Goal: Transaction & Acquisition: Purchase product/service

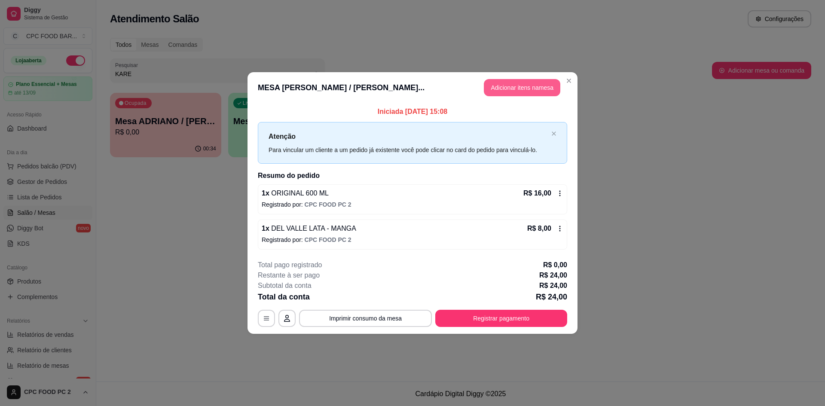
click at [520, 91] on button "Adicionar itens na mesa" at bounding box center [522, 87] width 76 height 17
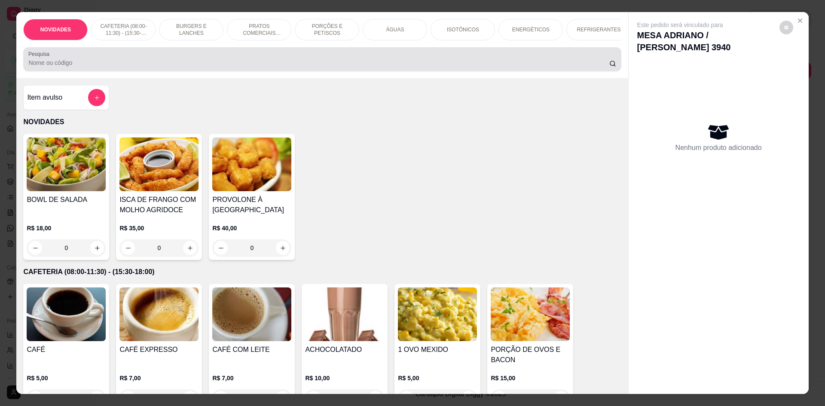
drag, startPoint x: 75, startPoint y: 72, endPoint x: 80, endPoint y: 72, distance: 5.2
click at [80, 67] on input "Pesquisa" at bounding box center [318, 62] width 580 height 9
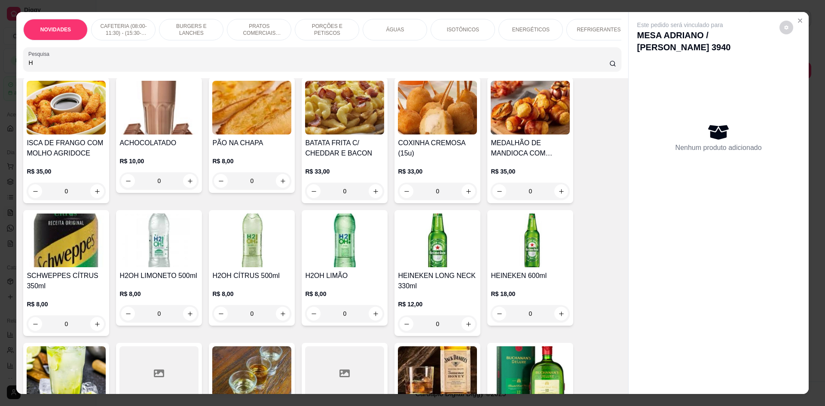
scroll to position [86, 0]
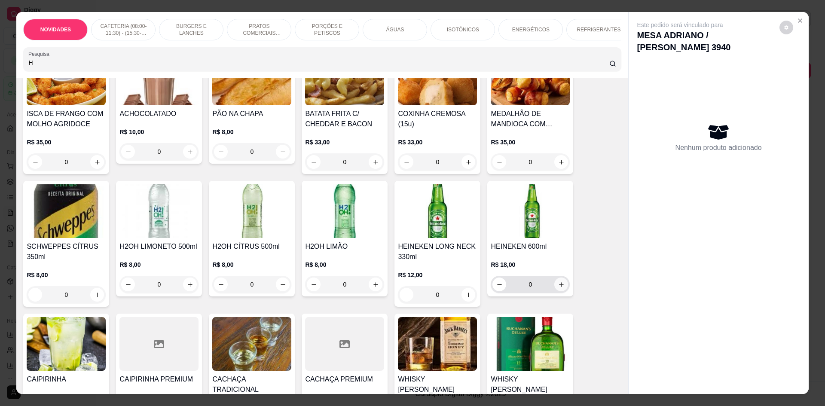
type input "H"
click at [557, 291] on button "increase-product-quantity" at bounding box center [561, 284] width 13 height 13
type input "1"
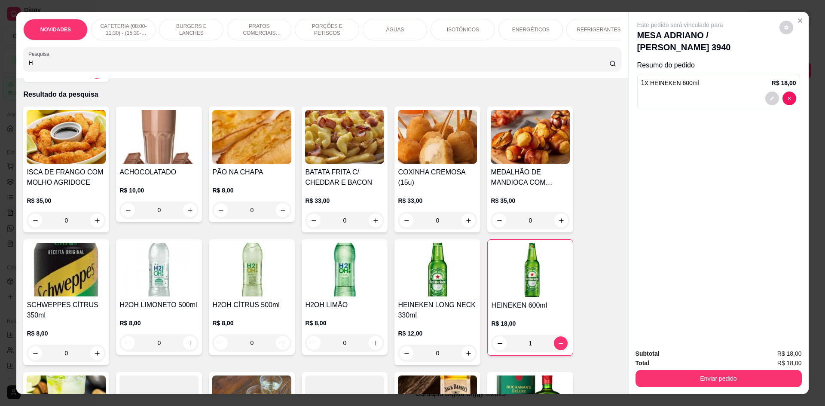
scroll to position [0, 0]
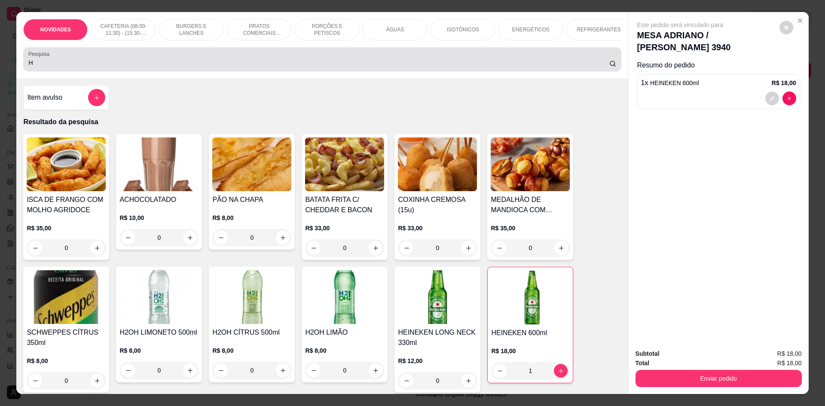
click at [38, 67] on input "H" at bounding box center [318, 62] width 580 height 9
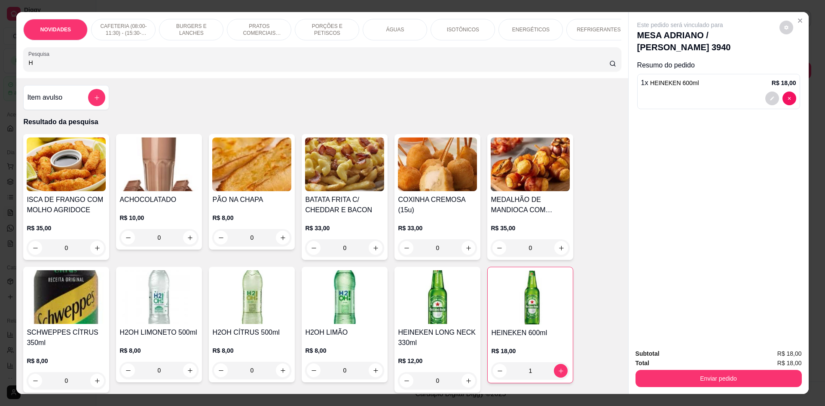
click at [40, 67] on input "H" at bounding box center [318, 62] width 580 height 9
drag, startPoint x: 38, startPoint y: 68, endPoint x: 7, endPoint y: 75, distance: 31.2
click at [9, 75] on div "NOVIDADES CAFETERIA (08:00-11:30) - (15:30-18:00) BURGERS E LANCHES PRATOS COME…" at bounding box center [412, 203] width 825 height 406
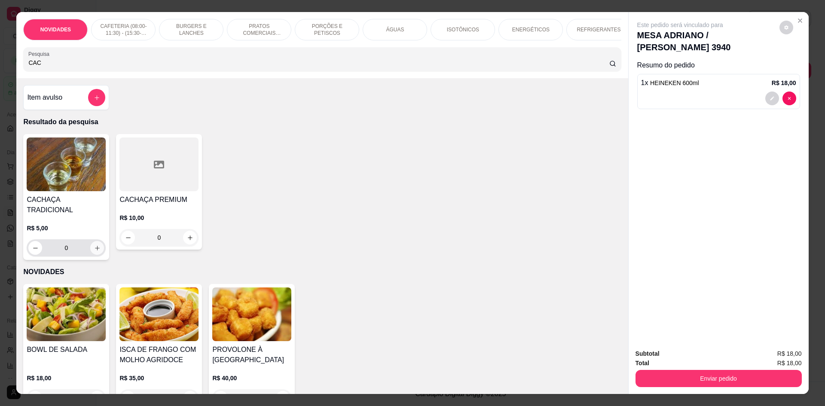
type input "CAC"
click at [97, 245] on icon "increase-product-quantity" at bounding box center [97, 248] width 6 height 6
type input "1"
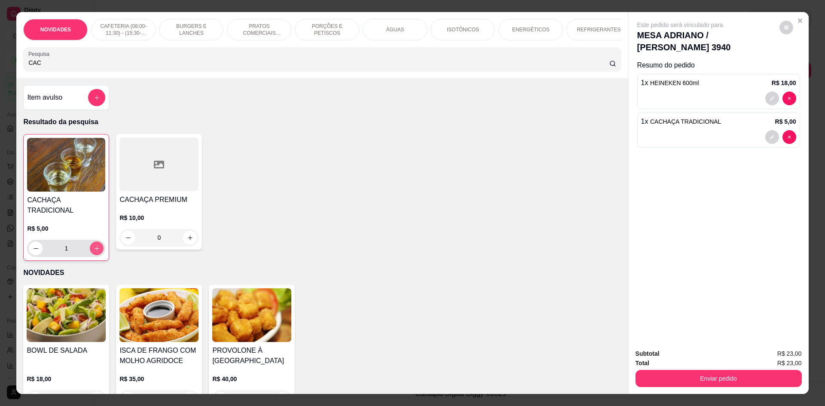
click at [97, 245] on icon "increase-product-quantity" at bounding box center [97, 248] width 6 height 6
type input "2"
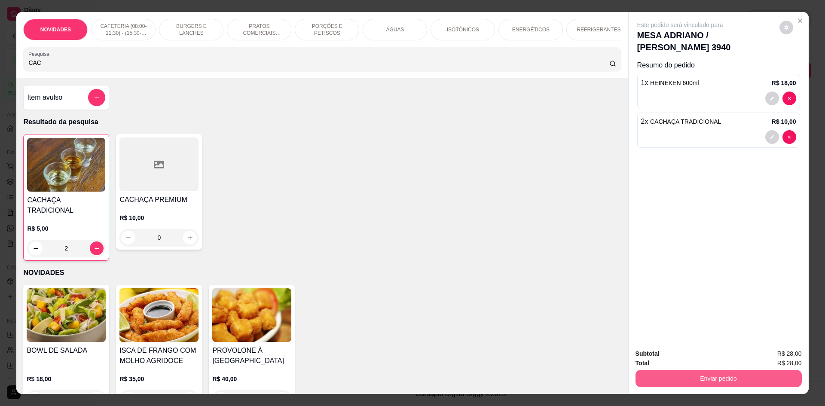
click at [742, 378] on button "Enviar pedido" at bounding box center [718, 378] width 166 height 17
click at [705, 359] on button "Não registrar e enviar pedido" at bounding box center [689, 357] width 87 height 16
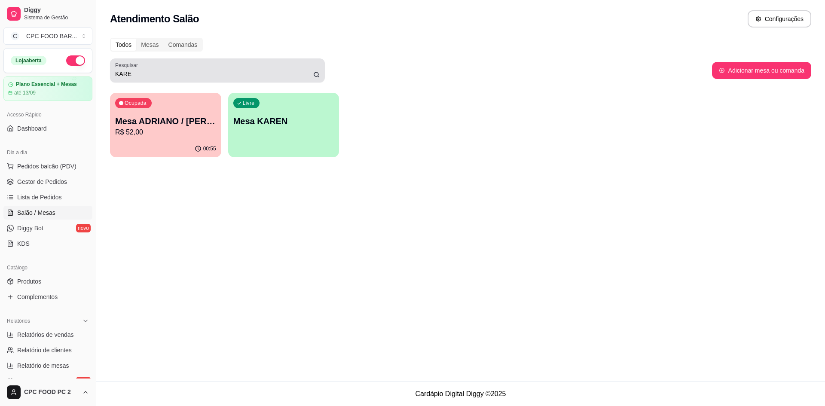
click at [140, 71] on input "KARE" at bounding box center [214, 74] width 198 height 9
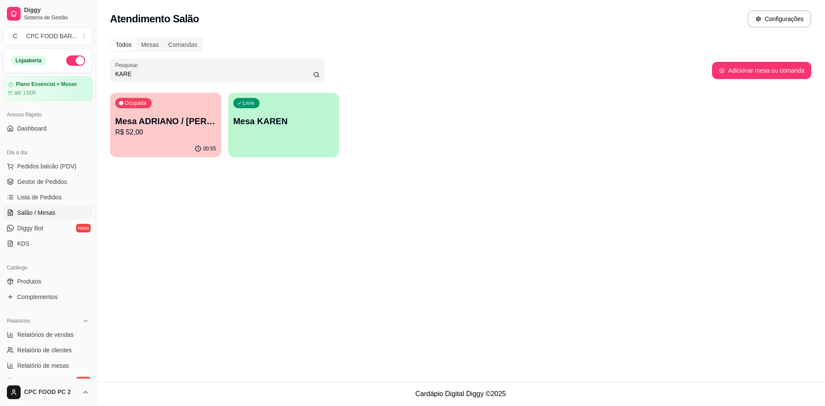
click at [140, 71] on input "KARE" at bounding box center [214, 74] width 198 height 9
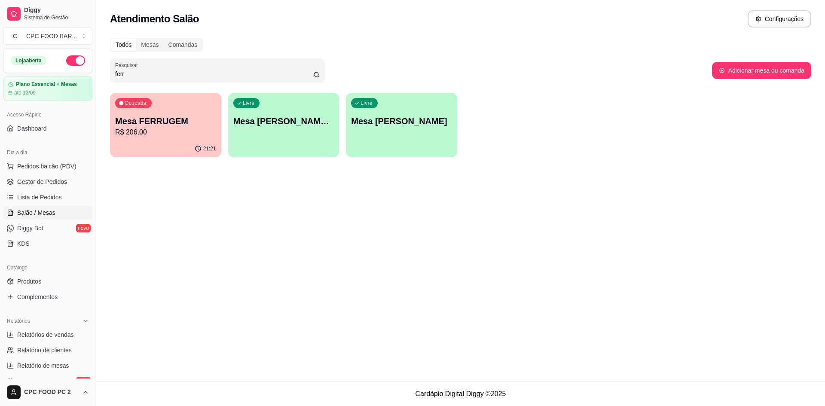
type input "ferr"
click at [138, 139] on div "Ocupada Mesa FERRUGEM R$ 206,00" at bounding box center [165, 117] width 111 height 48
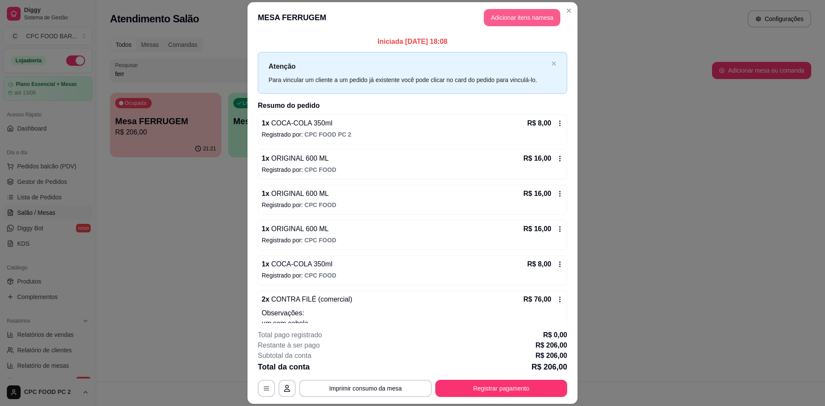
click at [491, 11] on button "Adicionar itens na mesa" at bounding box center [522, 17] width 76 height 17
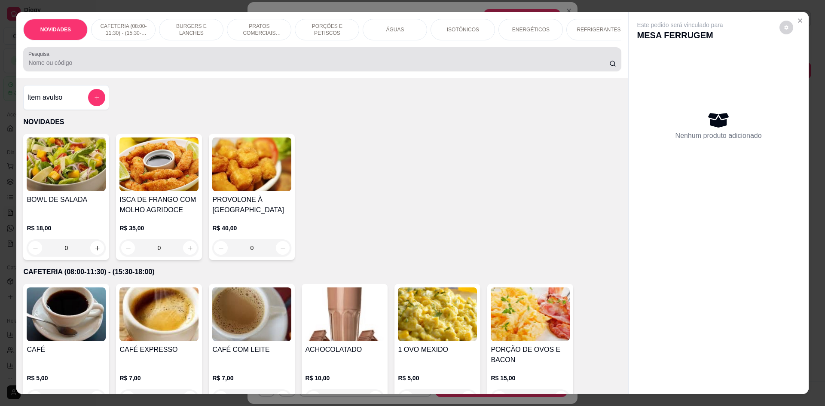
click at [377, 67] on input "Pesquisa" at bounding box center [318, 62] width 580 height 9
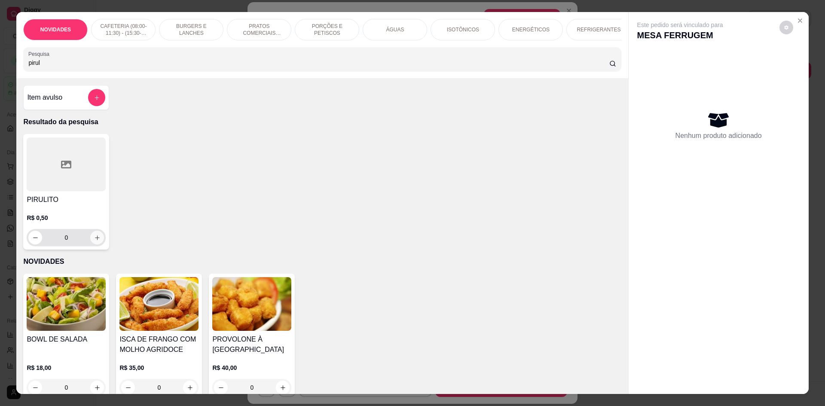
type input "pirul"
click at [98, 241] on button "increase-product-quantity" at bounding box center [97, 237] width 13 height 13
type input "1"
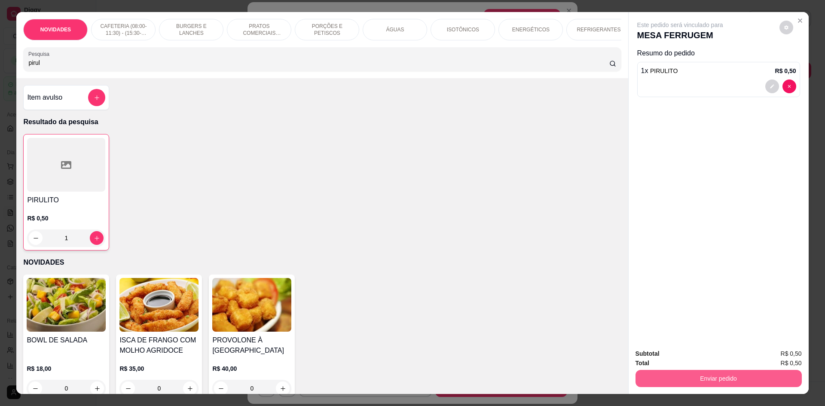
click at [734, 375] on button "Enviar pedido" at bounding box center [718, 378] width 166 height 17
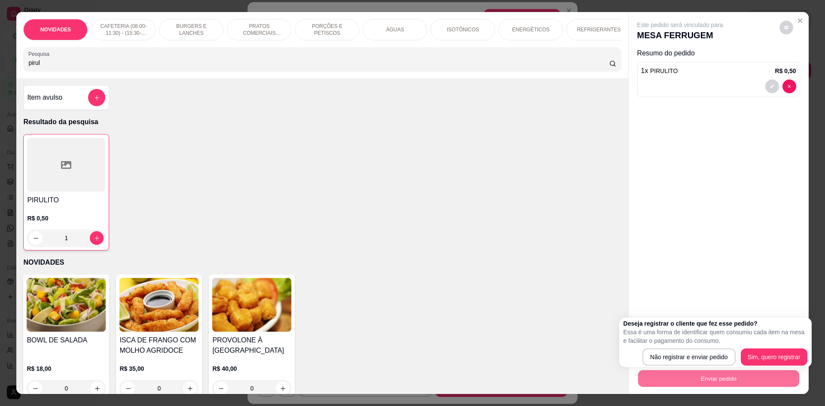
click at [721, 366] on div "Deseja registrar o cliente que fez esse pedido? Essa é uma forma de identificar…" at bounding box center [715, 342] width 192 height 50
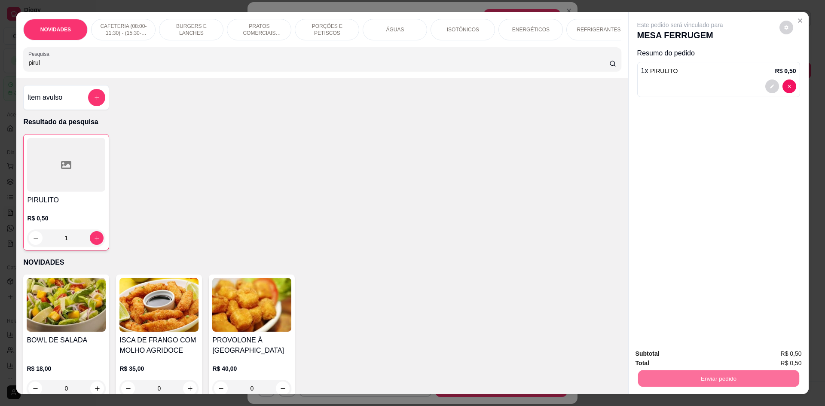
click at [718, 360] on button "Não registrar e enviar pedido" at bounding box center [689, 357] width 87 height 16
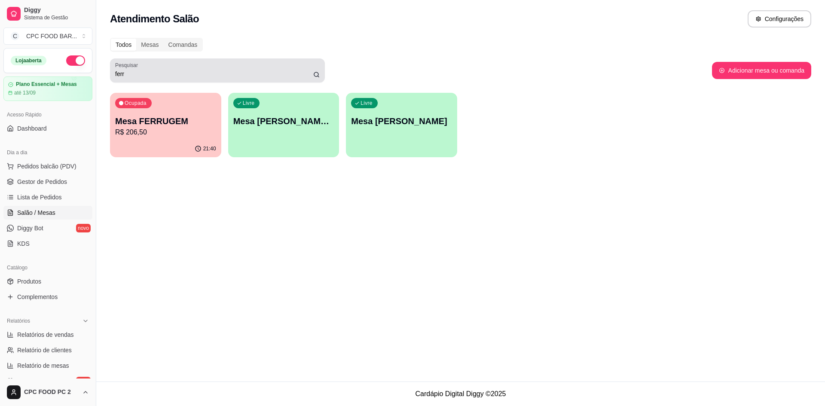
click at [171, 73] on input "ferr" at bounding box center [214, 74] width 198 height 9
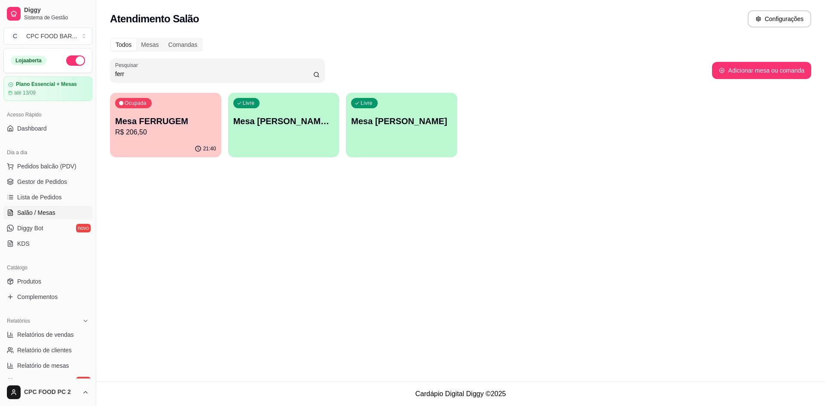
click at [171, 73] on input "ferr" at bounding box center [214, 74] width 198 height 9
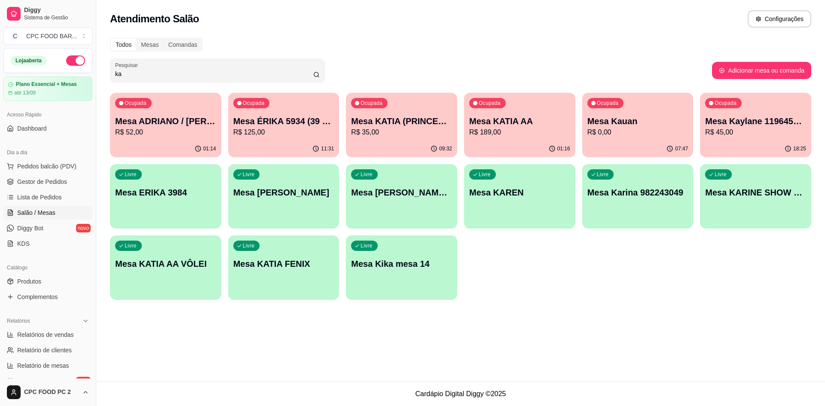
type input "ka"
click at [148, 134] on p "R$ 52,00" at bounding box center [166, 132] width 98 height 10
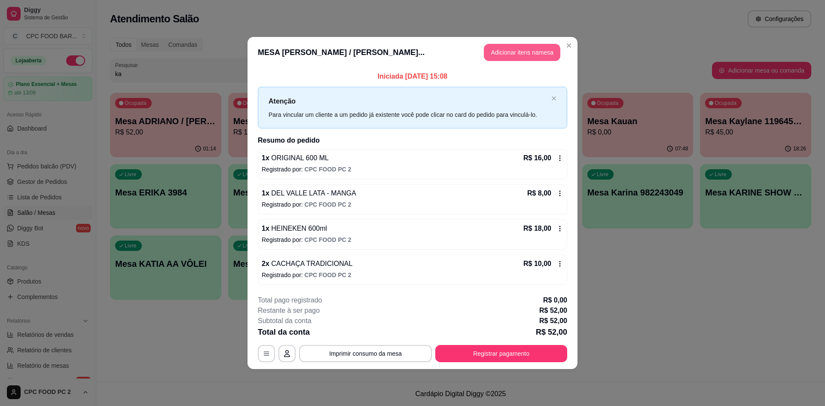
click at [521, 58] on button "Adicionar itens na mesa" at bounding box center [522, 52] width 76 height 17
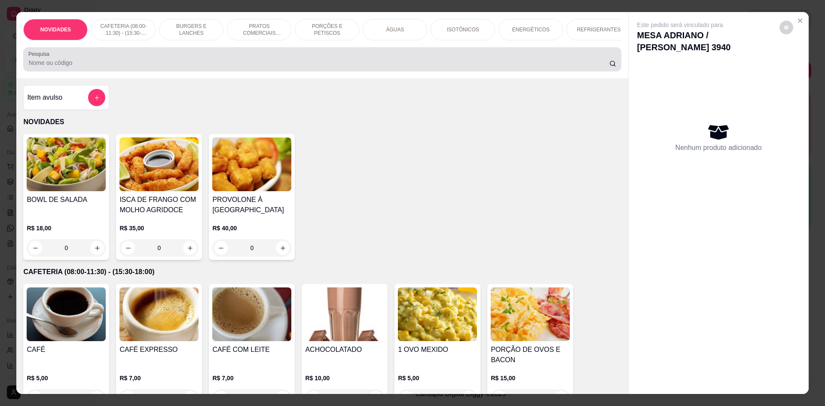
click at [338, 67] on input "Pesquisa" at bounding box center [318, 62] width 580 height 9
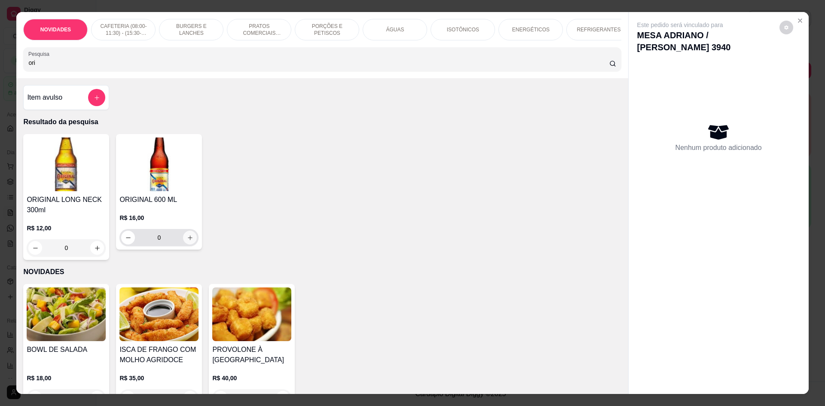
type input "ori"
click at [186, 244] on button "increase-product-quantity" at bounding box center [189, 237] width 13 height 13
type input "1"
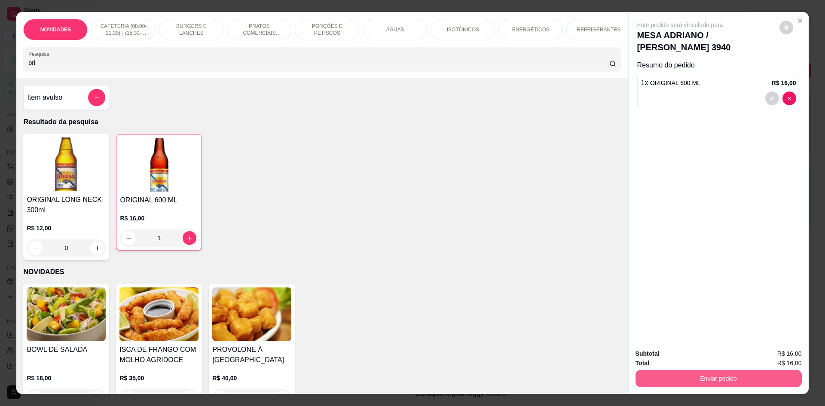
click at [668, 381] on button "Enviar pedido" at bounding box center [718, 378] width 166 height 17
click at [695, 359] on button "Não registrar e enviar pedido" at bounding box center [689, 357] width 87 height 16
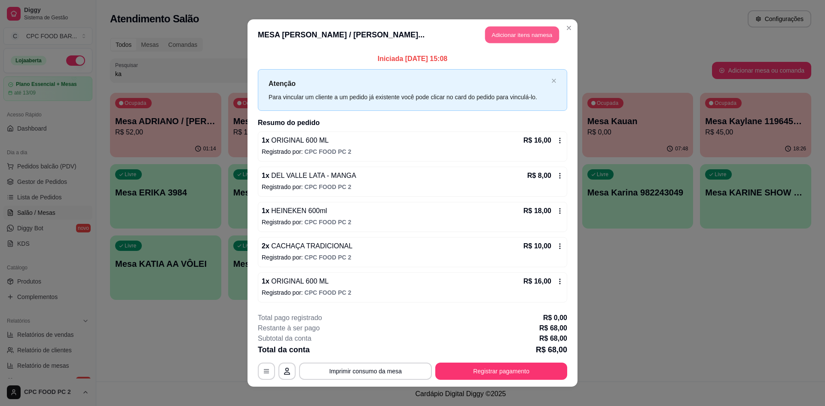
click at [502, 37] on button "Adicionar itens na mesa" at bounding box center [522, 35] width 74 height 17
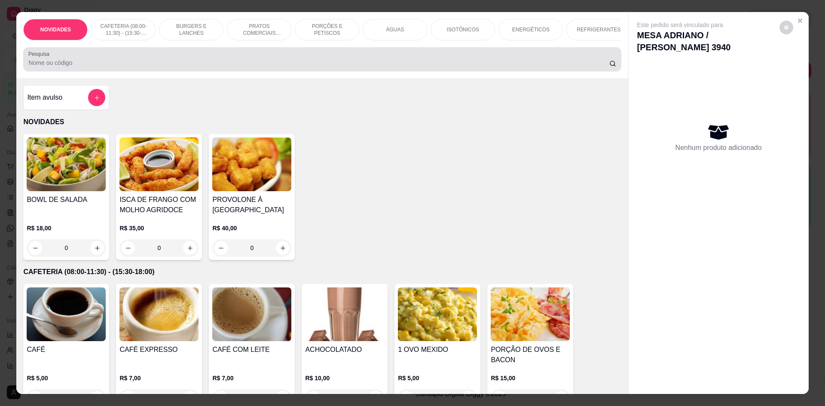
click at [223, 67] on input "Pesquisa" at bounding box center [318, 62] width 580 height 9
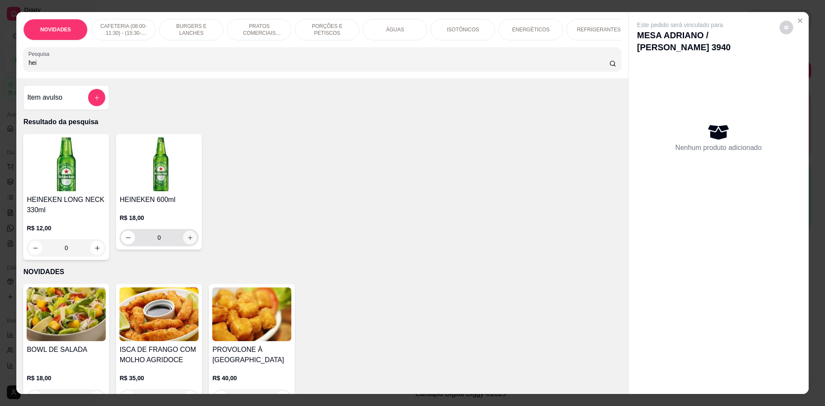
type input "hei"
click at [187, 241] on icon "increase-product-quantity" at bounding box center [190, 238] width 6 height 6
type input "1"
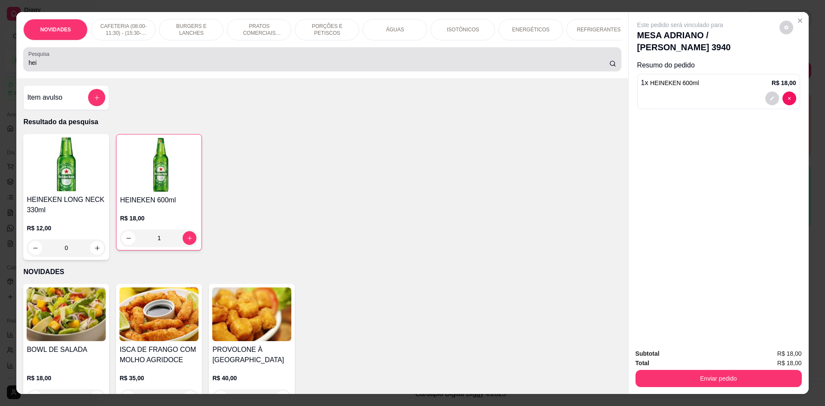
click at [49, 67] on input "hei" at bounding box center [318, 62] width 580 height 9
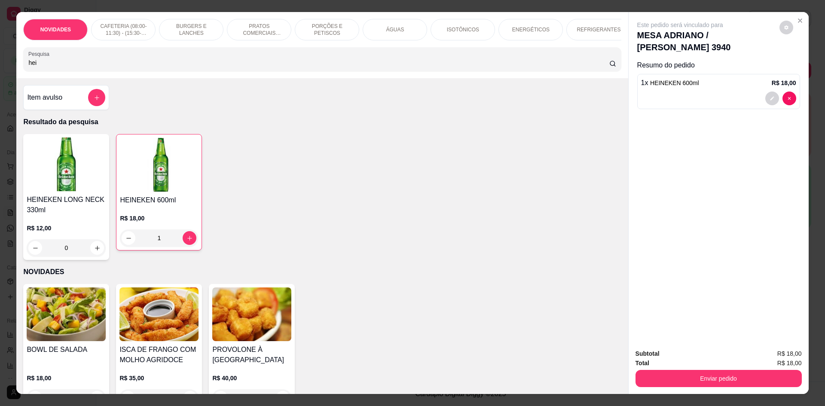
click at [49, 67] on input "hei" at bounding box center [318, 62] width 580 height 9
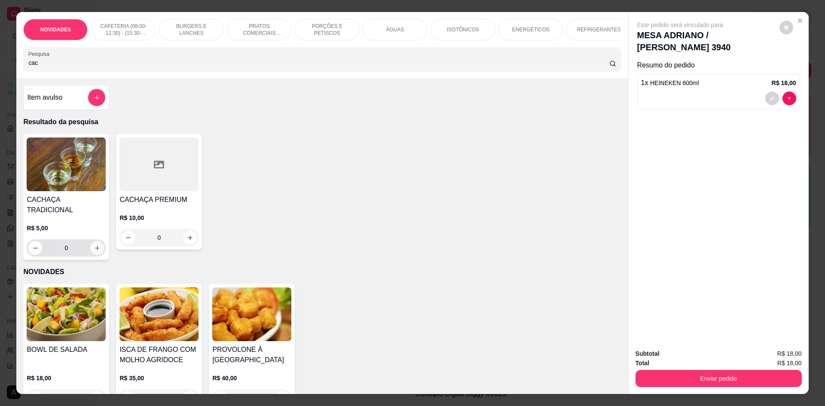
type input "cac"
click at [95, 246] on icon "increase-product-quantity" at bounding box center [97, 248] width 4 height 4
type input "1"
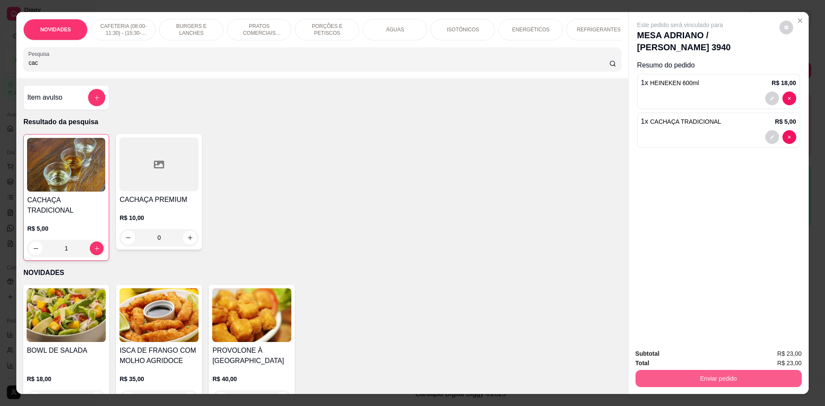
click at [671, 374] on button "Enviar pedido" at bounding box center [718, 378] width 166 height 17
click at [668, 360] on button "Não registrar e enviar pedido" at bounding box center [689, 357] width 89 height 16
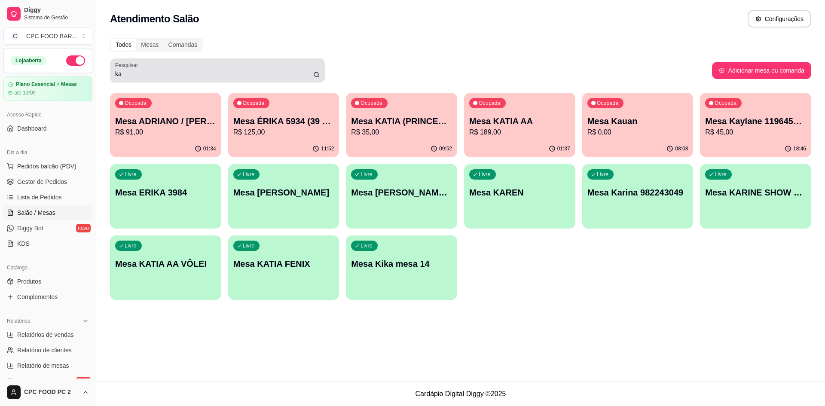
click at [170, 73] on input "ka" at bounding box center [214, 74] width 198 height 9
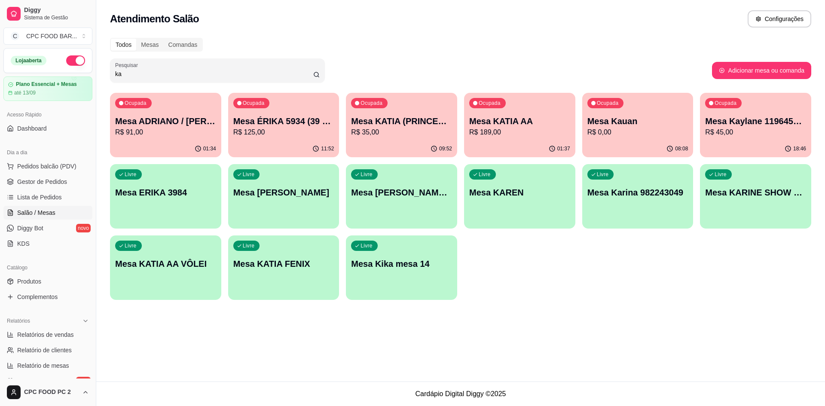
click at [170, 73] on input "ka" at bounding box center [214, 74] width 198 height 9
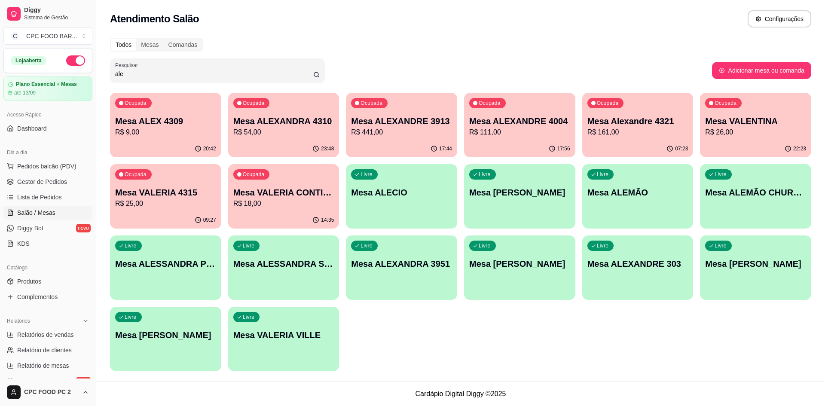
type input "ale"
click at [397, 138] on div "Ocupada Mesa ALEXANDRE 3913 R$ 441,00" at bounding box center [401, 117] width 111 height 48
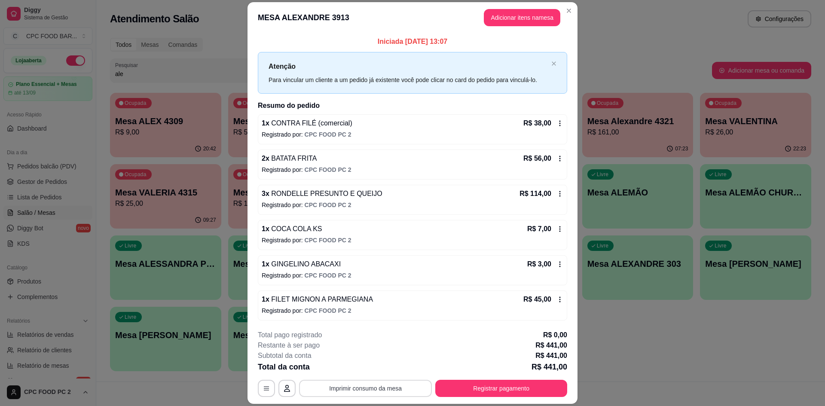
click at [387, 390] on button "Imprimir consumo da mesa" at bounding box center [365, 388] width 133 height 17
click at [512, 387] on button "Registrar pagamento" at bounding box center [501, 388] width 132 height 17
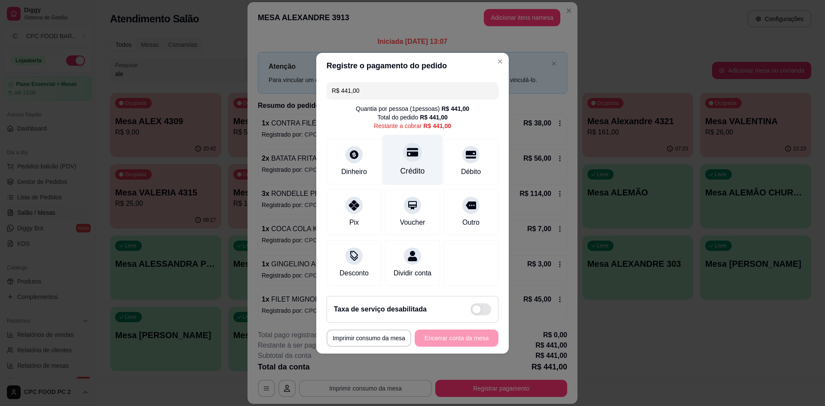
click at [418, 165] on div "Crédito" at bounding box center [412, 170] width 24 height 11
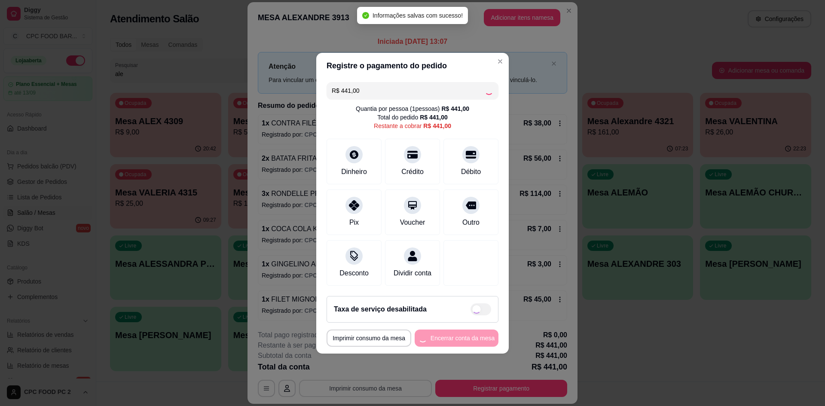
type input "R$ 0,00"
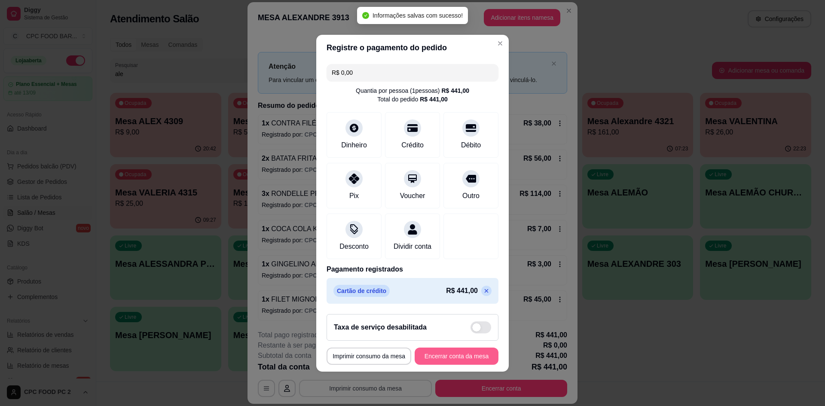
click at [461, 362] on button "Encerrar conta da mesa" at bounding box center [457, 355] width 84 height 17
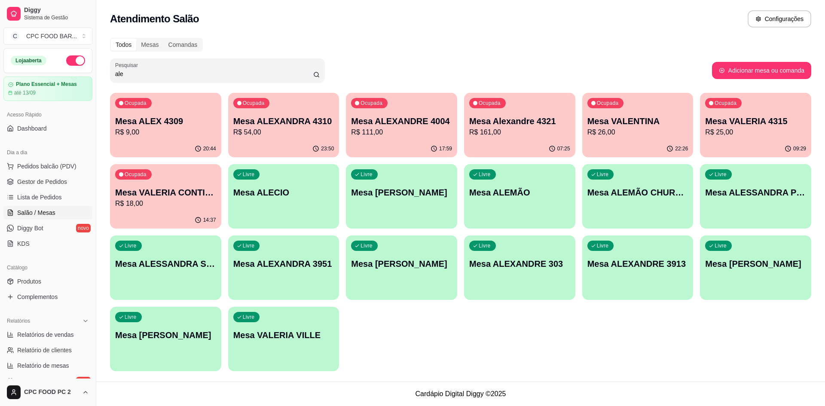
click at [240, 70] on input "ale" at bounding box center [214, 74] width 198 height 9
click at [241, 70] on input "ale" at bounding box center [214, 74] width 198 height 9
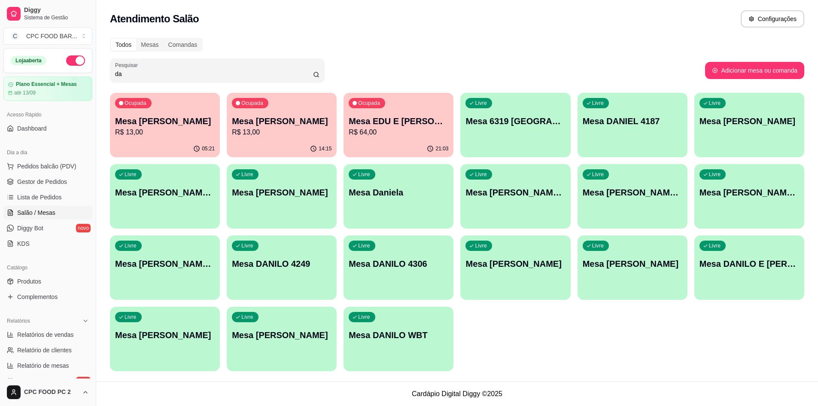
type input "d"
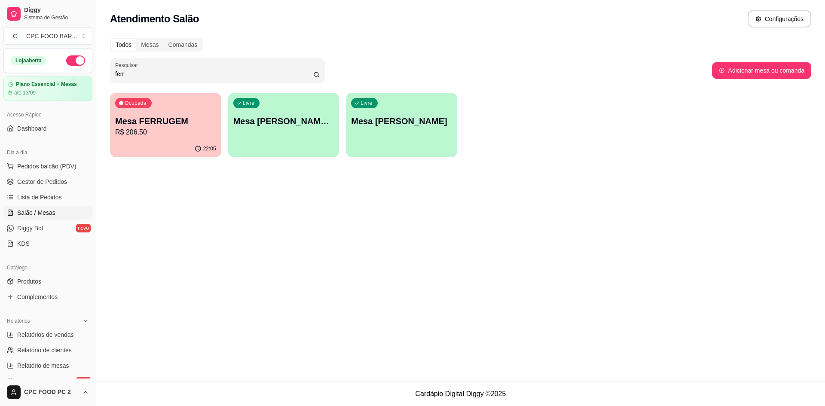
type input "ferr"
click at [138, 127] on p "R$ 206,50" at bounding box center [166, 132] width 98 height 10
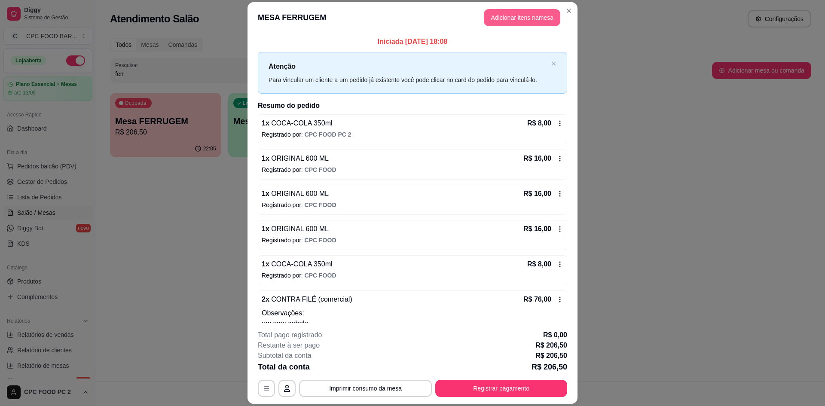
click at [545, 12] on button "Adicionar itens na mesa" at bounding box center [522, 17] width 76 height 17
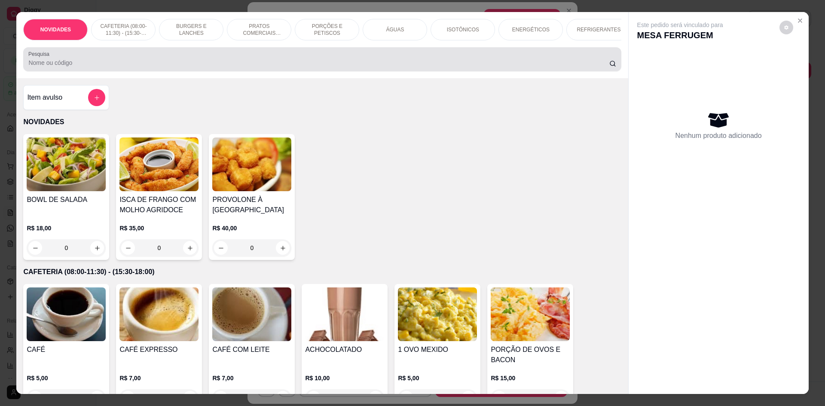
click at [283, 67] on input "Pesquisa" at bounding box center [318, 62] width 580 height 9
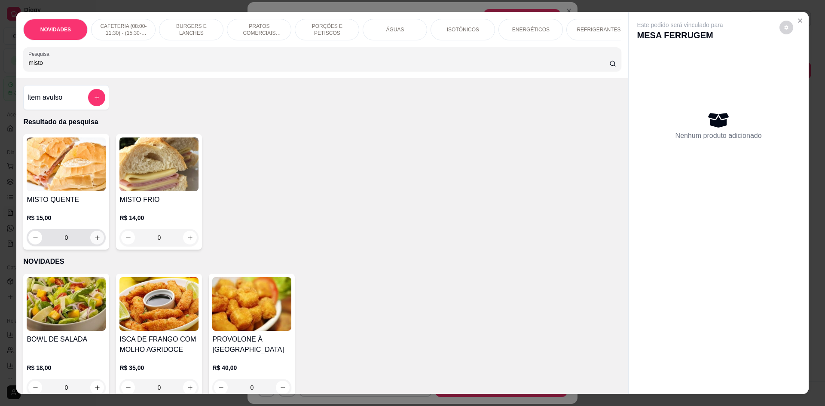
type input "misto"
click at [95, 241] on icon "increase-product-quantity" at bounding box center [97, 238] width 6 height 6
type input "1"
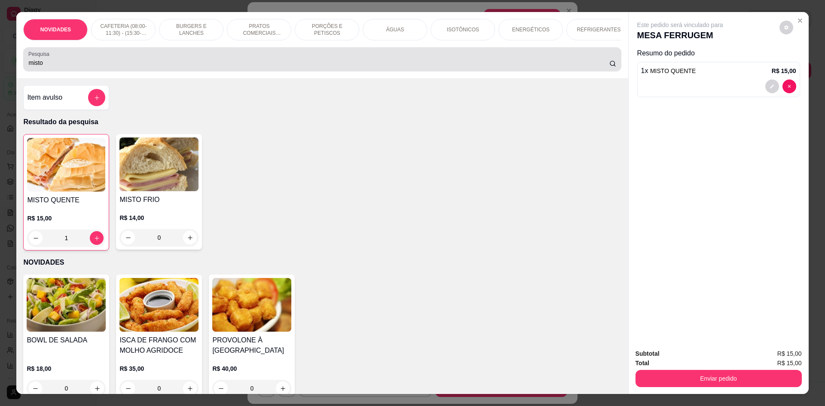
click at [76, 67] on input "misto" at bounding box center [318, 62] width 580 height 9
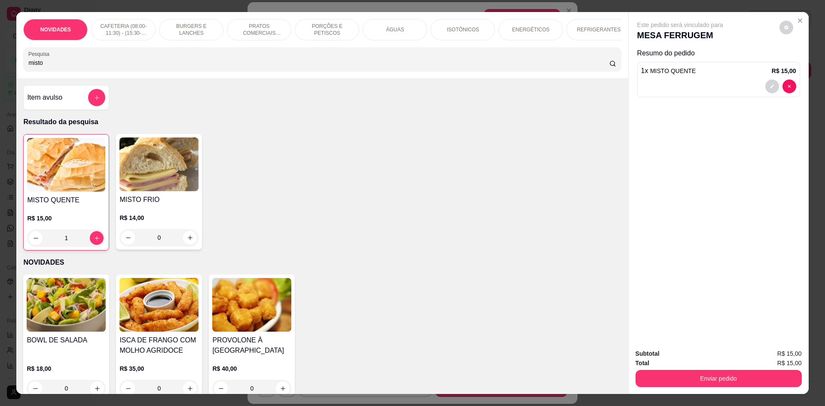
click at [76, 67] on input "misto" at bounding box center [318, 62] width 580 height 9
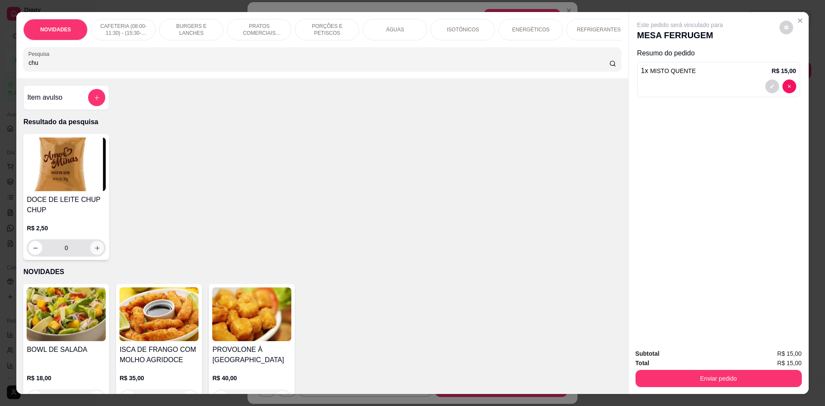
type input "chu"
click at [94, 255] on button "increase-product-quantity" at bounding box center [97, 248] width 14 height 14
type input "1"
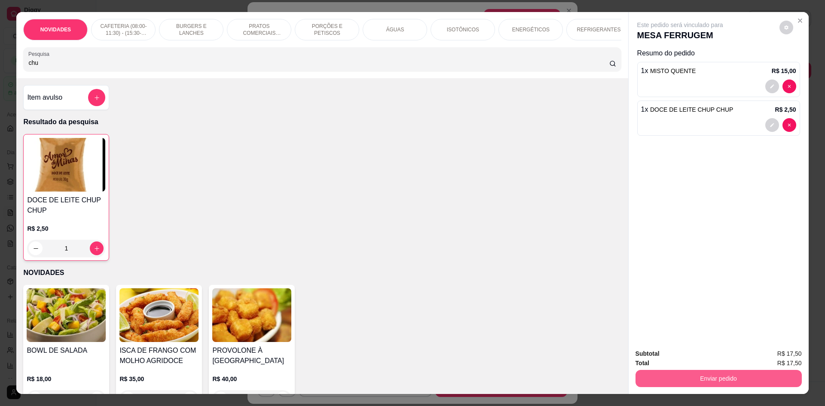
click at [696, 381] on button "Enviar pedido" at bounding box center [718, 378] width 166 height 17
click at [692, 358] on button "Não registrar e enviar pedido" at bounding box center [689, 357] width 89 height 16
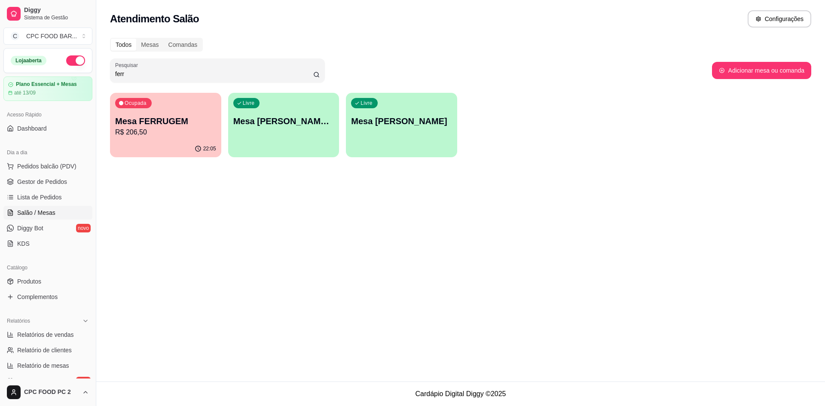
click at [146, 73] on input "ferr" at bounding box center [214, 74] width 198 height 9
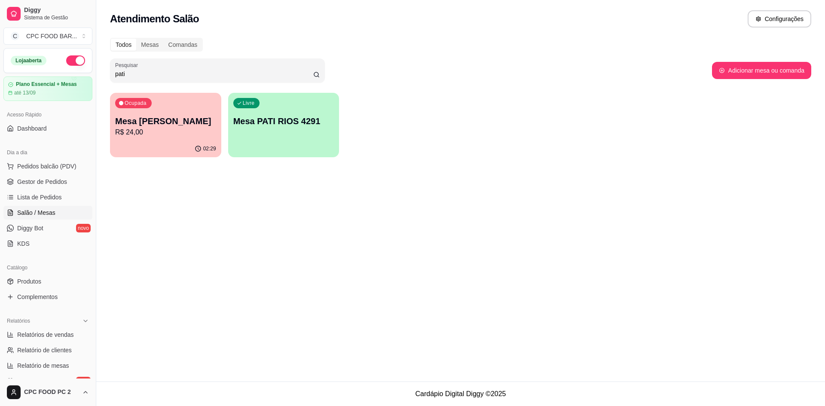
type input "pati"
click at [271, 131] on div "Livre Mesa PATI RIOS 4291" at bounding box center [283, 120] width 111 height 54
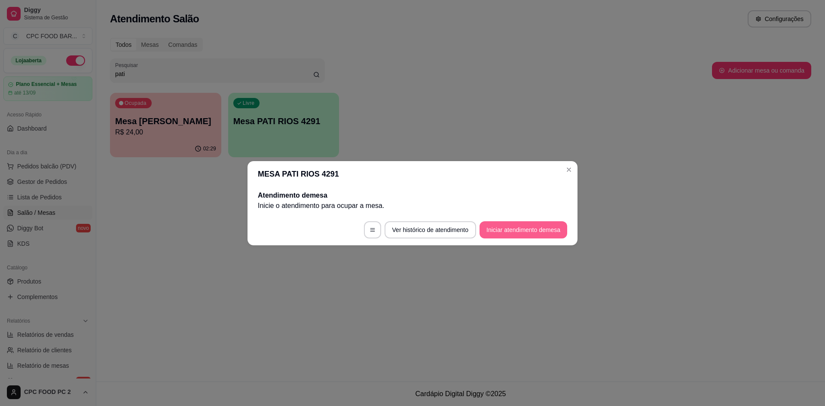
click at [493, 233] on button "Iniciar atendimento de mesa" at bounding box center [523, 229] width 88 height 17
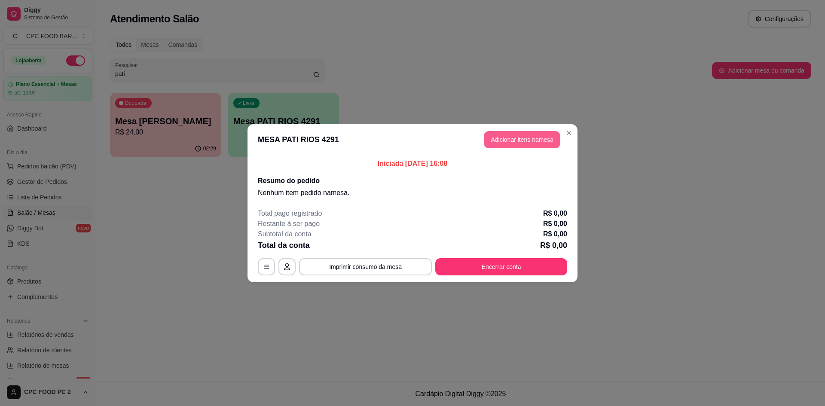
click at [515, 145] on button "Adicionar itens na mesa" at bounding box center [522, 139] width 76 height 17
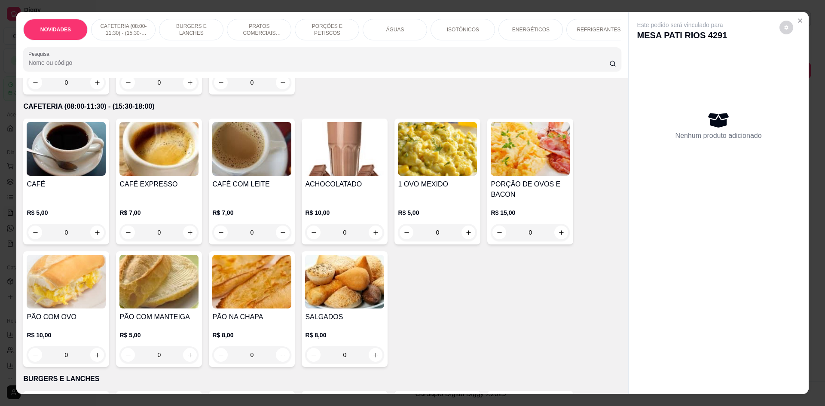
scroll to position [215, 0]
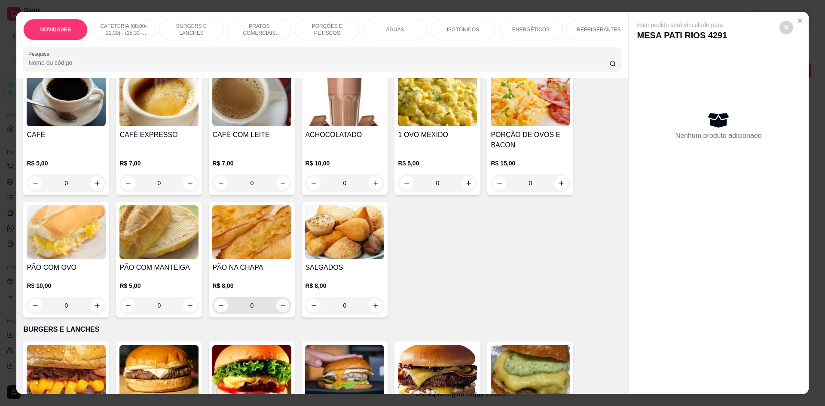
click at [283, 309] on icon "increase-product-quantity" at bounding box center [283, 305] width 6 height 6
type input "1"
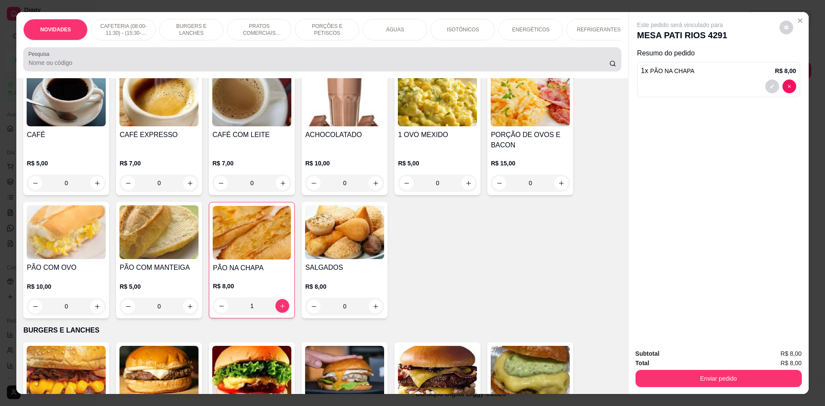
click at [91, 71] on div "Pesquisa" at bounding box center [321, 59] width 597 height 24
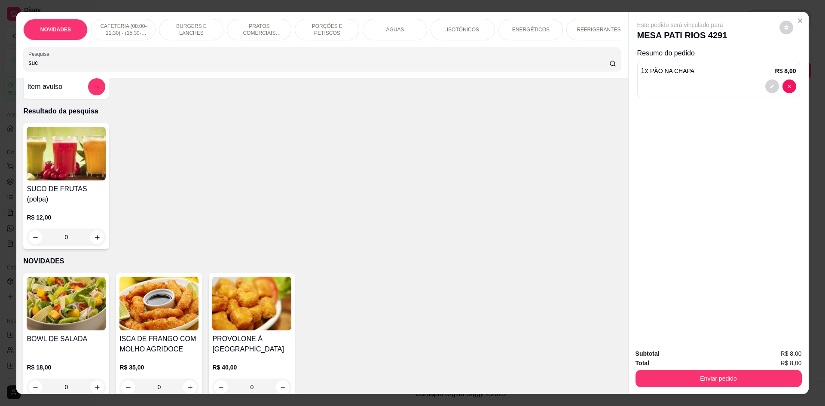
scroll to position [0, 0]
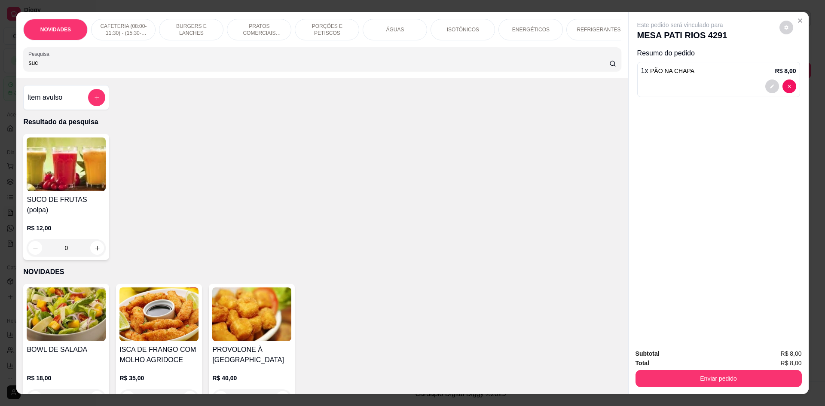
type input "suc"
click at [98, 245] on div "0" at bounding box center [66, 247] width 79 height 17
click at [88, 106] on button "add-separate-item" at bounding box center [96, 97] width 17 height 17
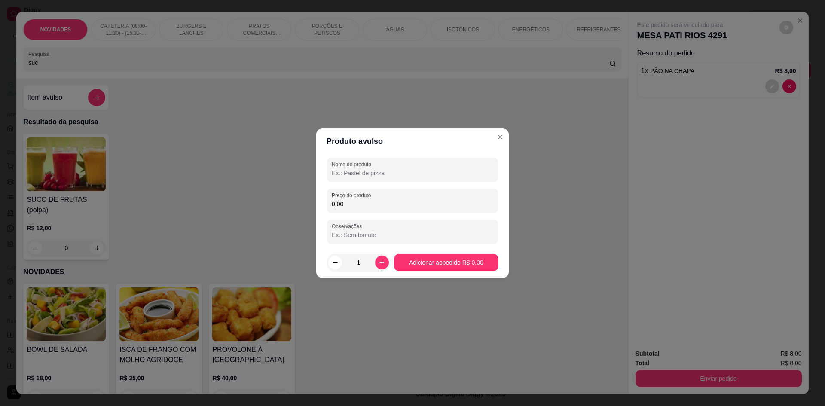
click at [365, 174] on input "Nome do produto" at bounding box center [413, 173] width 162 height 9
type input "SUCO DE CAJU"
click at [378, 201] on input "0,00" at bounding box center [413, 204] width 162 height 9
type input "10,00"
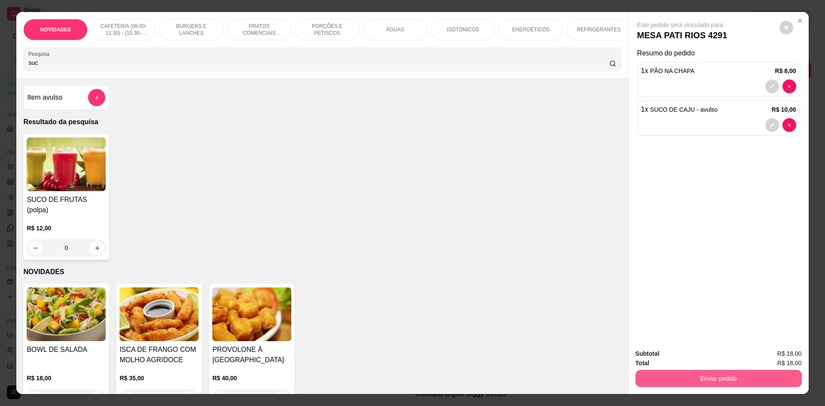
click at [721, 385] on button "Enviar pedido" at bounding box center [718, 378] width 166 height 17
click at [697, 360] on button "Não registrar e enviar pedido" at bounding box center [689, 357] width 87 height 16
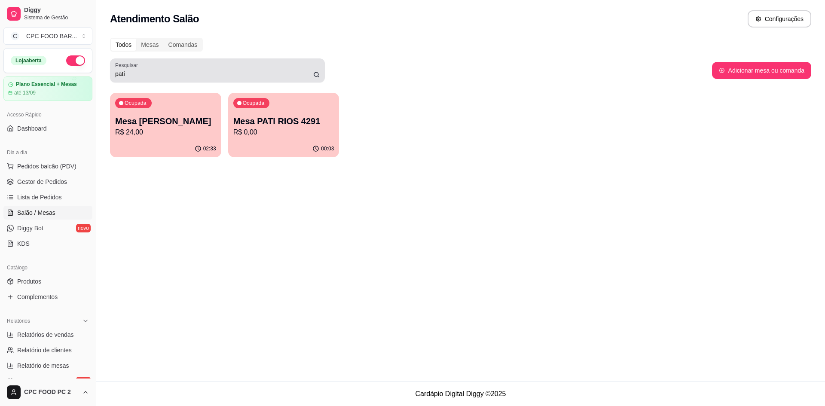
click at [150, 74] on input "pati" at bounding box center [214, 74] width 198 height 9
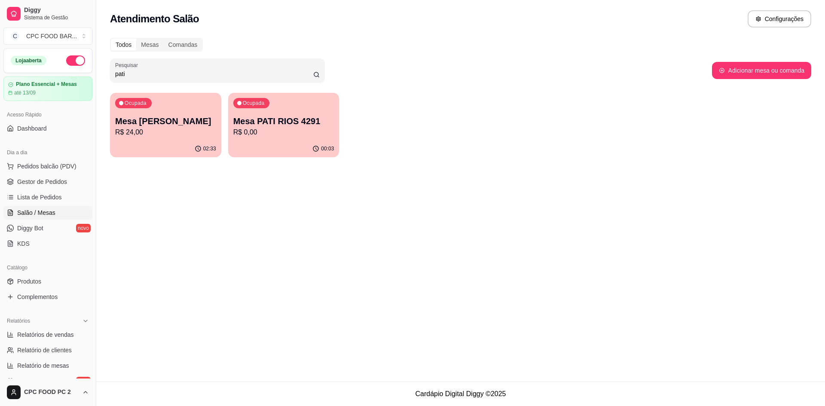
click at [150, 73] on input "pati" at bounding box center [214, 74] width 198 height 9
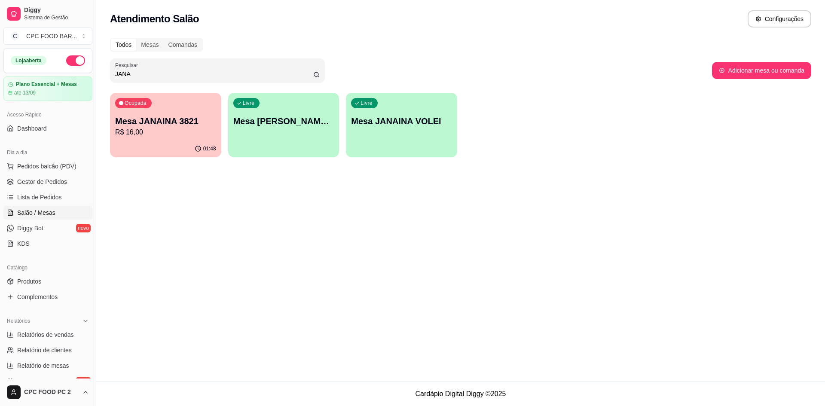
type input "JANA"
click at [155, 144] on div "01:48" at bounding box center [165, 148] width 111 height 17
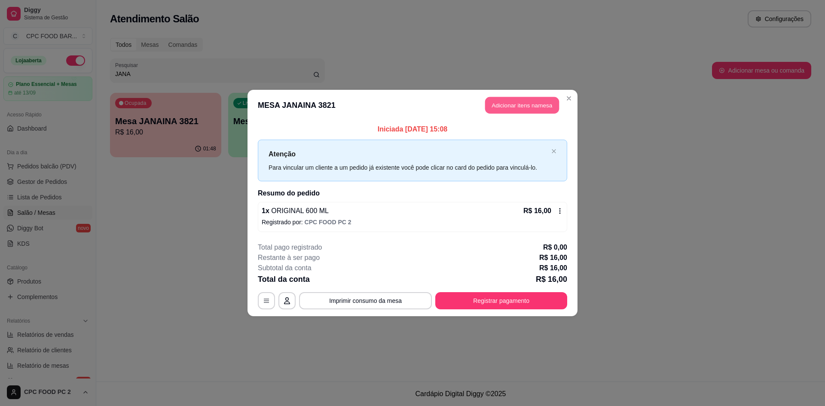
click at [539, 99] on button "Adicionar itens na mesa" at bounding box center [522, 105] width 74 height 17
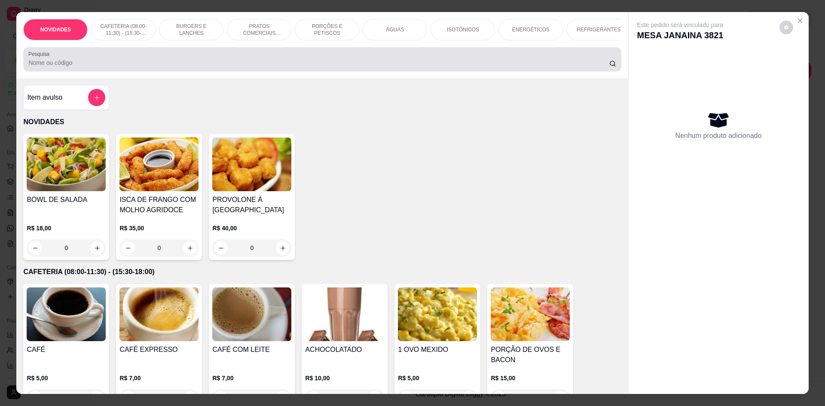
click at [178, 64] on div at bounding box center [321, 59] width 587 height 17
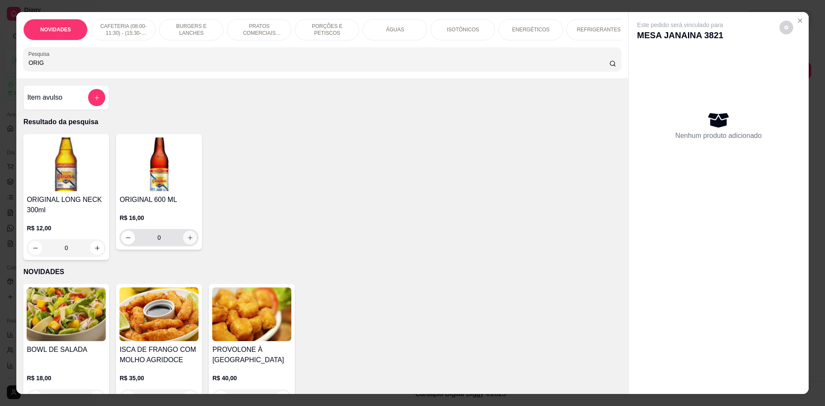
type input "ORIG"
click at [187, 241] on icon "increase-product-quantity" at bounding box center [190, 238] width 6 height 6
type input "1"
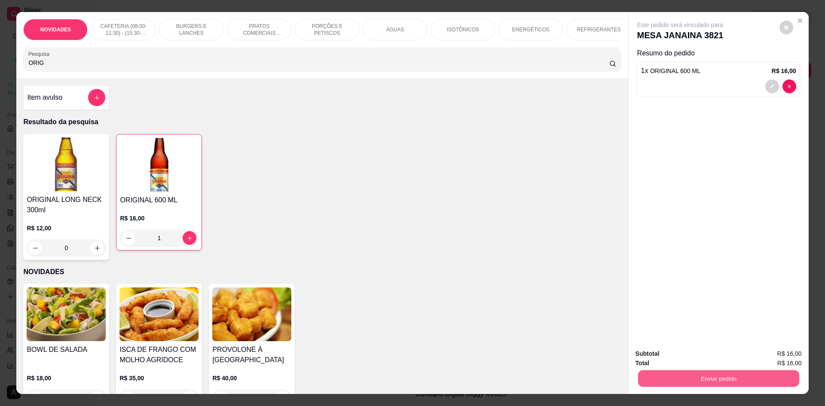
click at [750, 383] on button "Enviar pedido" at bounding box center [717, 378] width 161 height 17
click at [702, 360] on button "Não registrar e enviar pedido" at bounding box center [689, 357] width 87 height 16
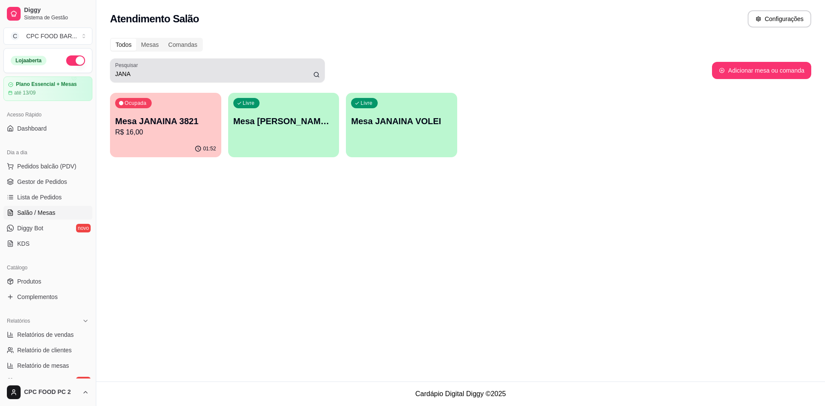
click at [173, 77] on input "JANA" at bounding box center [214, 74] width 198 height 9
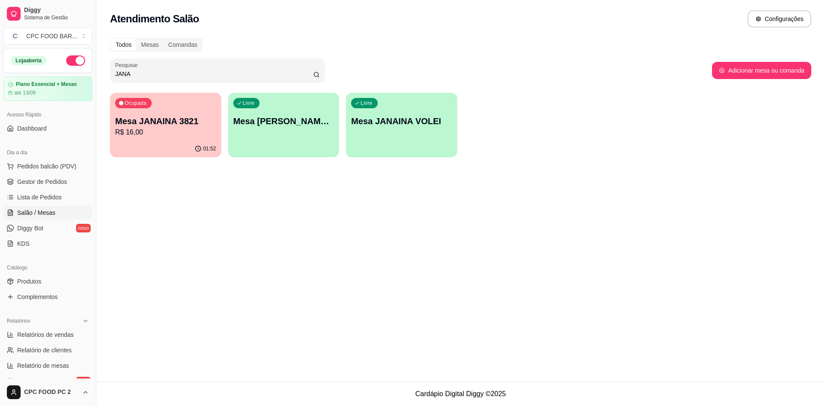
click at [173, 77] on input "JANA" at bounding box center [214, 74] width 198 height 9
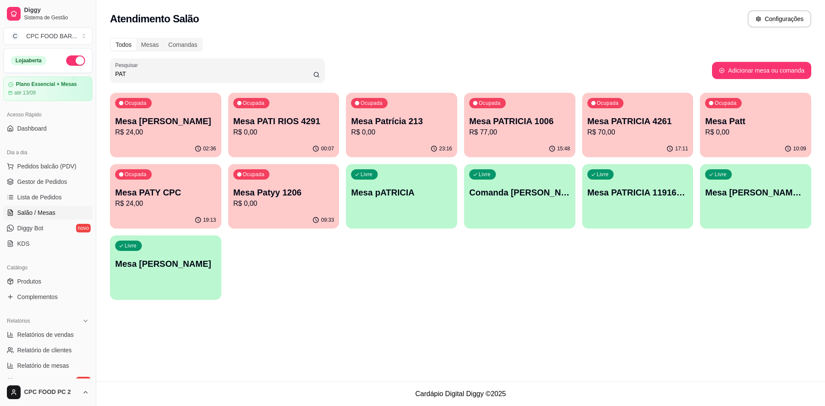
type input "PAT"
click at [167, 283] on div "Livre Mesa PATRICIA RIOS" at bounding box center [166, 262] width 108 height 52
click at [273, 130] on p "R$ 0,00" at bounding box center [284, 132] width 98 height 10
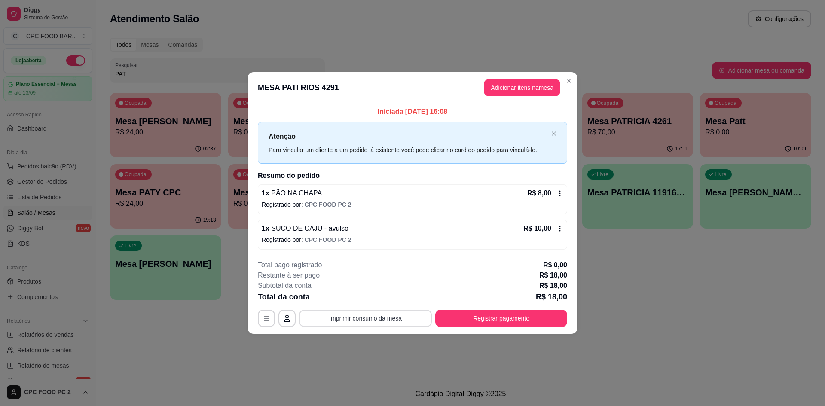
click at [350, 320] on button "Imprimir consumo da mesa" at bounding box center [365, 318] width 133 height 17
click at [523, 323] on button "Registrar pagamento" at bounding box center [501, 318] width 128 height 17
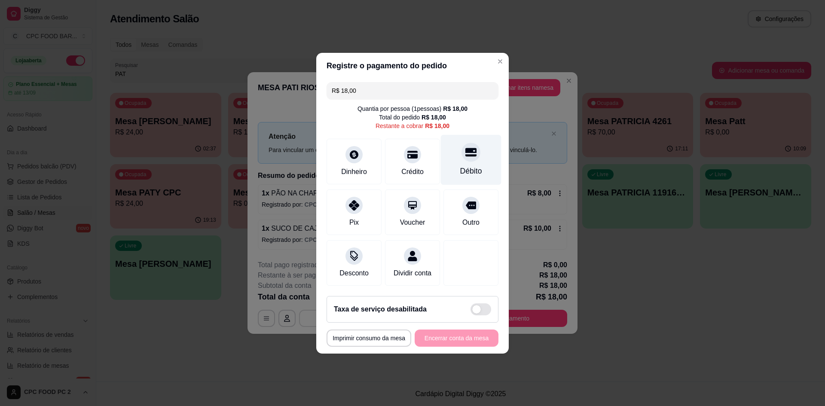
click at [465, 165] on div "Débito" at bounding box center [471, 170] width 22 height 11
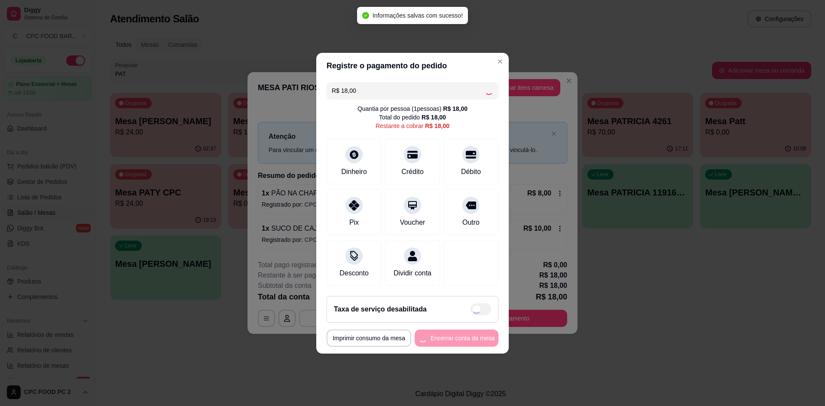
type input "R$ 0,00"
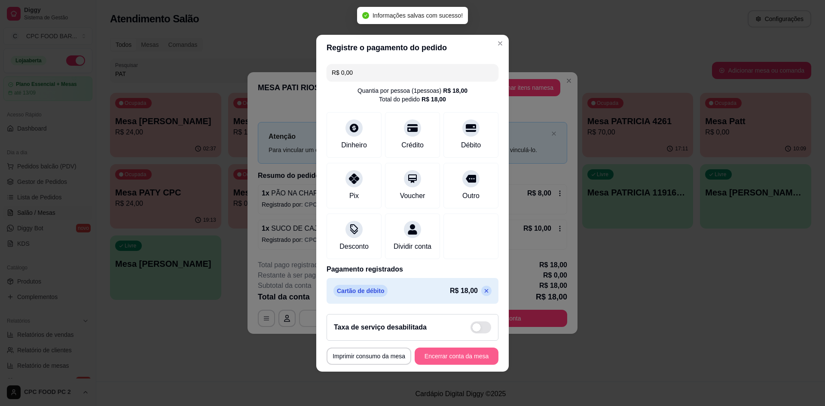
click at [434, 357] on button "Encerrar conta da mesa" at bounding box center [457, 355] width 84 height 17
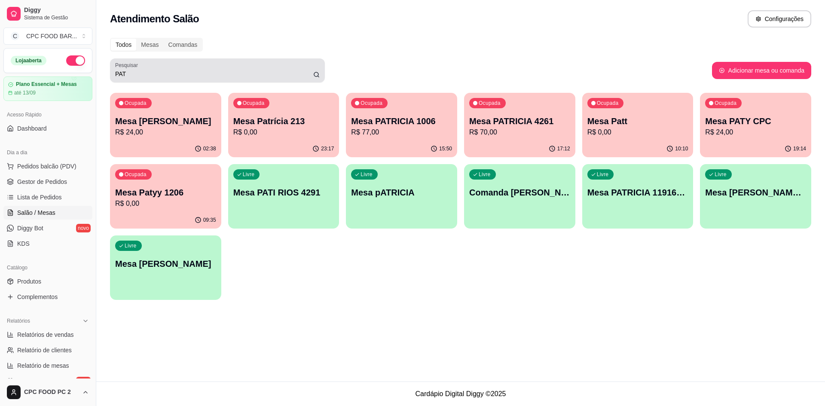
click at [189, 69] on div "PAT" at bounding box center [217, 70] width 204 height 17
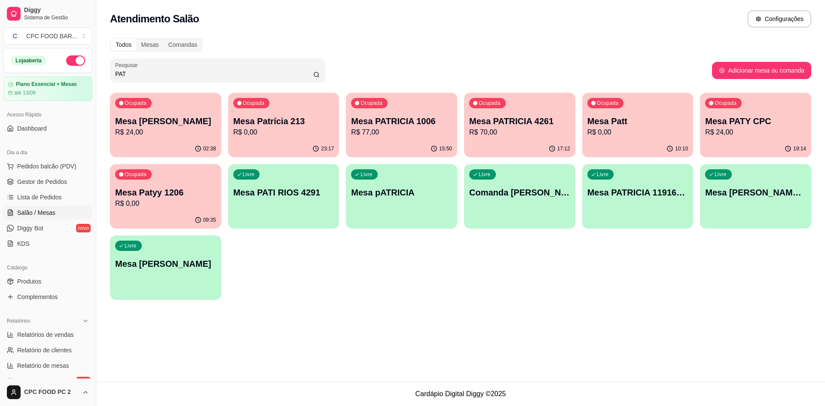
click at [185, 72] on input "PAT" at bounding box center [214, 74] width 198 height 9
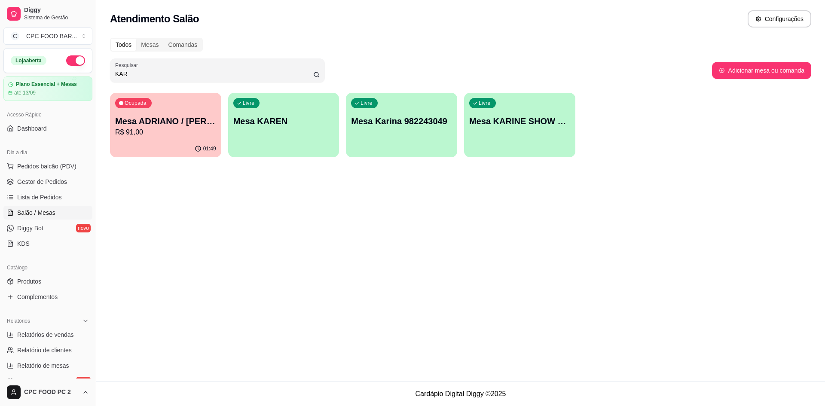
type input "KAR"
click at [168, 132] on p "R$ 91,00" at bounding box center [165, 132] width 101 height 10
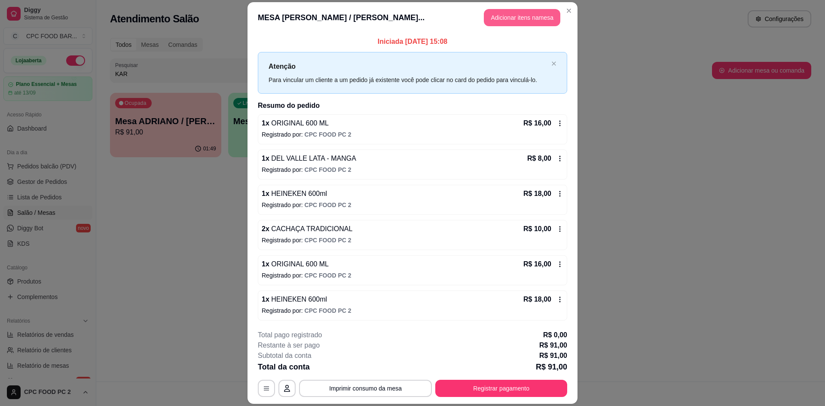
click at [517, 21] on button "Adicionar itens na mesa" at bounding box center [522, 17] width 76 height 17
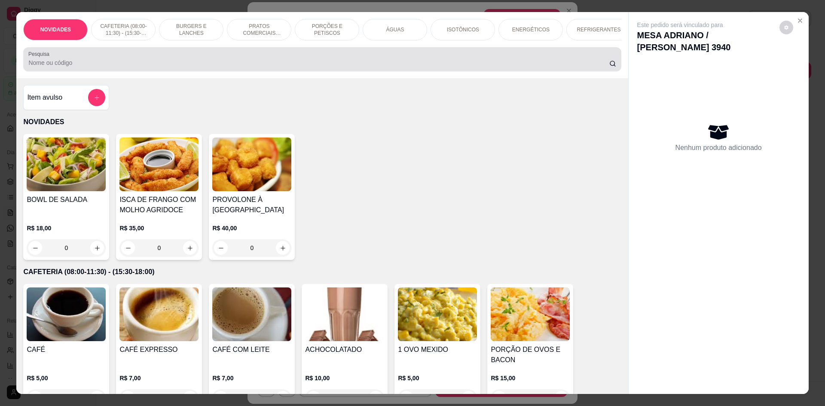
click at [254, 67] on input "Pesquisa" at bounding box center [318, 62] width 580 height 9
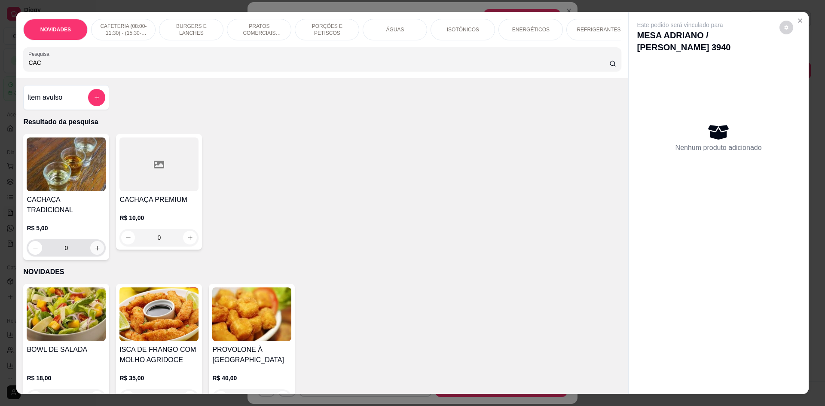
type input "CAC"
click at [95, 246] on icon "increase-product-quantity" at bounding box center [97, 248] width 4 height 4
type input "1"
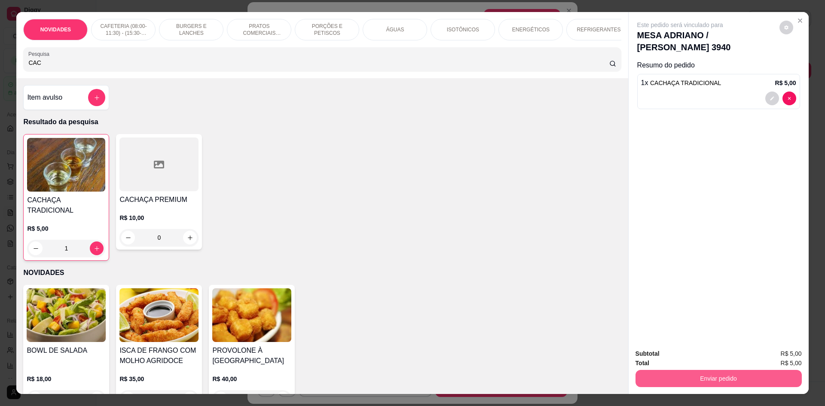
click at [640, 377] on button "Enviar pedido" at bounding box center [718, 378] width 166 height 17
click at [669, 359] on button "Não registrar e enviar pedido" at bounding box center [689, 357] width 87 height 16
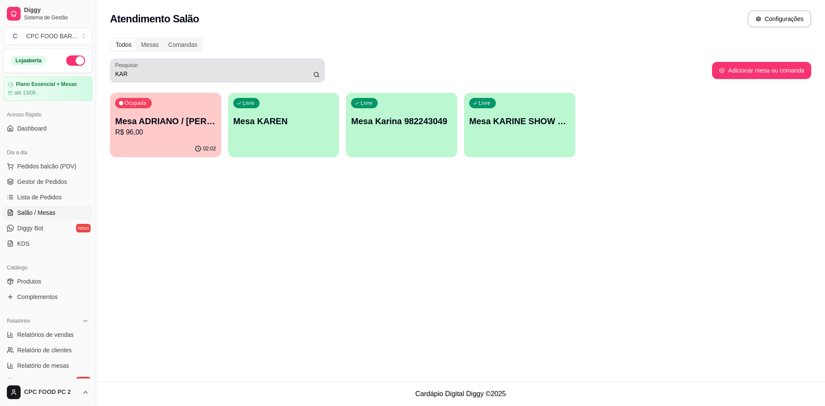
click at [159, 70] on input "KAR" at bounding box center [214, 74] width 198 height 9
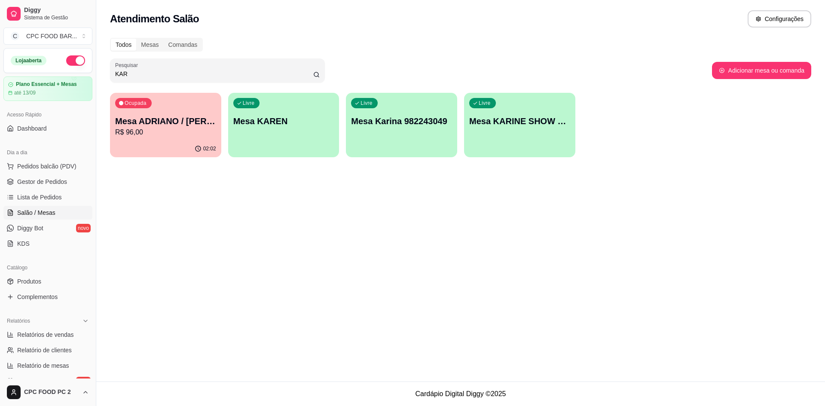
click at [159, 70] on input "KAR" at bounding box center [214, 74] width 198 height 9
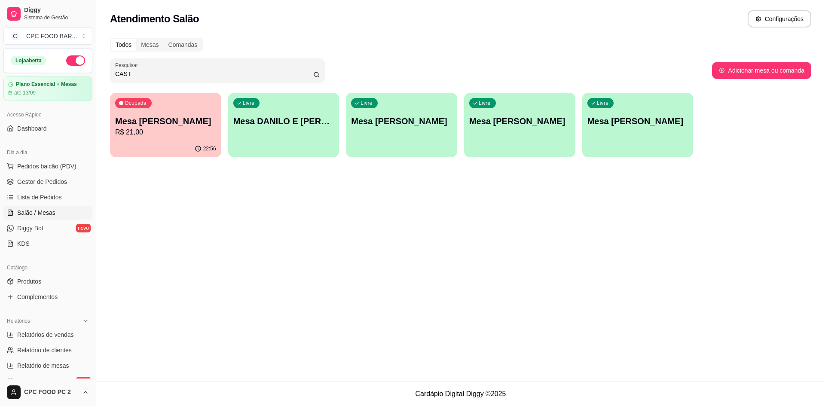
type input "CAST"
click at [163, 116] on p "Mesa CARLOS ALBERTO CASTILHO" at bounding box center [165, 121] width 101 height 12
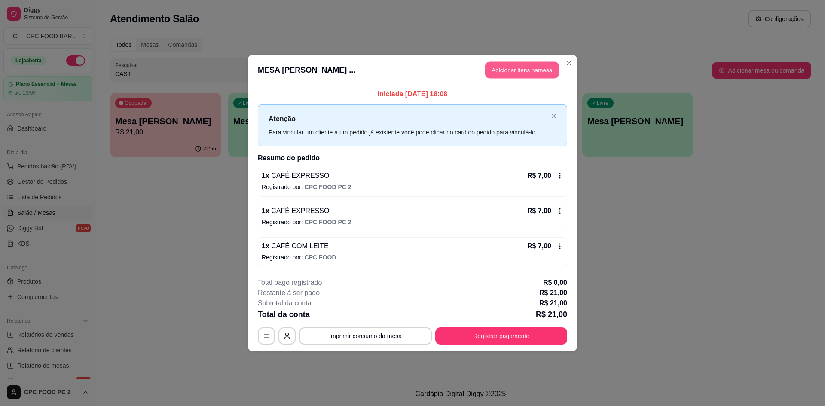
click at [530, 73] on button "Adicionar itens na mesa" at bounding box center [522, 70] width 74 height 17
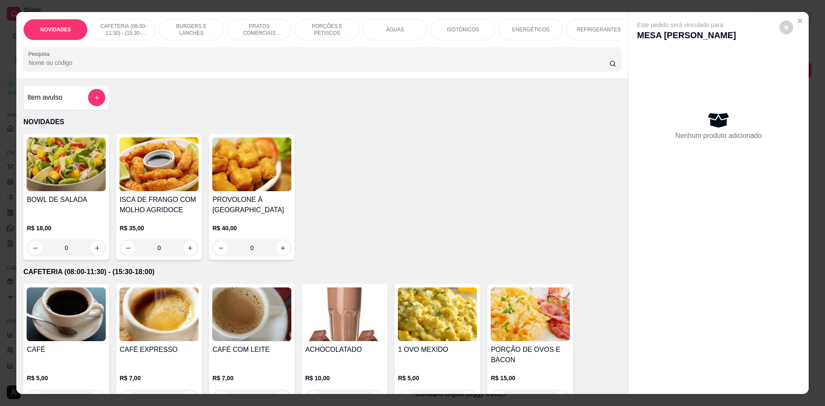
click at [282, 67] on input "Pesquisa" at bounding box center [318, 62] width 580 height 9
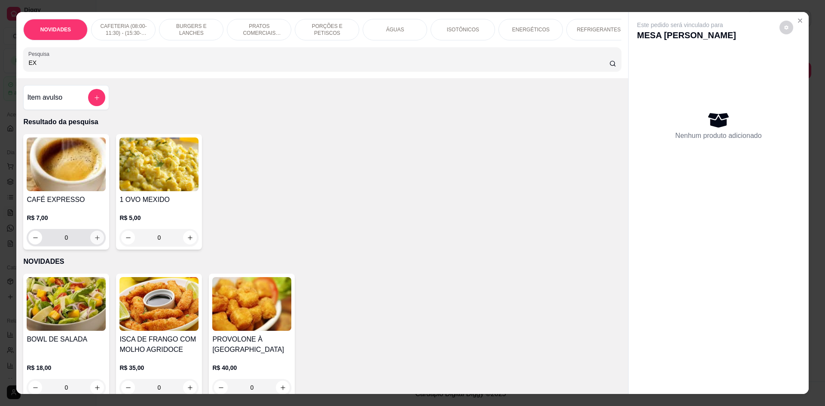
type input "EX"
click at [91, 244] on button "increase-product-quantity" at bounding box center [97, 237] width 13 height 13
type input "1"
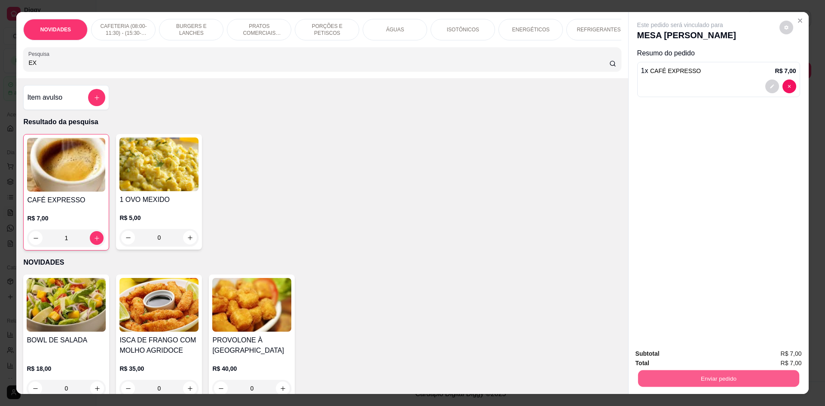
click at [658, 373] on button "Enviar pedido" at bounding box center [717, 378] width 161 height 17
click at [658, 362] on button "Não registrar e enviar pedido" at bounding box center [689, 357] width 87 height 16
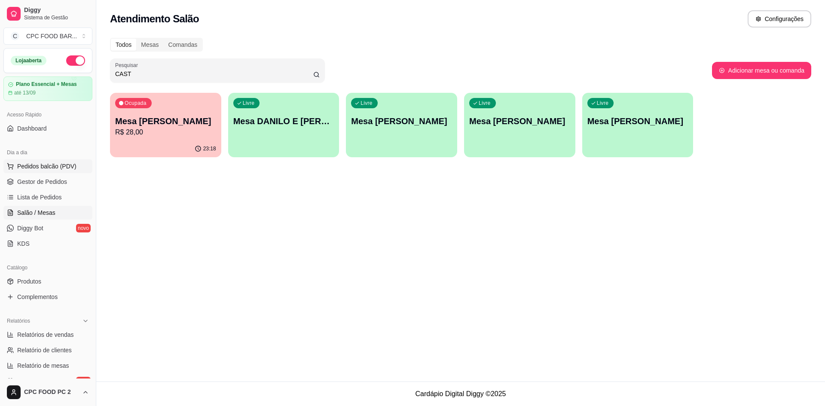
click at [48, 170] on span "Pedidos balcão (PDV)" at bounding box center [46, 166] width 59 height 9
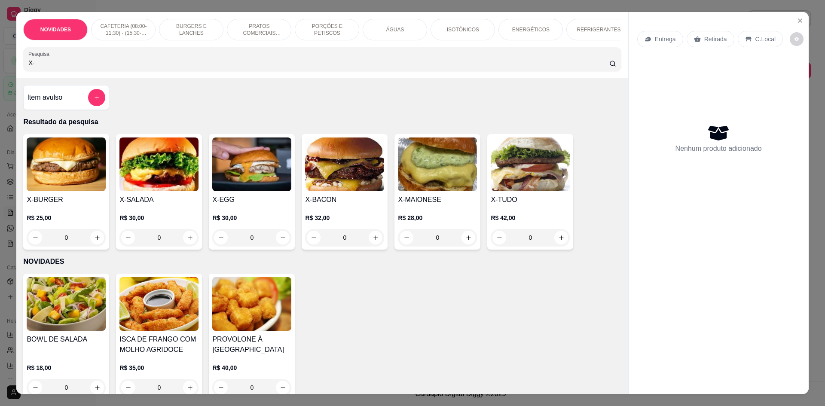
click at [108, 67] on input "X-" at bounding box center [318, 62] width 580 height 9
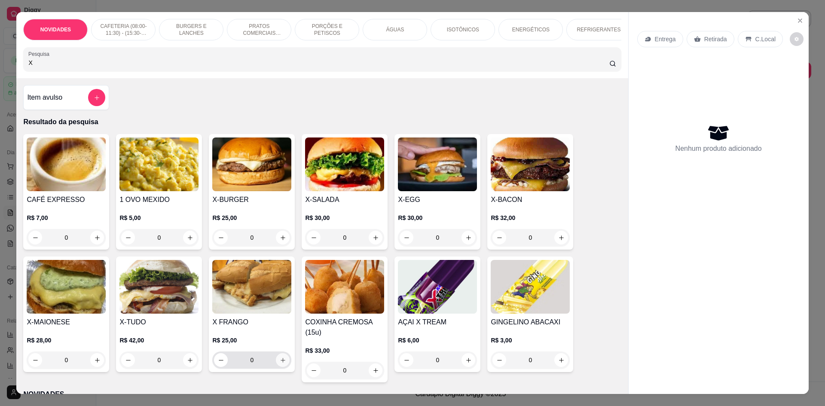
type input "X"
click at [283, 364] on button "increase-product-quantity" at bounding box center [282, 360] width 13 height 13
type input "1"
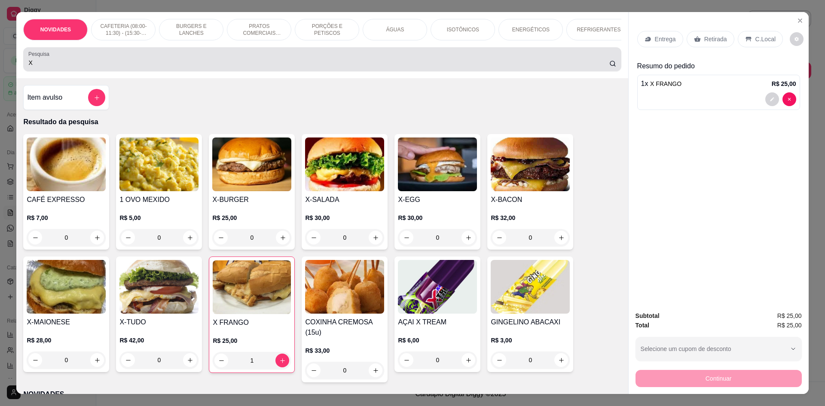
click at [61, 58] on div "X" at bounding box center [321, 59] width 587 height 17
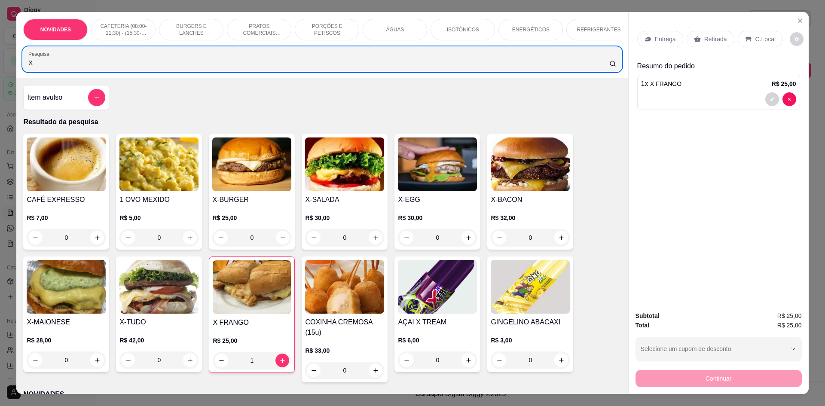
drag, startPoint x: 52, startPoint y: 63, endPoint x: 0, endPoint y: 65, distance: 52.4
click at [0, 65] on div "NOVIDADES CAFETERIA (08:00-11:30) - (15:30-18:00) BURGERS E LANCHES PRATOS COME…" at bounding box center [412, 203] width 825 height 406
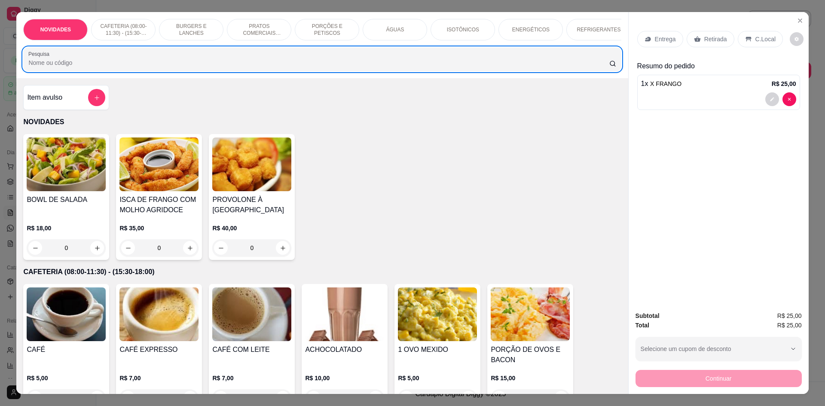
click at [754, 33] on div "C.Local" at bounding box center [760, 39] width 45 height 16
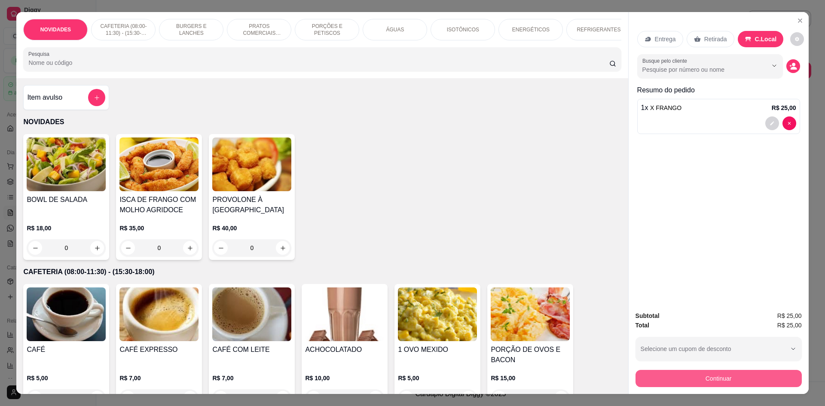
click at [709, 377] on button "Continuar" at bounding box center [718, 378] width 166 height 17
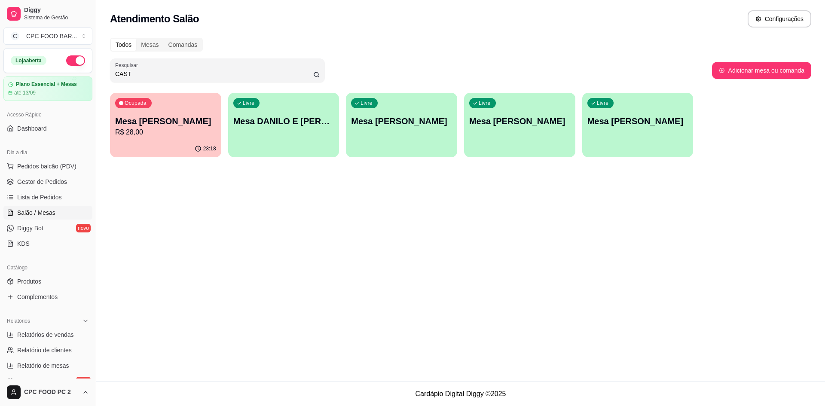
drag, startPoint x: 131, startPoint y: 70, endPoint x: 91, endPoint y: 69, distance: 40.0
click at [91, 69] on div "Diggy Sistema de Gestão C CPC FOOD BAR ... Loja aberta Plano Essencial + Mesas …" at bounding box center [412, 203] width 825 height 406
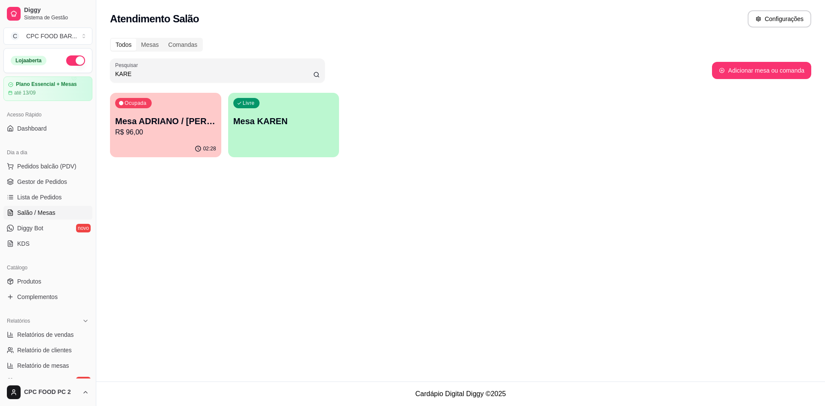
type input "KARE"
click at [139, 120] on p "Mesa ADRIANO / [PERSON_NAME] 3940" at bounding box center [165, 121] width 101 height 12
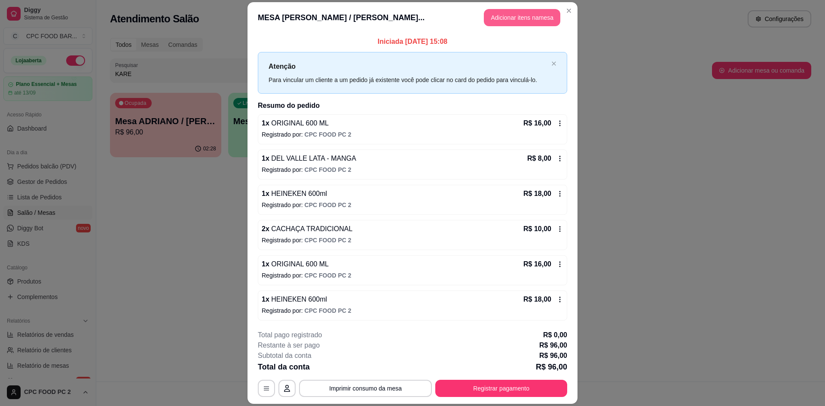
click at [510, 23] on button "Adicionar itens na mesa" at bounding box center [522, 17] width 76 height 17
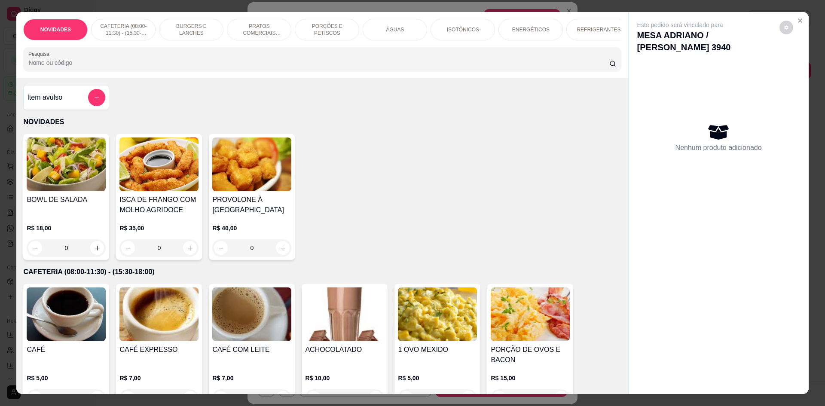
click at [384, 67] on input "Pesquisa" at bounding box center [318, 62] width 580 height 9
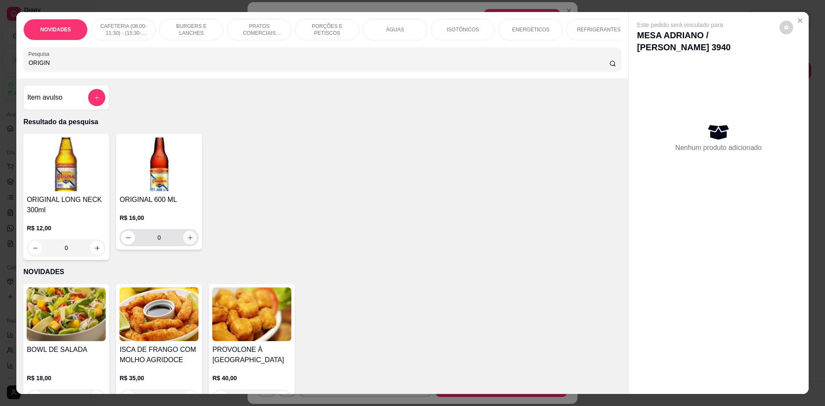
type input "ORIGIN"
click at [190, 239] on button "increase-product-quantity" at bounding box center [190, 238] width 14 height 14
type input "1"
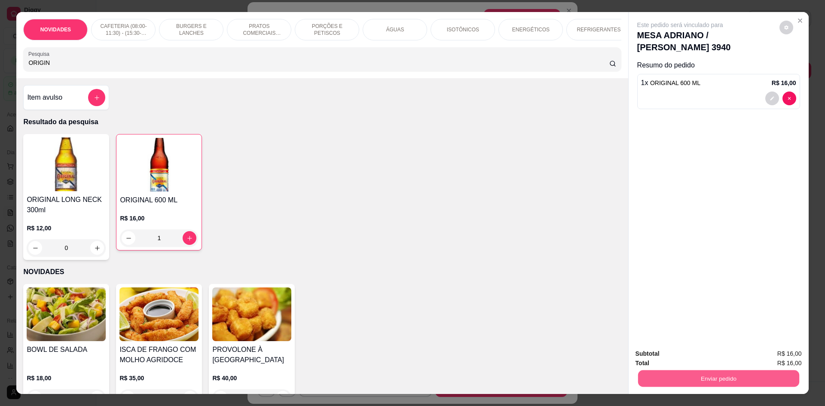
click at [680, 378] on button "Enviar pedido" at bounding box center [717, 378] width 161 height 17
click at [679, 360] on button "Não registrar e enviar pedido" at bounding box center [689, 357] width 87 height 16
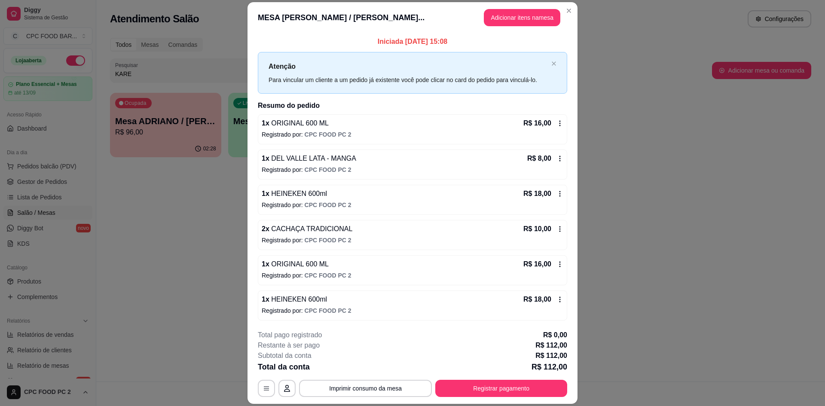
scroll to position [106, 0]
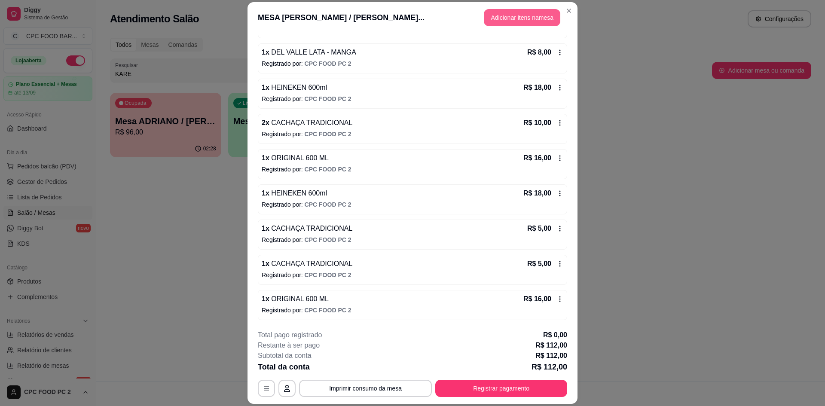
click at [516, 14] on button "Adicionar itens na mesa" at bounding box center [522, 17] width 76 height 17
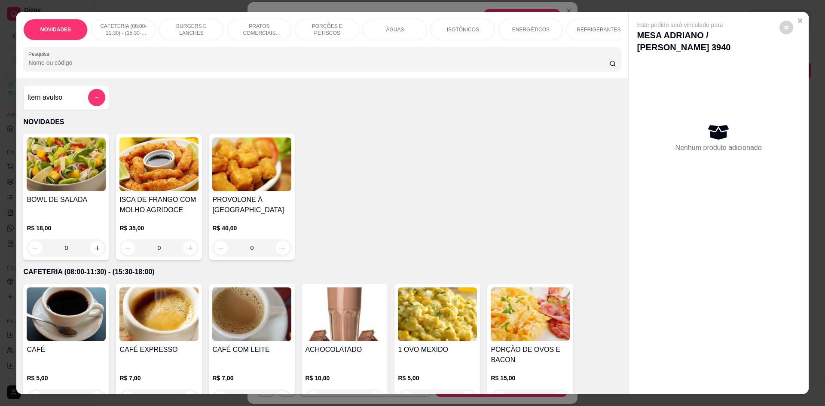
click at [257, 67] on input "Pesquisa" at bounding box center [318, 62] width 580 height 9
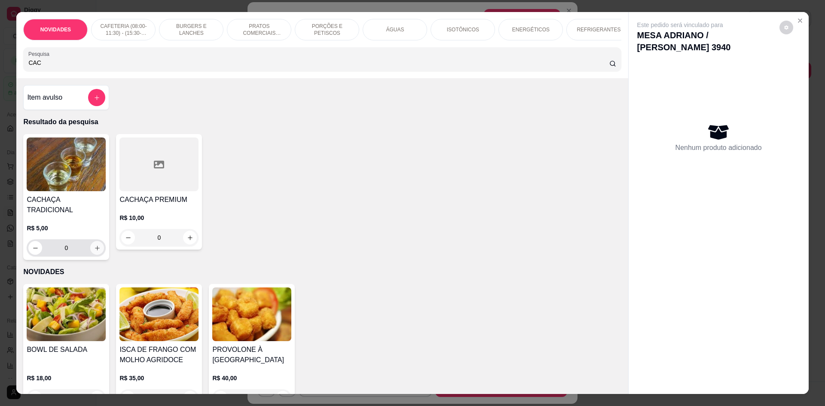
type input "CAC"
click at [94, 245] on icon "increase-product-quantity" at bounding box center [97, 248] width 6 height 6
type input "1"
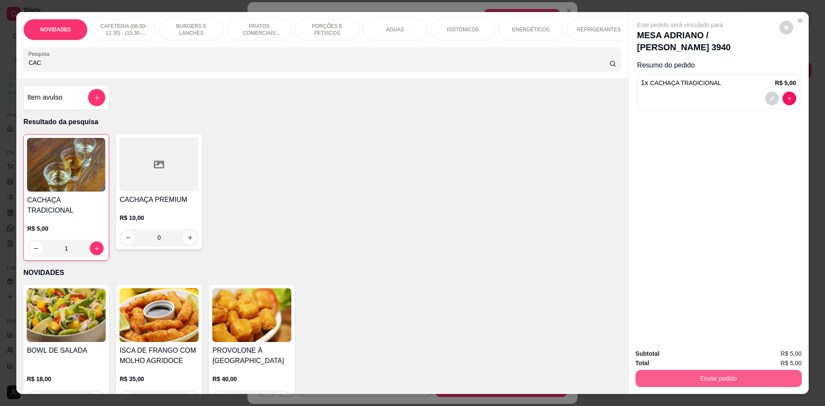
click at [670, 372] on button "Enviar pedido" at bounding box center [718, 378] width 166 height 17
click at [672, 351] on button "Não registrar e enviar pedido" at bounding box center [689, 357] width 87 height 16
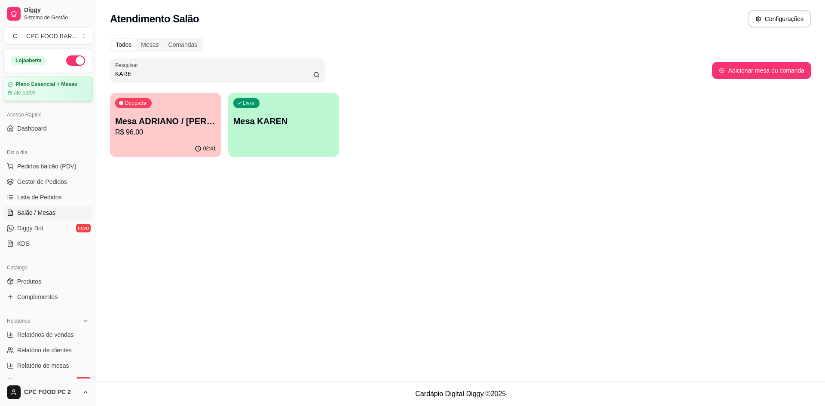
drag, startPoint x: 150, startPoint y: 77, endPoint x: 82, endPoint y: 79, distance: 67.9
click at [82, 79] on div "Diggy Sistema de Gestão C CPC FOOD BAR ... Loja aberta Plano Essencial + Mesas …" at bounding box center [412, 203] width 825 height 406
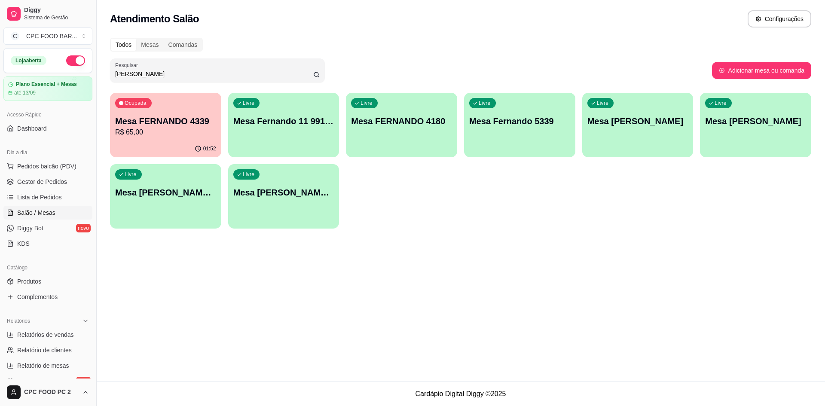
drag, startPoint x: 172, startPoint y: 77, endPoint x: 97, endPoint y: 75, distance: 75.2
click at [101, 74] on div "Todos Mesas Comandas Pesquisar FERNANDO Adicionar mesa ou comanda Ocupada Mesa …" at bounding box center [460, 136] width 728 height 206
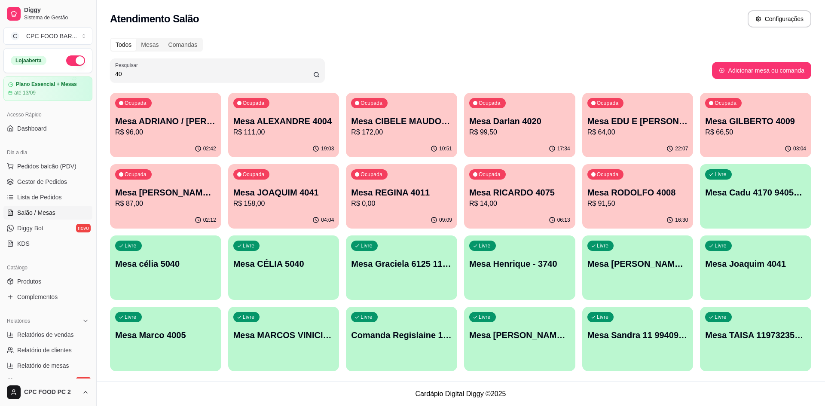
type input "4"
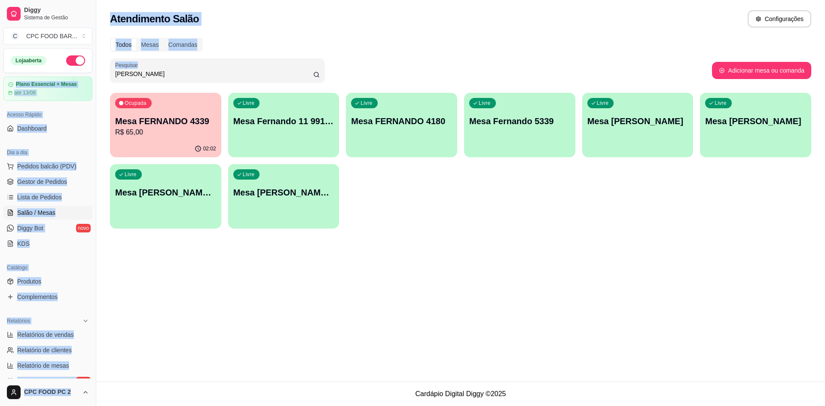
drag, startPoint x: 167, startPoint y: 69, endPoint x: 80, endPoint y: 67, distance: 86.8
click at [80, 67] on div "Diggy Sistema de Gestão C CPC FOOD BAR ... Loja aberta Plano Essencial + Mesas …" at bounding box center [412, 203] width 825 height 406
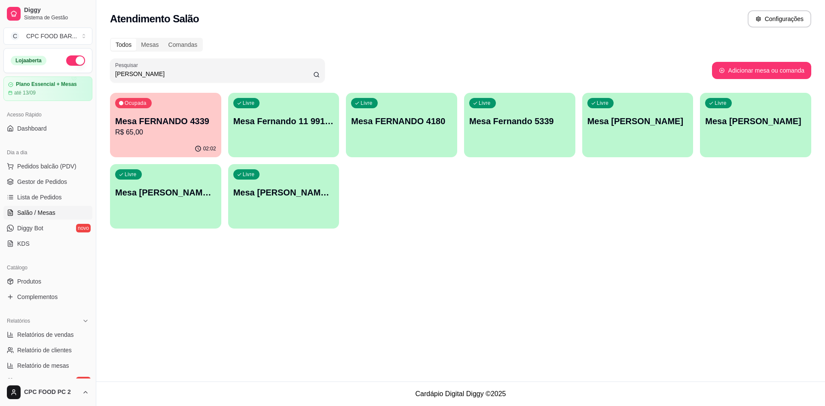
drag, startPoint x: 173, startPoint y: 73, endPoint x: 101, endPoint y: 70, distance: 72.6
click at [101, 70] on div "Todos Mesas Comandas Pesquisar FERNANDO Adicionar mesa ou comanda Ocupada Mesa …" at bounding box center [460, 136] width 728 height 206
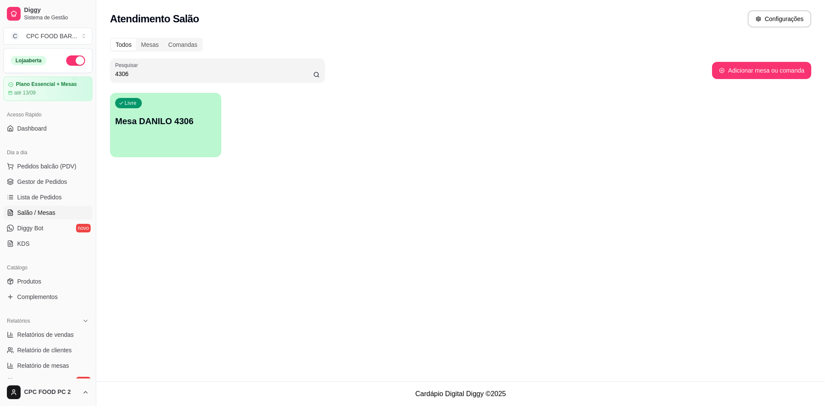
type input "4306"
click at [173, 149] on div "button" at bounding box center [165, 152] width 111 height 10
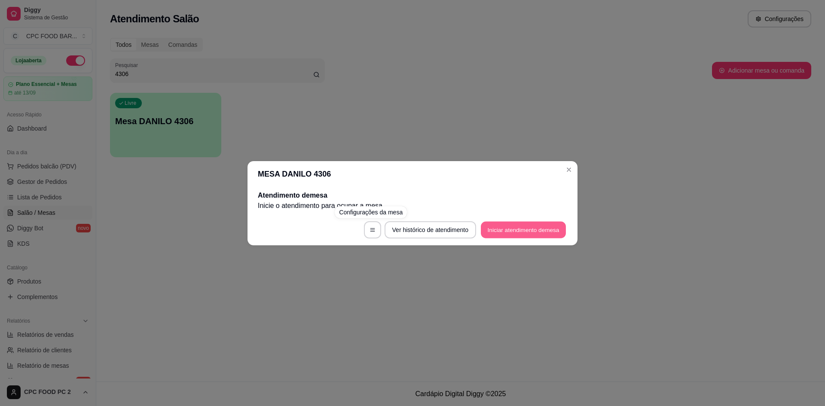
click at [499, 237] on button "Iniciar atendimento de mesa" at bounding box center [523, 229] width 85 height 17
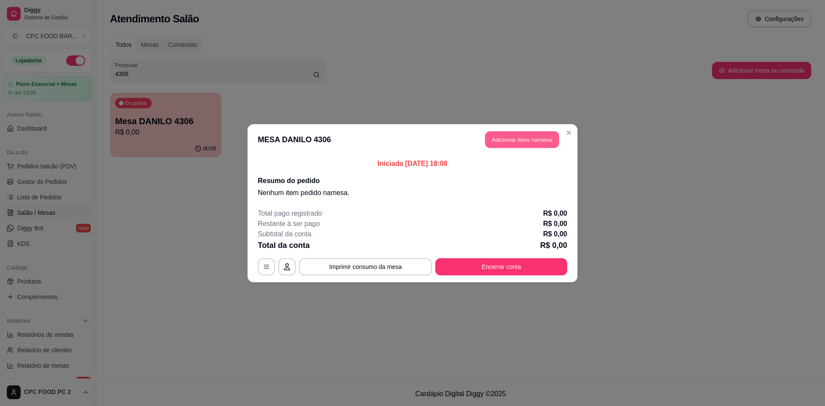
click at [511, 135] on button "Adicionar itens na mesa" at bounding box center [522, 139] width 74 height 17
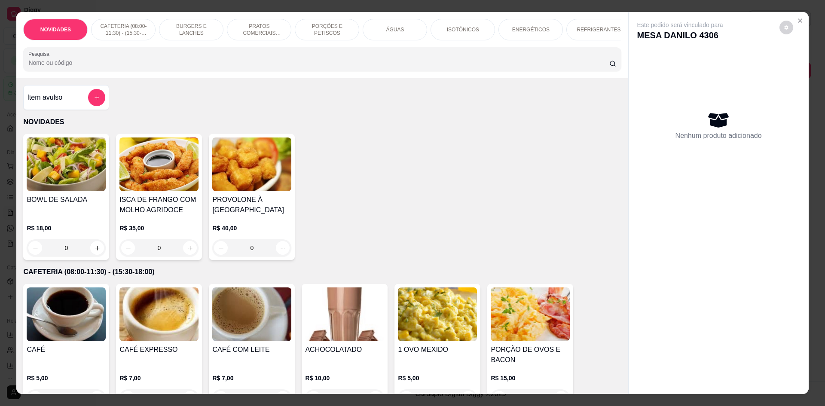
click at [326, 67] on input "Pesquisa" at bounding box center [318, 62] width 580 height 9
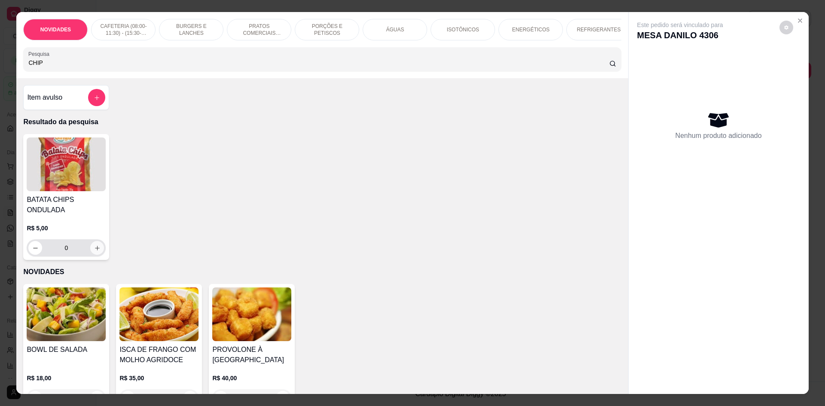
type input "CHIP"
click at [94, 251] on icon "increase-product-quantity" at bounding box center [97, 248] width 6 height 6
type input "1"
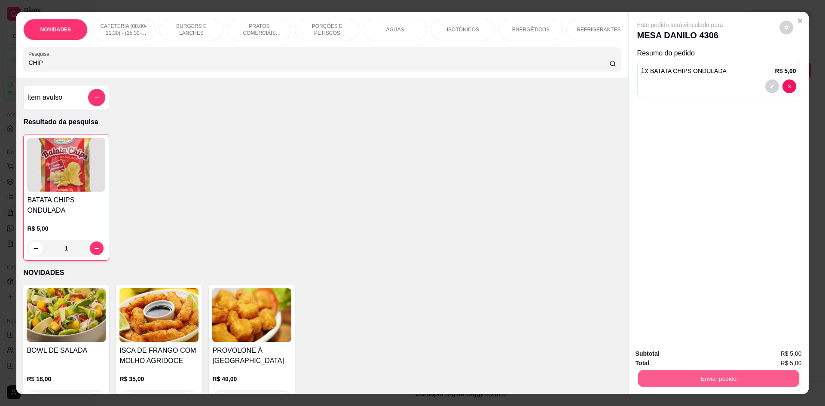
click at [645, 378] on button "Enviar pedido" at bounding box center [717, 378] width 161 height 17
click at [652, 358] on button "Não registrar e enviar pedido" at bounding box center [689, 357] width 87 height 16
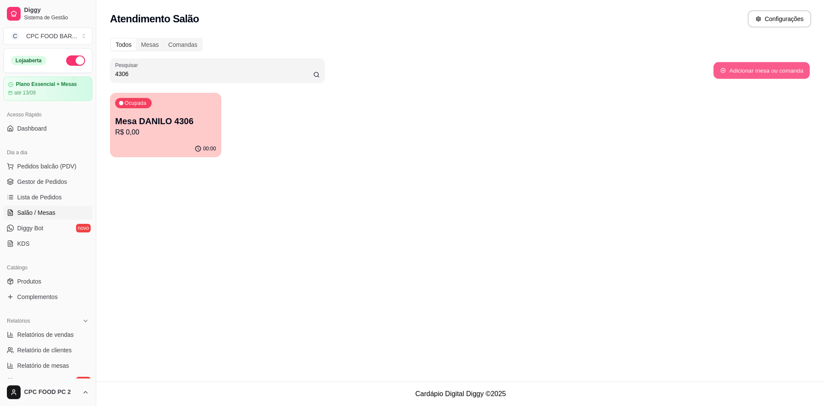
click at [780, 69] on button "Adicionar mesa ou comanda" at bounding box center [761, 70] width 96 height 17
select select "TABLE"
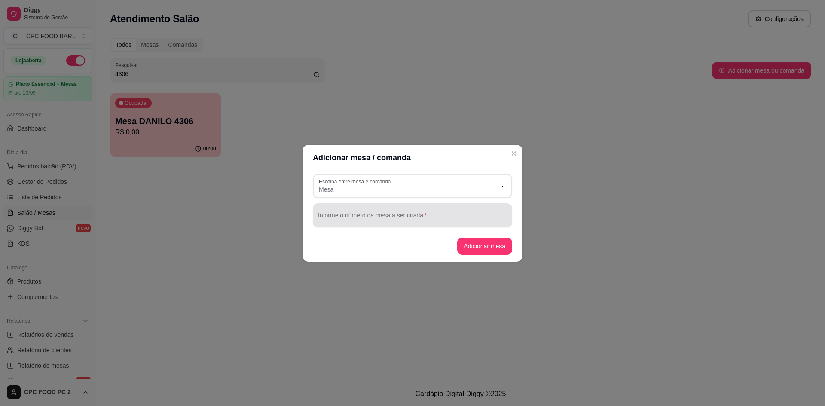
click at [400, 212] on div at bounding box center [412, 215] width 189 height 17
type input "FERNANDO 4280"
click at [470, 245] on button "Adicionar mesa" at bounding box center [484, 246] width 54 height 17
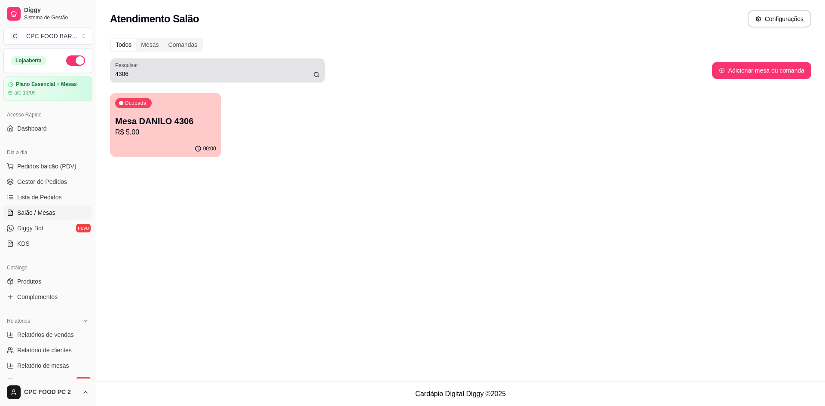
click at [216, 65] on div "4306" at bounding box center [217, 70] width 204 height 17
drag, startPoint x: 214, startPoint y: 68, endPoint x: 123, endPoint y: 69, distance: 91.1
click at [124, 69] on div "4306" at bounding box center [217, 70] width 204 height 17
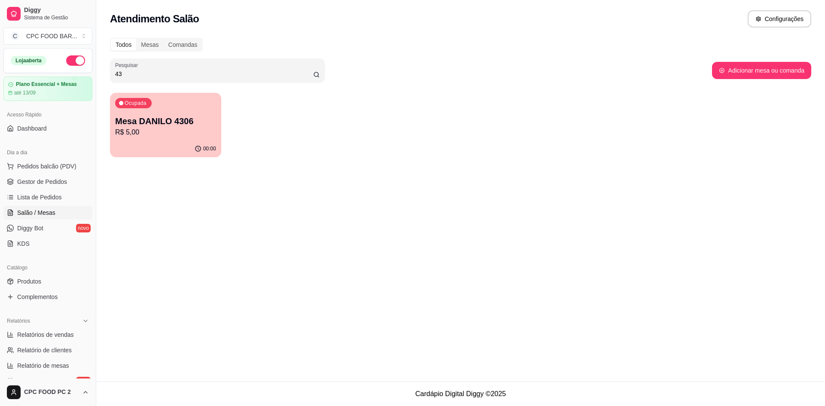
type input "4"
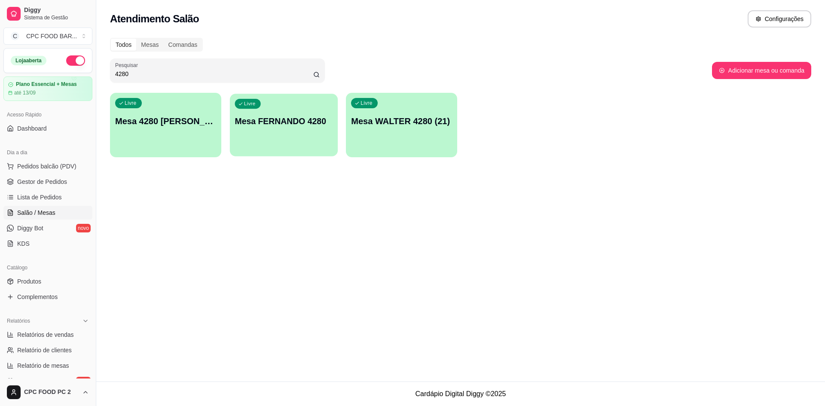
click at [293, 113] on div "Livre Mesa FERNANDO 4280" at bounding box center [284, 120] width 108 height 52
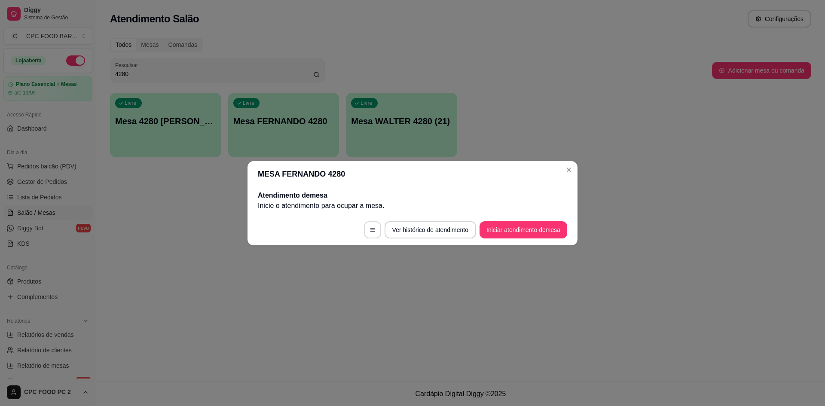
click at [370, 233] on button "button" at bounding box center [372, 229] width 17 height 17
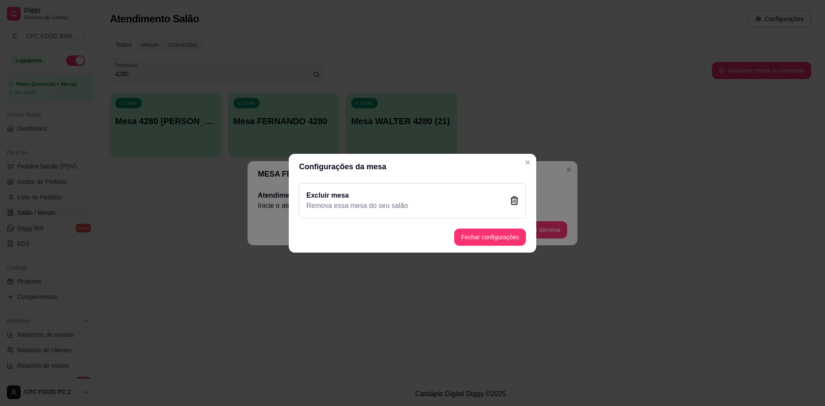
click at [515, 200] on icon at bounding box center [514, 200] width 8 height 9
click at [455, 251] on button "Sim" at bounding box center [457, 248] width 26 height 13
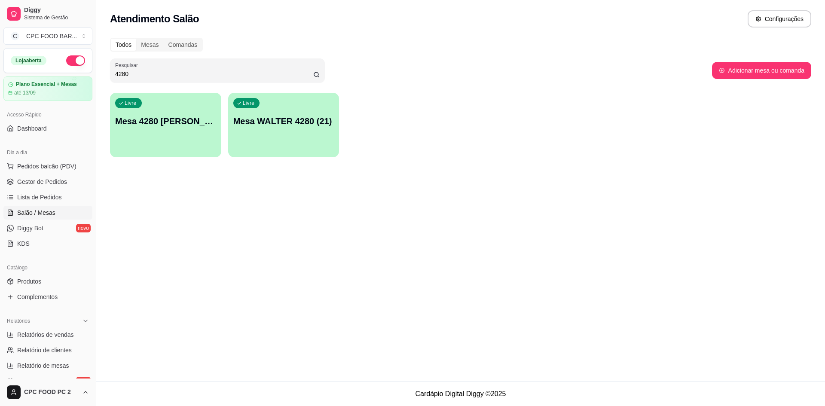
drag, startPoint x: 137, startPoint y: 71, endPoint x: 101, endPoint y: 65, distance: 37.0
click at [101, 65] on div "Todos Mesas Comandas Pesquisar 4280 Adicionar mesa ou comanda Livre Mesa 4280 W…" at bounding box center [460, 100] width 728 height 135
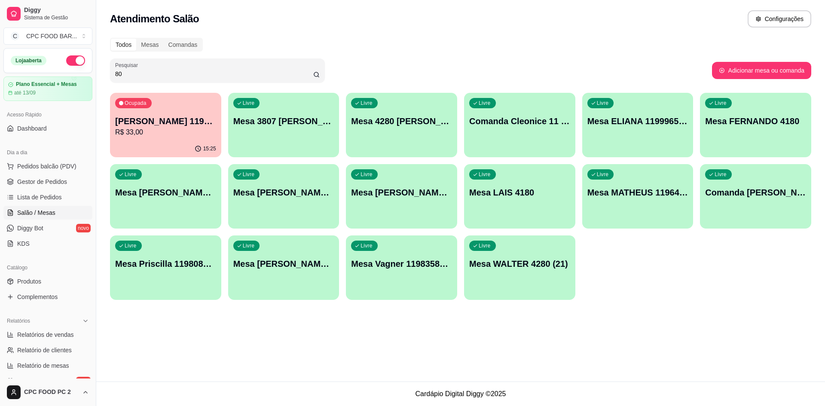
type input "80"
click at [756, 108] on div "Livre Mesa FERNANDO 4180" at bounding box center [755, 120] width 111 height 54
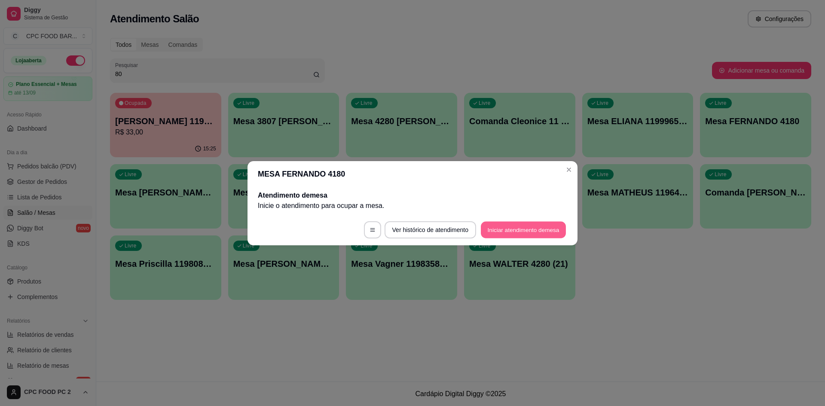
click at [506, 224] on button "Iniciar atendimento de mesa" at bounding box center [523, 229] width 85 height 17
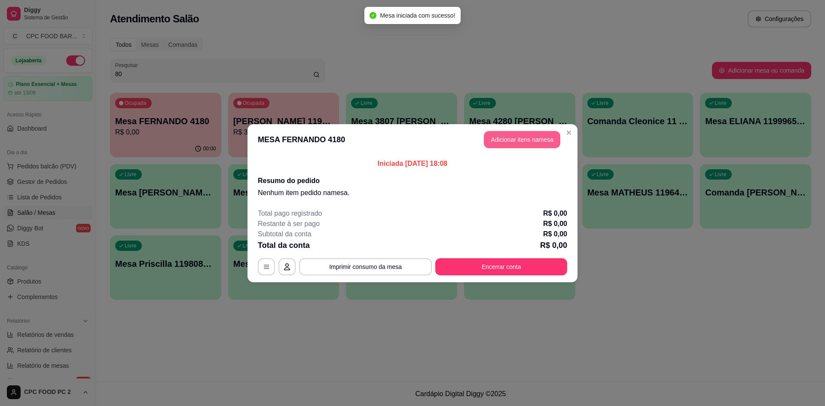
click at [513, 139] on button "Adicionar itens na mesa" at bounding box center [522, 139] width 76 height 17
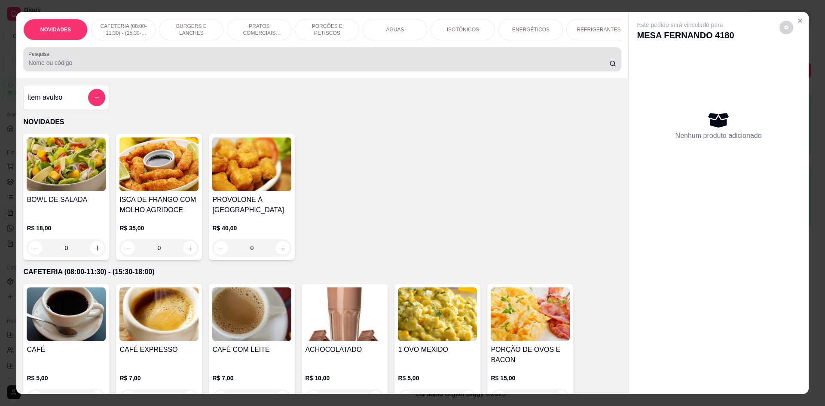
click at [323, 67] on input "Pesquisa" at bounding box center [318, 62] width 580 height 9
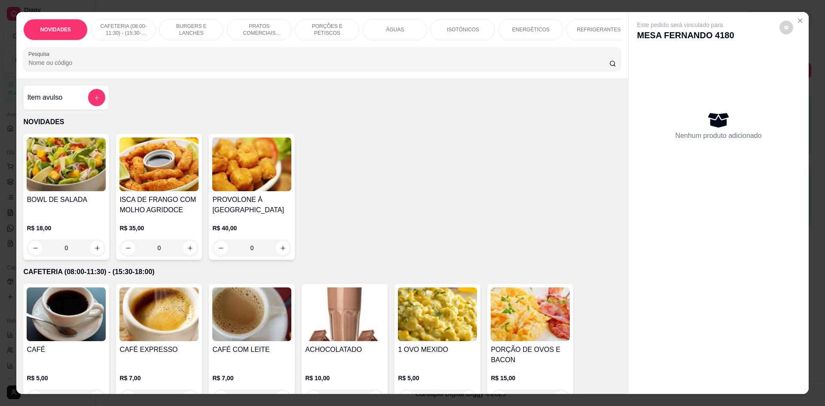
type input "G"
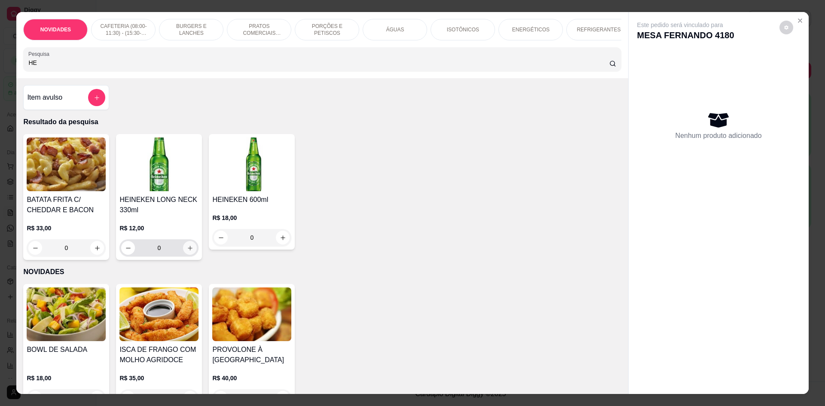
type input "HE"
click at [183, 255] on button "increase-product-quantity" at bounding box center [190, 248] width 14 height 14
type input "1"
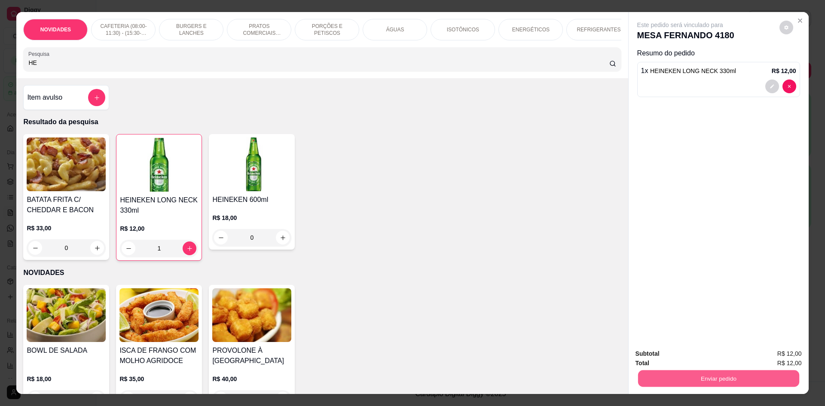
click at [688, 376] on button "Enviar pedido" at bounding box center [717, 378] width 161 height 17
click at [672, 363] on button "Não registrar e enviar pedido" at bounding box center [689, 357] width 87 height 16
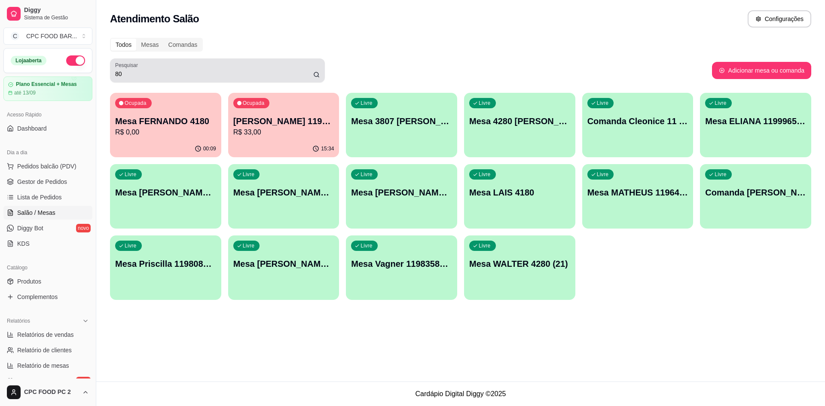
click at [186, 75] on input "80" at bounding box center [214, 74] width 198 height 9
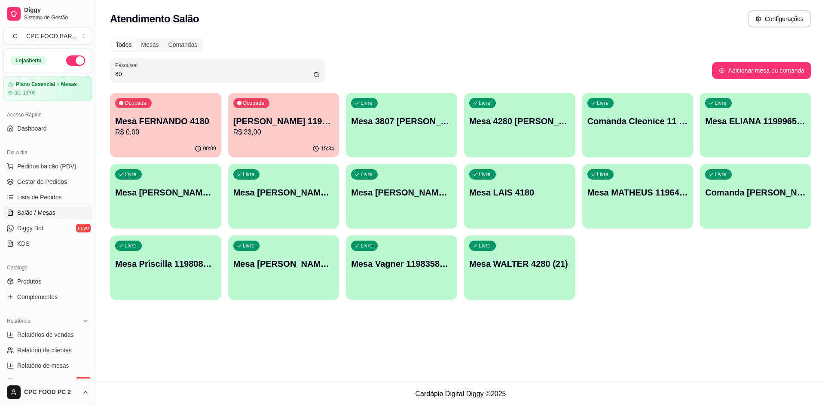
type input "8"
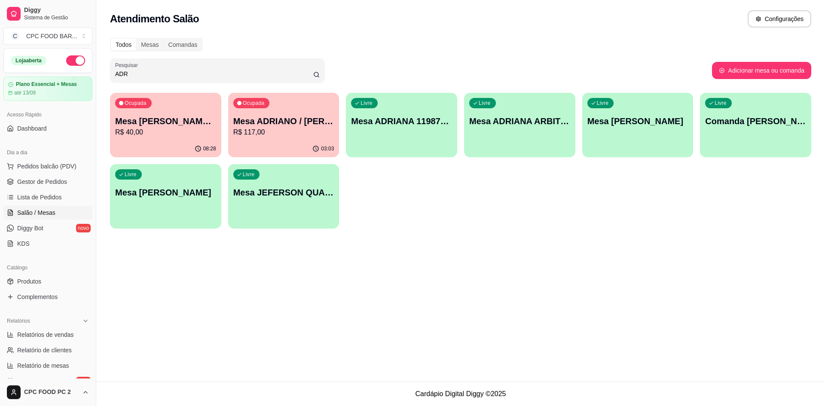
type input "ADR"
click at [255, 130] on p "R$ 117,00" at bounding box center [283, 132] width 101 height 10
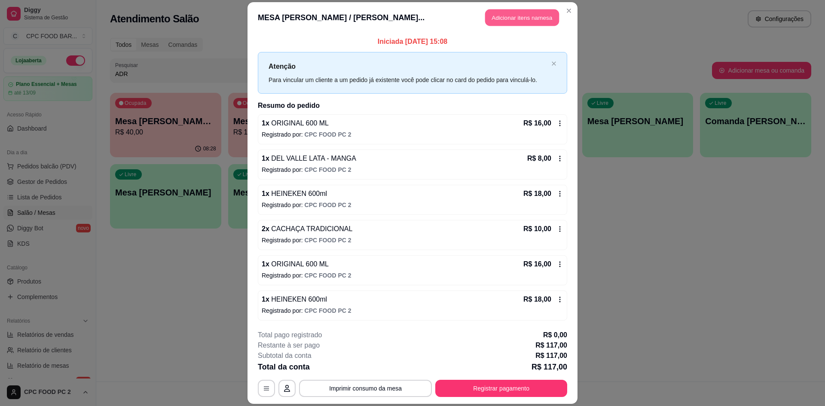
click at [496, 24] on button "Adicionar itens na mesa" at bounding box center [522, 17] width 74 height 17
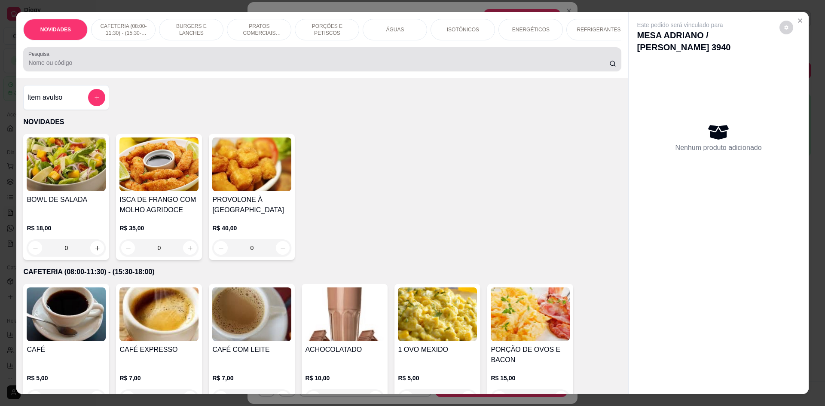
click at [369, 60] on div at bounding box center [321, 59] width 587 height 17
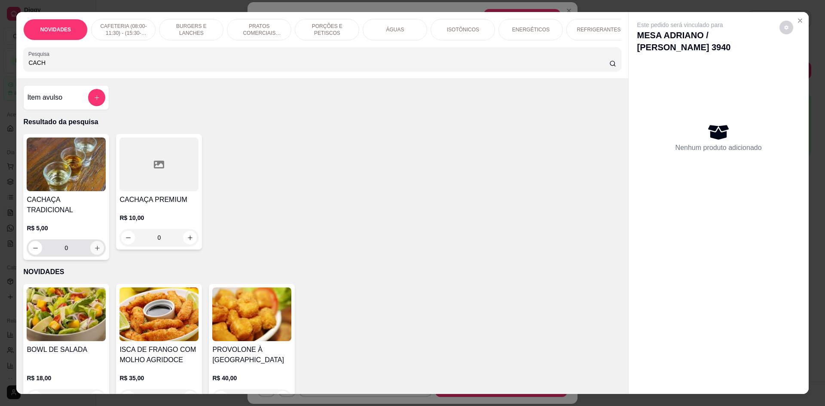
type input "CACH"
click at [91, 248] on button "increase-product-quantity" at bounding box center [97, 248] width 14 height 14
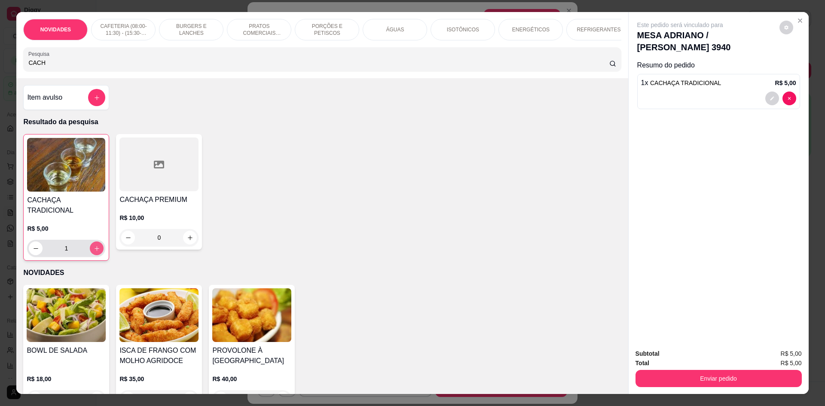
type input "1"
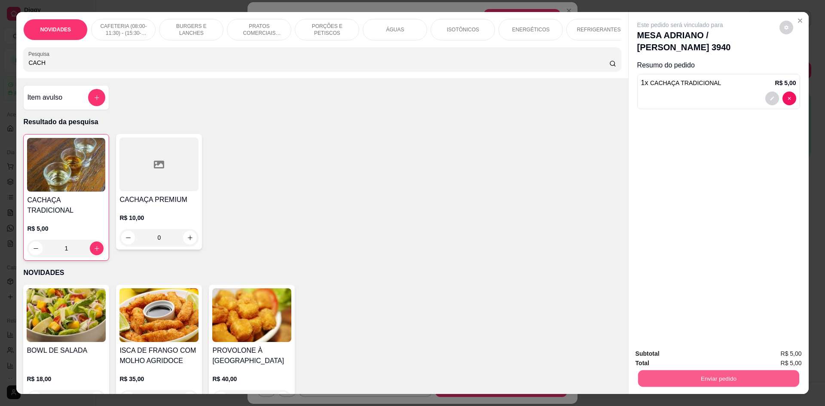
click at [666, 378] on button "Enviar pedido" at bounding box center [717, 378] width 161 height 17
click at [667, 355] on button "Não registrar e enviar pedido" at bounding box center [689, 357] width 87 height 16
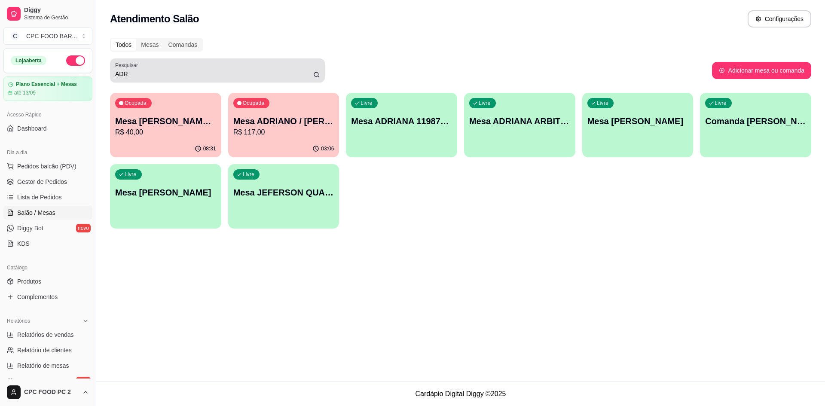
click at [258, 63] on div "ADR" at bounding box center [217, 70] width 204 height 17
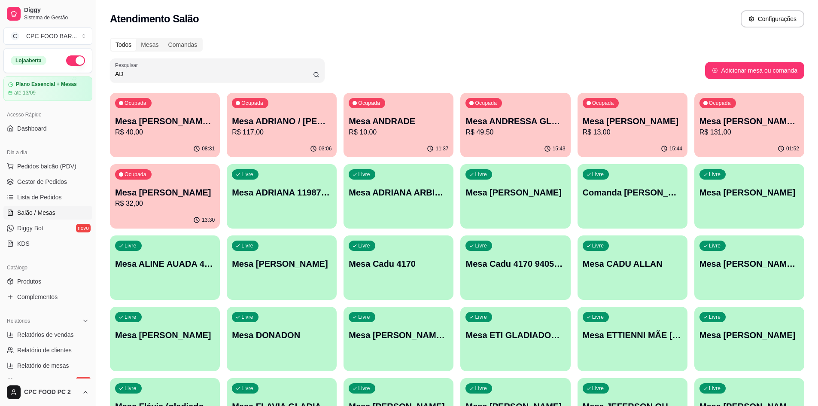
type input "A"
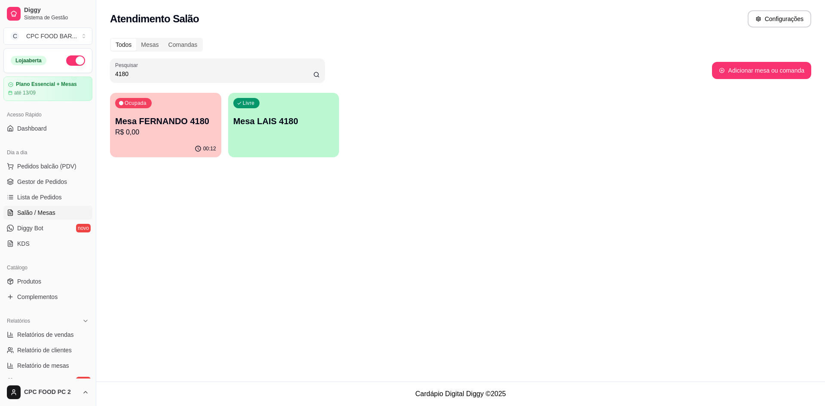
type input "4180"
click at [188, 143] on div "00:12" at bounding box center [166, 148] width 108 height 16
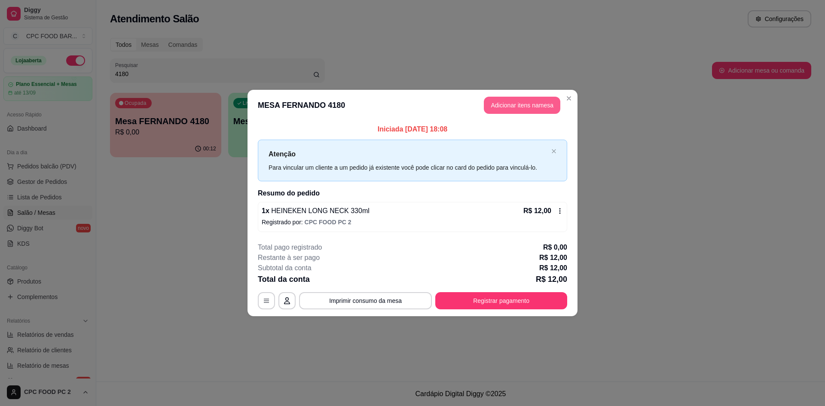
click at [513, 108] on button "Adicionar itens na mesa" at bounding box center [522, 105] width 76 height 17
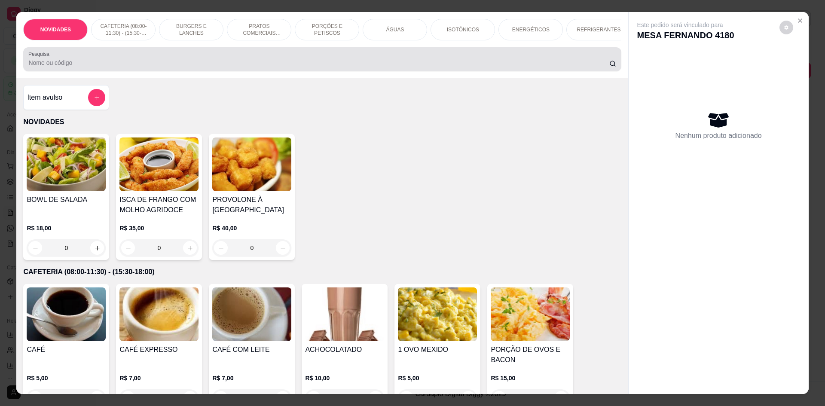
click at [332, 71] on div "Pesquisa" at bounding box center [321, 59] width 597 height 24
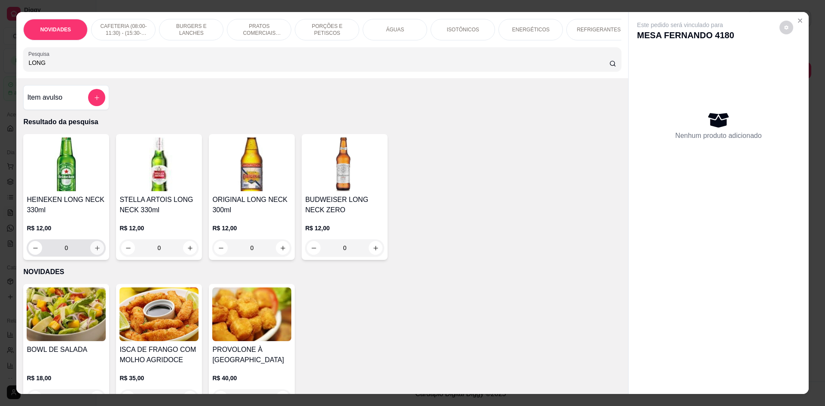
type input "LONG"
click at [94, 255] on button "increase-product-quantity" at bounding box center [97, 248] width 14 height 14
type input "1"
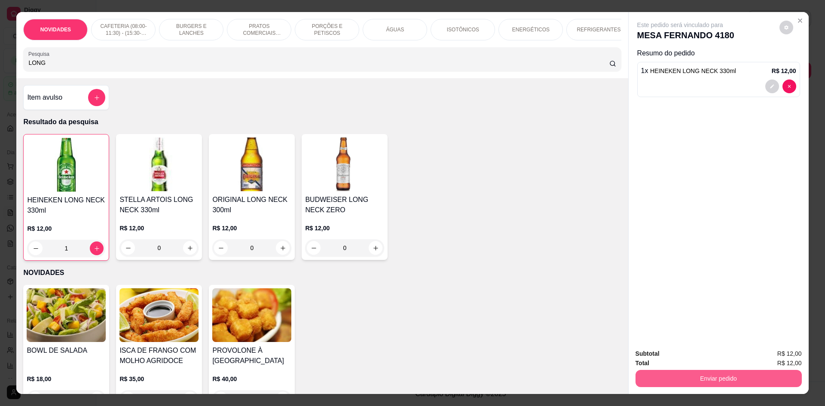
click at [745, 379] on button "Enviar pedido" at bounding box center [718, 378] width 166 height 17
click at [704, 354] on button "Não registrar e enviar pedido" at bounding box center [689, 357] width 89 height 16
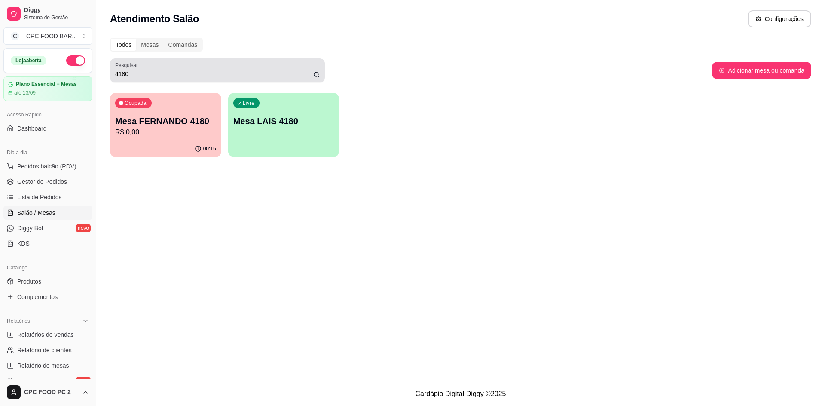
click at [224, 68] on div "4180" at bounding box center [217, 70] width 204 height 17
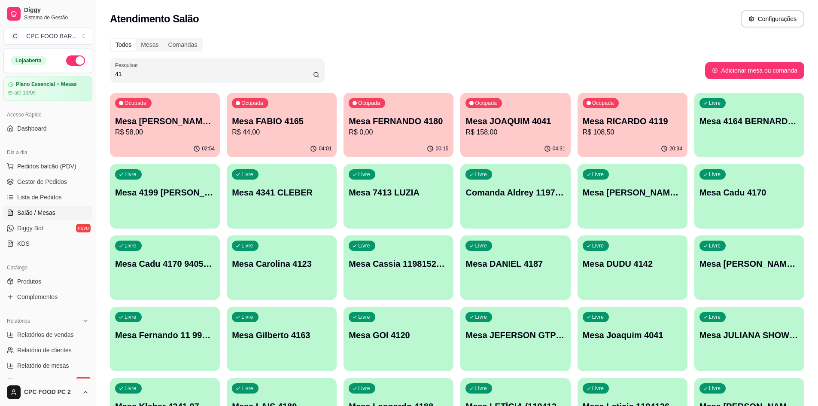
type input "4"
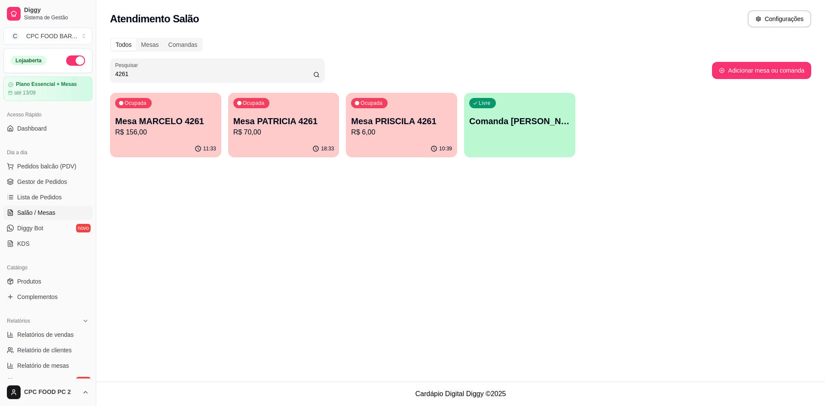
type input "4261"
click at [195, 135] on p "R$ 156,00" at bounding box center [165, 132] width 101 height 10
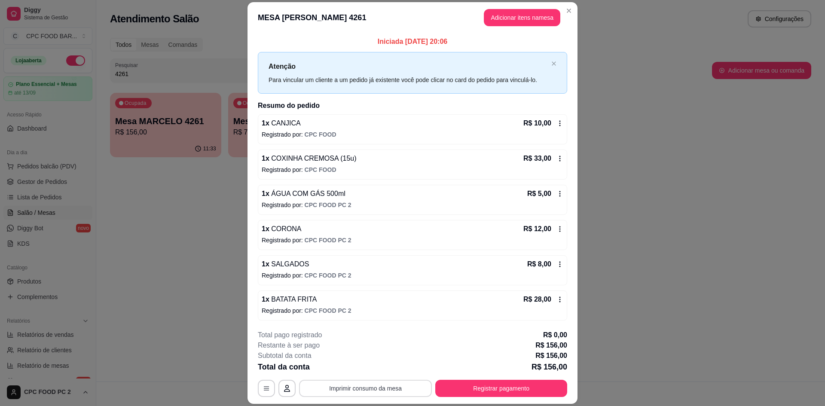
click at [393, 387] on button "Imprimir consumo da mesa" at bounding box center [365, 388] width 133 height 17
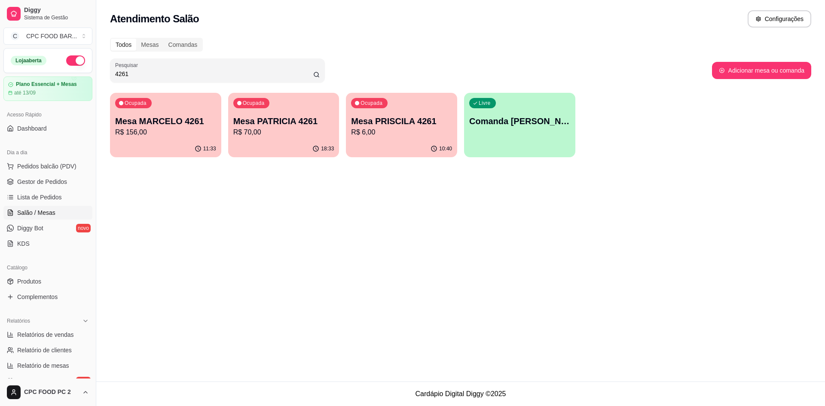
click at [414, 126] on p "Mesa PRISCILA 4261" at bounding box center [401, 121] width 101 height 12
click at [410, 116] on p "Mesa PRISCILA 4261" at bounding box center [401, 121] width 101 height 12
click at [421, 132] on p "R$ 6,00" at bounding box center [401, 132] width 101 height 10
click at [198, 125] on p "Mesa MARCELO 4261" at bounding box center [166, 122] width 98 height 12
click at [398, 104] on div "Ocupada Mesa PRISCILA 4261 R$ 6,00" at bounding box center [401, 117] width 108 height 46
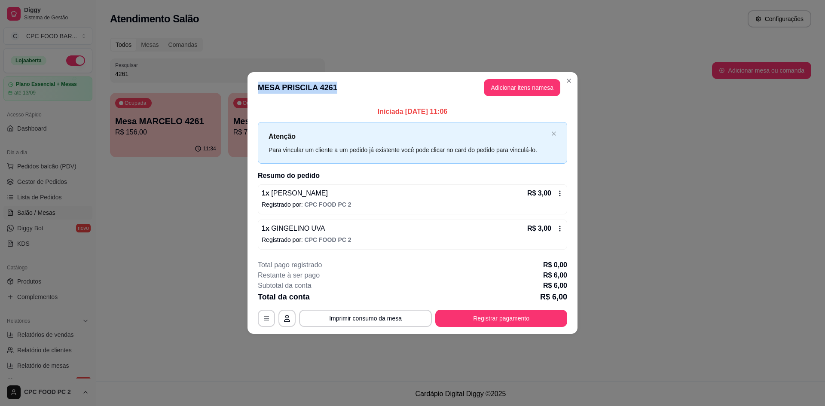
drag, startPoint x: 330, startPoint y: 90, endPoint x: 256, endPoint y: 89, distance: 74.3
click at [256, 89] on header "MESA PRISCILA 4261 Adicionar itens na mesa" at bounding box center [412, 87] width 330 height 31
click at [514, 317] on button "Registrar pagamento" at bounding box center [501, 318] width 128 height 17
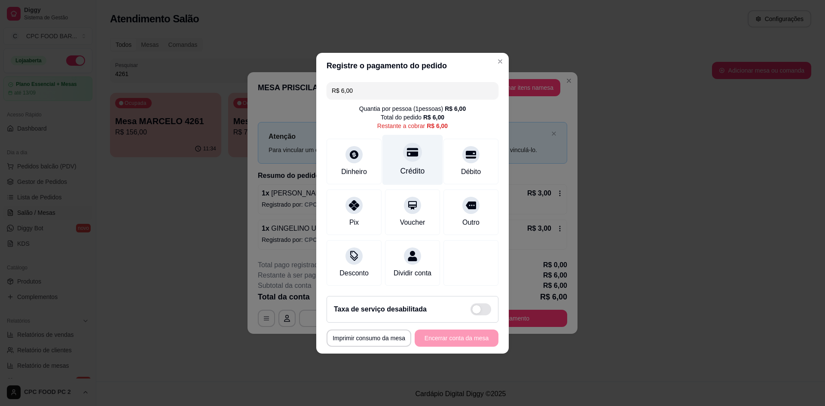
click at [407, 152] on icon at bounding box center [412, 152] width 11 height 9
click at [423, 162] on div "Crédito" at bounding box center [412, 159] width 61 height 50
click at [452, 347] on div "**********" at bounding box center [412, 337] width 172 height 17
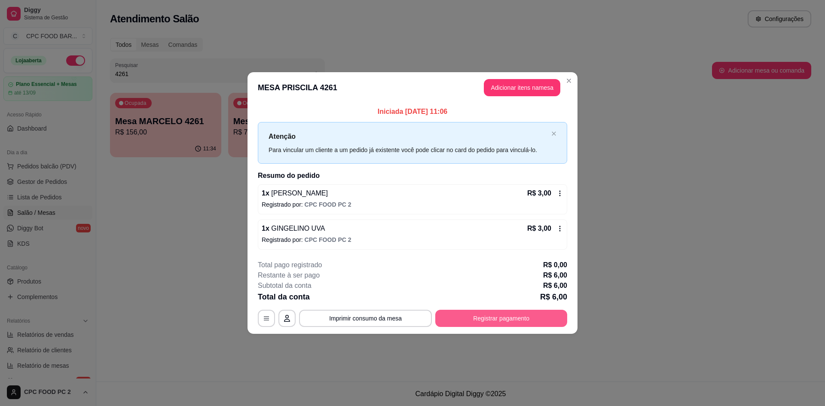
click at [501, 318] on button "Registrar pagamento" at bounding box center [501, 318] width 132 height 17
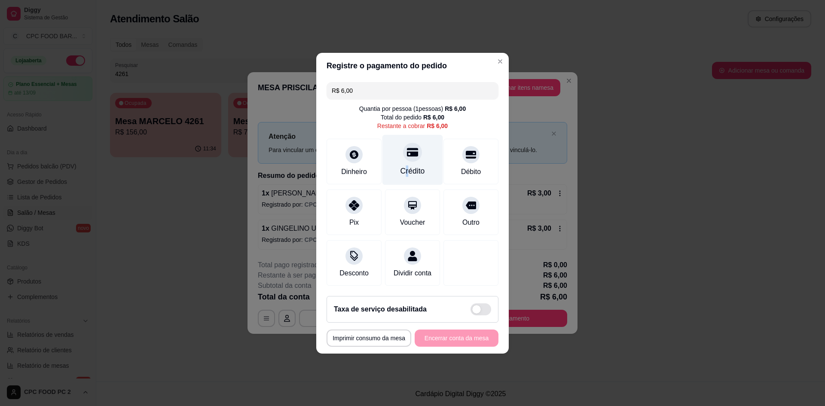
click at [405, 165] on div "Crédito" at bounding box center [412, 170] width 24 height 11
type input "R$ 0,00"
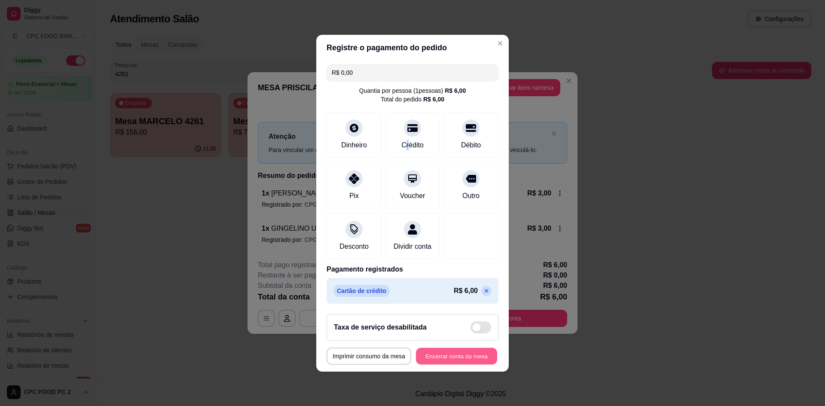
click at [468, 363] on button "Encerrar conta da mesa" at bounding box center [456, 355] width 81 height 17
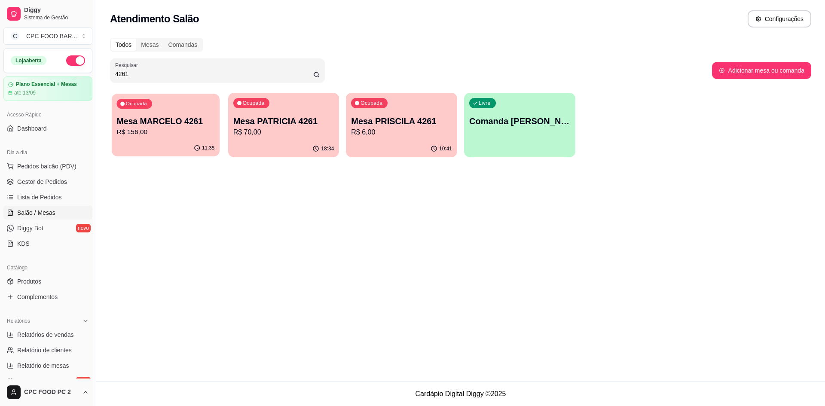
click at [179, 133] on p "R$ 156,00" at bounding box center [166, 132] width 98 height 10
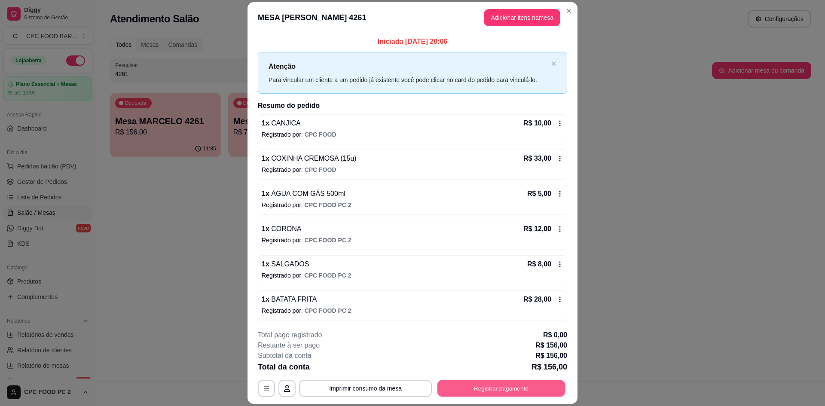
click at [539, 392] on button "Registrar pagamento" at bounding box center [501, 388] width 128 height 17
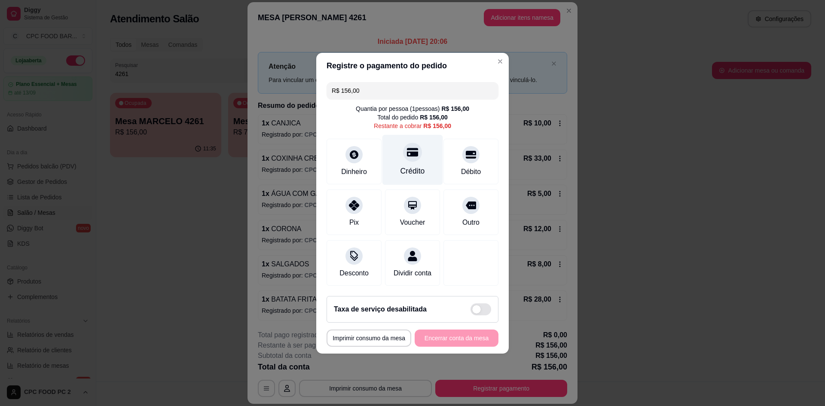
click at [413, 144] on div at bounding box center [412, 152] width 19 height 19
type input "R$ 0,00"
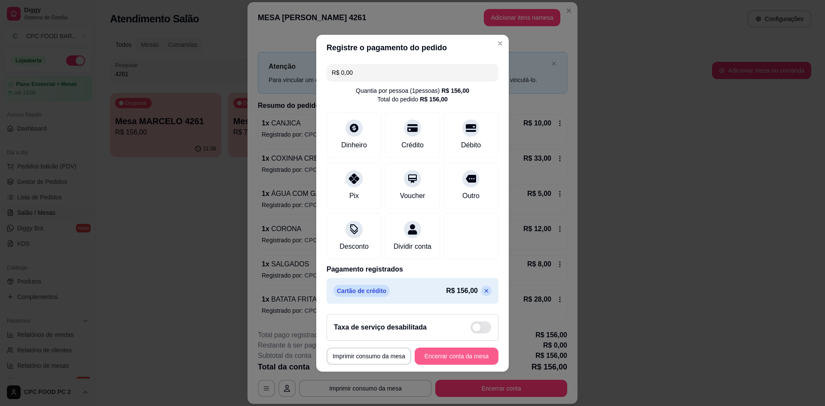
click at [455, 363] on button "Encerrar conta da mesa" at bounding box center [457, 355] width 84 height 17
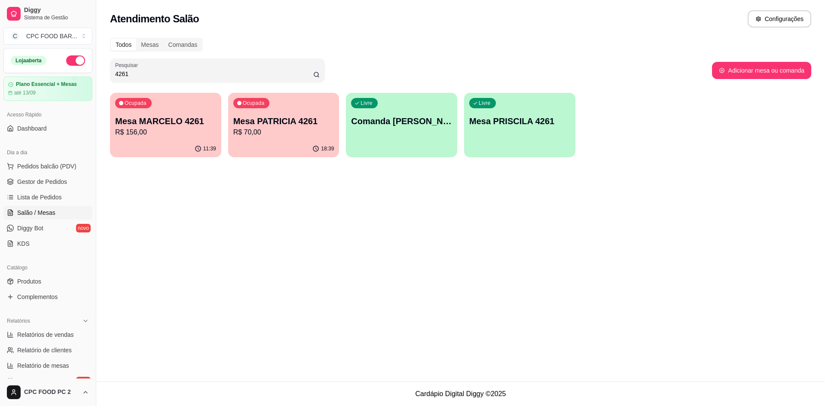
click at [275, 76] on input "4261" at bounding box center [214, 74] width 198 height 9
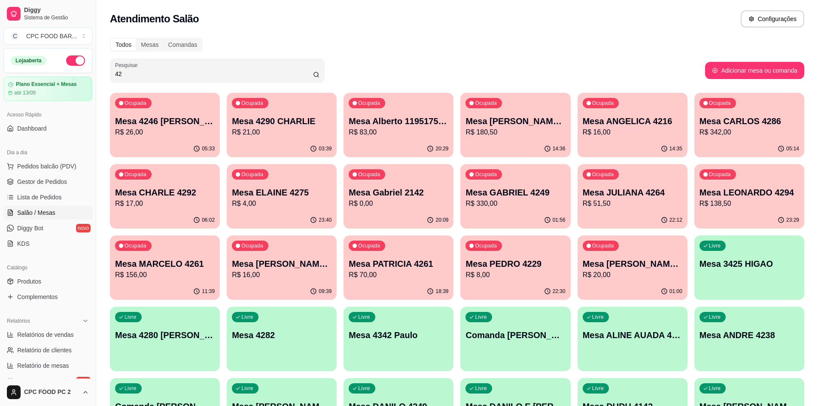
type input "4"
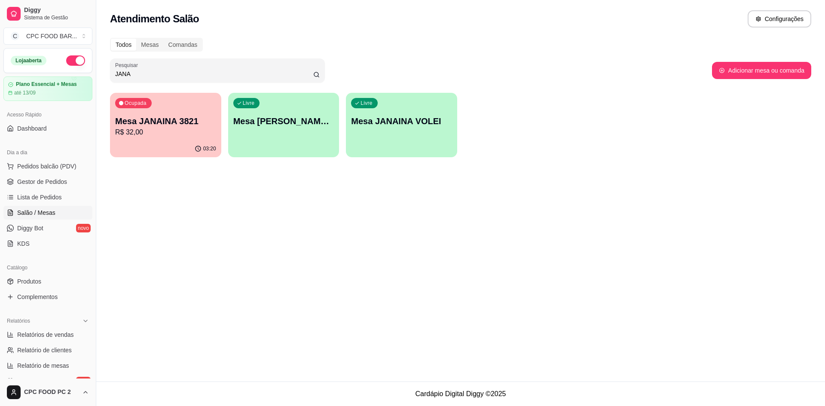
type input "JANA"
click at [180, 110] on div "Ocupada Mesa JANAINA 3821 R$ 32,00" at bounding box center [165, 117] width 111 height 48
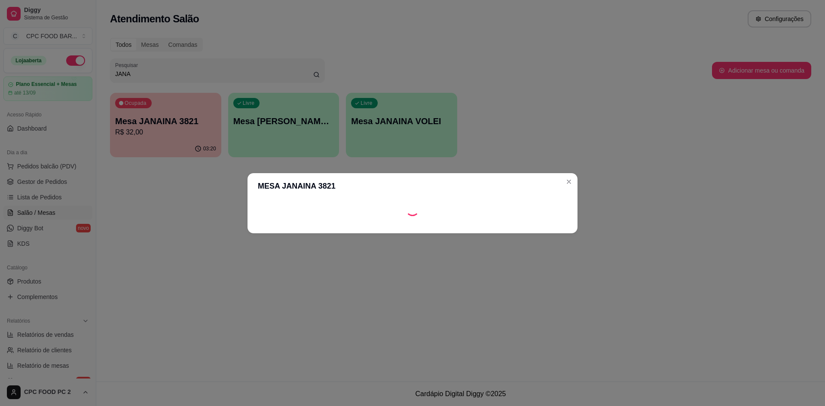
click at [189, 140] on div "Ocupada Mesa JANAINA 3821 R$ 32,00" at bounding box center [165, 117] width 111 height 48
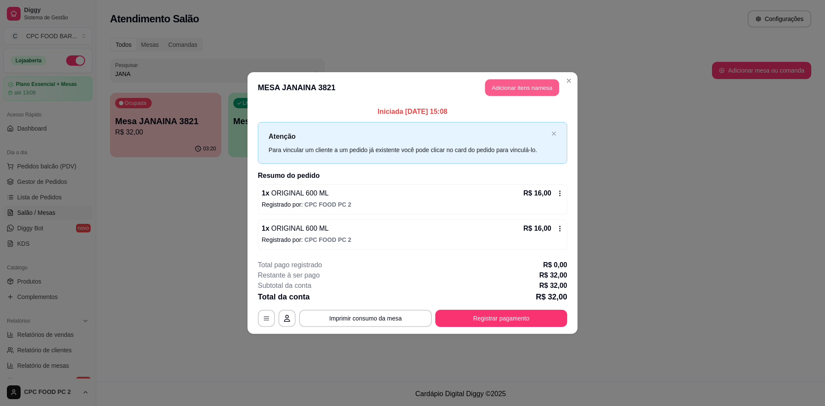
click at [502, 84] on button "Adicionar itens na mesa" at bounding box center [522, 87] width 74 height 17
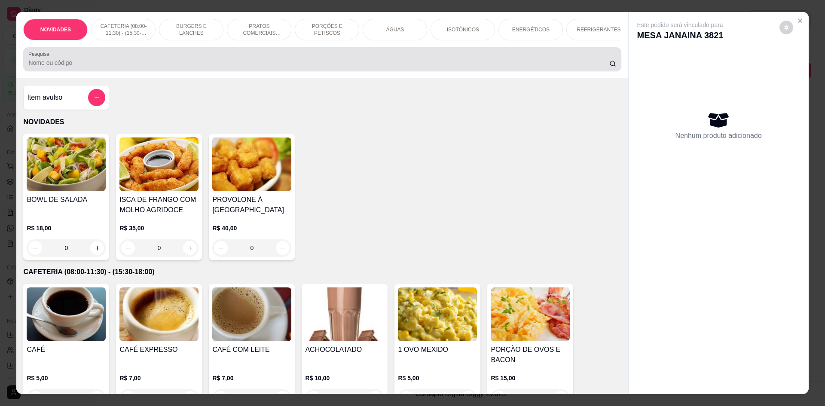
click at [400, 62] on div at bounding box center [321, 59] width 587 height 17
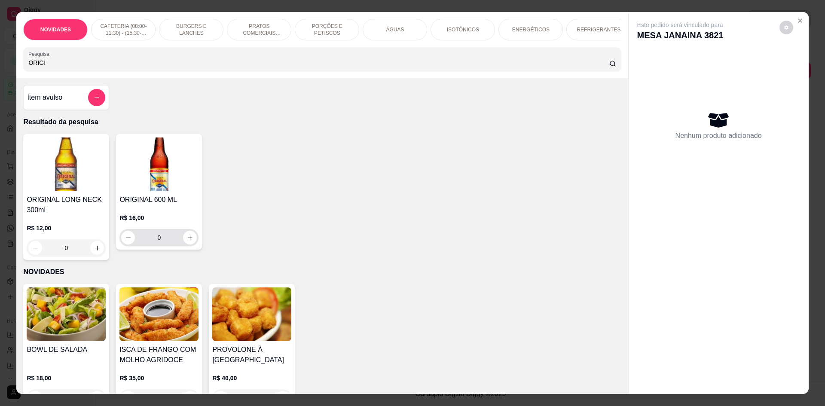
type input "ORIGI"
click at [181, 246] on div "0" at bounding box center [159, 237] width 76 height 17
click at [190, 244] on button "increase-product-quantity" at bounding box center [190, 238] width 14 height 14
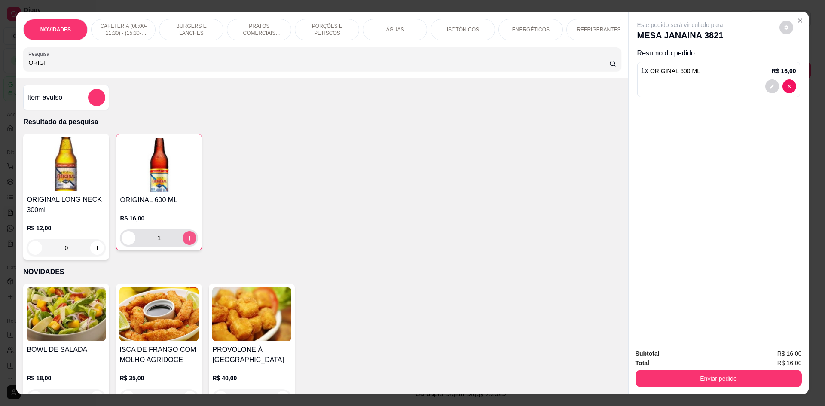
type input "1"
click at [743, 381] on button "Enviar pedido" at bounding box center [718, 378] width 166 height 17
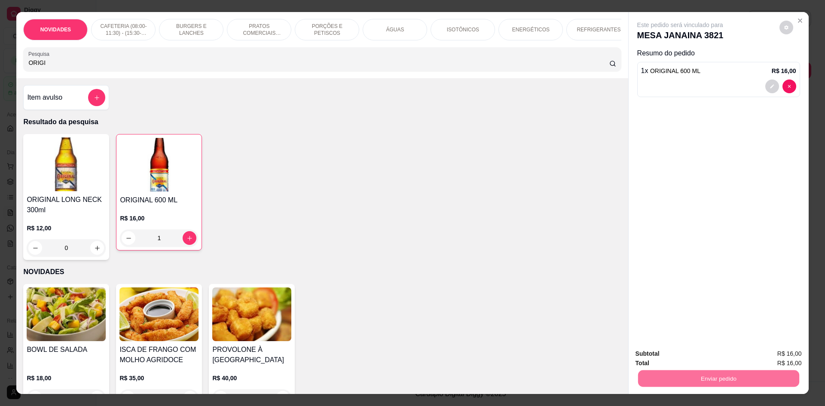
click at [678, 355] on button "Não registrar e enviar pedido" at bounding box center [689, 357] width 89 height 16
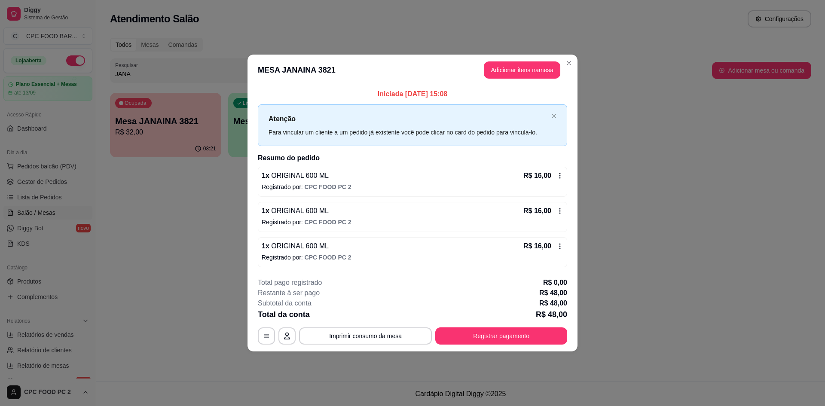
click at [295, 259] on p "Registrado por: CPC FOOD PC 2" at bounding box center [413, 257] width 302 height 9
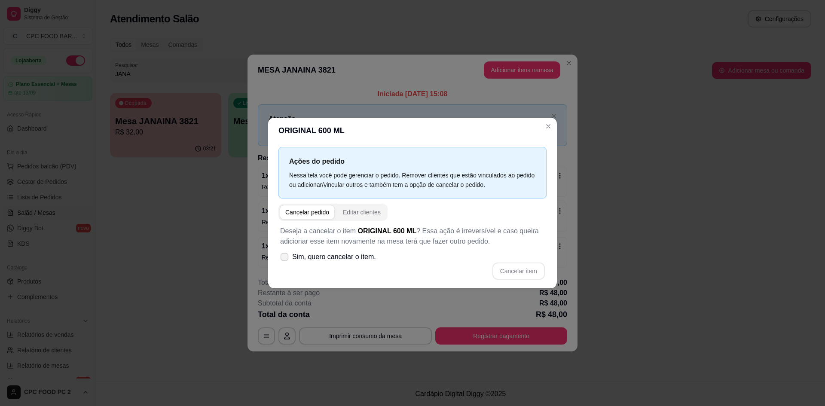
click at [295, 259] on span "Sim, quero cancelar o item." at bounding box center [334, 257] width 84 height 10
click at [285, 259] on input "Sim, quero cancelar o item." at bounding box center [283, 261] width 6 height 6
checkbox input "true"
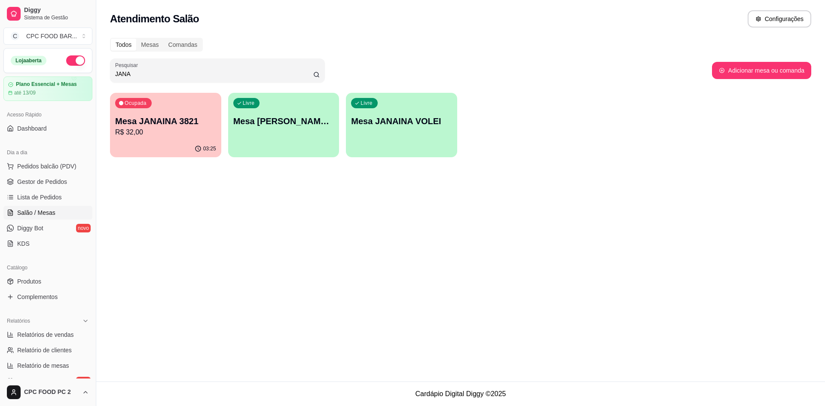
click at [216, 75] on input "JANA" at bounding box center [214, 74] width 198 height 9
type input "J"
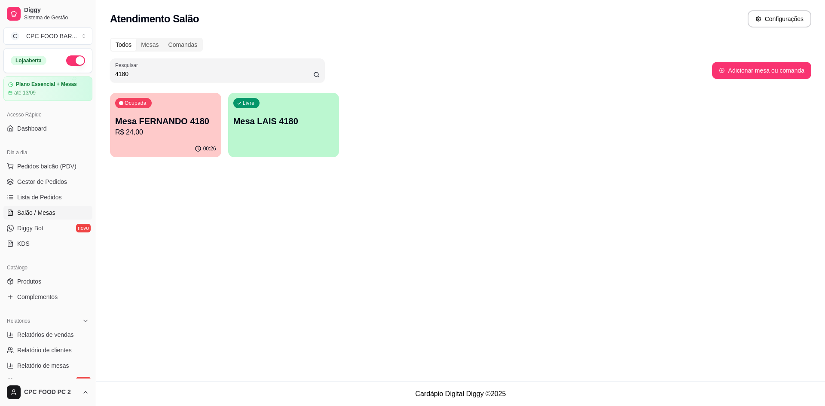
type input "4180"
click at [172, 109] on div "Ocupada Mesa FERNANDO 4180 R$ 24,00" at bounding box center [165, 117] width 111 height 48
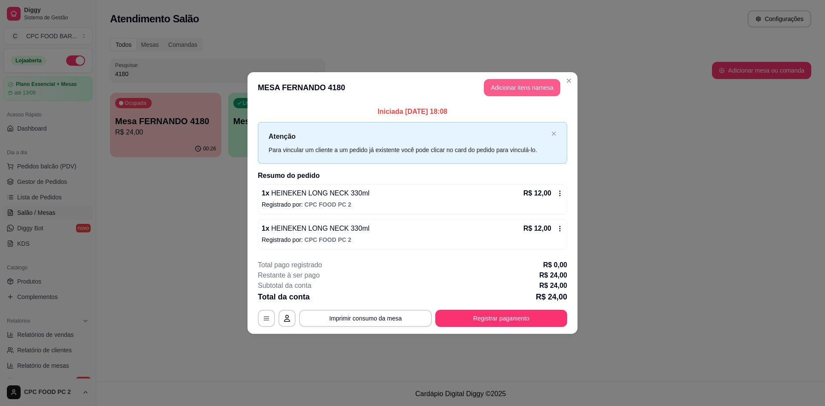
click at [517, 90] on button "Adicionar itens na mesa" at bounding box center [522, 87] width 76 height 17
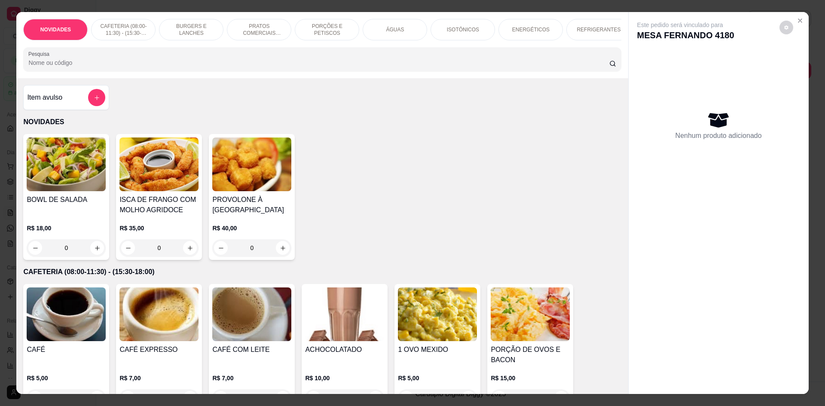
click at [340, 67] on input "Pesquisa" at bounding box center [318, 62] width 580 height 9
click at [186, 34] on div "BURGERS E LANCHES" at bounding box center [191, 29] width 64 height 21
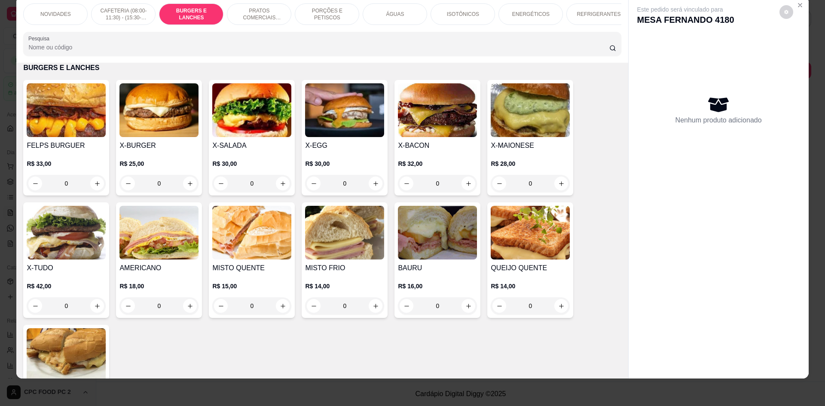
click at [277, 189] on div "0" at bounding box center [251, 183] width 79 height 17
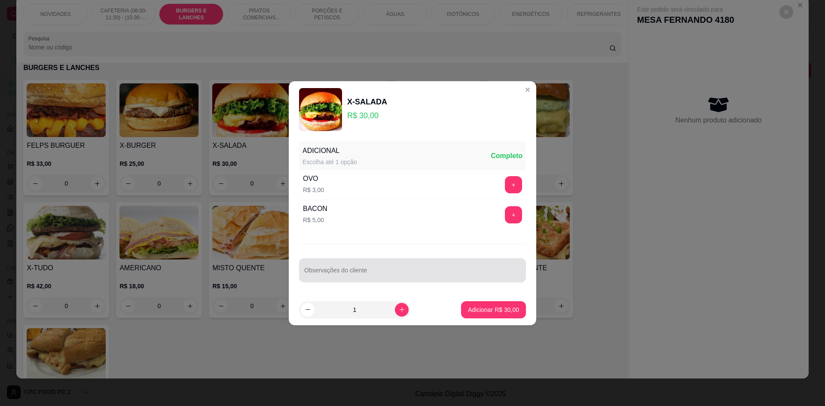
click at [384, 274] on input "Observações do cliente" at bounding box center [412, 273] width 216 height 9
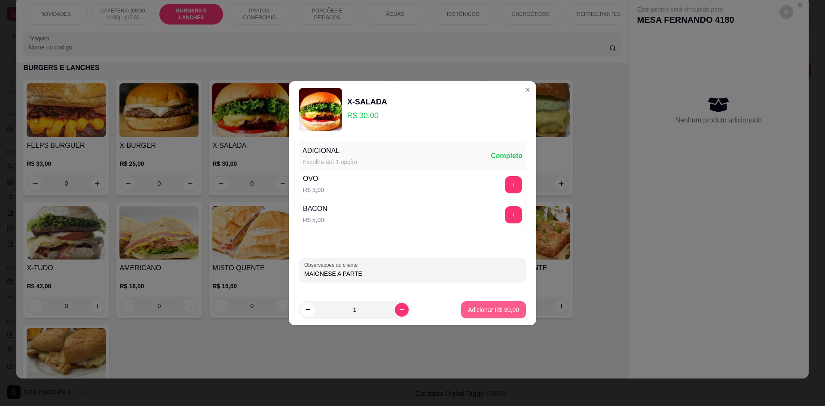
type input "MAIONESE A PARTE"
click at [480, 314] on p "Adicionar R$ 30,00" at bounding box center [493, 309] width 51 height 9
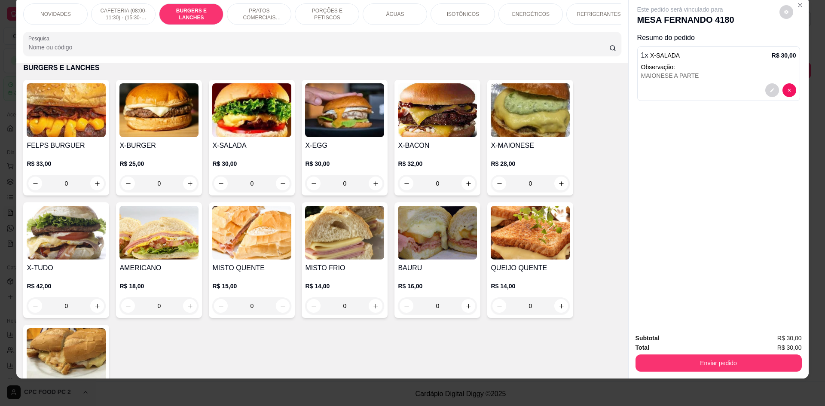
click at [372, 192] on div "0" at bounding box center [344, 183] width 79 height 17
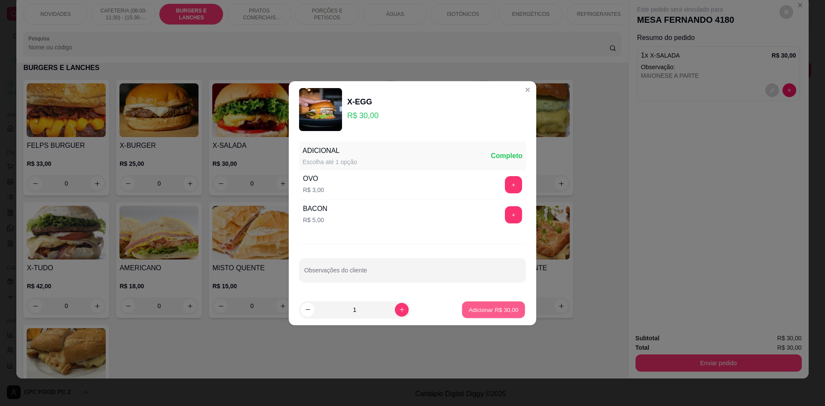
click at [497, 312] on p "Adicionar R$ 30,00" at bounding box center [494, 309] width 50 height 8
type input "1"
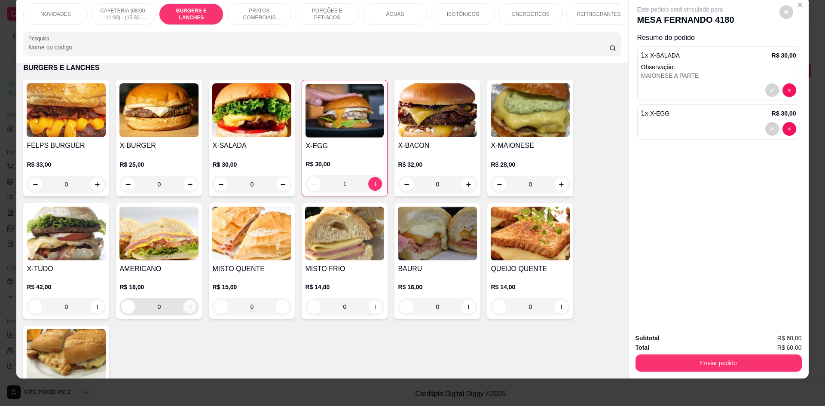
click at [187, 310] on icon "increase-product-quantity" at bounding box center [190, 307] width 6 height 6
type input "1"
click at [657, 161] on div at bounding box center [718, 168] width 155 height 14
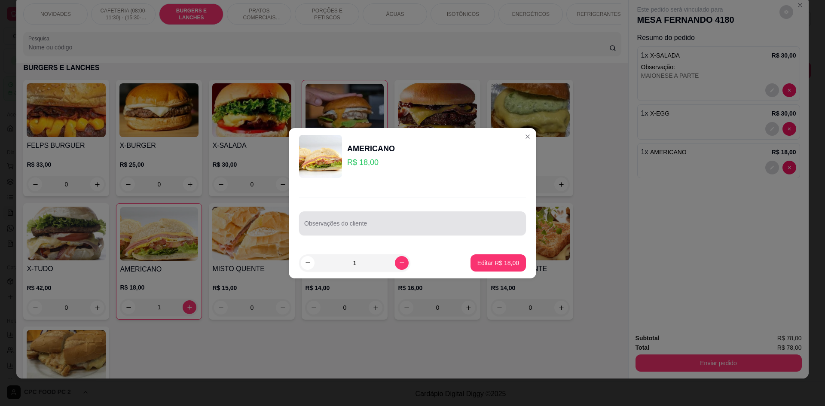
click at [460, 226] on input "Observações do cliente" at bounding box center [412, 226] width 216 height 9
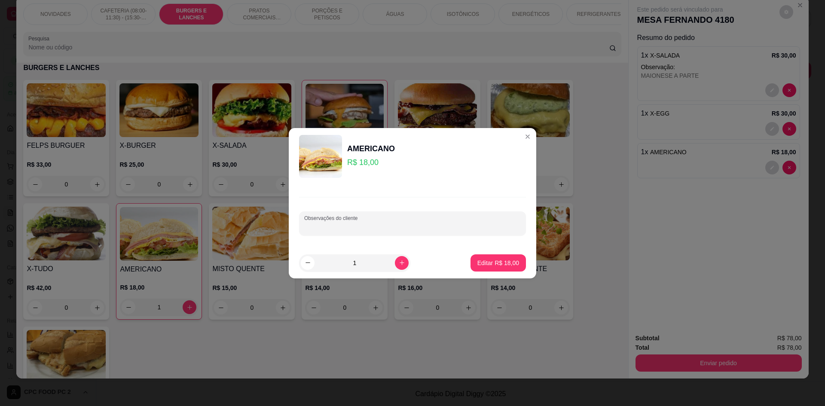
type input "P"
click at [336, 228] on input "BRIOCHE CO MAIONESE" at bounding box center [412, 226] width 216 height 9
type input "BRIOCHE COM MAIONESE"
click at [500, 265] on p "Editar R$ 18,00" at bounding box center [498, 263] width 42 height 9
type input "0"
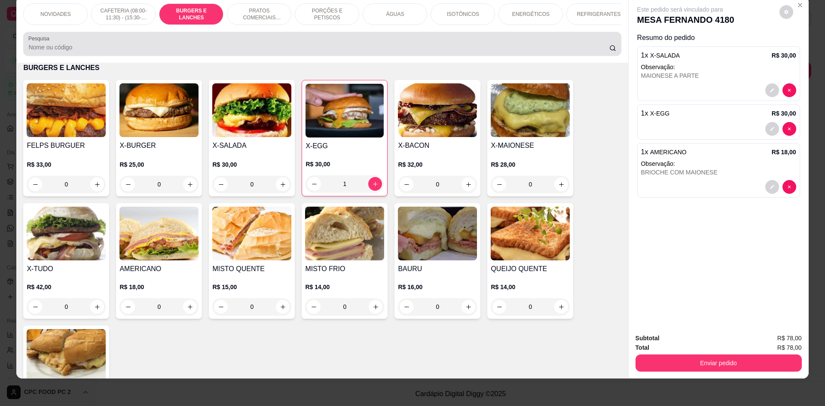
click at [338, 52] on input "Pesquisa" at bounding box center [318, 47] width 580 height 9
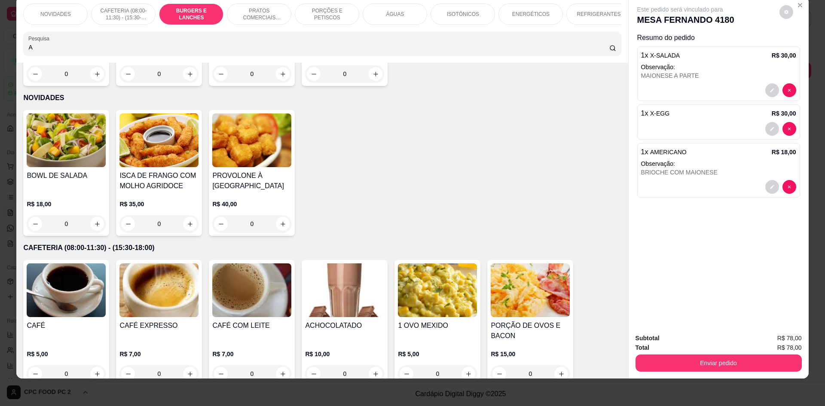
scroll to position [2074, 0]
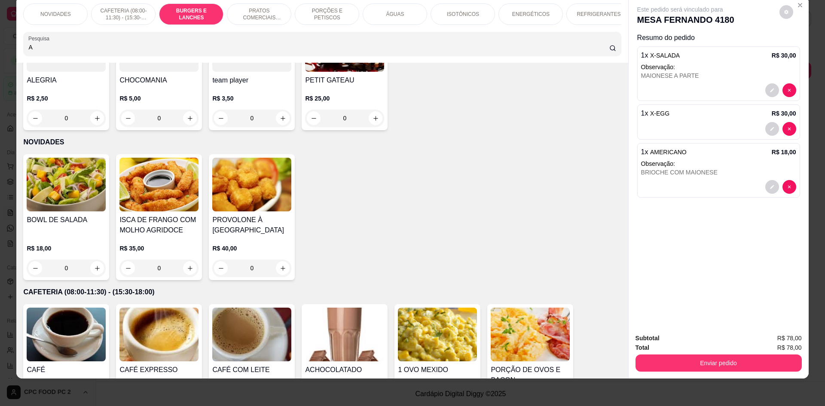
type input "A"
drag, startPoint x: 618, startPoint y: 180, endPoint x: 619, endPoint y: 118, distance: 61.4
click at [635, 83] on div "NOVIDADES CAFETERIA (08:00-11:30) - (15:30-18:00) BURGERS E LANCHES PRATOS COME…" at bounding box center [412, 187] width 792 height 381
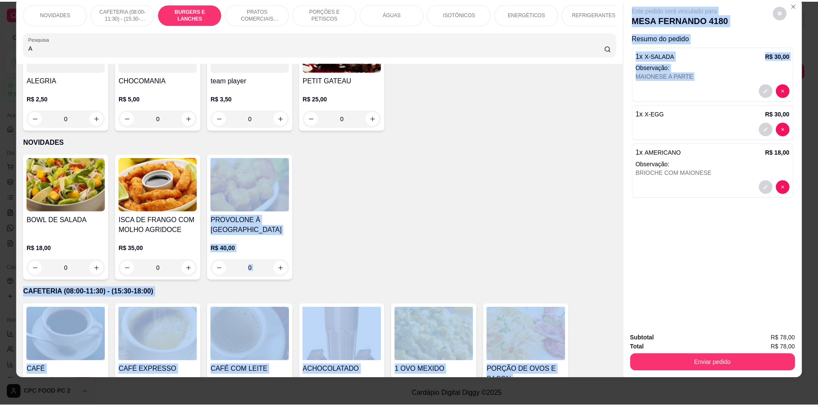
scroll to position [0, 0]
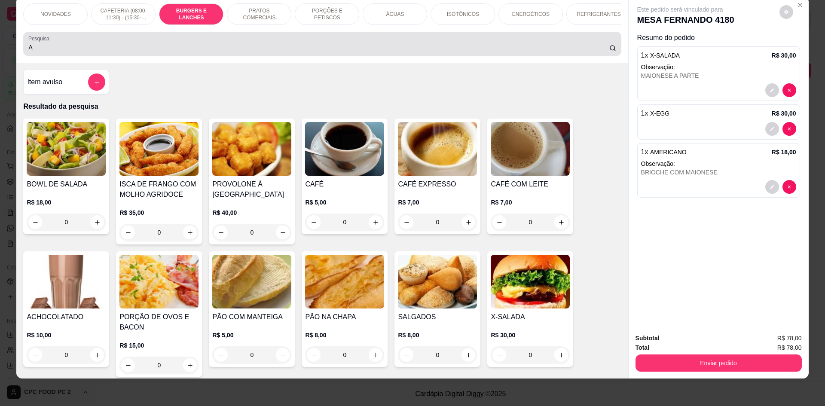
click at [181, 46] on div "A" at bounding box center [321, 43] width 587 height 17
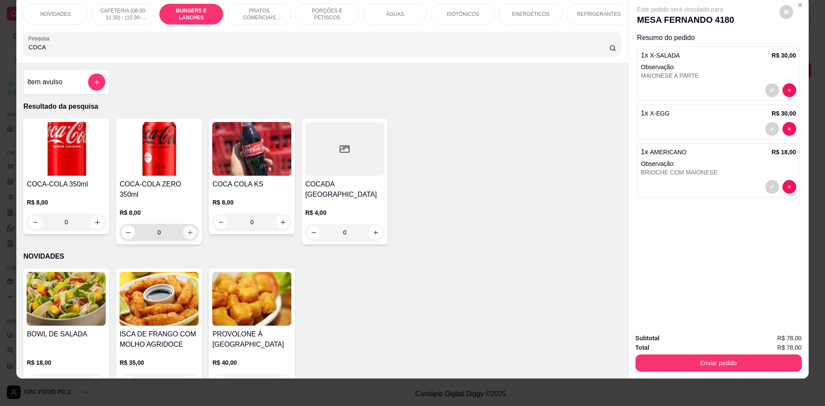
type input "COCA"
click at [187, 229] on icon "increase-product-quantity" at bounding box center [190, 232] width 6 height 6
type input "1"
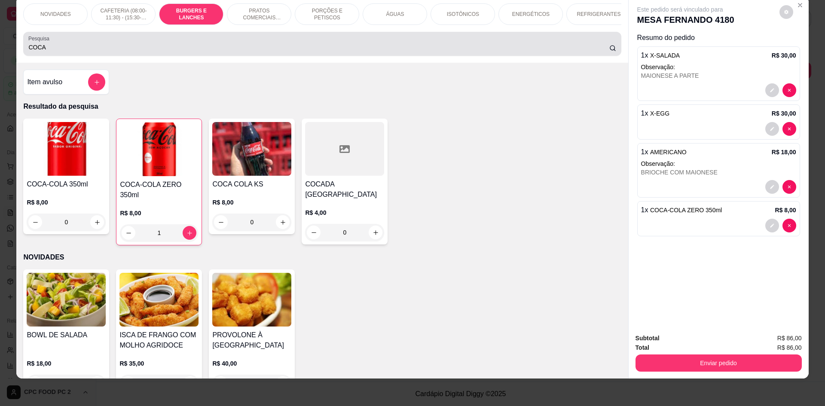
click at [380, 56] on div "Pesquisa COCA" at bounding box center [321, 44] width 597 height 24
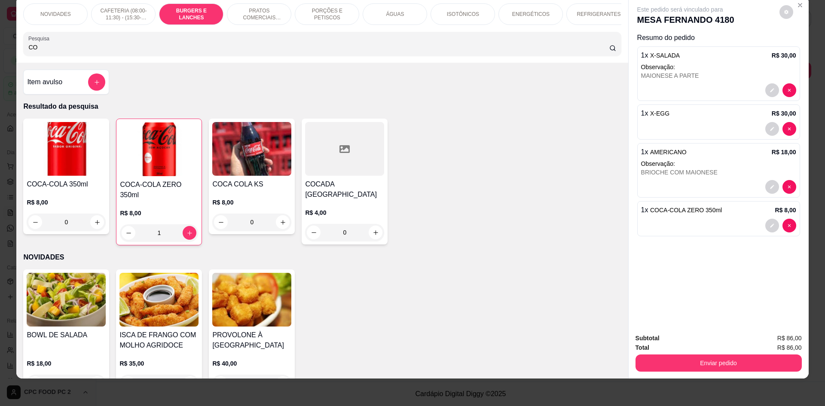
type input "C"
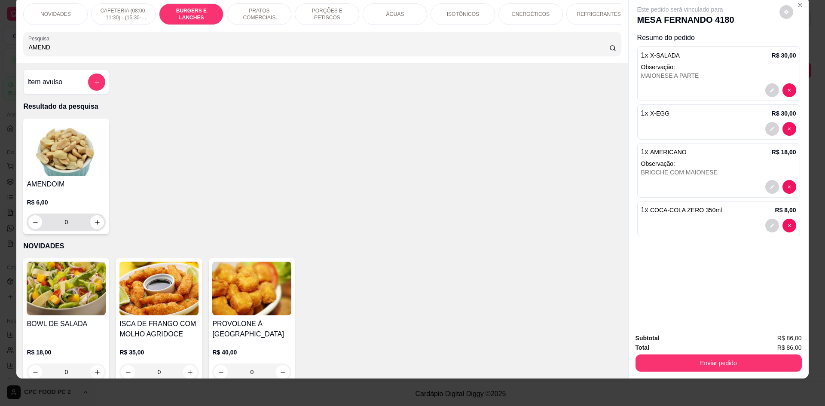
type input "AMEND"
click at [94, 226] on icon "increase-product-quantity" at bounding box center [97, 222] width 6 height 6
type input "1"
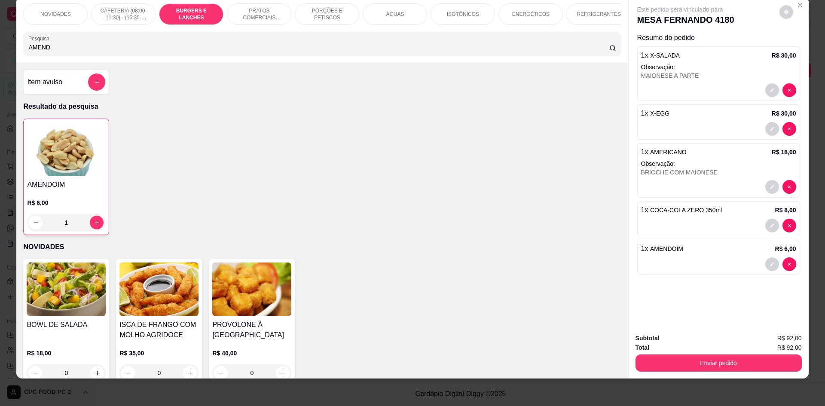
click at [696, 173] on div "BRIOCHE COM MAIONESE" at bounding box center [718, 172] width 155 height 9
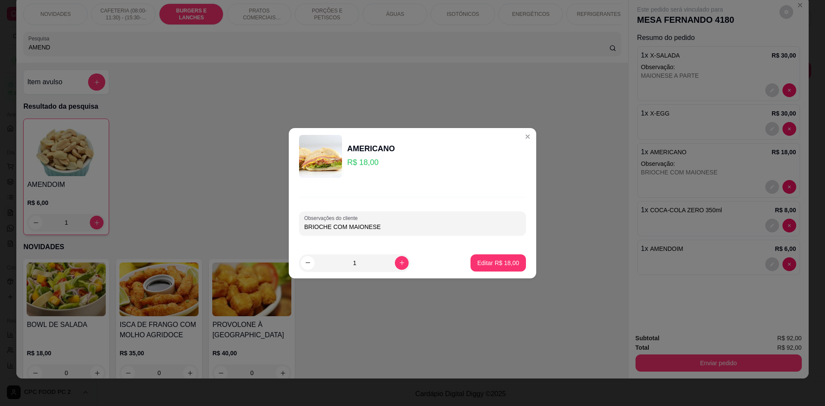
click at [385, 230] on input "BRIOCHE COM MAIONESE" at bounding box center [412, 226] width 216 height 9
type input "BRIOCHE COM MAIONESE E SEM SALADA"
click at [494, 264] on p "Editar R$ 18,00" at bounding box center [498, 263] width 42 height 9
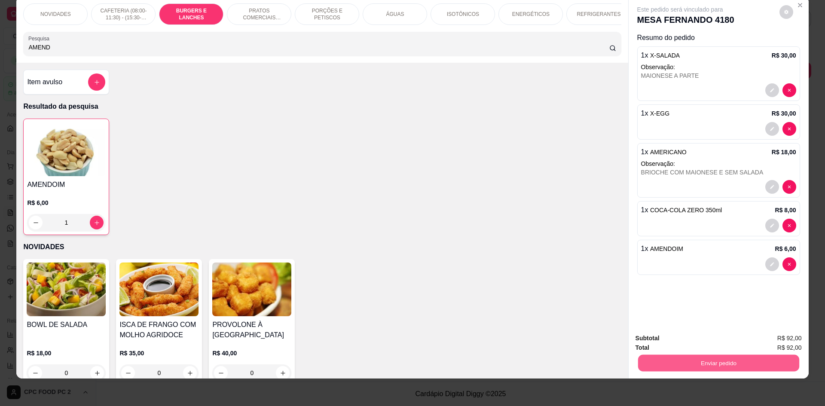
click at [721, 363] on button "Enviar pedido" at bounding box center [717, 362] width 161 height 17
click at [683, 340] on button "Não registrar e enviar pedido" at bounding box center [689, 342] width 87 height 16
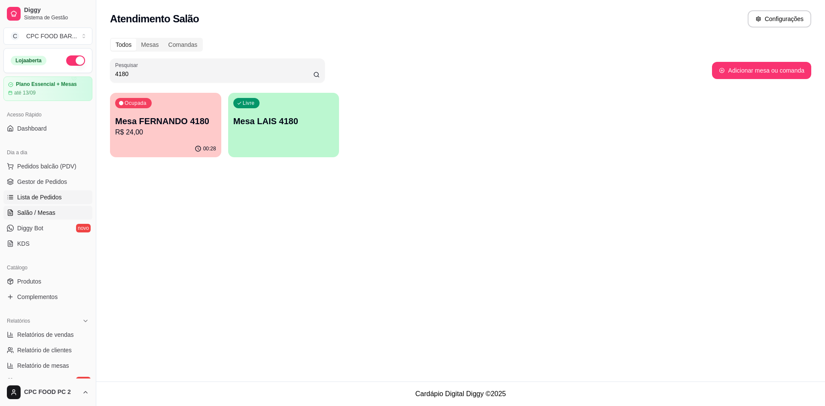
click at [40, 200] on span "Lista de Pedidos" at bounding box center [39, 197] width 45 height 9
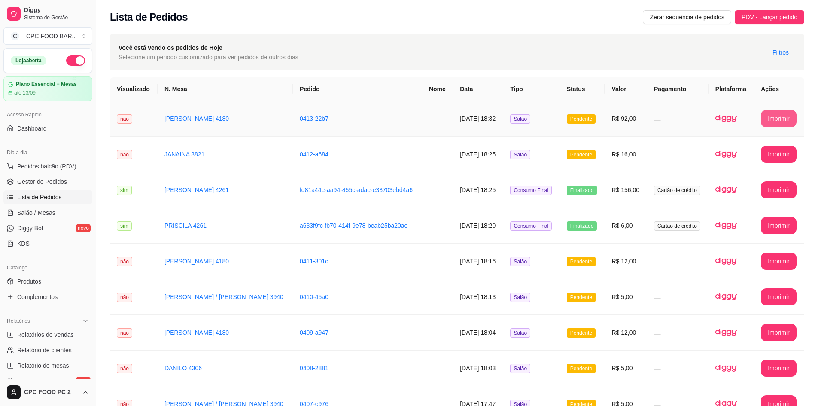
click at [774, 119] on button "Imprimir" at bounding box center [779, 118] width 36 height 17
click at [58, 165] on span "Pedidos balcão (PDV)" at bounding box center [46, 166] width 59 height 9
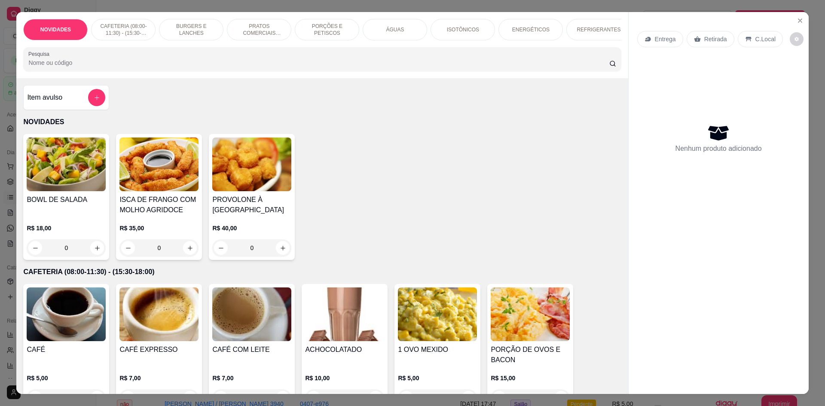
click at [332, 67] on input "Pesquisa" at bounding box center [318, 62] width 580 height 9
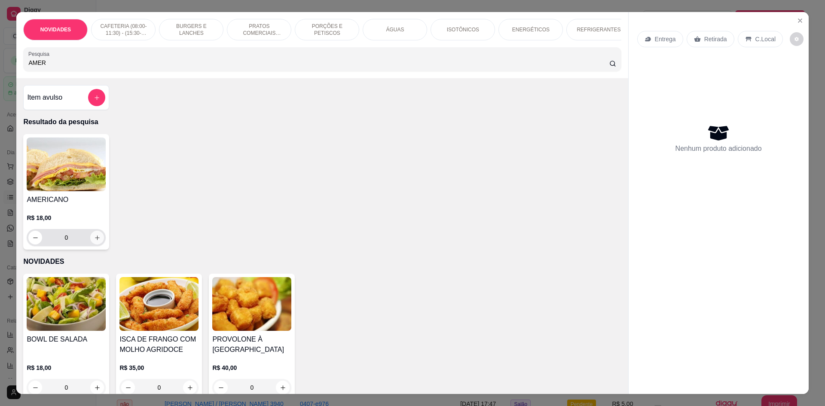
type input "AMER"
click at [96, 240] on icon "increase-product-quantity" at bounding box center [97, 237] width 5 height 5
type input "1"
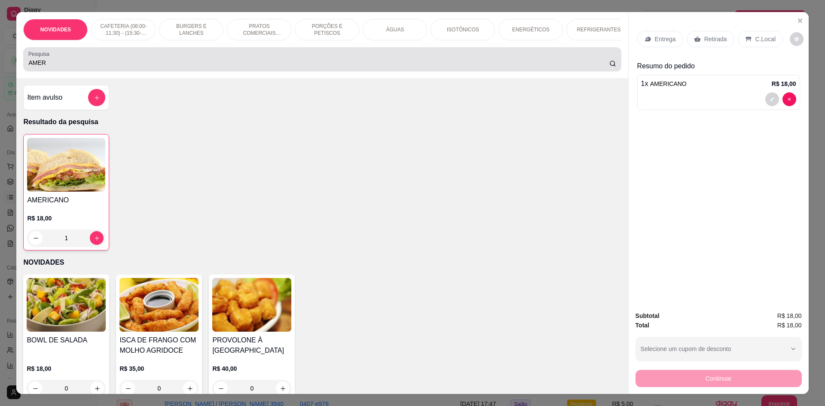
click at [186, 67] on input "AMER" at bounding box center [318, 62] width 580 height 9
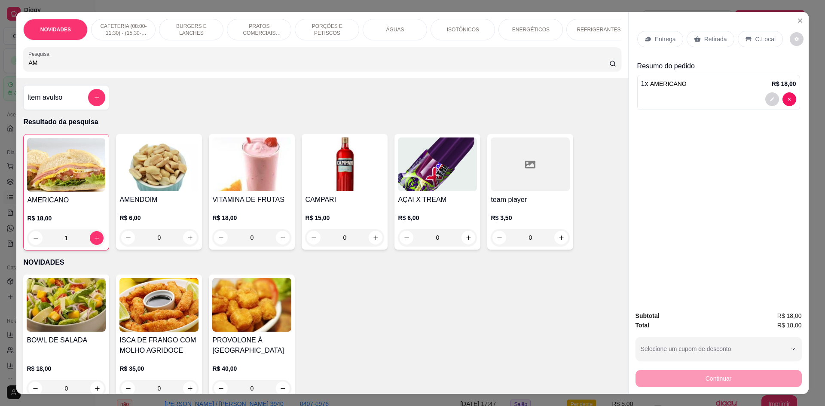
type input "A"
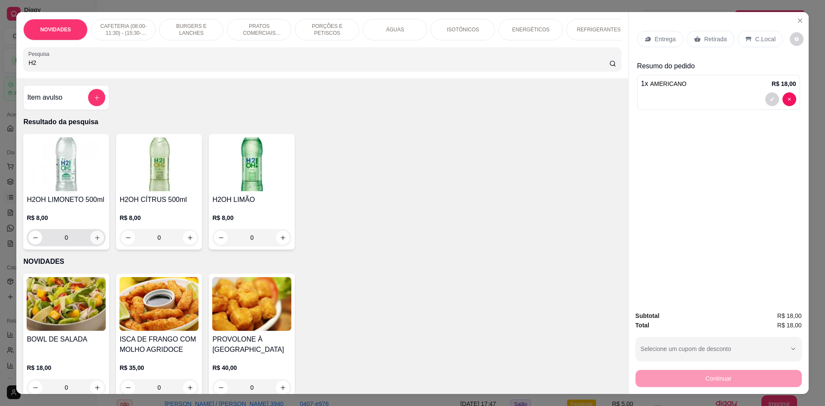
type input "H2"
click at [94, 241] on icon "increase-product-quantity" at bounding box center [97, 238] width 6 height 6
type input "1"
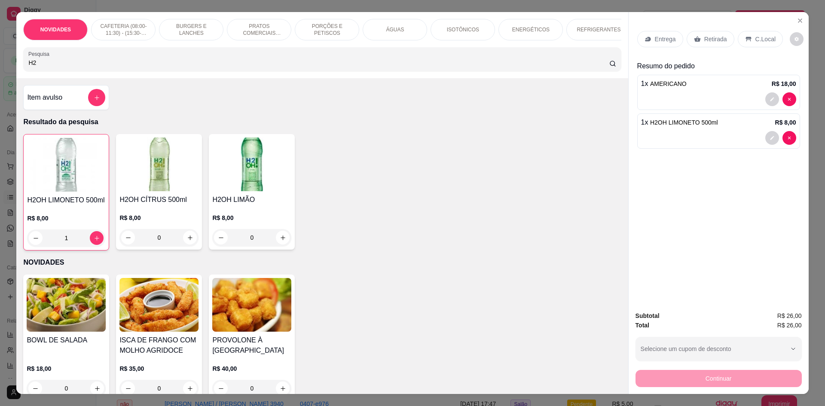
click at [699, 43] on div "Retirada" at bounding box center [710, 39] width 48 height 16
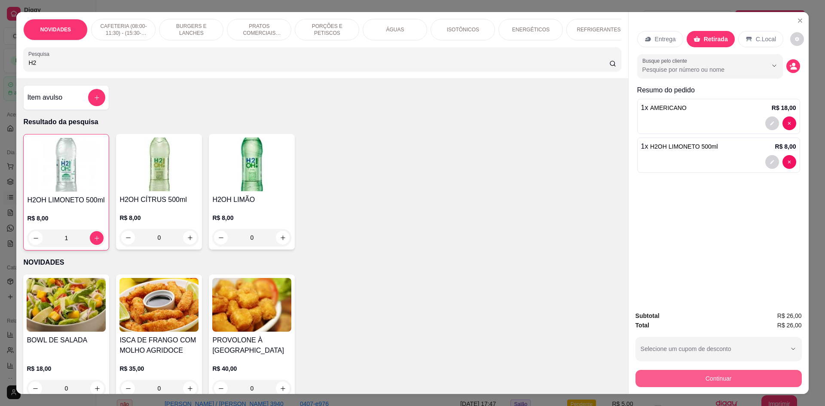
click at [767, 383] on button "Continuar" at bounding box center [718, 378] width 166 height 17
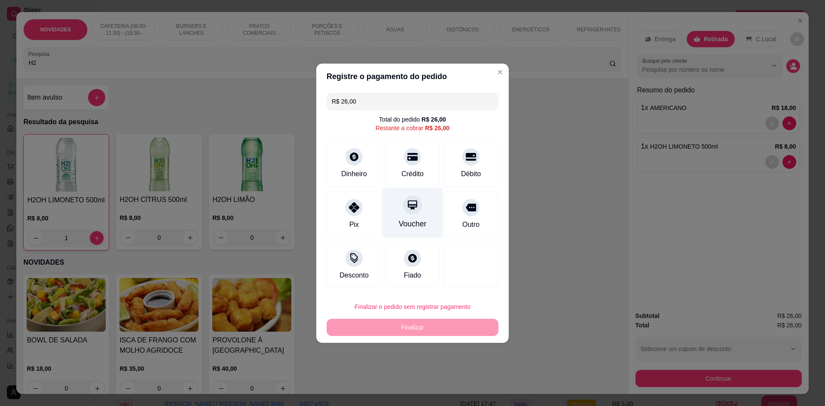
click at [414, 181] on div "Crédito" at bounding box center [412, 164] width 55 height 46
type input "R$ 0,00"
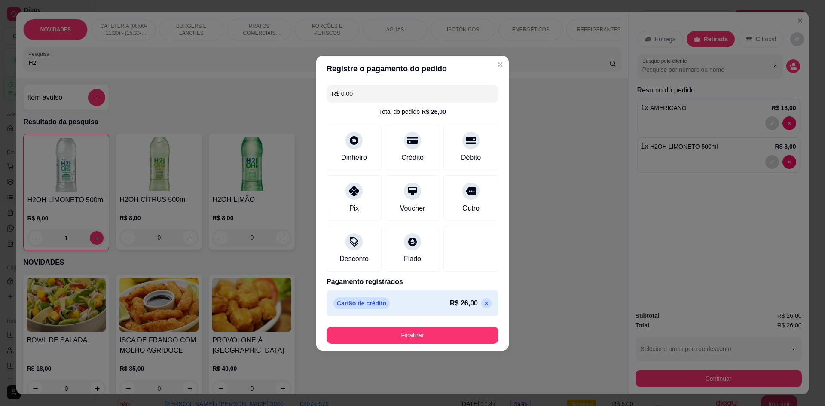
click at [422, 344] on footer "Finalizar" at bounding box center [412, 335] width 192 height 31
click at [424, 339] on button "Finalizar" at bounding box center [412, 334] width 167 height 17
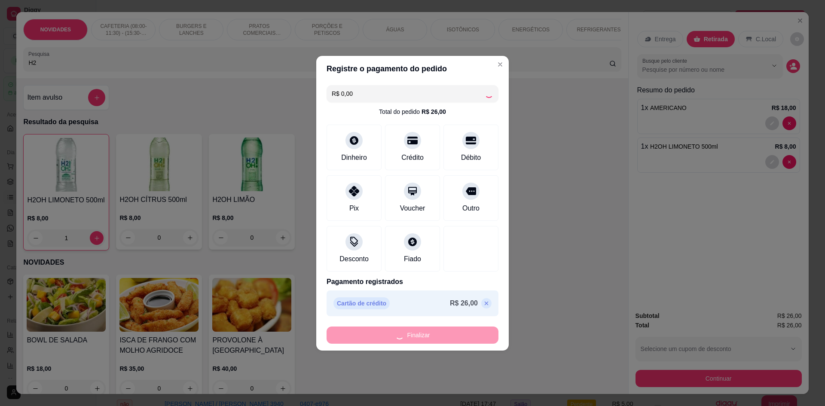
type input "0"
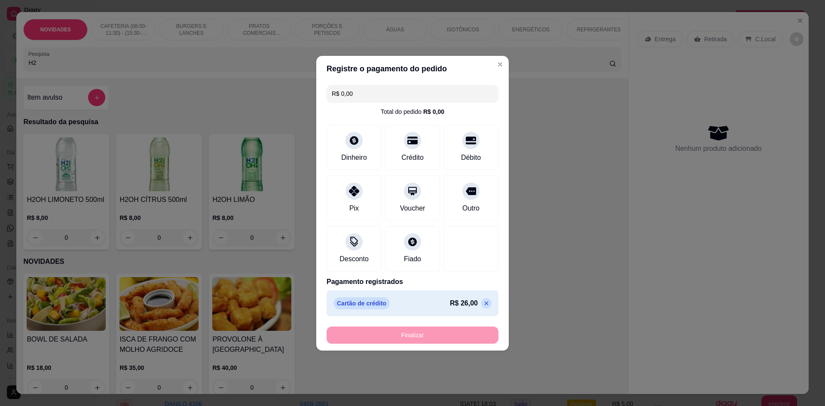
type input "-R$ 26,00"
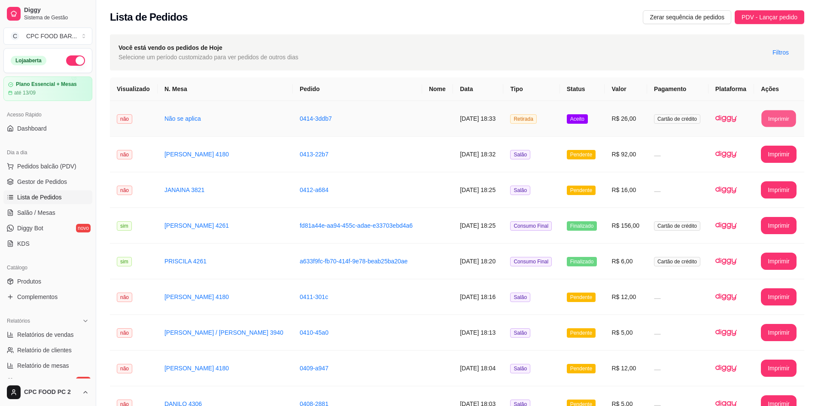
click at [775, 119] on button "Imprimir" at bounding box center [779, 118] width 34 height 17
click at [54, 210] on span "Salão / Mesas" at bounding box center [36, 212] width 38 height 9
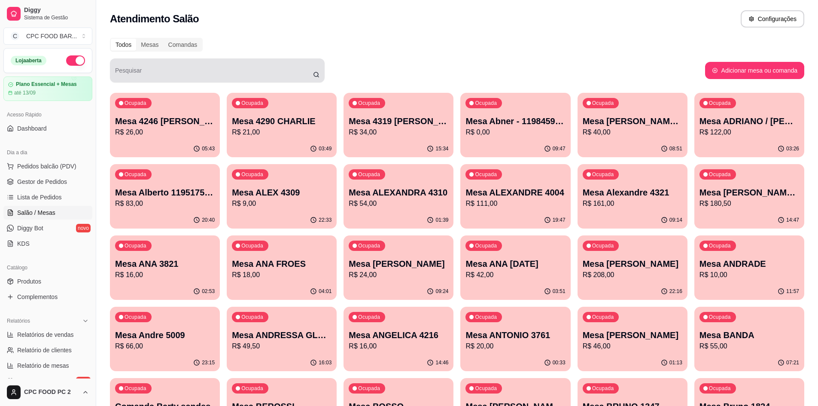
click at [269, 81] on div "Pesquisar" at bounding box center [217, 70] width 215 height 24
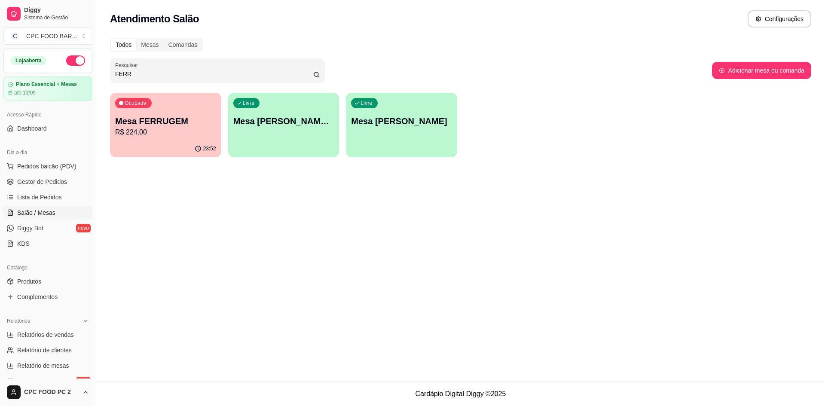
type input "FERR"
click at [194, 123] on p "Mesa FERRUGEM" at bounding box center [165, 121] width 101 height 12
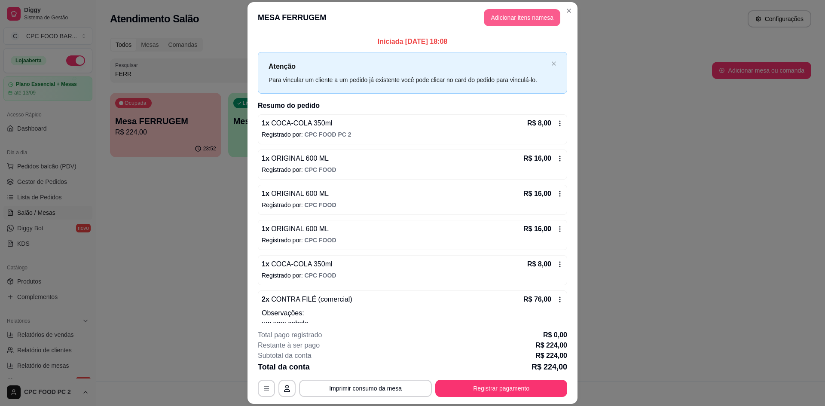
click at [504, 22] on button "Adicionar itens na mesa" at bounding box center [522, 17] width 76 height 17
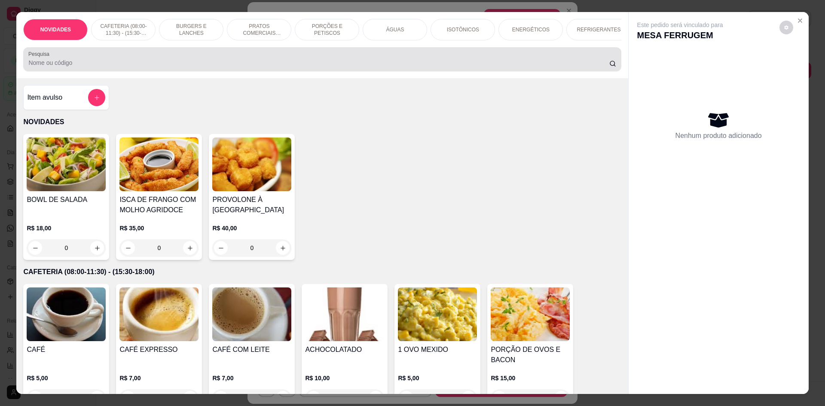
click at [394, 58] on div at bounding box center [321, 59] width 587 height 17
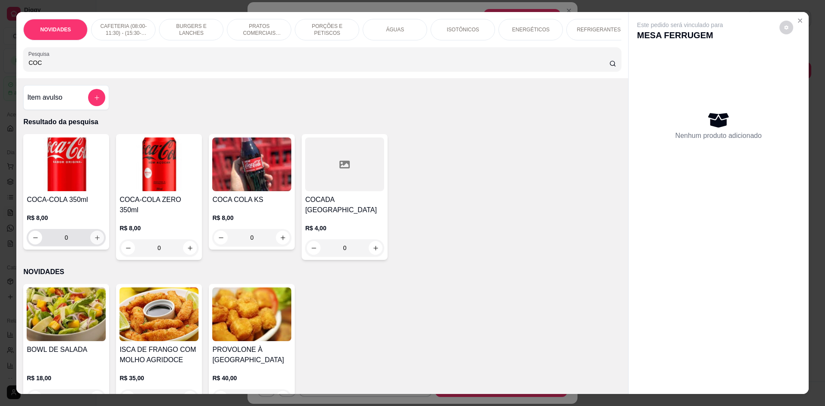
type input "COC"
click at [94, 241] on icon "increase-product-quantity" at bounding box center [97, 238] width 6 height 6
type input "1"
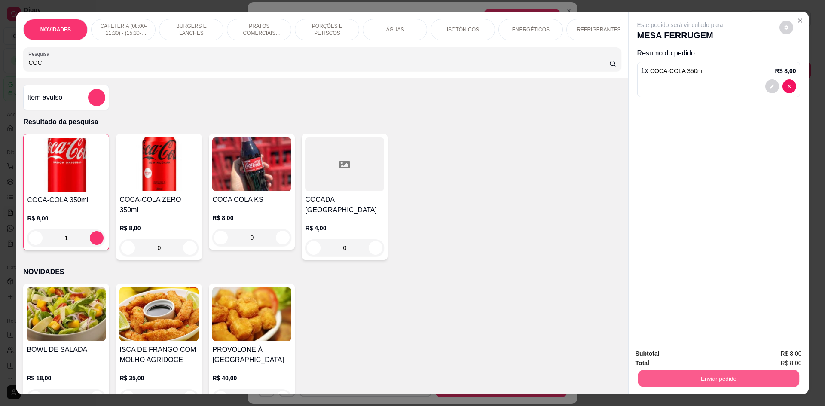
click at [689, 381] on button "Enviar pedido" at bounding box center [717, 378] width 161 height 17
click at [689, 351] on button "Não registrar e enviar pedido" at bounding box center [689, 357] width 87 height 16
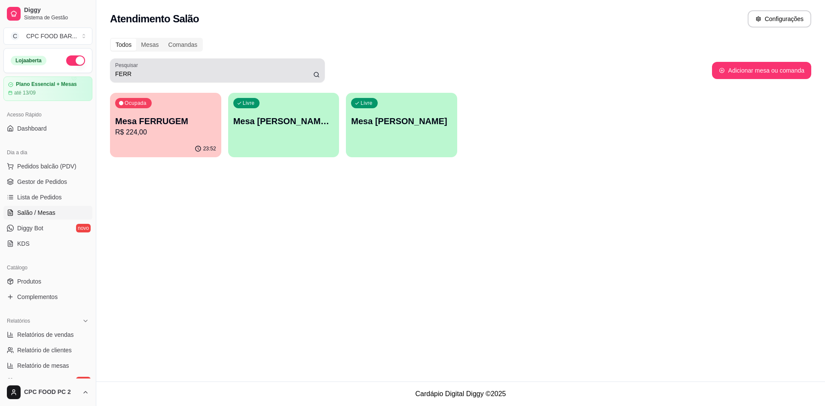
click at [296, 68] on div "FERR" at bounding box center [217, 70] width 204 height 17
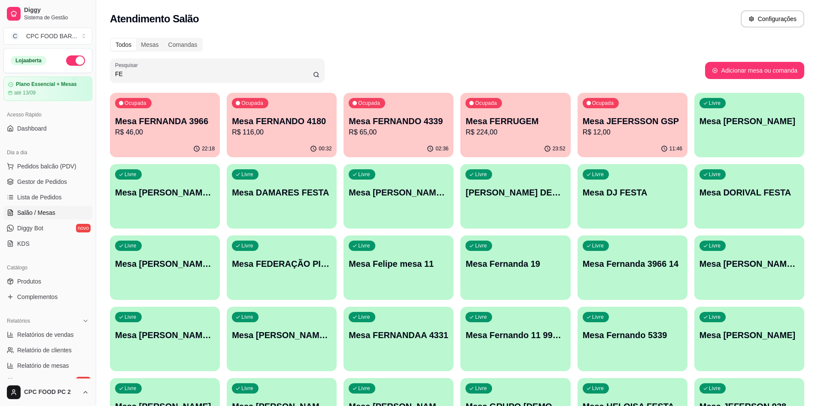
type input "F"
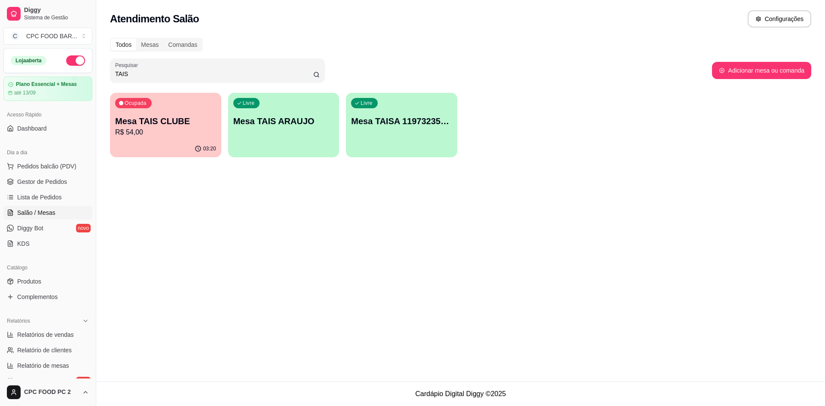
type input "TAIS"
click at [194, 128] on p "R$ 54,00" at bounding box center [165, 132] width 101 height 10
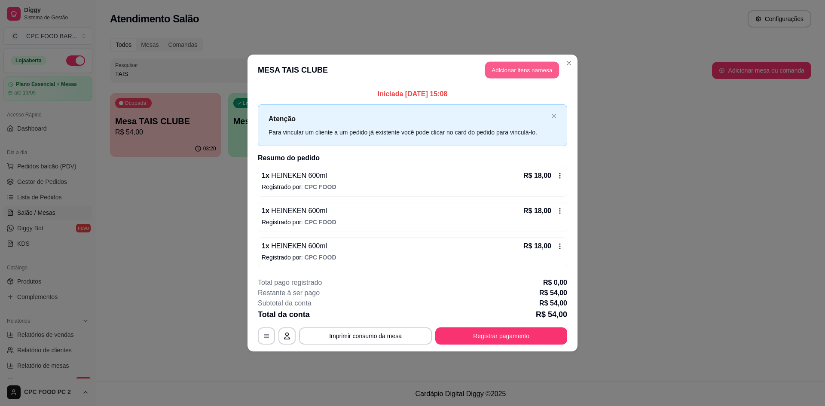
click at [510, 74] on button "Adicionar itens na mesa" at bounding box center [522, 70] width 74 height 17
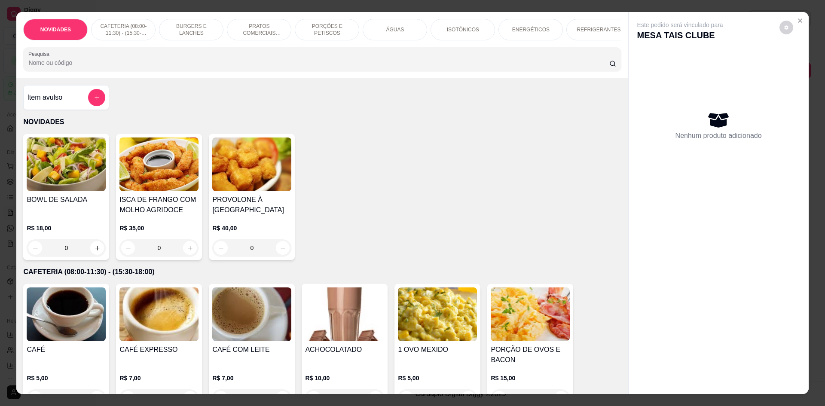
click at [415, 67] on input "Pesquisa" at bounding box center [318, 62] width 580 height 9
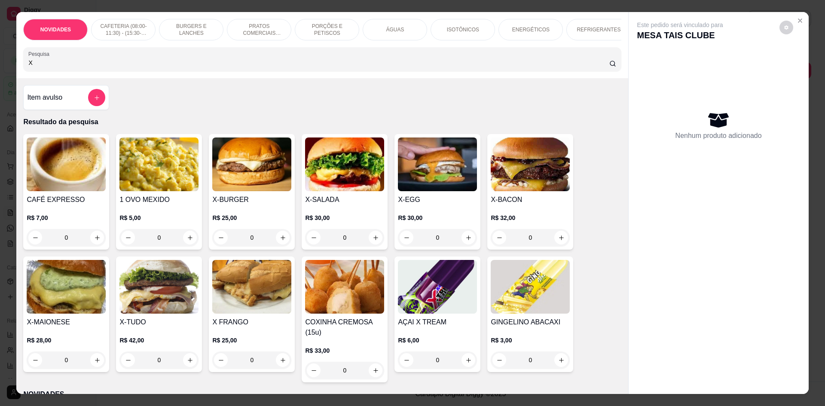
type input "X"
click at [281, 239] on div "0" at bounding box center [251, 237] width 79 height 17
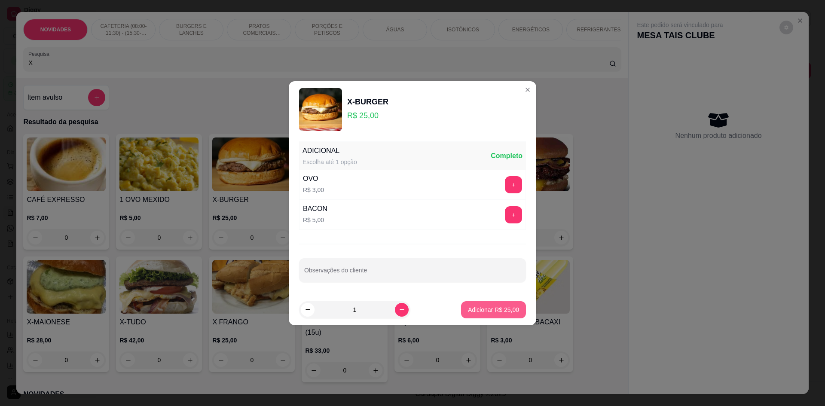
click at [487, 301] on button "Adicionar R$ 25,00" at bounding box center [493, 309] width 65 height 17
type input "1"
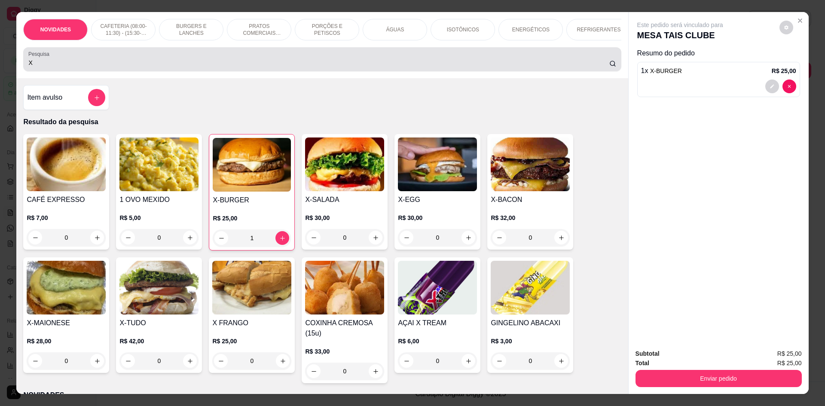
click at [318, 67] on input "X" at bounding box center [318, 62] width 580 height 9
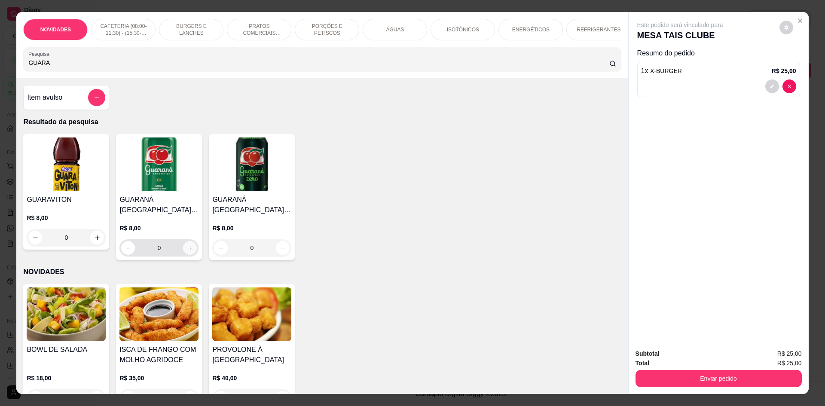
type input "GUARA"
click at [188, 251] on icon "increase-product-quantity" at bounding box center [190, 248] width 6 height 6
type input "1"
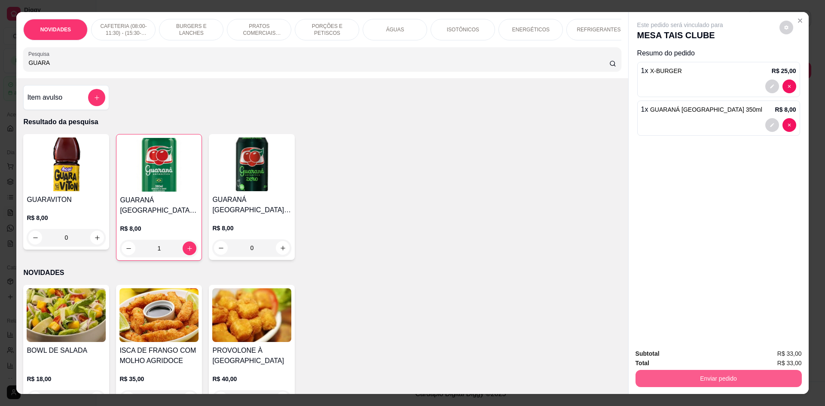
click at [670, 375] on button "Enviar pedido" at bounding box center [718, 378] width 166 height 17
click at [678, 365] on button "Não registrar e enviar pedido" at bounding box center [689, 357] width 87 height 16
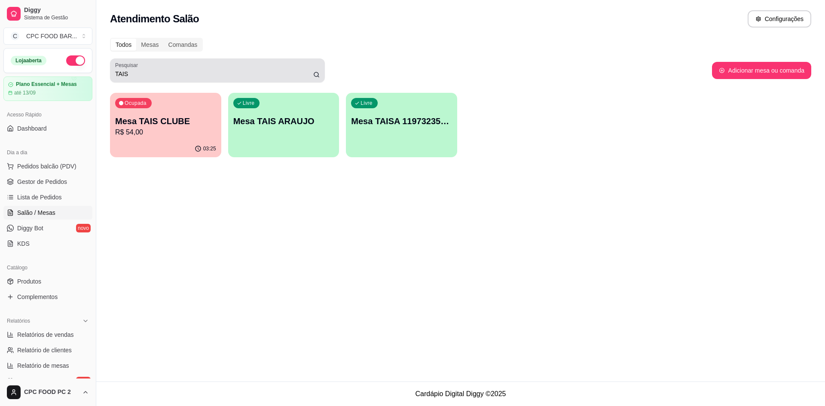
click at [140, 72] on input "TAIS" at bounding box center [214, 74] width 198 height 9
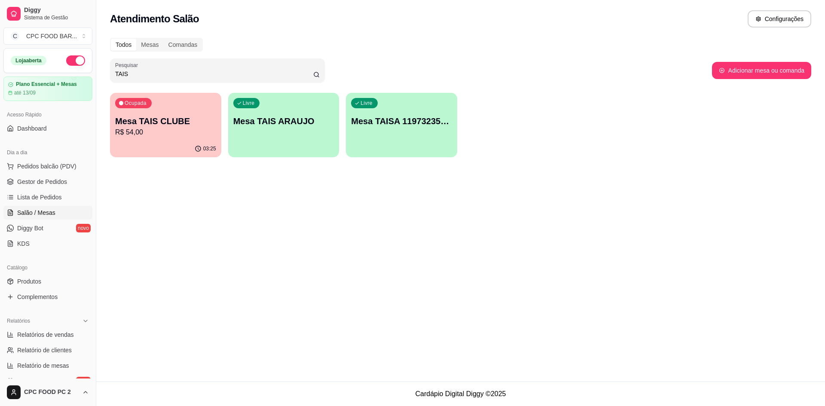
click at [140, 72] on input "TAIS" at bounding box center [214, 74] width 198 height 9
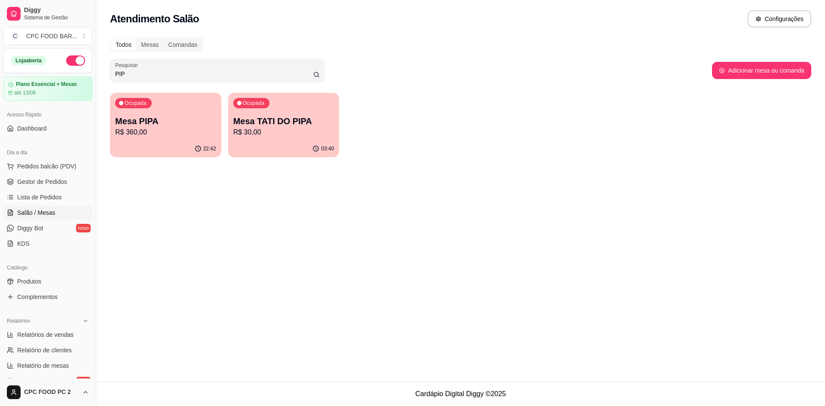
type input "PIP"
click at [134, 140] on div "Ocupada Mesa PIPA R$ 360,00" at bounding box center [165, 117] width 111 height 48
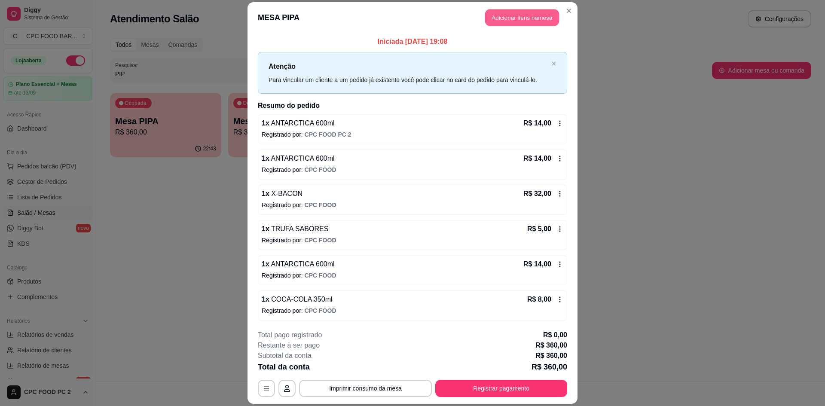
click at [495, 17] on button "Adicionar itens na mesa" at bounding box center [522, 17] width 74 height 17
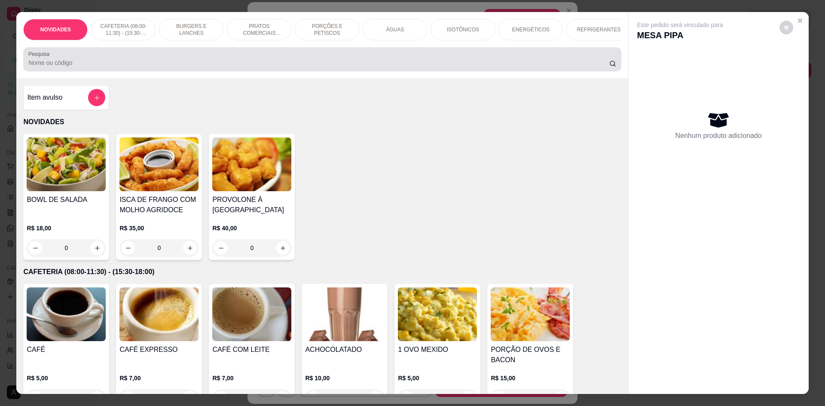
click at [413, 67] on input "Pesquisa" at bounding box center [318, 62] width 580 height 9
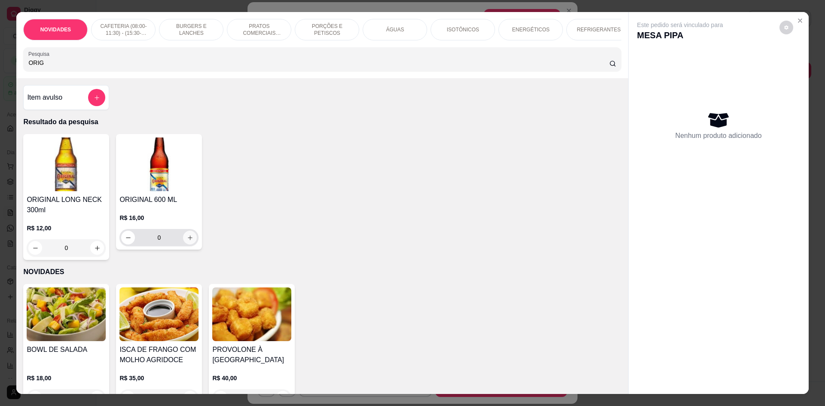
type input "ORIG"
click at [190, 241] on icon "increase-product-quantity" at bounding box center [190, 238] width 6 height 6
type input "1"
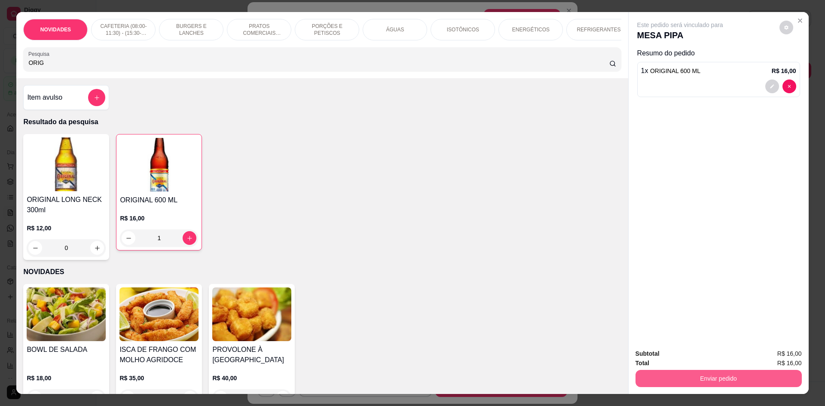
click at [682, 381] on button "Enviar pedido" at bounding box center [718, 378] width 166 height 17
click at [681, 352] on button "Não registrar e enviar pedido" at bounding box center [689, 357] width 89 height 16
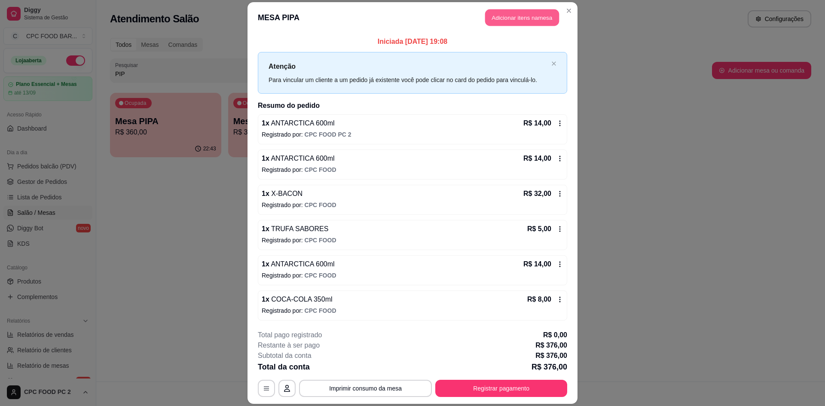
click at [518, 18] on button "Adicionar itens na mesa" at bounding box center [522, 17] width 74 height 17
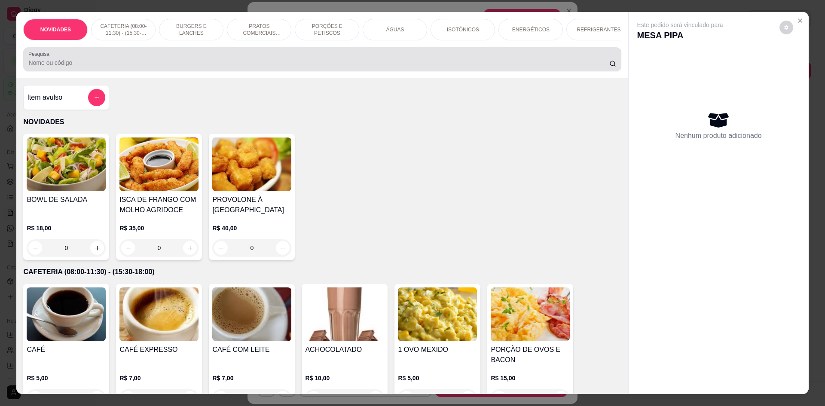
click at [121, 61] on div at bounding box center [321, 59] width 587 height 17
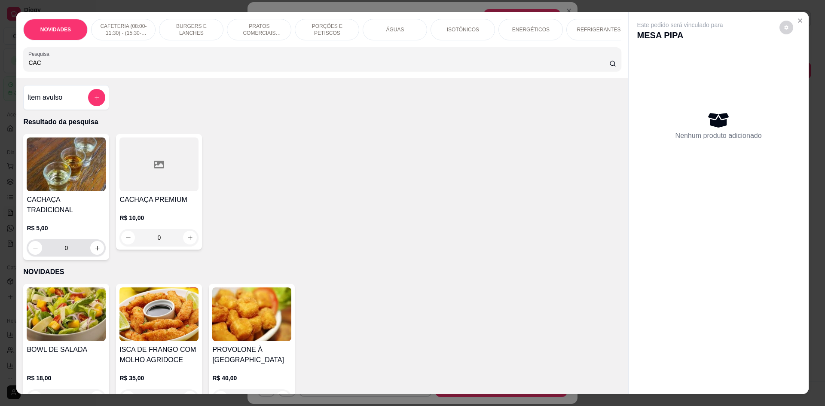
type input "CAC"
click at [88, 239] on div "0" at bounding box center [66, 247] width 76 height 17
click at [94, 246] on icon "increase-product-quantity" at bounding box center [97, 248] width 6 height 6
type input "1"
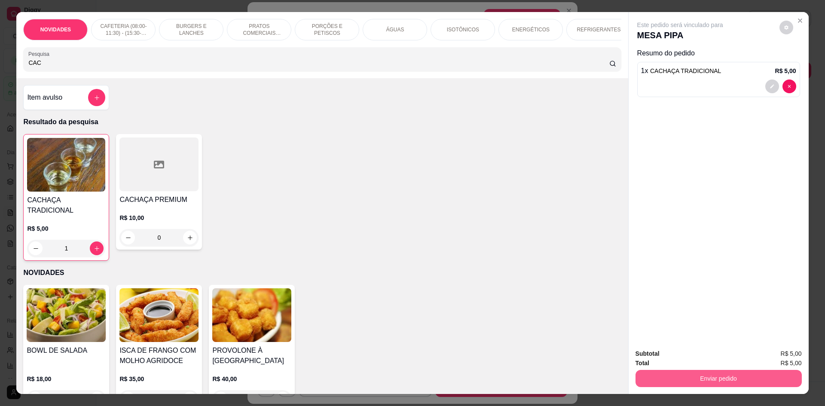
click at [740, 377] on button "Enviar pedido" at bounding box center [718, 378] width 166 height 17
click at [714, 354] on button "Não registrar e enviar pedido" at bounding box center [689, 357] width 87 height 16
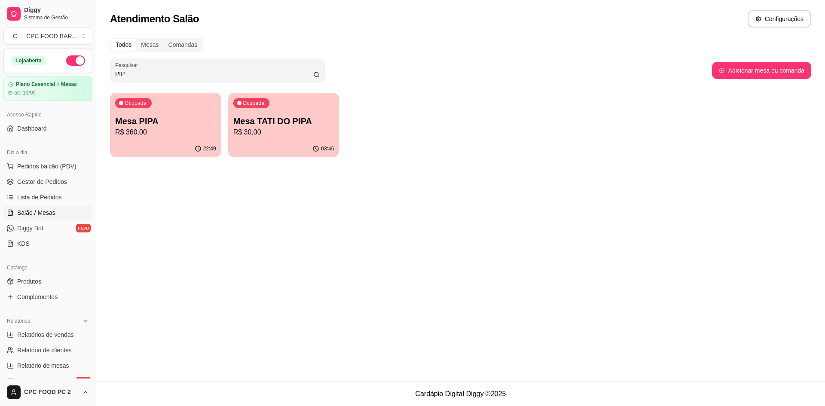
click at [151, 72] on input "PIP" at bounding box center [214, 74] width 198 height 9
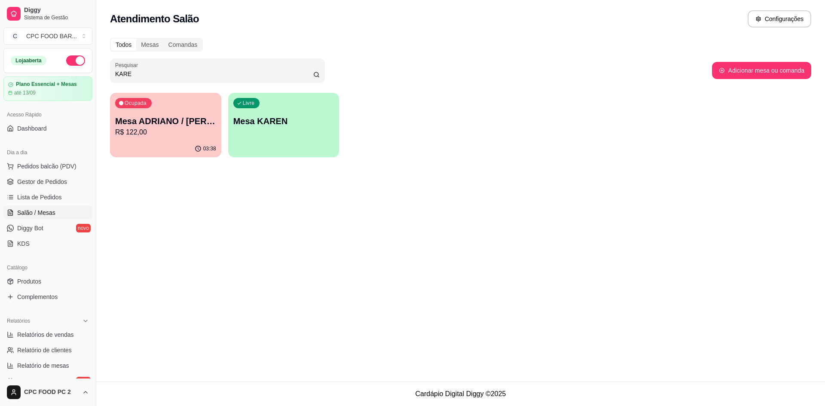
type input "KARE"
click at [150, 137] on p "R$ 122,00" at bounding box center [166, 132] width 98 height 10
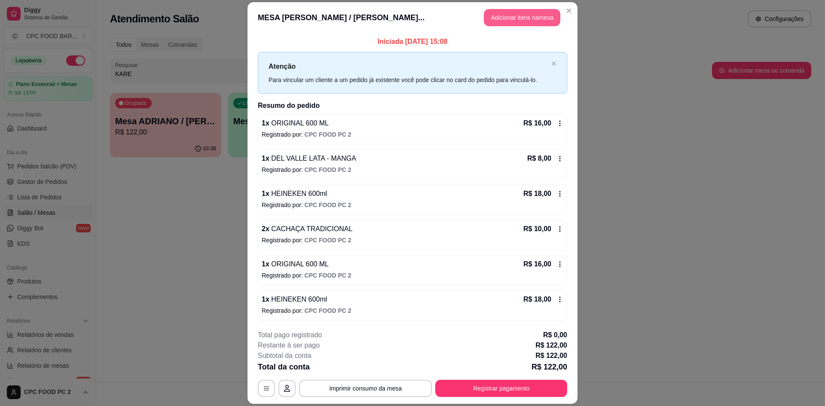
click at [521, 16] on button "Adicionar itens na mesa" at bounding box center [522, 17] width 76 height 17
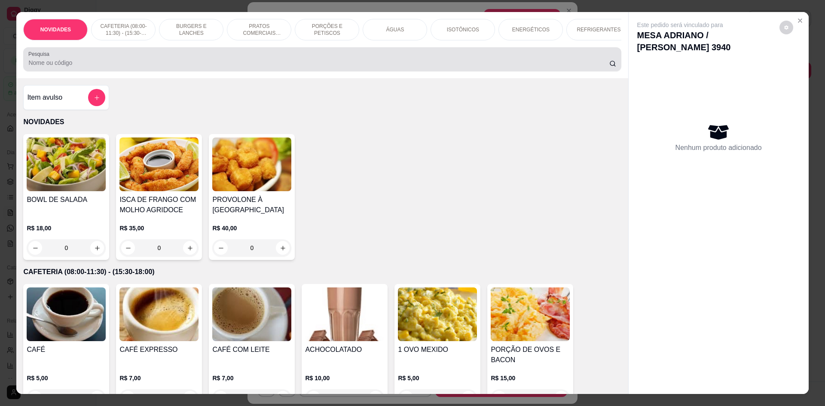
click at [351, 65] on input "Pesquisa" at bounding box center [318, 62] width 580 height 9
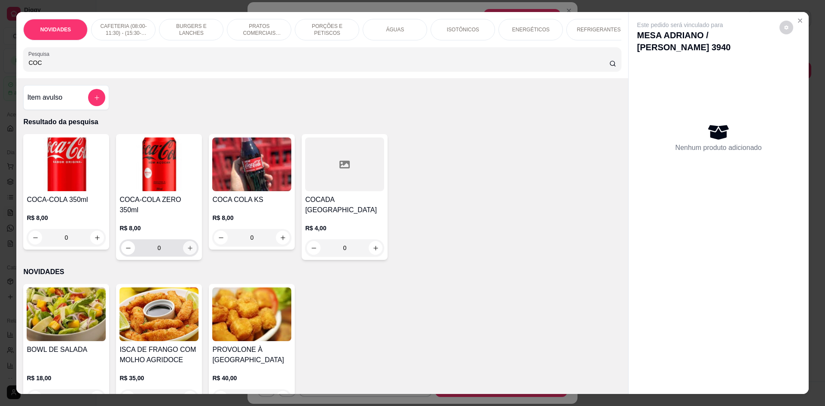
type input "COC"
click at [190, 241] on button "increase-product-quantity" at bounding box center [189, 247] width 13 height 13
type input "1"
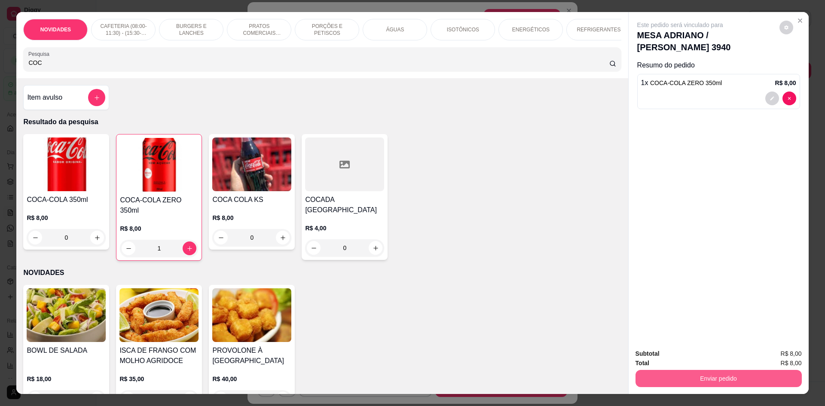
click at [664, 377] on button "Enviar pedido" at bounding box center [718, 378] width 166 height 17
click at [664, 357] on button "Não registrar e enviar pedido" at bounding box center [689, 357] width 89 height 16
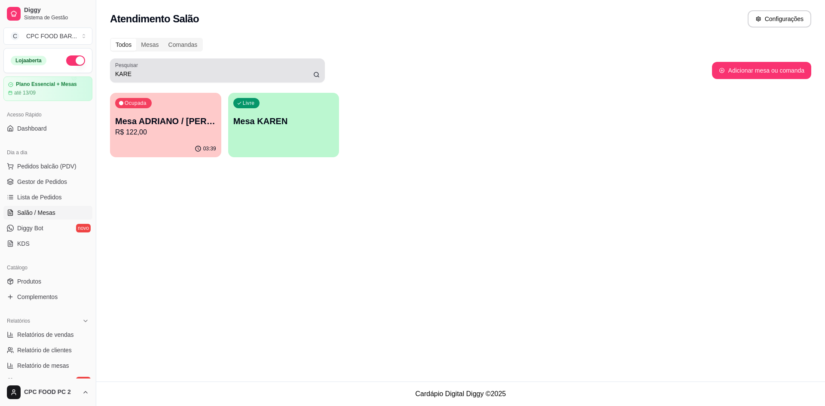
click at [203, 79] on div "Pesquisar KARE" at bounding box center [217, 70] width 215 height 24
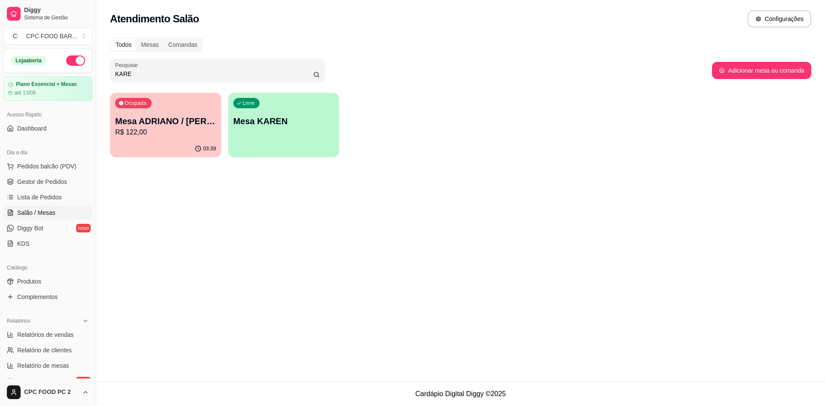
click at [201, 77] on input "KARE" at bounding box center [214, 74] width 198 height 9
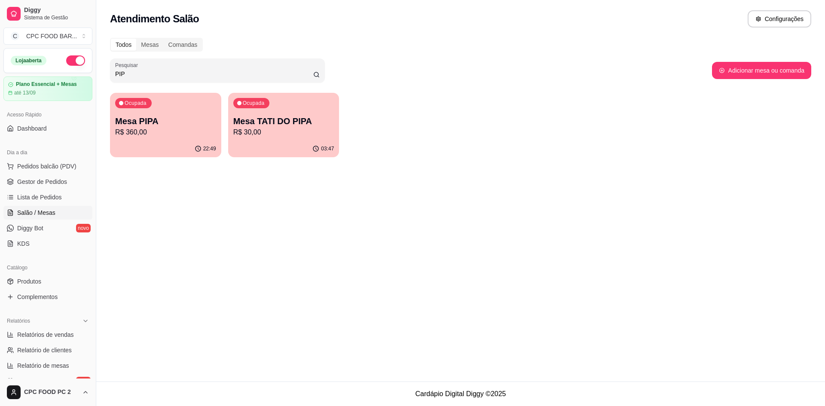
type input "PIP"
click at [176, 119] on p "Mesa PIPA" at bounding box center [165, 121] width 101 height 12
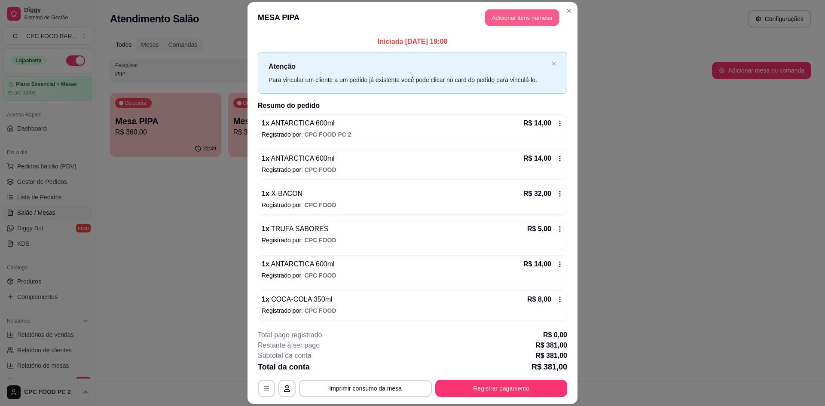
click at [505, 15] on button "Adicionar itens na mesa" at bounding box center [522, 17] width 74 height 17
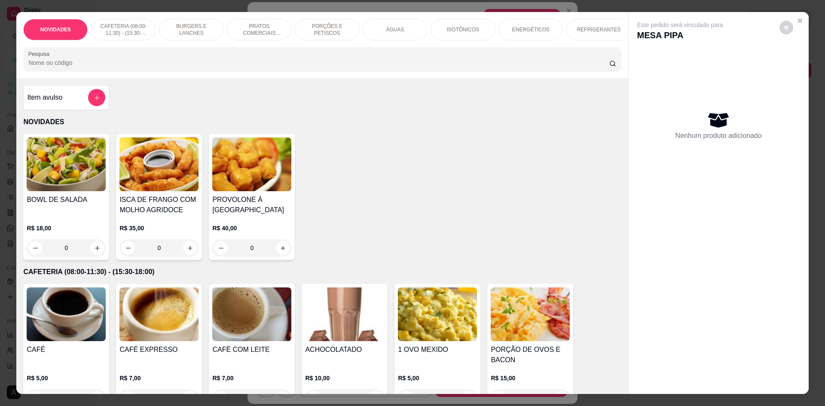
click at [195, 67] on input "Pesquisa" at bounding box center [318, 62] width 580 height 9
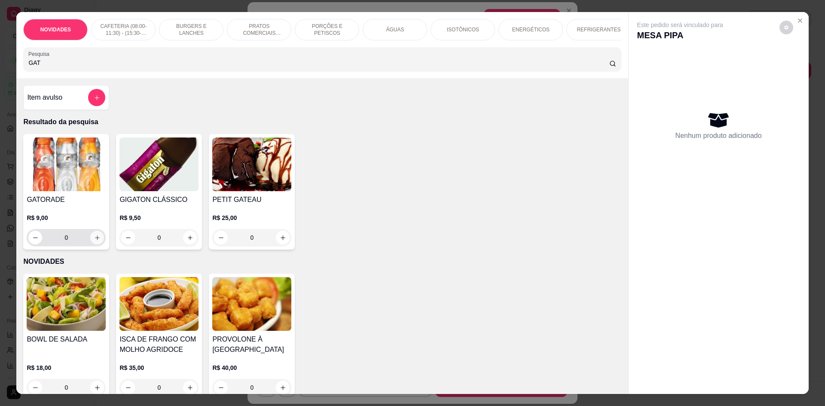
type input "GAT"
click at [94, 241] on icon "increase-product-quantity" at bounding box center [97, 238] width 6 height 6
type input "1"
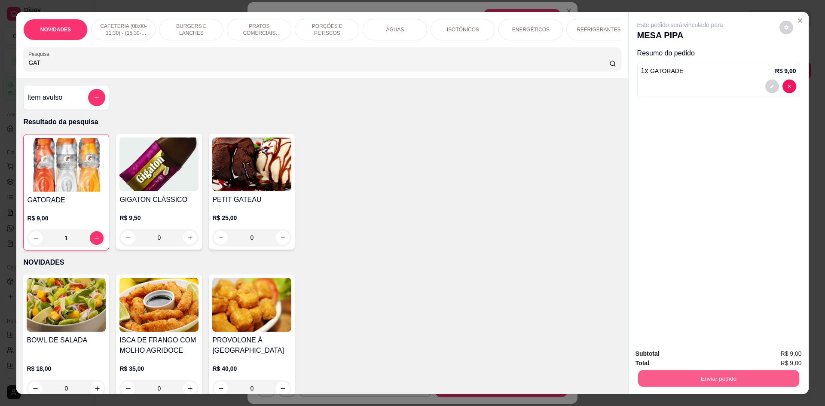
click at [644, 372] on button "Enviar pedido" at bounding box center [717, 378] width 161 height 17
click at [657, 358] on button "Não registrar e enviar pedido" at bounding box center [689, 357] width 87 height 16
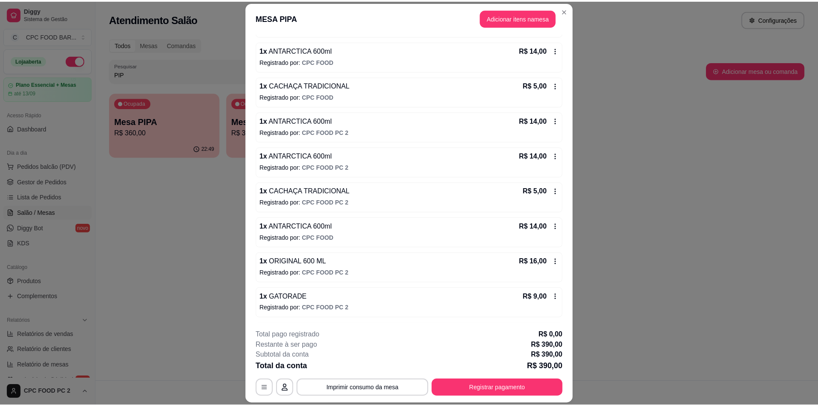
scroll to position [940, 0]
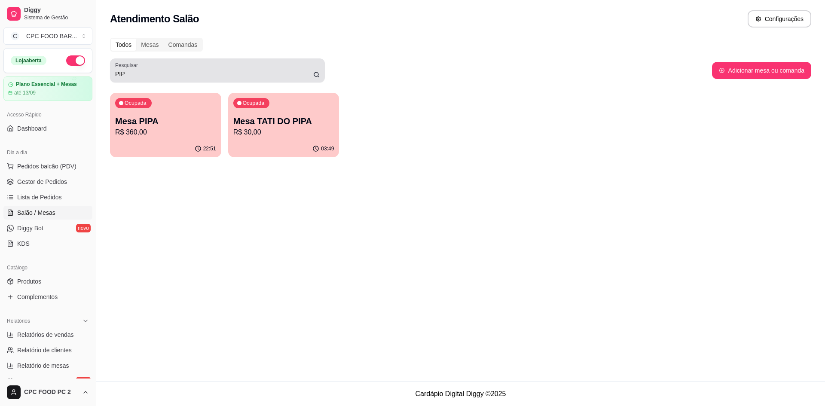
click at [152, 70] on input "PIP" at bounding box center [214, 74] width 198 height 9
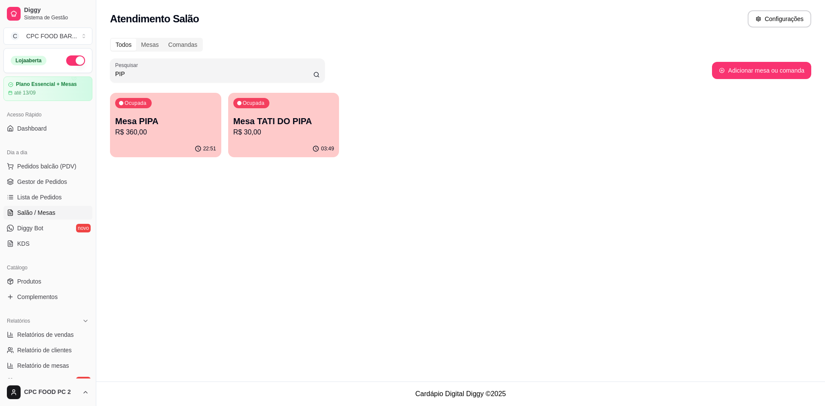
click at [152, 70] on input "PIP" at bounding box center [214, 74] width 198 height 9
click at [149, 75] on input "PIP" at bounding box center [214, 74] width 198 height 9
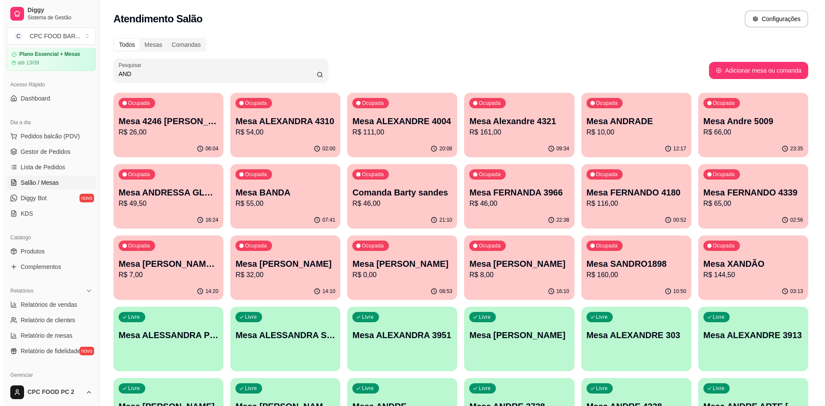
scroll to position [43, 0]
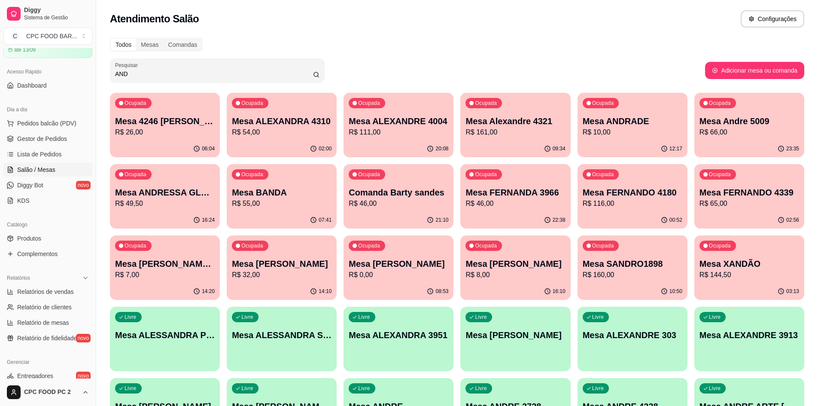
click at [150, 78] on div "AND" at bounding box center [217, 70] width 204 height 17
click at [151, 77] on input "AND" at bounding box center [214, 74] width 198 height 9
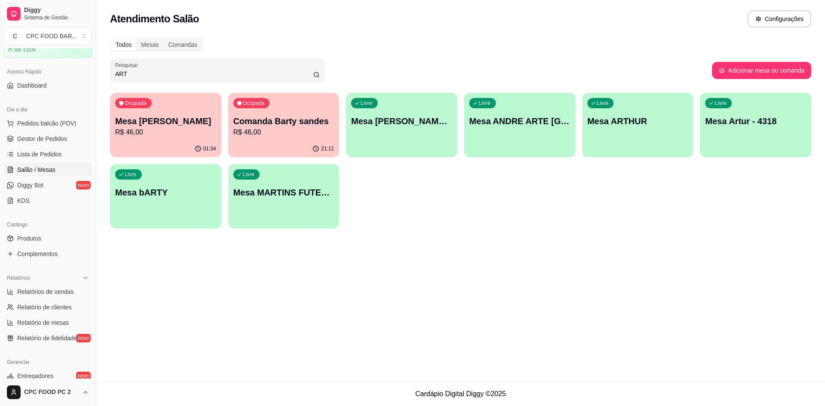
click at [153, 77] on input "ART" at bounding box center [214, 74] width 198 height 9
click at [152, 77] on input "ART" at bounding box center [214, 74] width 198 height 9
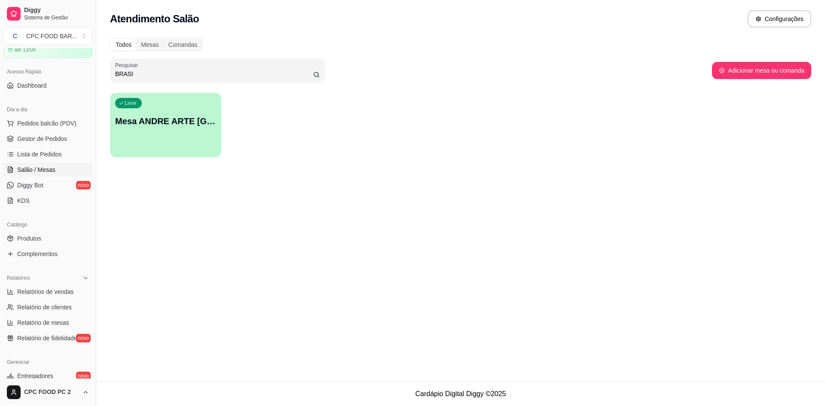
type input "BRASI"
click at [158, 137] on div "Livre Mesa ANDRE ARTE BRASIL" at bounding box center [165, 120] width 111 height 54
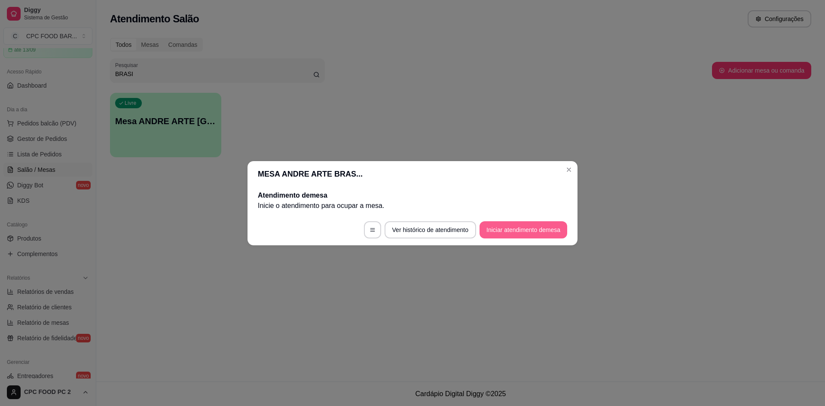
click at [503, 232] on button "Iniciar atendimento de mesa" at bounding box center [523, 229] width 88 height 17
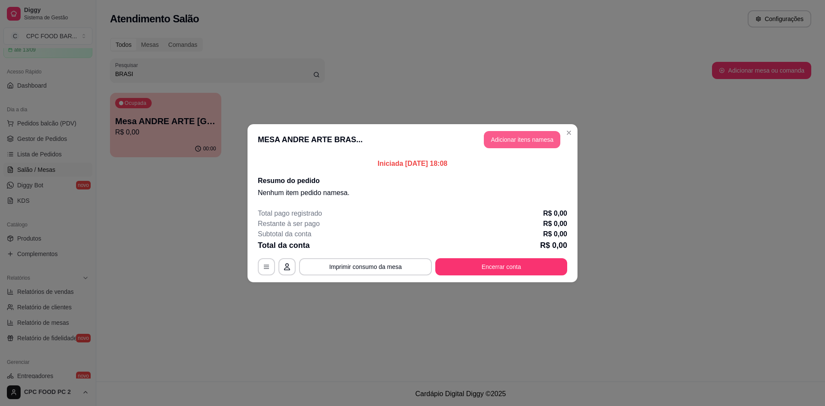
click at [520, 140] on button "Adicionar itens na mesa" at bounding box center [522, 139] width 76 height 17
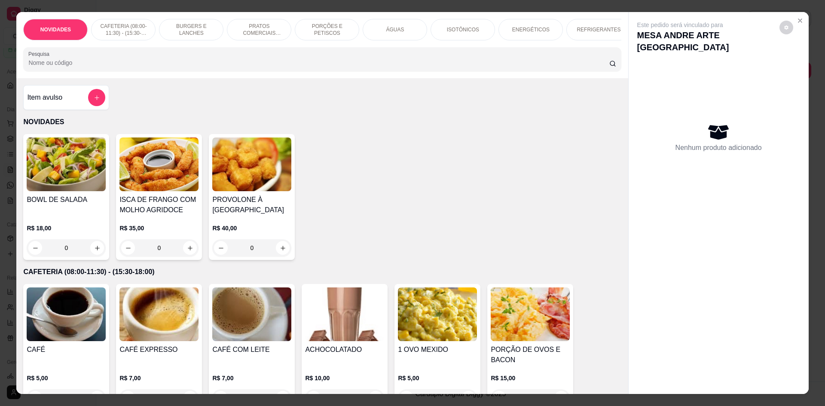
click at [245, 67] on input "Pesquisa" at bounding box center [318, 62] width 580 height 9
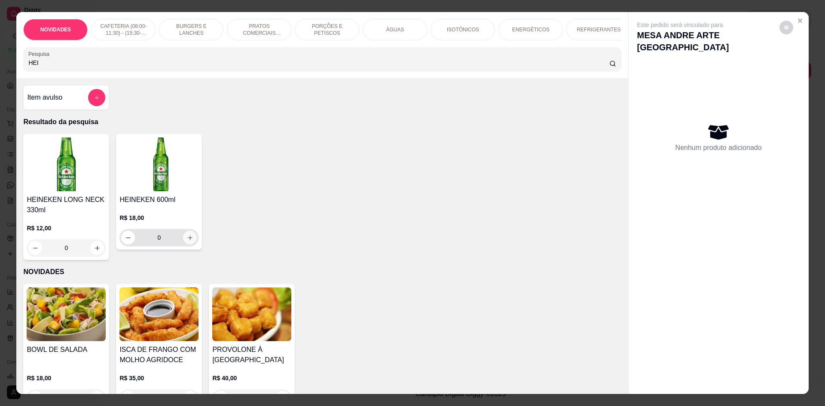
type input "HEI"
click at [187, 241] on icon "increase-product-quantity" at bounding box center [190, 238] width 6 height 6
type input "1"
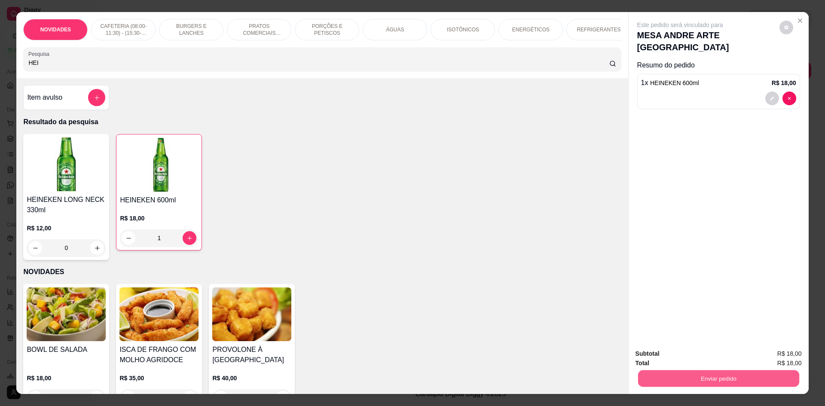
click at [713, 382] on button "Enviar pedido" at bounding box center [717, 378] width 161 height 17
click at [692, 356] on button "Não registrar e enviar pedido" at bounding box center [689, 357] width 87 height 16
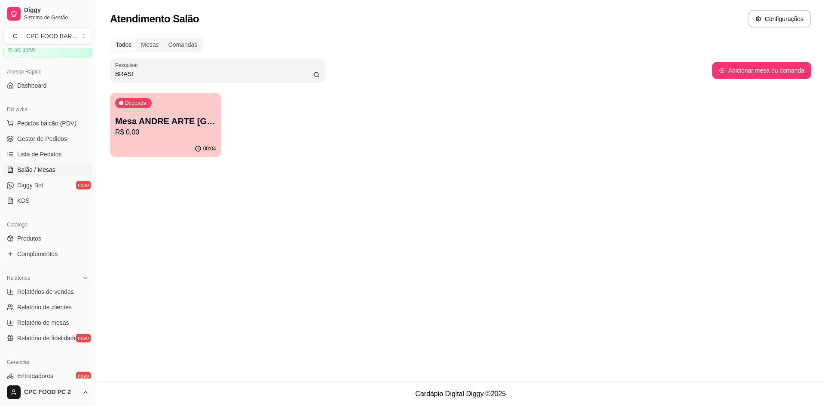
click at [220, 75] on input "BRASI" at bounding box center [214, 74] width 198 height 9
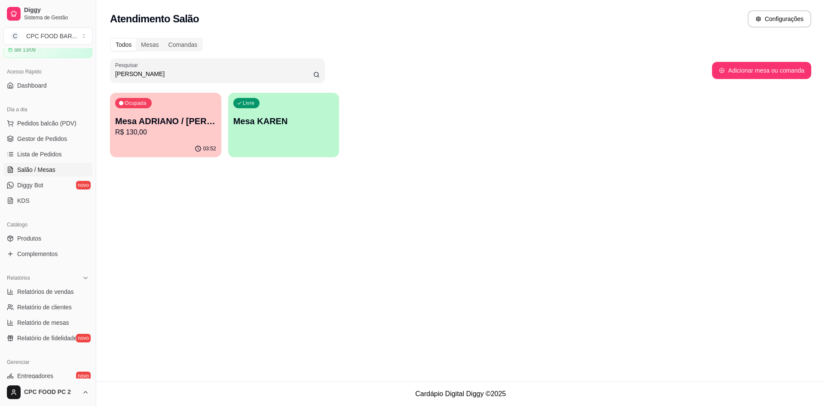
type input "[PERSON_NAME]"
click at [168, 145] on div "03:52" at bounding box center [165, 148] width 111 height 17
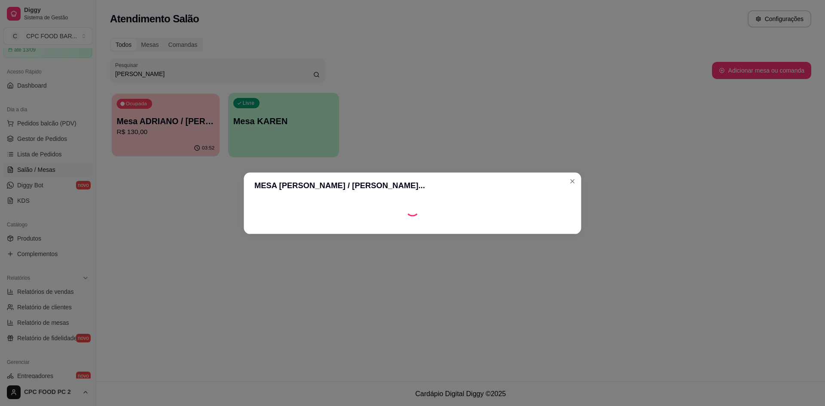
click at [168, 145] on body "Diggy Sistema de Gestão C CPC FOOD BAR ... Loja aberta Plano Essencial + Mesas …" at bounding box center [412, 203] width 825 height 406
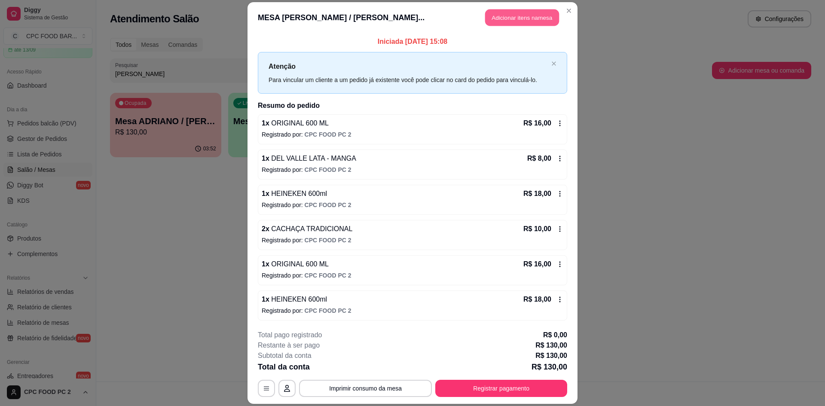
click at [485, 16] on button "Adicionar itens na mesa" at bounding box center [522, 17] width 74 height 17
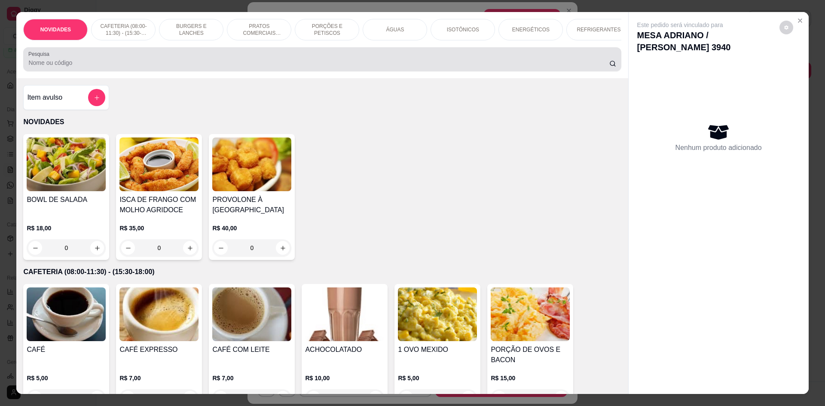
click at [346, 68] on div at bounding box center [321, 59] width 587 height 17
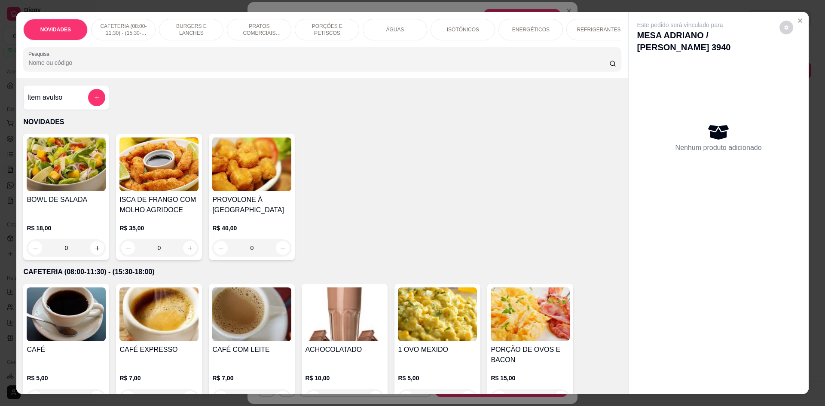
click at [96, 67] on input "Pesquisa" at bounding box center [318, 62] width 580 height 9
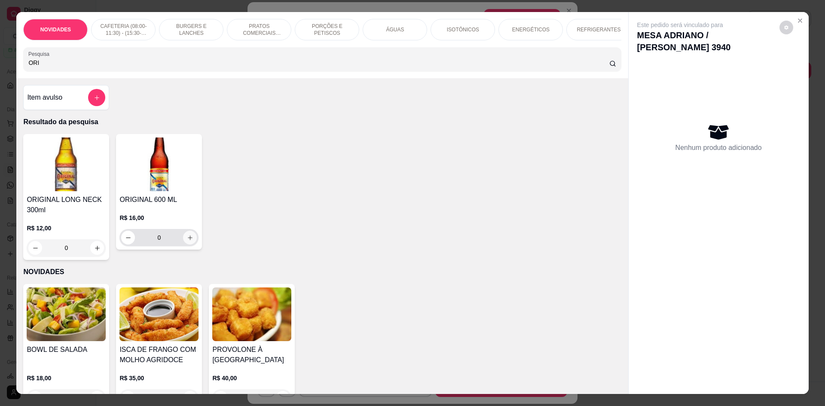
type input "ORI"
click at [183, 241] on button "increase-product-quantity" at bounding box center [190, 238] width 14 height 14
type input "1"
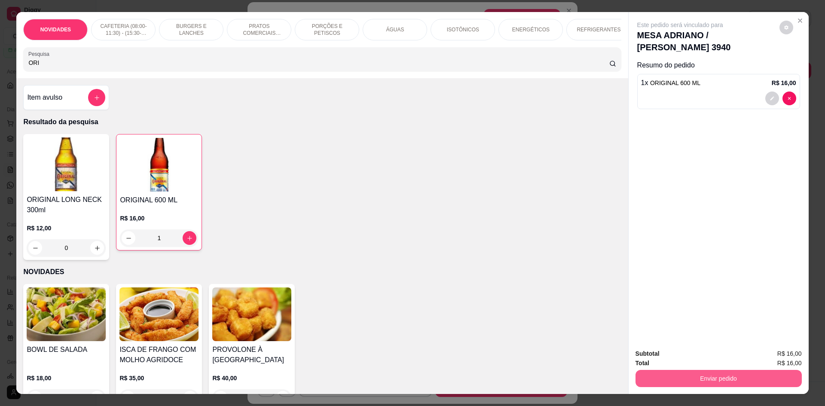
click at [671, 377] on button "Enviar pedido" at bounding box center [718, 378] width 166 height 17
click at [664, 360] on button "Não registrar e enviar pedido" at bounding box center [689, 357] width 89 height 16
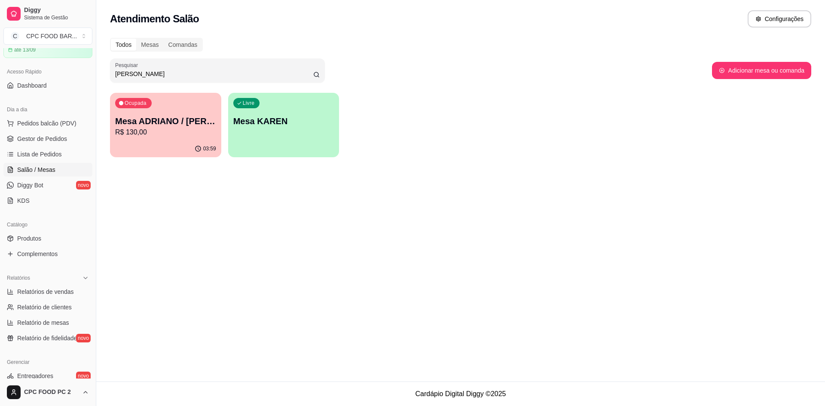
click at [150, 75] on input "[PERSON_NAME]" at bounding box center [214, 74] width 198 height 9
type input "4180"
click at [182, 131] on p "R$ 116,00" at bounding box center [166, 132] width 98 height 10
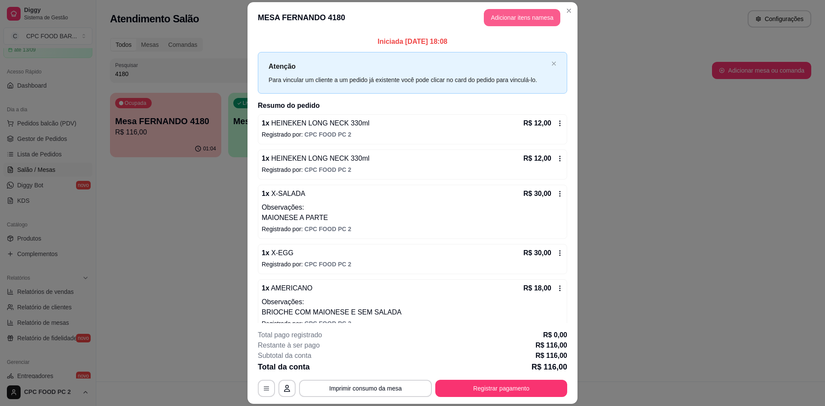
click at [507, 10] on button "Adicionar itens na mesa" at bounding box center [522, 17] width 76 height 17
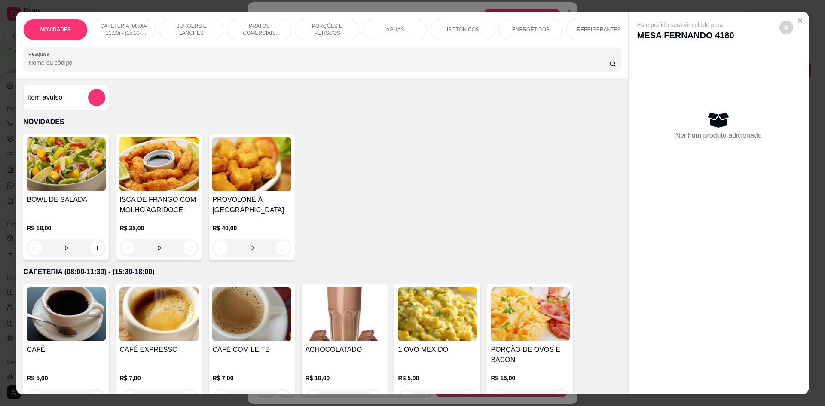
click at [395, 34] on div "ÁGUAS" at bounding box center [395, 29] width 64 height 21
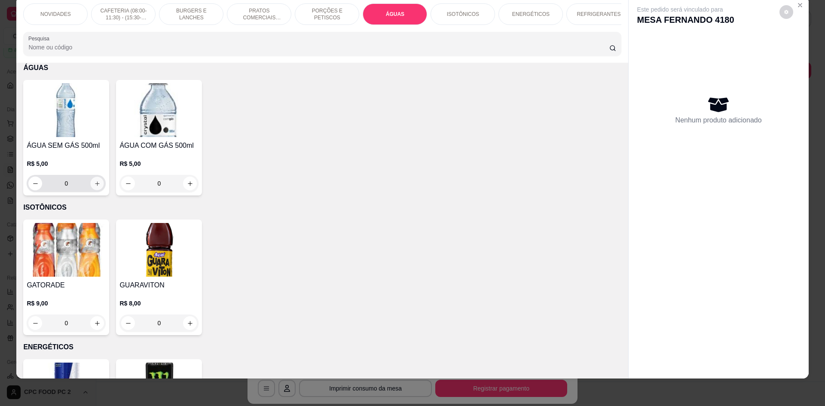
click at [94, 187] on icon "increase-product-quantity" at bounding box center [97, 183] width 6 height 6
type input "1"
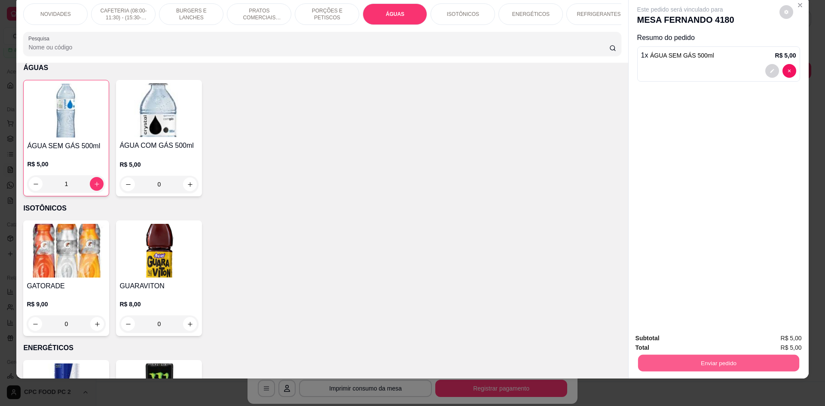
click at [694, 363] on button "Enviar pedido" at bounding box center [717, 362] width 161 height 17
click at [689, 344] on button "Não registrar e enviar pedido" at bounding box center [689, 342] width 87 height 16
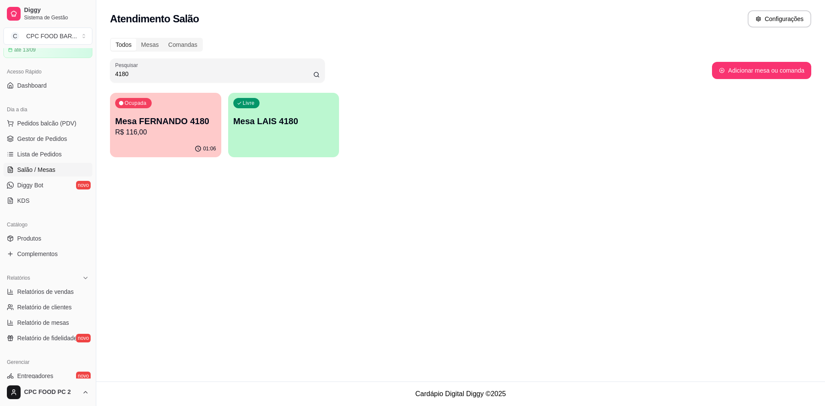
drag, startPoint x: 77, startPoint y: 171, endPoint x: 133, endPoint y: 82, distance: 105.0
click at [77, 171] on link "Salão / Mesas" at bounding box center [47, 170] width 89 height 14
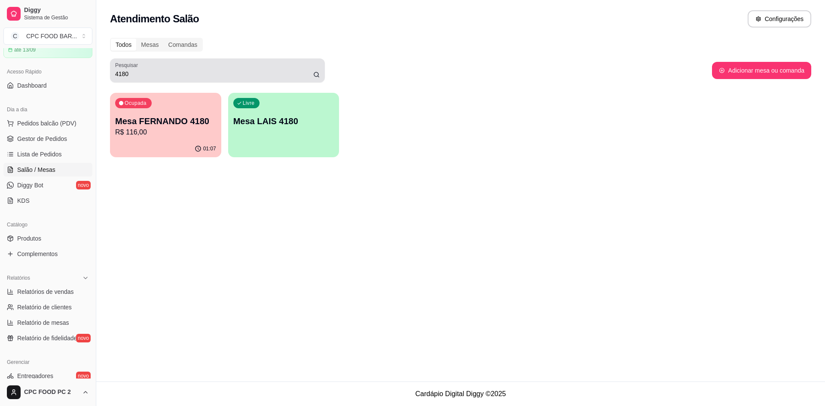
click at [140, 80] on div "Pesquisar 4180" at bounding box center [217, 70] width 215 height 24
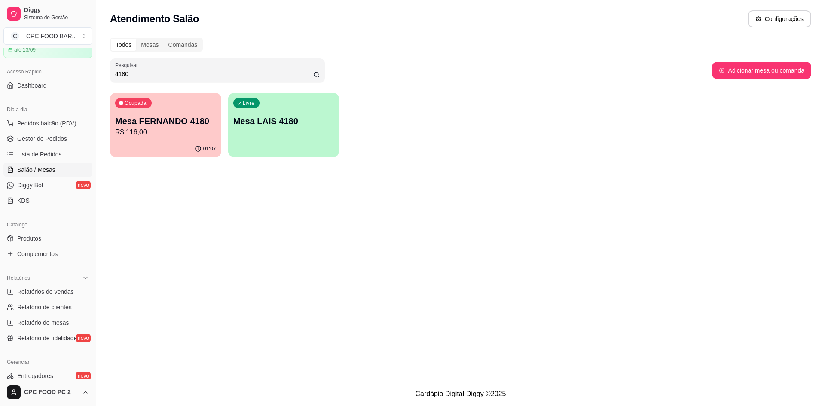
click at [139, 79] on div "Pesquisar 4180" at bounding box center [217, 70] width 215 height 24
click at [138, 73] on input "4180" at bounding box center [214, 74] width 198 height 9
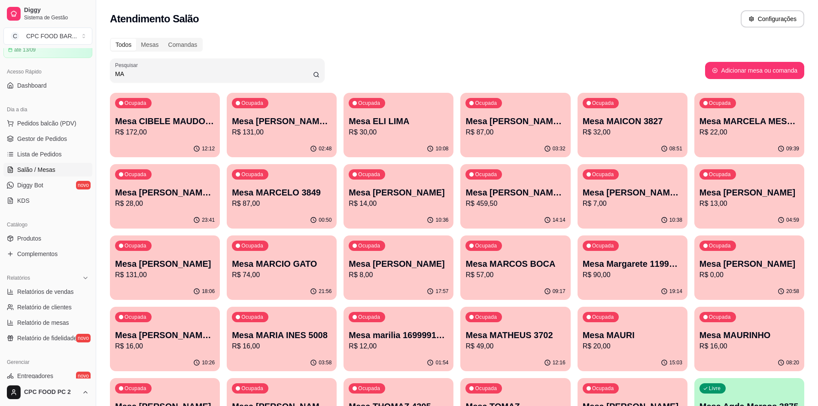
type input "M"
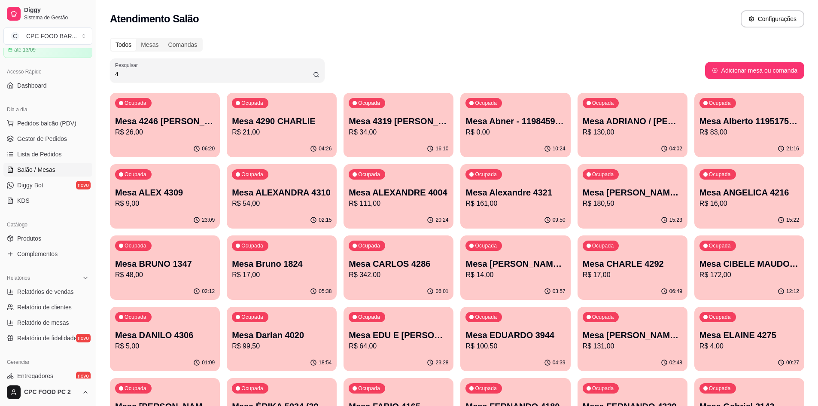
click at [198, 70] on input "4" at bounding box center [214, 74] width 198 height 9
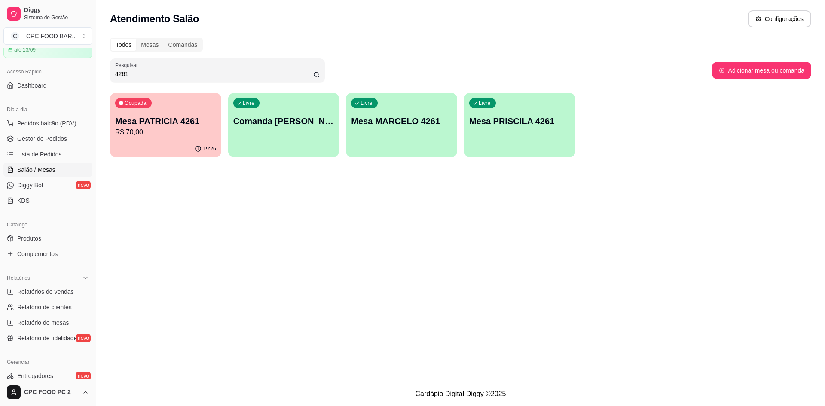
type input "4261"
click at [404, 130] on div "Livre Mesa MARCELO 4261" at bounding box center [401, 120] width 108 height 52
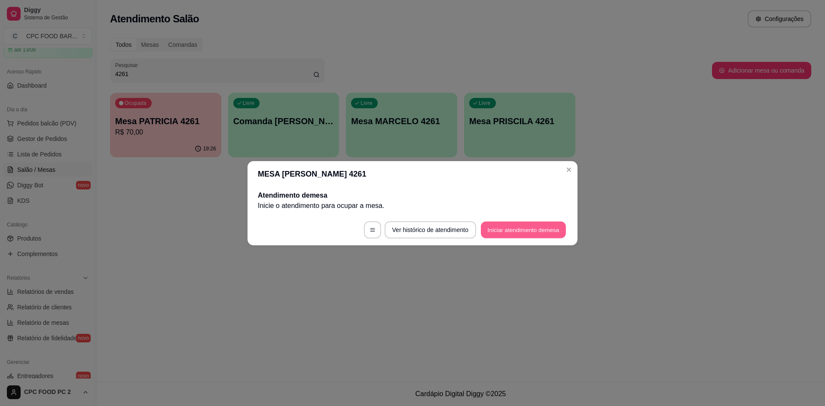
click at [500, 228] on button "Iniciar atendimento de mesa" at bounding box center [523, 229] width 85 height 17
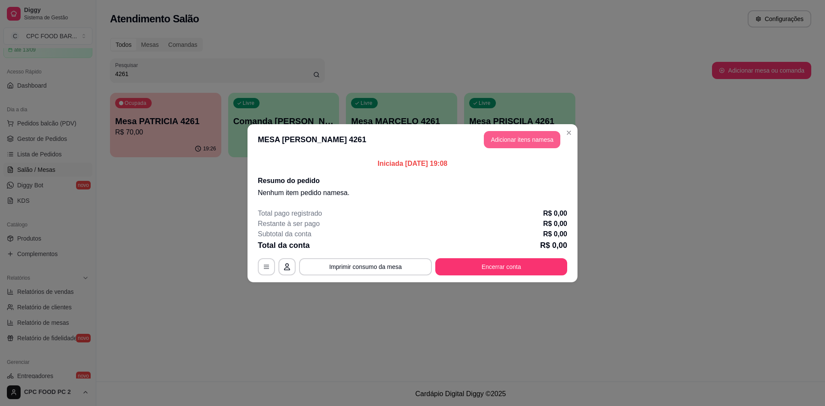
click at [525, 133] on button "Adicionar itens na mesa" at bounding box center [522, 139] width 76 height 17
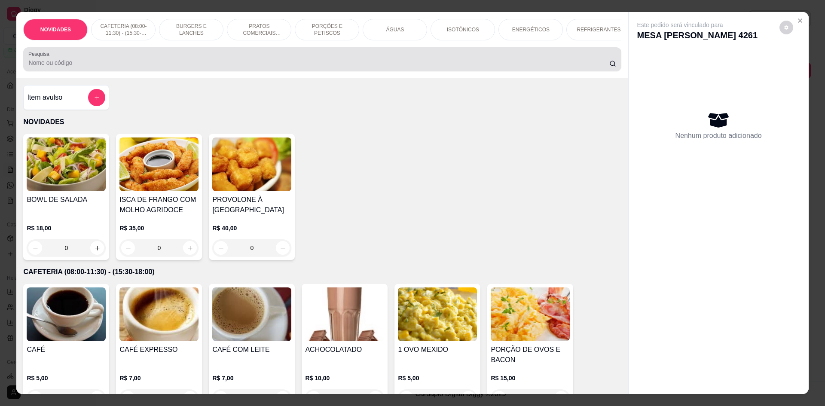
click at [290, 61] on div at bounding box center [321, 59] width 587 height 17
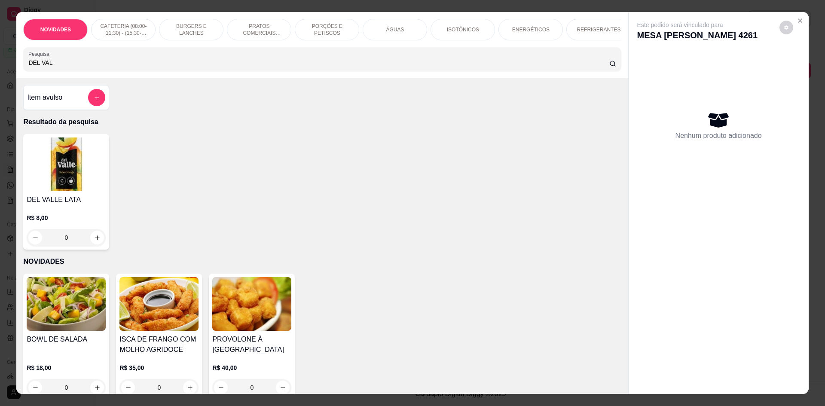
type input "DEL VAL"
click at [96, 246] on div "0" at bounding box center [66, 237] width 79 height 17
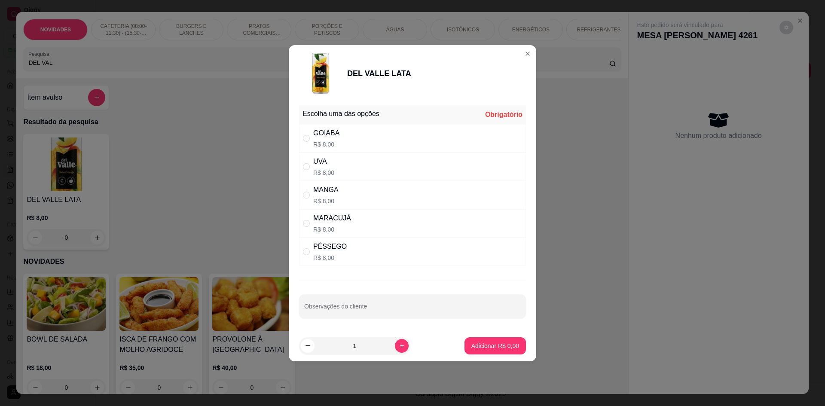
click at [302, 251] on div "PÊSSEGO R$ 8,00" at bounding box center [412, 252] width 227 height 28
radio input "true"
click at [476, 343] on p "Adicionar R$ 8,00" at bounding box center [495, 345] width 48 height 9
type input "1"
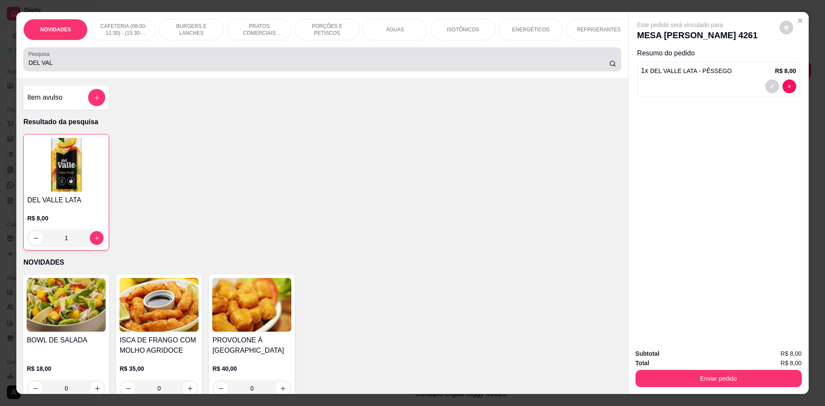
click at [167, 67] on input "DEL VAL" at bounding box center [318, 62] width 580 height 9
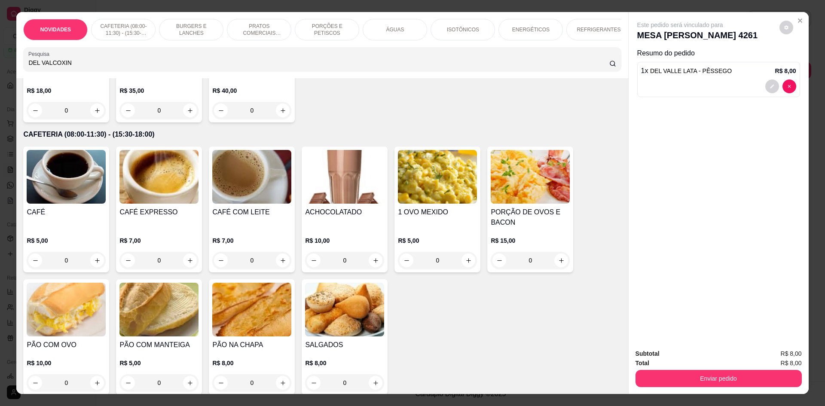
scroll to position [0, 0]
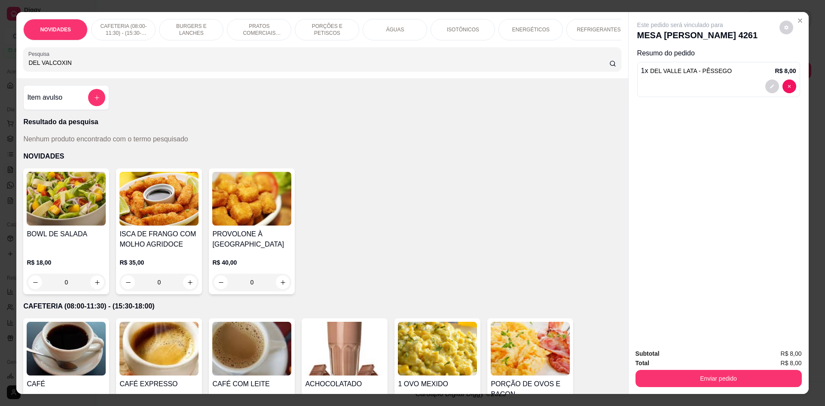
click at [92, 65] on input "DEL VALCOXIN" at bounding box center [318, 62] width 580 height 9
type input "D"
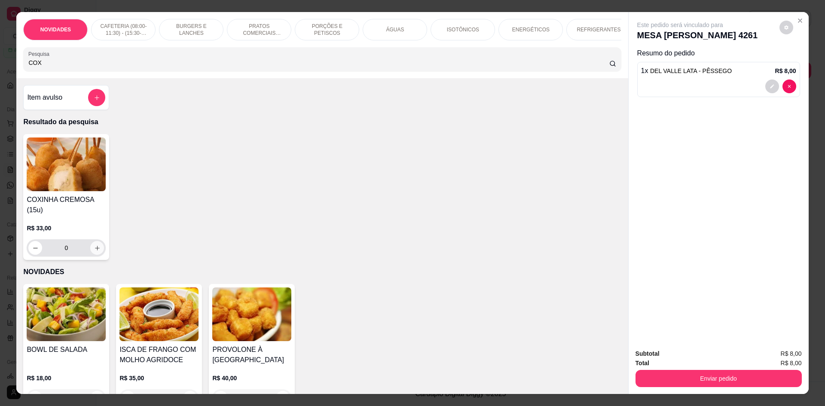
type input "COX"
click at [95, 250] on icon "increase-product-quantity" at bounding box center [97, 248] width 4 height 4
type input "1"
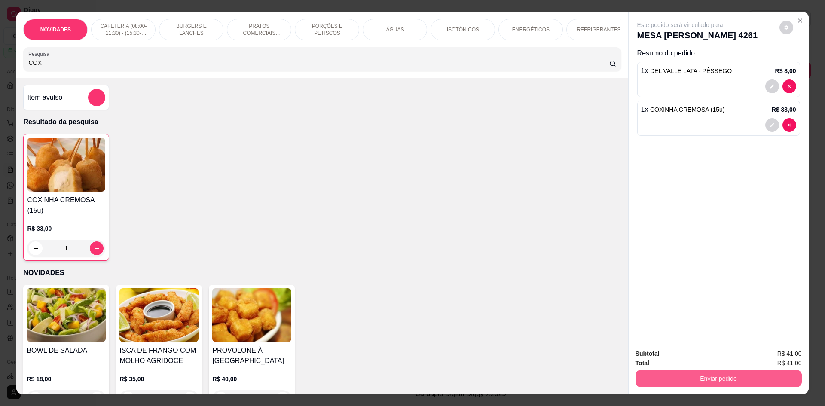
click at [674, 381] on button "Enviar pedido" at bounding box center [718, 378] width 166 height 17
click at [665, 354] on button "Não registrar e enviar pedido" at bounding box center [689, 357] width 89 height 16
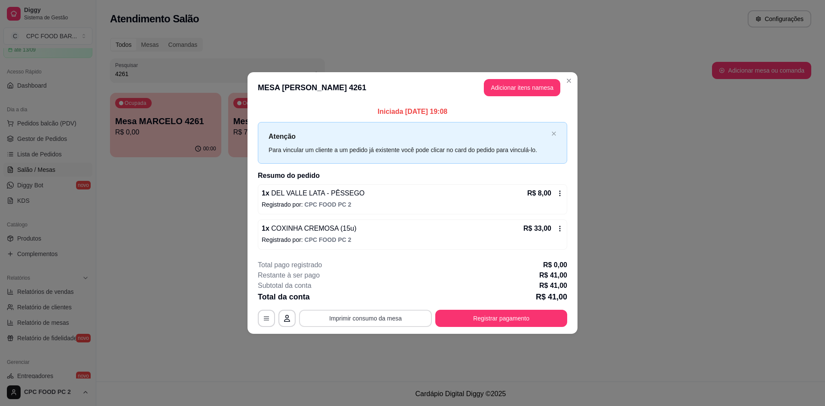
click at [375, 315] on button "Imprimir consumo da mesa" at bounding box center [365, 318] width 133 height 17
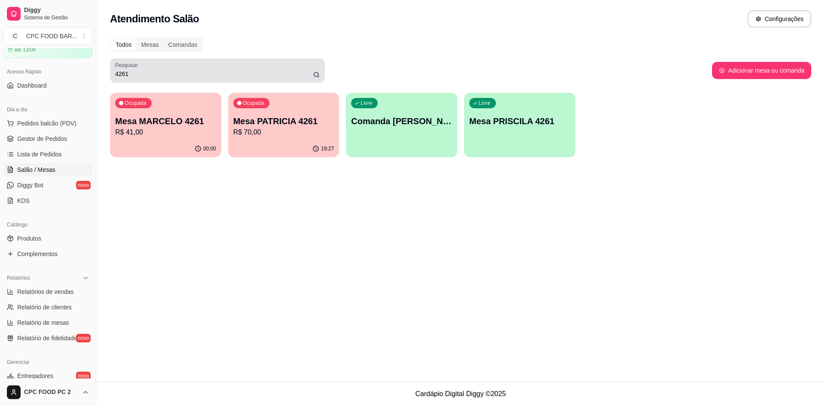
click at [297, 69] on div "4261" at bounding box center [217, 70] width 204 height 17
click at [296, 69] on div "4261" at bounding box center [217, 70] width 204 height 17
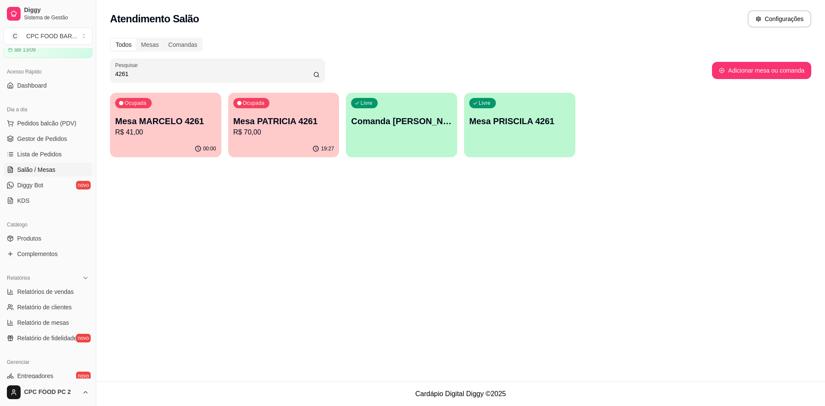
click at [288, 70] on input "4261" at bounding box center [214, 74] width 198 height 9
click at [284, 74] on input "4261" at bounding box center [214, 74] width 198 height 9
click at [128, 76] on input "4261" at bounding box center [214, 74] width 198 height 9
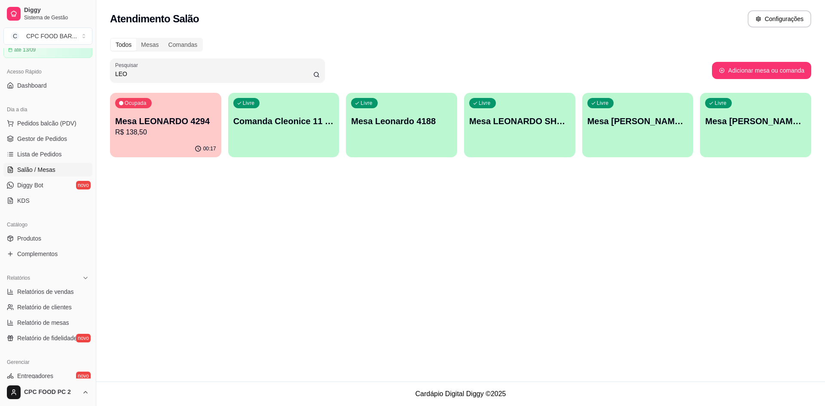
type input "LEO"
click at [165, 123] on p "Mesa LEONARDO 4294" at bounding box center [166, 122] width 98 height 12
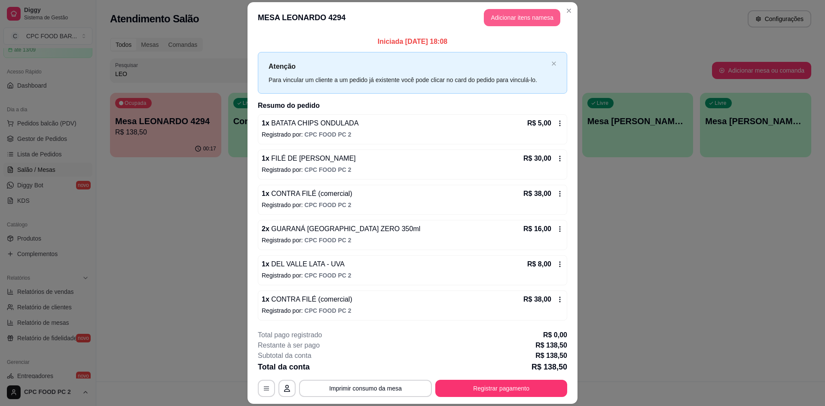
click at [512, 21] on button "Adicionar itens na mesa" at bounding box center [522, 17] width 76 height 17
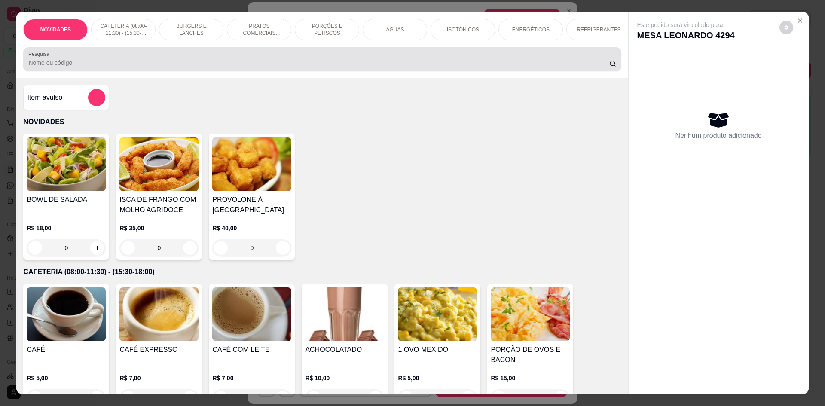
click at [288, 68] on div at bounding box center [321, 59] width 587 height 17
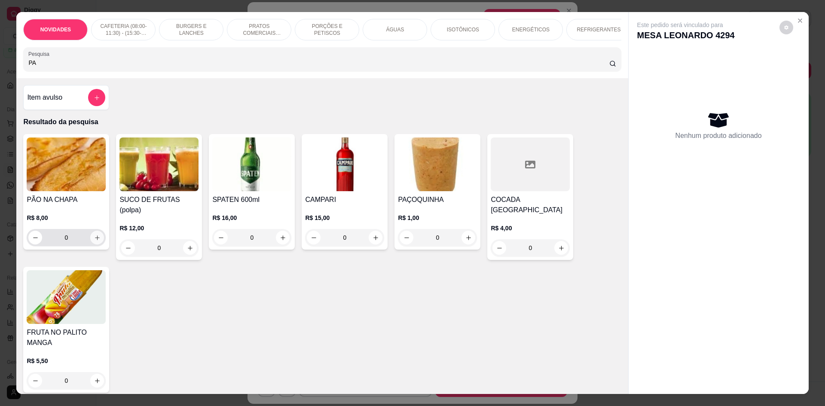
type input "PA"
click at [95, 240] on icon "increase-product-quantity" at bounding box center [97, 237] width 5 height 5
type input "1"
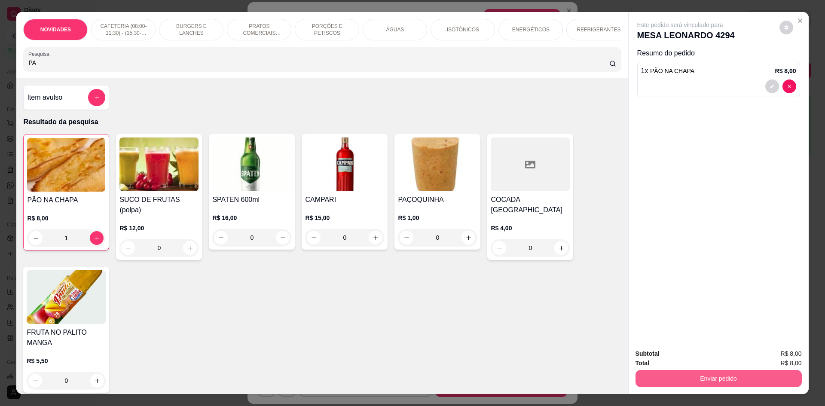
click at [664, 378] on button "Enviar pedido" at bounding box center [718, 378] width 166 height 17
click at [666, 362] on button "Não registrar e enviar pedido" at bounding box center [689, 357] width 87 height 16
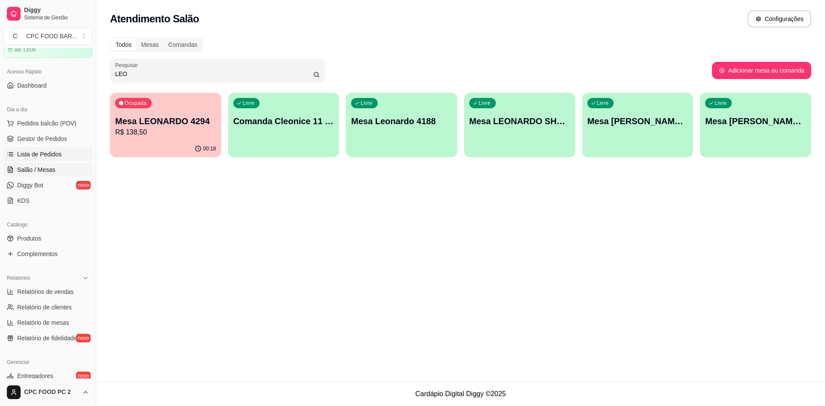
click at [44, 158] on span "Lista de Pedidos" at bounding box center [39, 154] width 45 height 9
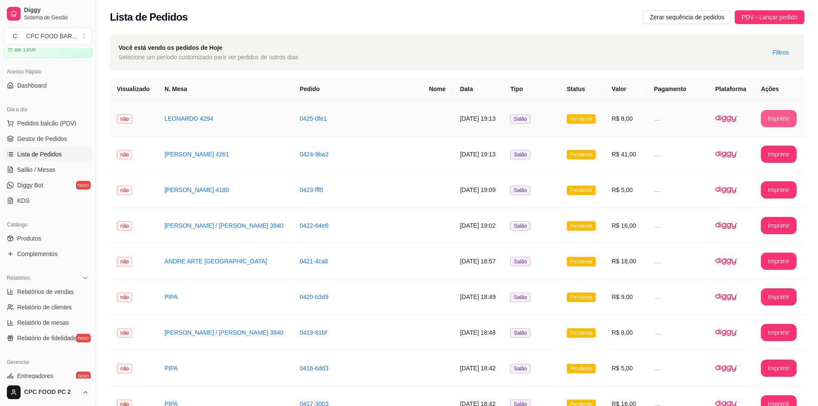
click at [779, 114] on button "Imprimir" at bounding box center [779, 118] width 36 height 17
click at [46, 170] on span "Salão / Mesas" at bounding box center [36, 169] width 38 height 9
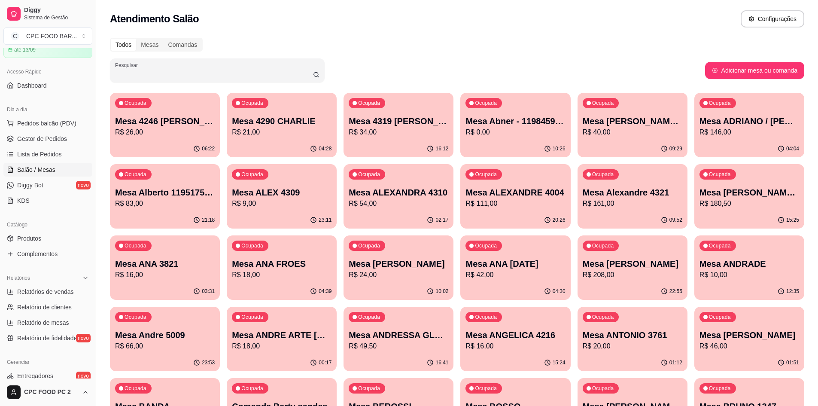
click at [229, 70] on input "Pesquisar" at bounding box center [214, 74] width 198 height 9
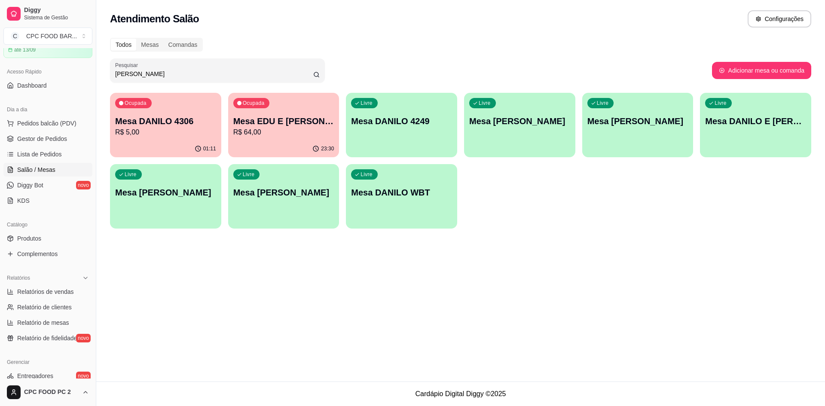
type input "DANILO"
click at [181, 128] on p "R$ 5,00" at bounding box center [165, 132] width 101 height 10
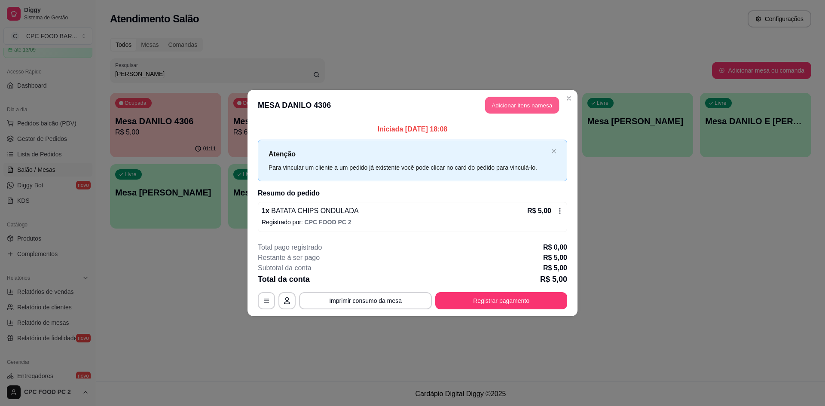
click at [532, 104] on button "Adicionar itens na mesa" at bounding box center [522, 105] width 74 height 17
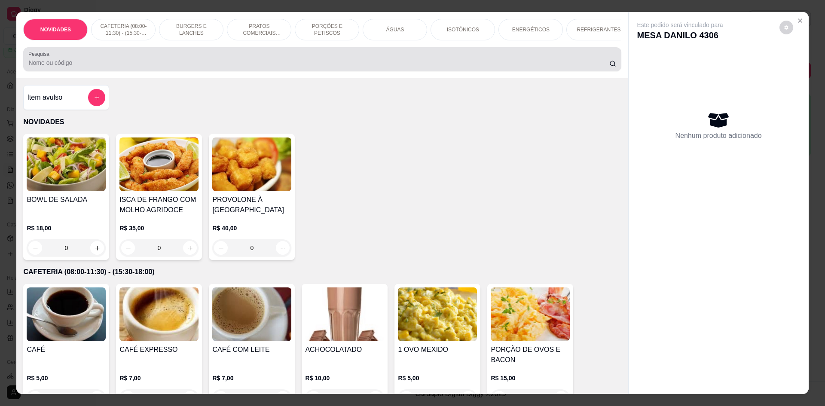
click at [137, 67] on input "Pesquisa" at bounding box center [318, 62] width 580 height 9
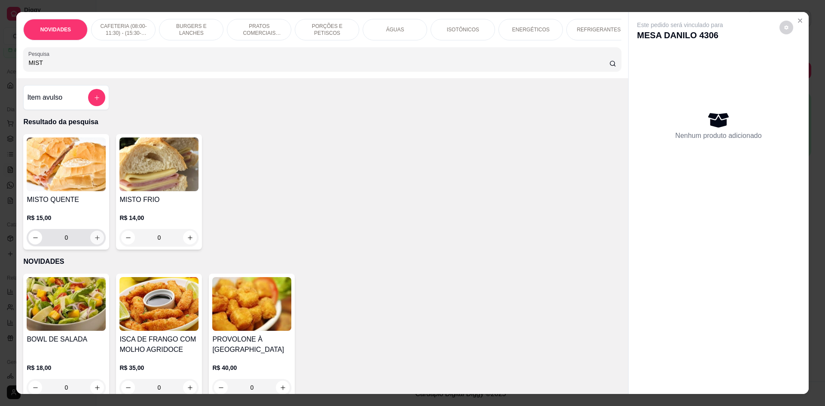
type input "MIST"
click at [95, 240] on icon "increase-product-quantity" at bounding box center [97, 237] width 4 height 4
type input "1"
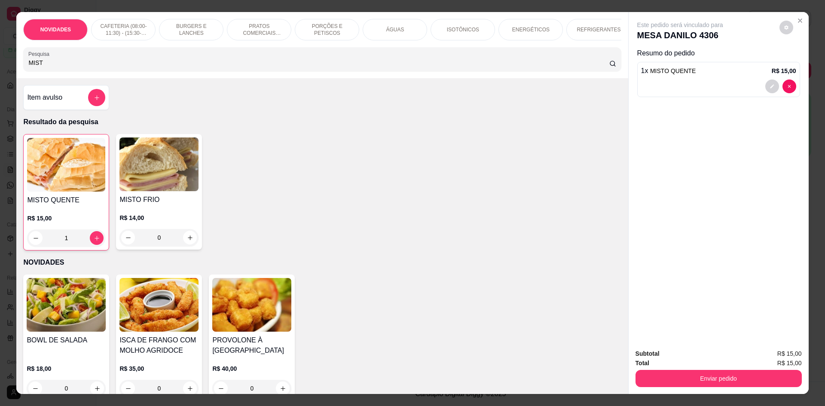
click at [704, 85] on div at bounding box center [718, 86] width 155 height 14
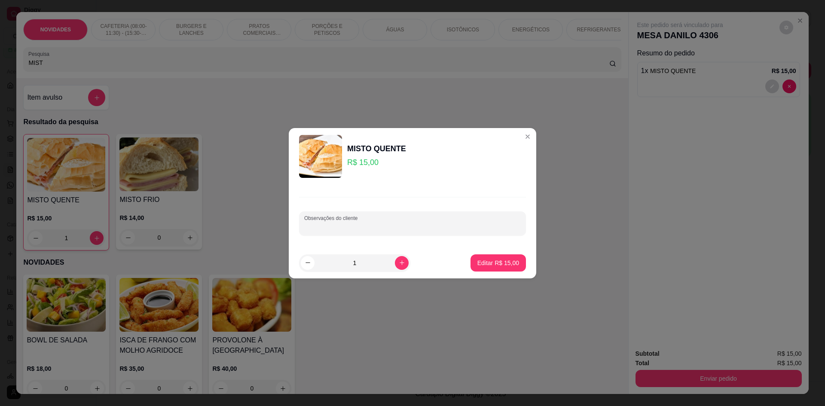
click at [336, 226] on input "Observações do cliente" at bounding box center [412, 226] width 216 height 9
type input "PAO BRIOCHE"
click at [477, 263] on p "Editar R$ 15,00" at bounding box center [498, 263] width 42 height 9
type input "0"
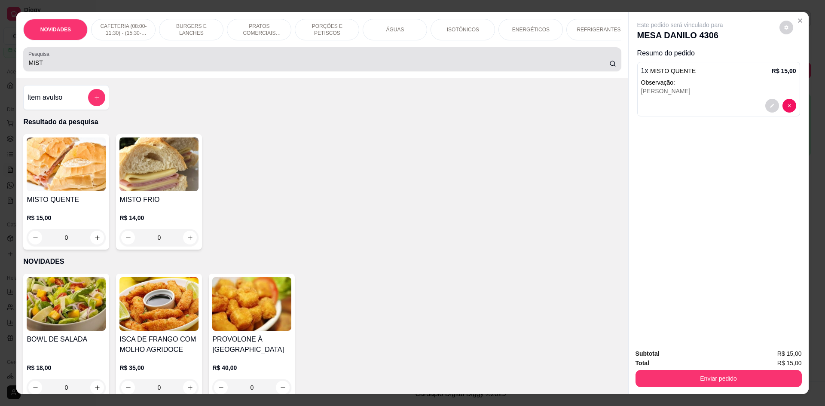
click at [56, 65] on input "MIST" at bounding box center [318, 62] width 580 height 9
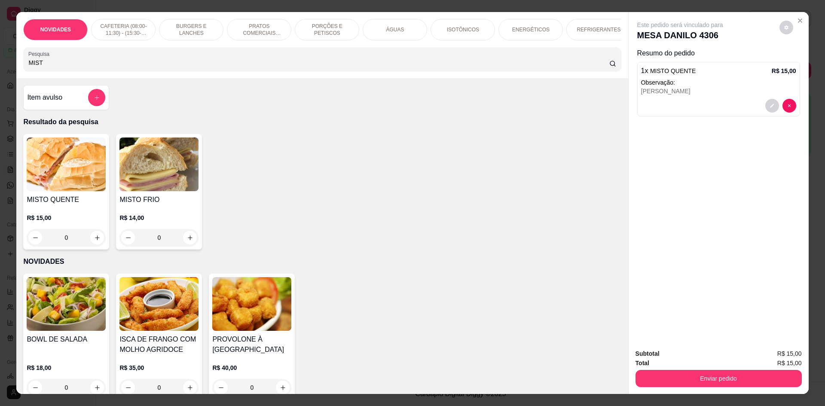
click at [55, 65] on input "MIST" at bounding box center [318, 62] width 580 height 9
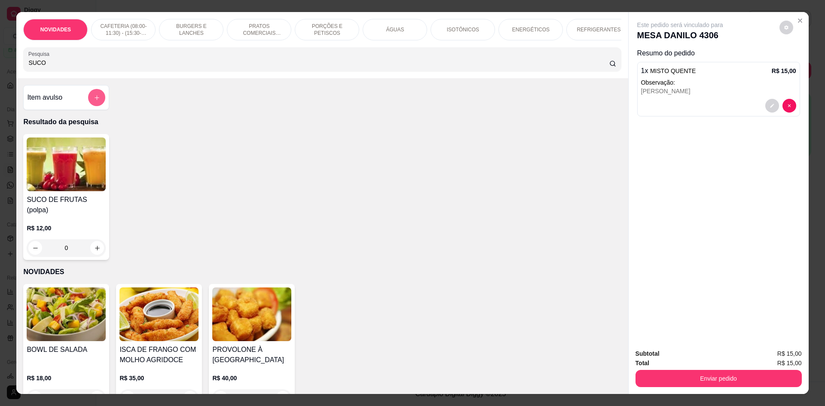
type input "SUCO"
click at [94, 101] on icon "add-separate-item" at bounding box center [97, 97] width 6 height 6
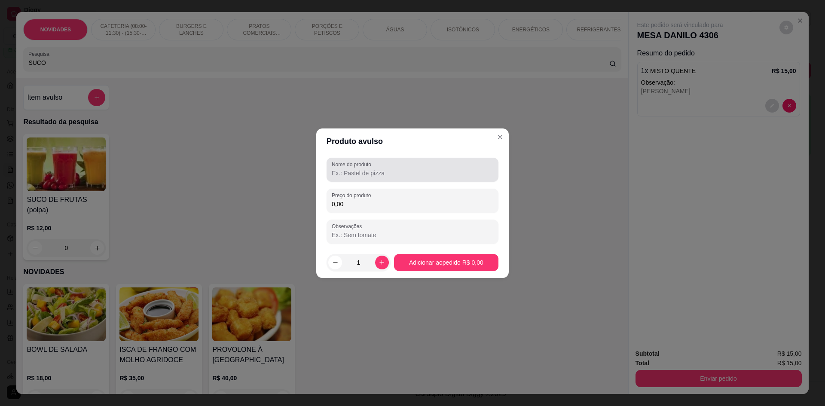
click at [425, 172] on input "Nome do produto" at bounding box center [413, 173] width 162 height 9
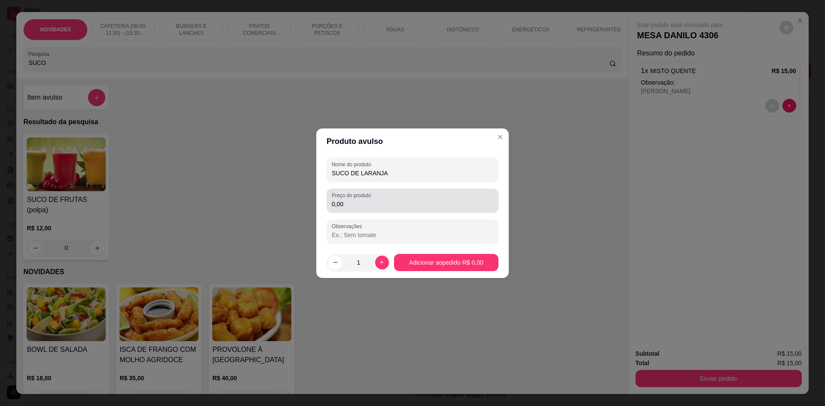
type input "SUCO DE LARANJA"
click at [421, 199] on div "0,00" at bounding box center [413, 200] width 162 height 17
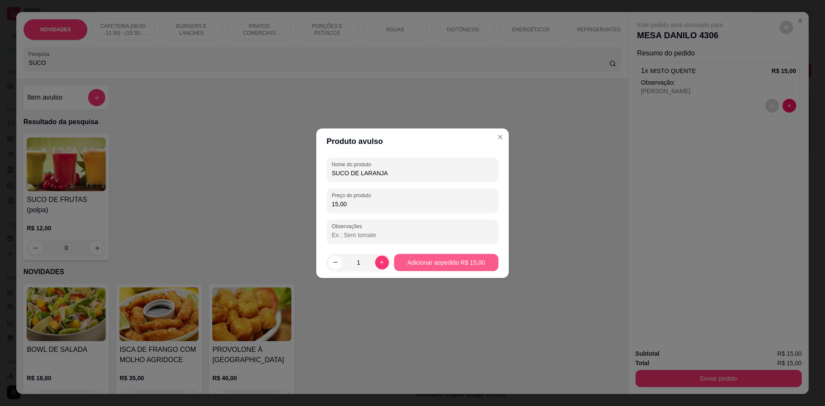
type input "15,00"
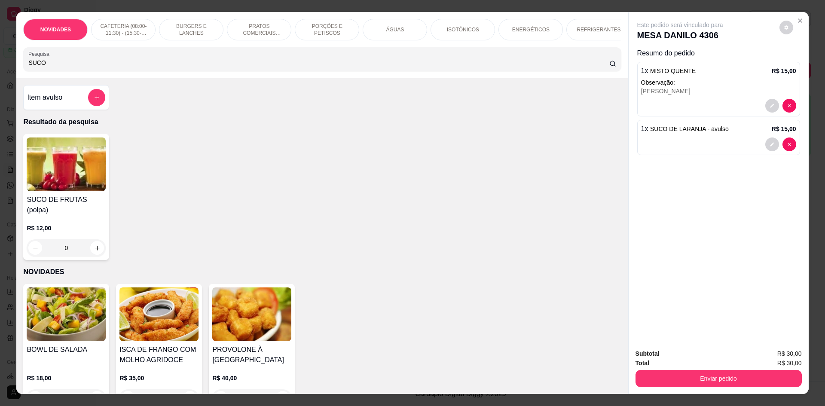
click at [669, 382] on button "Enviar pedido" at bounding box center [718, 378] width 166 height 17
click at [679, 351] on button "Não registrar e enviar pedido" at bounding box center [689, 357] width 87 height 16
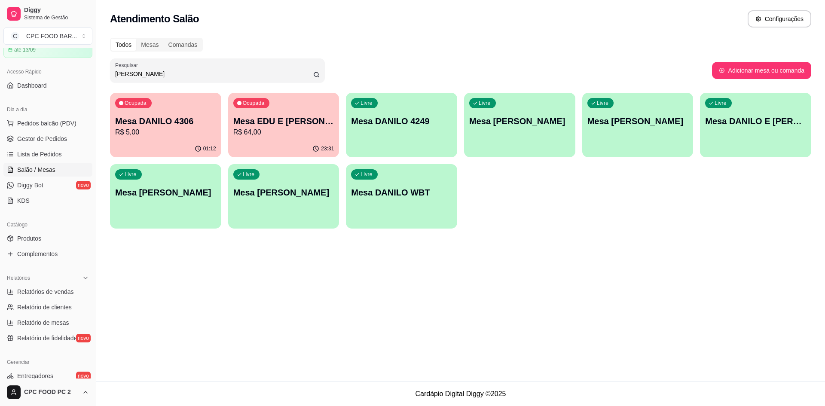
click at [143, 73] on input "DANILO" at bounding box center [214, 74] width 198 height 9
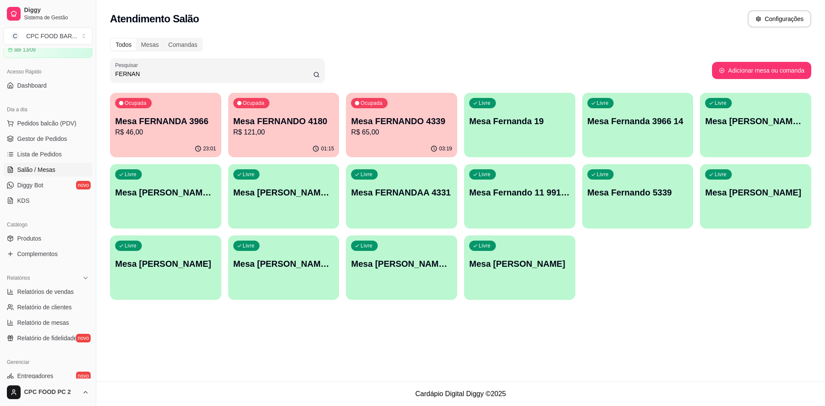
type input "FERNAN"
click at [290, 134] on p "R$ 121,00" at bounding box center [284, 132] width 98 height 10
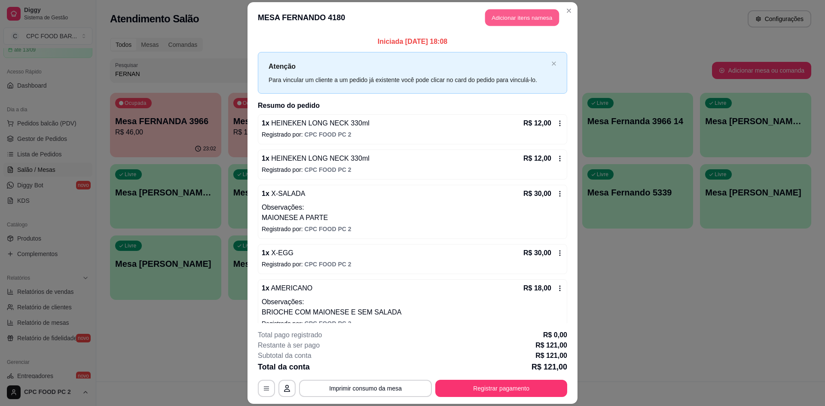
click at [531, 18] on button "Adicionar itens na mesa" at bounding box center [522, 17] width 74 height 17
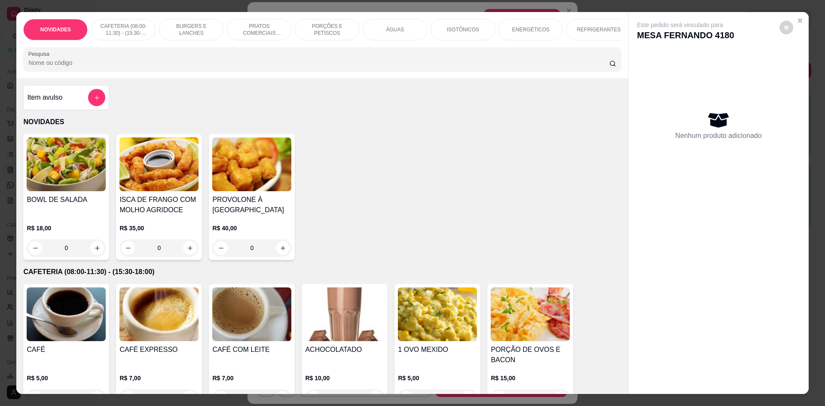
click at [338, 67] on input "Pesquisa" at bounding box center [318, 62] width 580 height 9
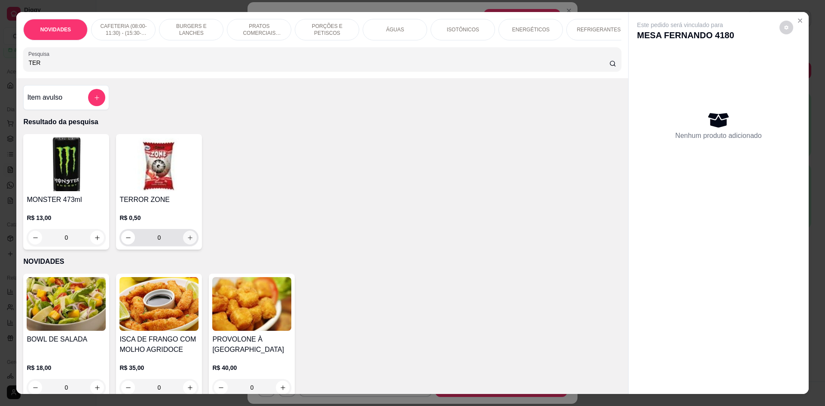
type input "TER"
click at [190, 243] on button "increase-product-quantity" at bounding box center [190, 238] width 14 height 14
type input "1"
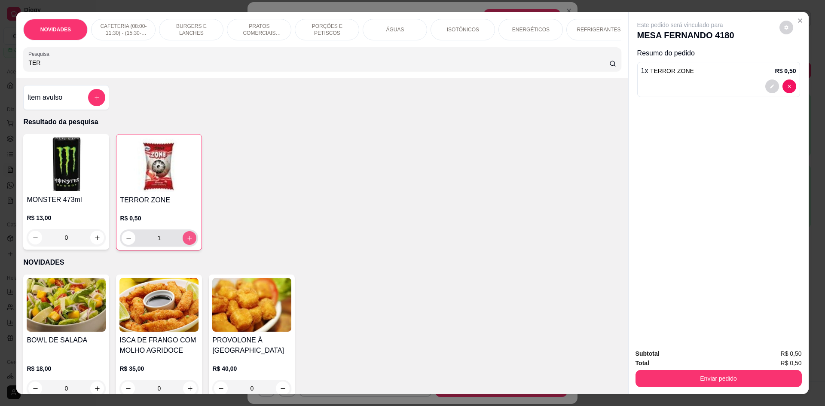
click at [190, 243] on button "increase-product-quantity" at bounding box center [190, 238] width 14 height 14
type input "2"
click at [722, 376] on button "Enviar pedido" at bounding box center [718, 378] width 166 height 17
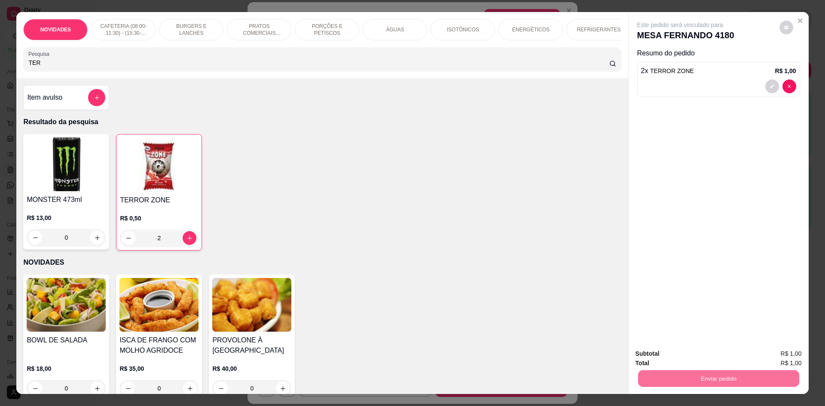
click at [693, 352] on button "Não registrar e enviar pedido" at bounding box center [689, 357] width 89 height 16
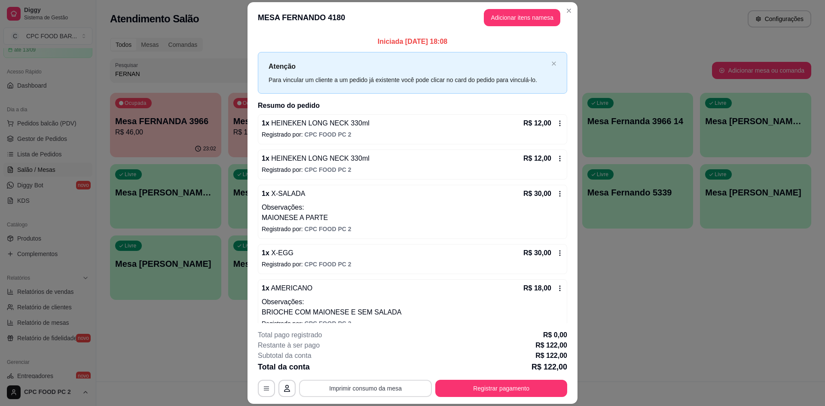
click at [369, 389] on button "Imprimir consumo da mesa" at bounding box center [365, 388] width 133 height 17
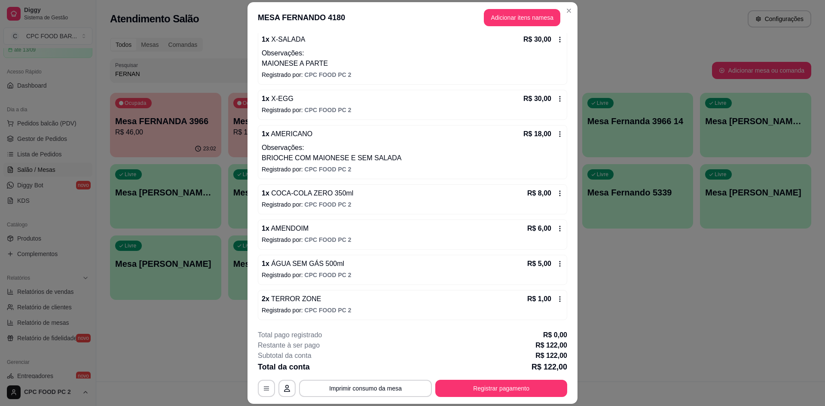
scroll to position [25, 0]
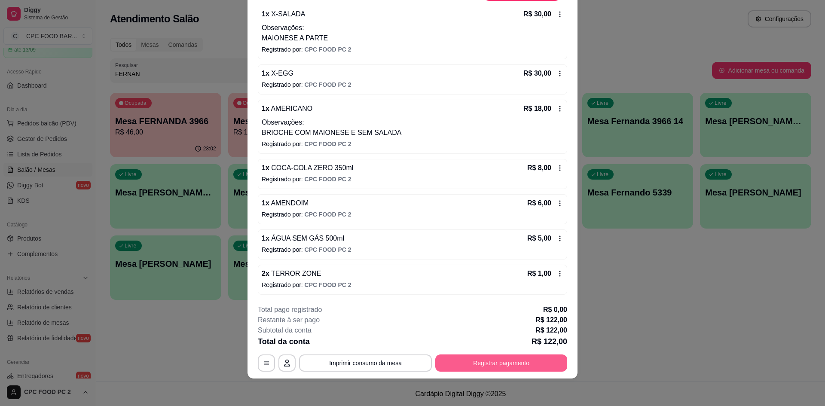
click at [479, 366] on button "Registrar pagamento" at bounding box center [501, 362] width 132 height 17
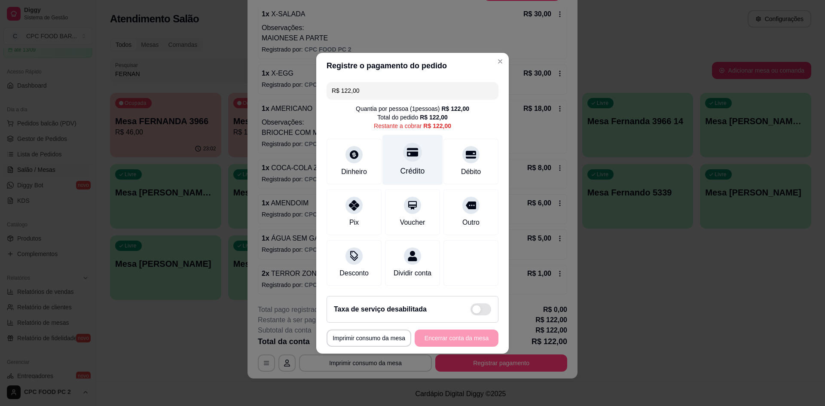
click at [405, 165] on div "Crédito" at bounding box center [412, 170] width 24 height 11
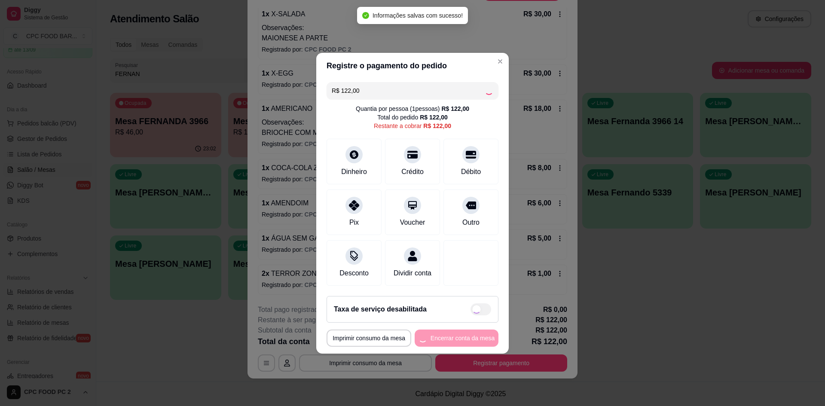
type input "R$ 0,00"
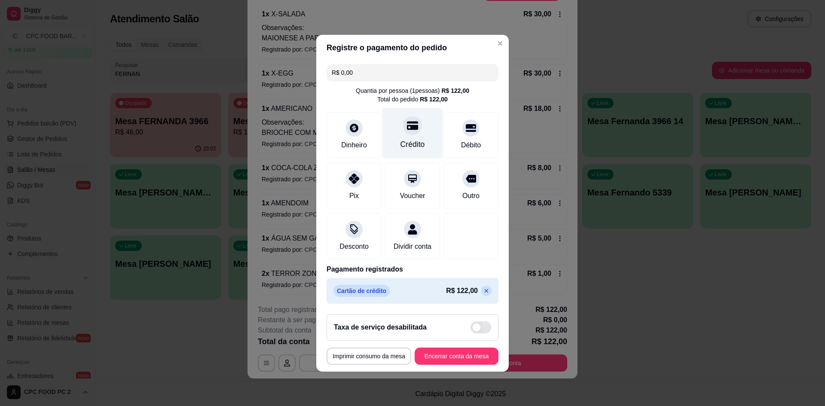
click at [408, 131] on div "Crédito" at bounding box center [412, 133] width 61 height 50
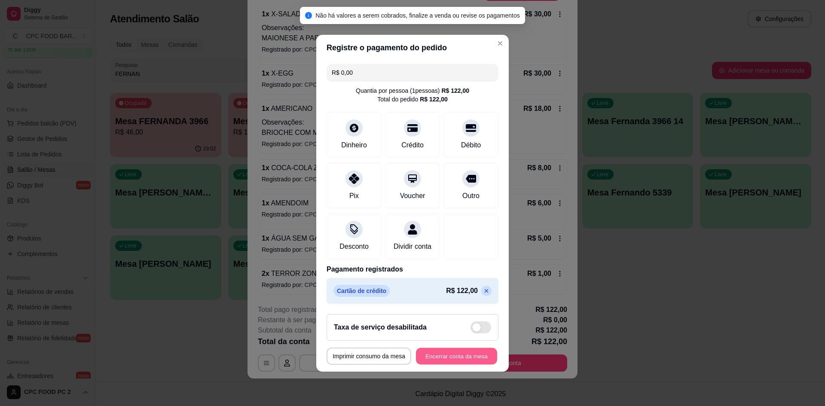
click at [462, 358] on button "Encerrar conta da mesa" at bounding box center [456, 355] width 81 height 17
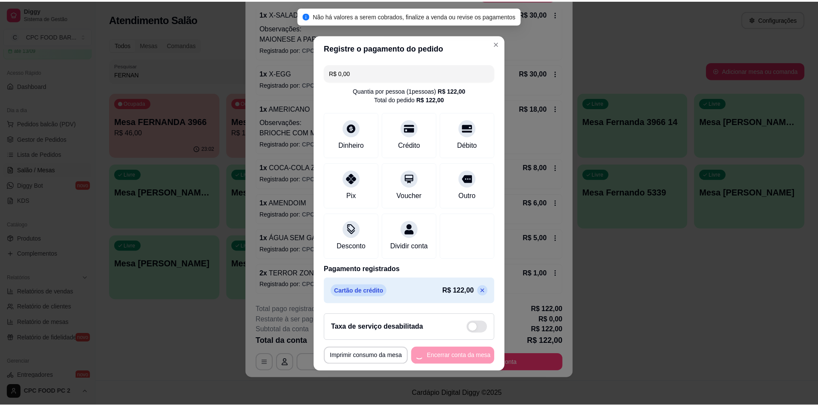
scroll to position [0, 0]
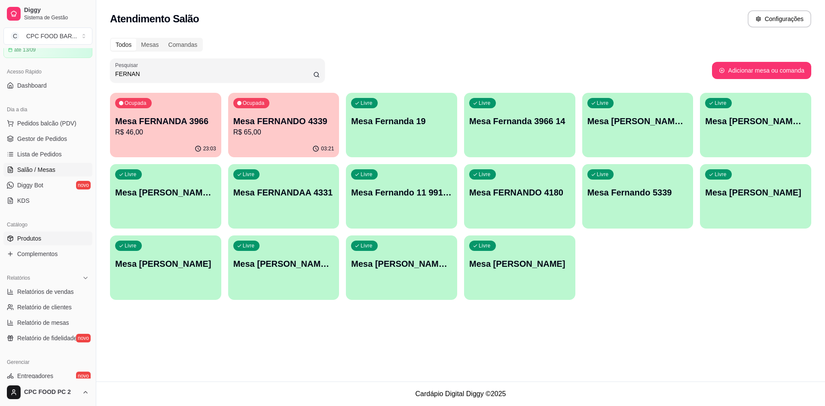
click at [32, 239] on span "Produtos" at bounding box center [29, 238] width 24 height 9
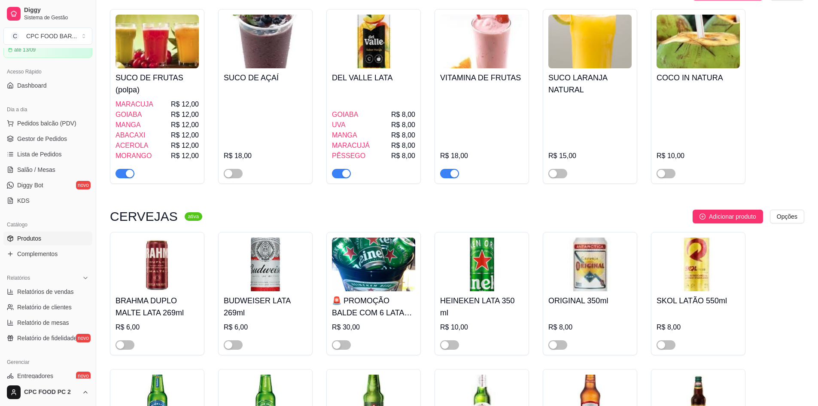
scroll to position [5799, 0]
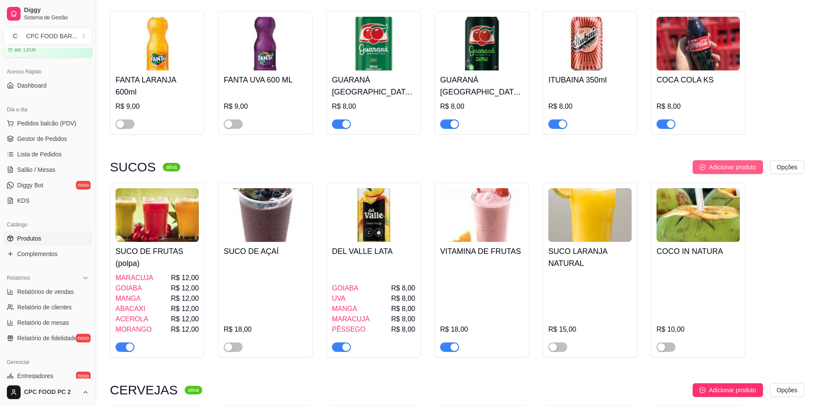
click at [716, 162] on span "Adicionar produto" at bounding box center [732, 166] width 47 height 9
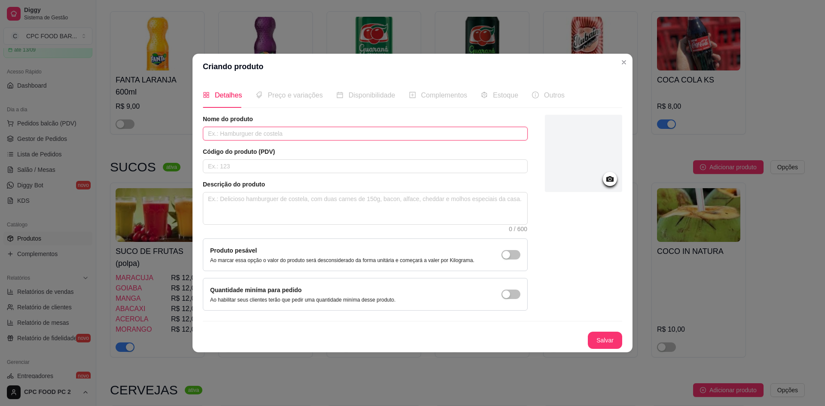
click at [343, 130] on input "text" at bounding box center [365, 134] width 325 height 14
type input "VITAMINA DE MORANGO COM WHEY"
click at [603, 335] on button "Salvar" at bounding box center [605, 340] width 34 height 17
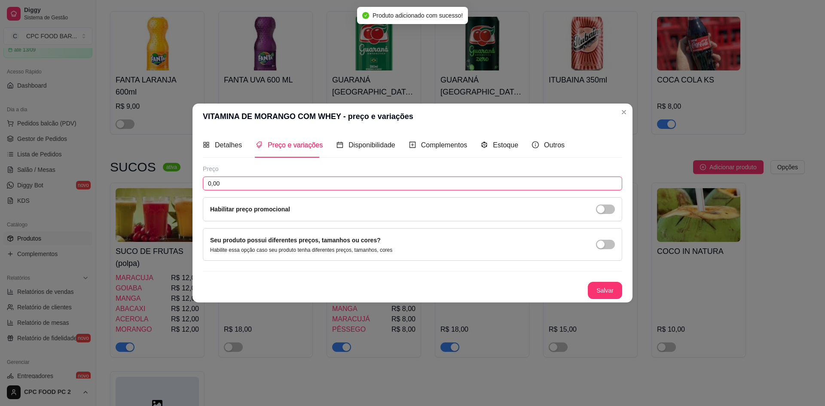
click at [228, 187] on input "0,00" at bounding box center [412, 184] width 419 height 14
type input "25,00"
click at [607, 288] on button "Salvar" at bounding box center [605, 290] width 34 height 17
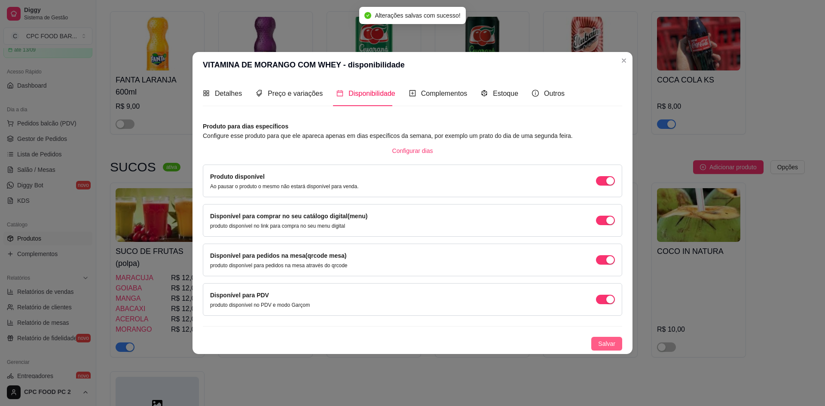
click at [604, 341] on span "Salvar" at bounding box center [606, 343] width 17 height 9
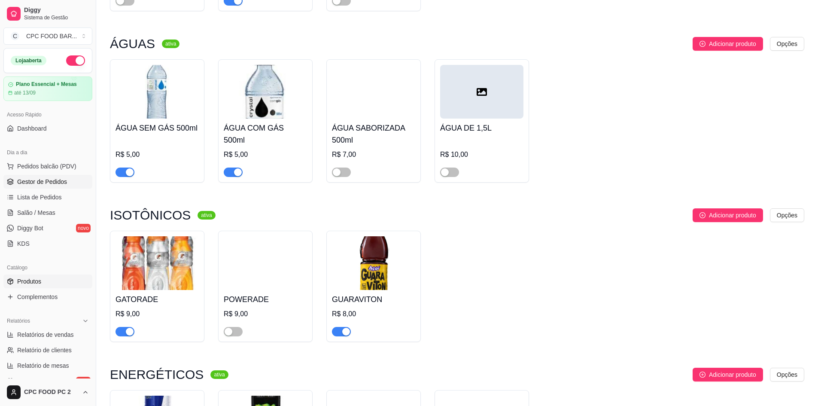
scroll to position [4854, 0]
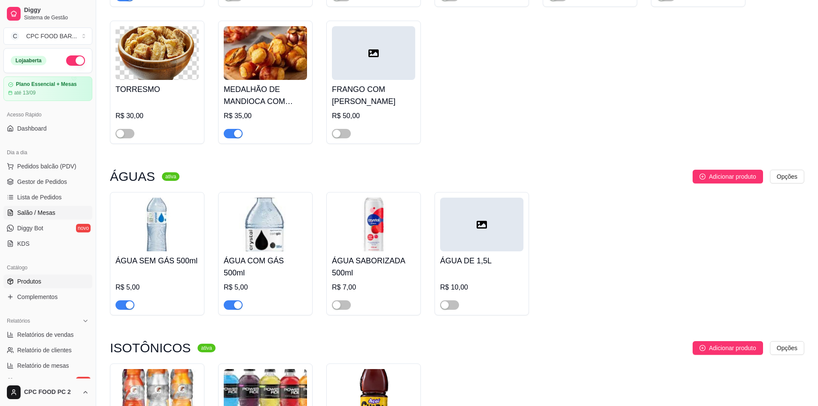
click at [65, 217] on link "Salão / Mesas" at bounding box center [47, 213] width 89 height 14
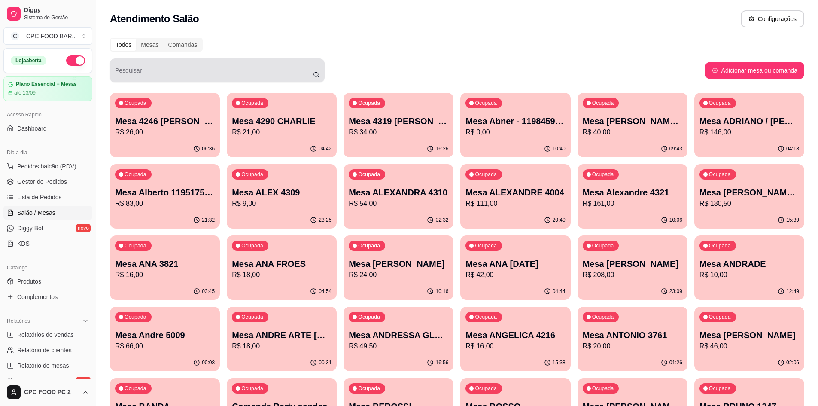
click at [210, 62] on div at bounding box center [217, 70] width 204 height 17
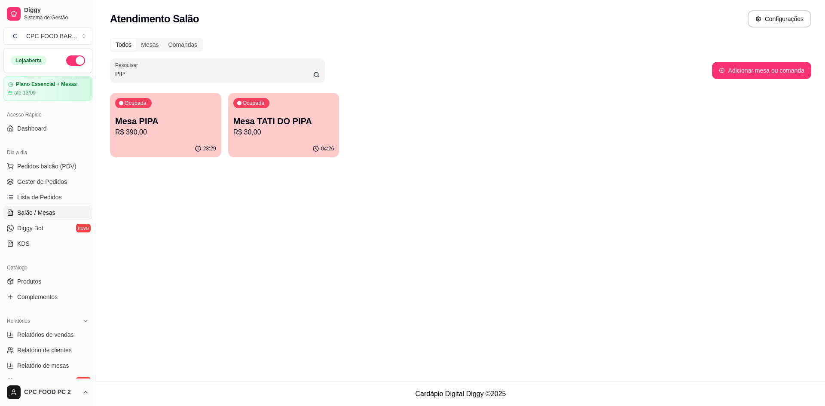
click at [140, 131] on p "R$ 390,00" at bounding box center [165, 132] width 101 height 10
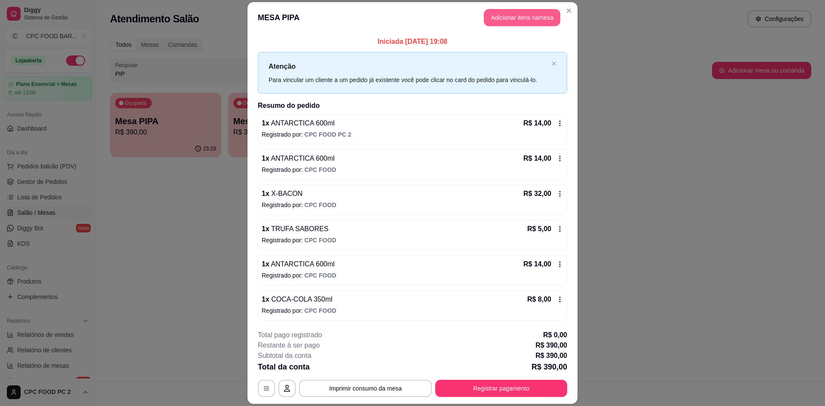
click at [519, 14] on button "Adicionar itens na mesa" at bounding box center [522, 17] width 76 height 17
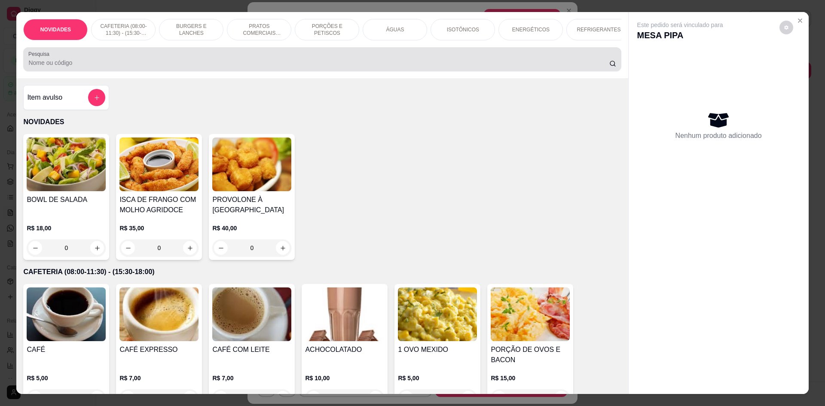
click at [332, 65] on input "Pesquisa" at bounding box center [318, 62] width 580 height 9
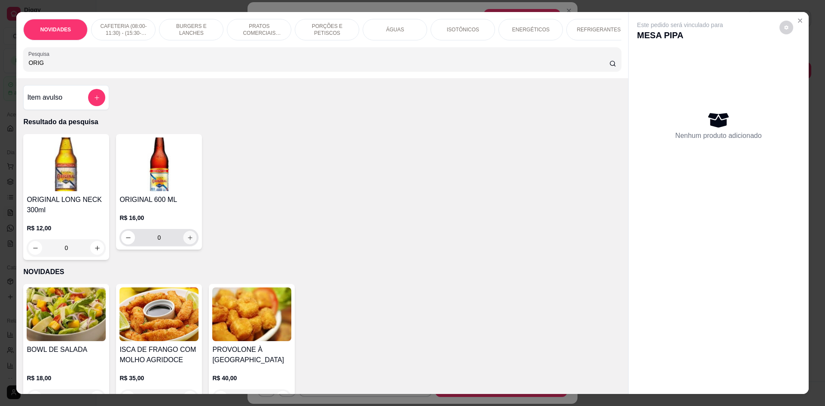
click at [189, 241] on icon "increase-product-quantity" at bounding box center [190, 238] width 6 height 6
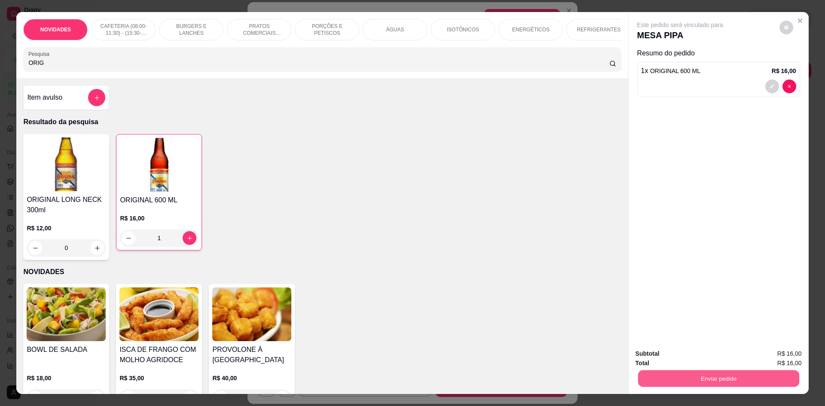
click at [694, 378] on button "Enviar pedido" at bounding box center [717, 378] width 161 height 17
click at [693, 357] on button "Não registrar e enviar pedido" at bounding box center [689, 357] width 89 height 16
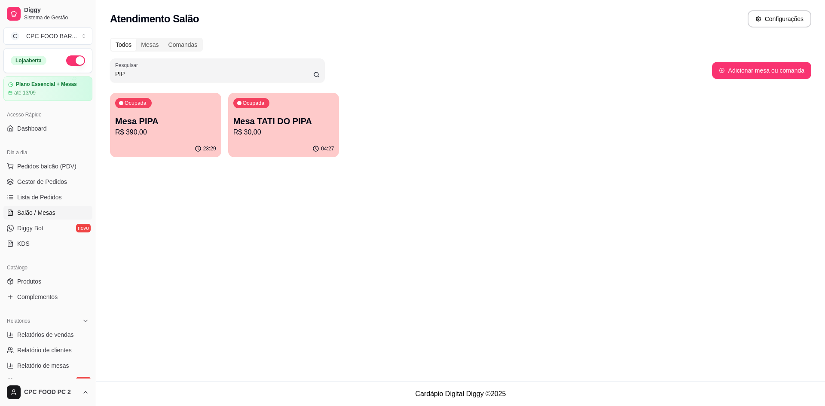
click at [142, 74] on input "PIP" at bounding box center [214, 74] width 198 height 9
click at [141, 74] on input "PIP" at bounding box center [214, 74] width 198 height 9
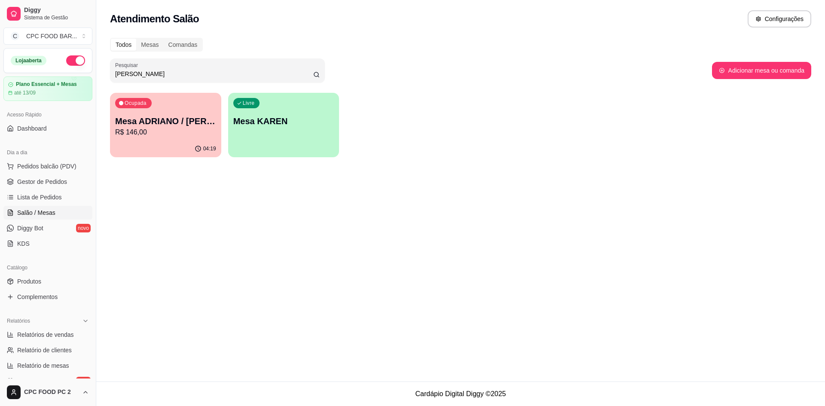
click at [171, 139] on div "Ocupada Mesa ADRIANO / KAREN 3940 R$ 146,00" at bounding box center [165, 117] width 111 height 48
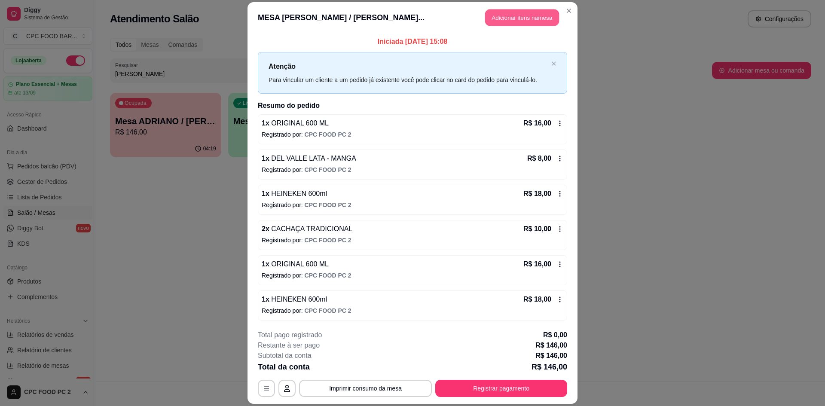
click at [531, 20] on button "Adicionar itens na mesa" at bounding box center [522, 17] width 74 height 17
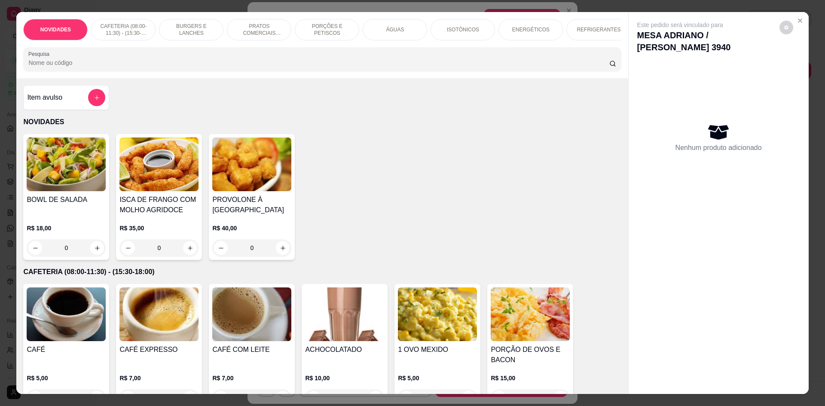
click at [262, 67] on input "Pesquisa" at bounding box center [318, 62] width 580 height 9
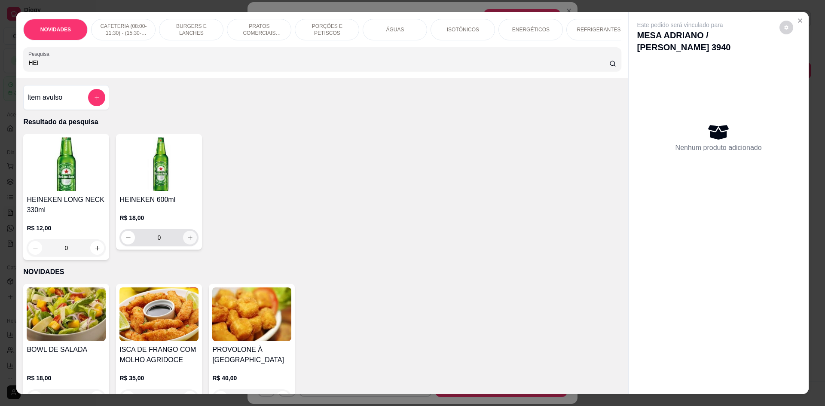
click at [186, 238] on button "increase-product-quantity" at bounding box center [190, 238] width 14 height 14
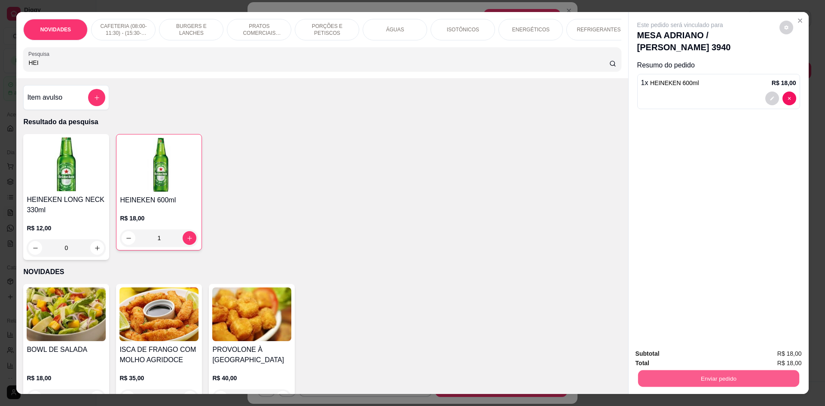
click at [709, 372] on button "Enviar pedido" at bounding box center [717, 378] width 161 height 17
click at [698, 353] on button "Não registrar e enviar pedido" at bounding box center [689, 357] width 87 height 16
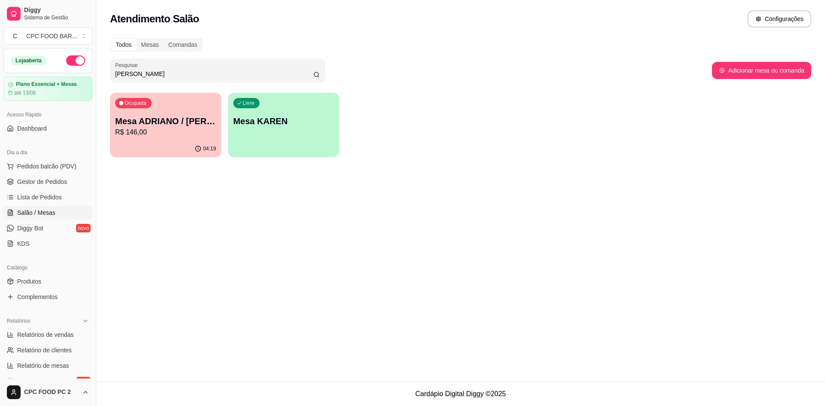
click at [150, 70] on input "[PERSON_NAME]" at bounding box center [214, 74] width 198 height 9
click at [149, 70] on input "[PERSON_NAME]" at bounding box center [214, 74] width 198 height 9
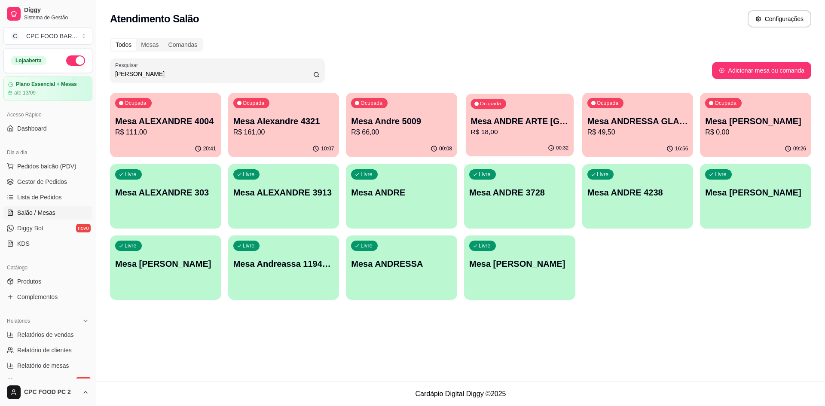
click at [505, 139] on div "Ocupada Mesa ANDRE ARTE BRASIL R$ 18,00" at bounding box center [520, 117] width 108 height 46
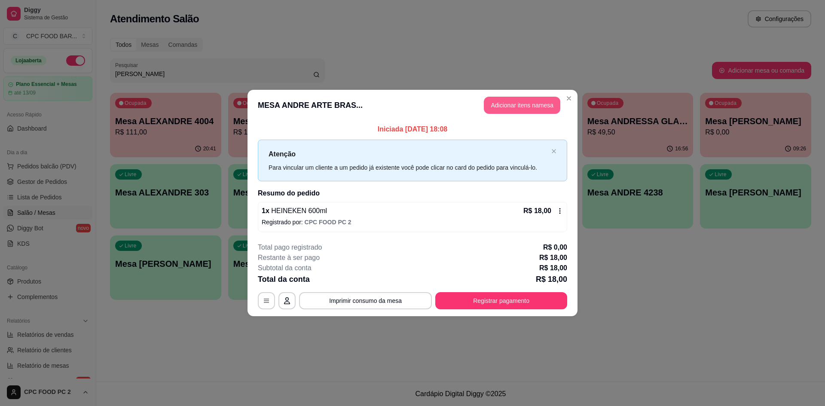
click at [537, 101] on button "Adicionar itens na mesa" at bounding box center [522, 105] width 76 height 17
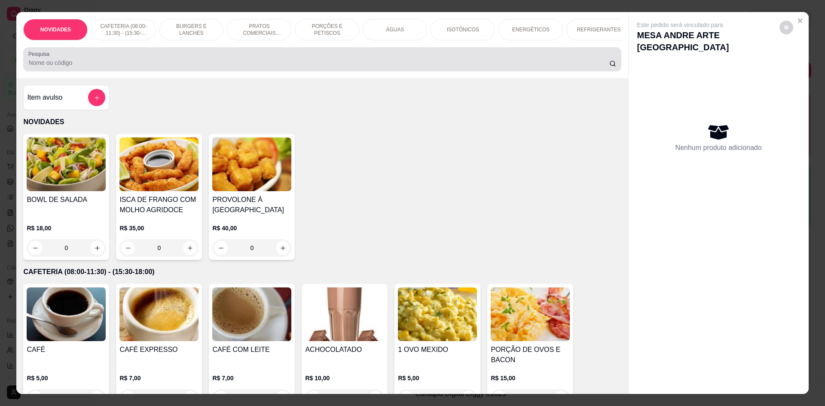
click at [312, 62] on div at bounding box center [321, 59] width 587 height 17
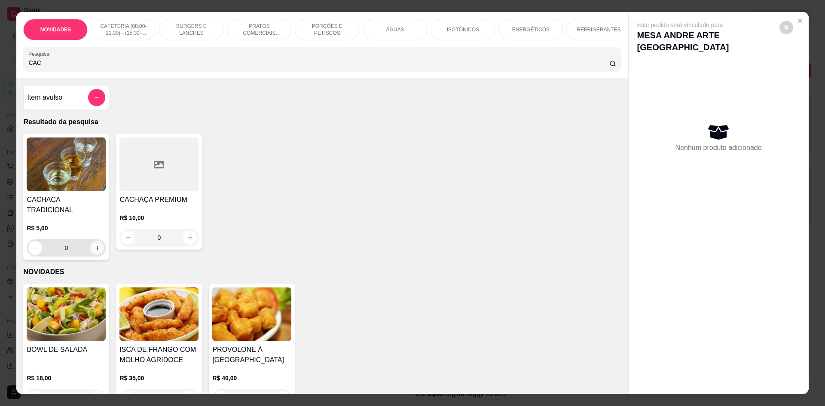
click at [95, 245] on icon "increase-product-quantity" at bounding box center [97, 248] width 6 height 6
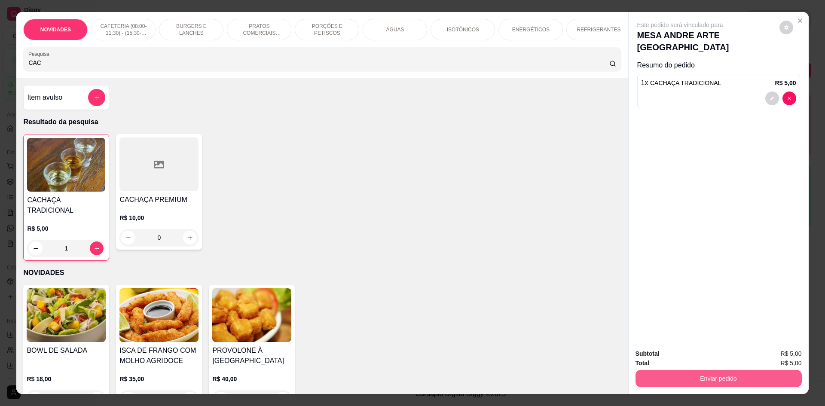
click at [684, 378] on button "Enviar pedido" at bounding box center [718, 378] width 166 height 17
click at [703, 354] on button "Não registrar e enviar pedido" at bounding box center [689, 357] width 89 height 16
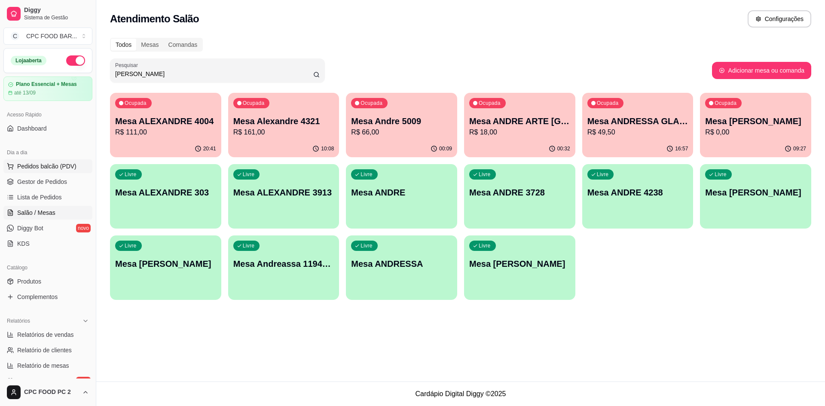
click at [58, 165] on span "Pedidos balcão (PDV)" at bounding box center [46, 166] width 59 height 9
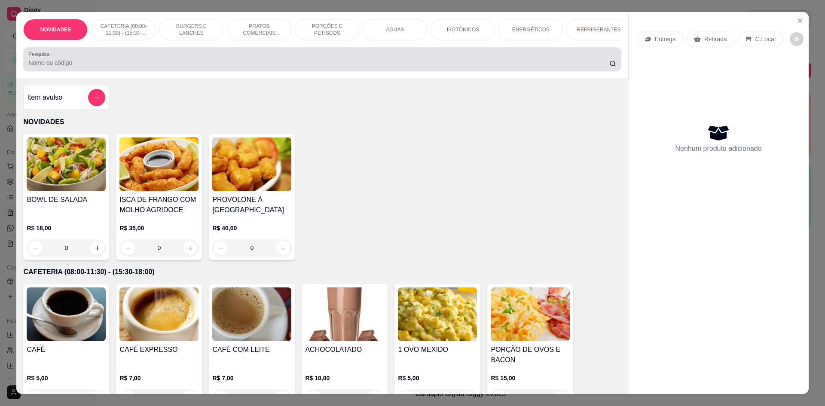
click at [133, 64] on div at bounding box center [321, 59] width 587 height 17
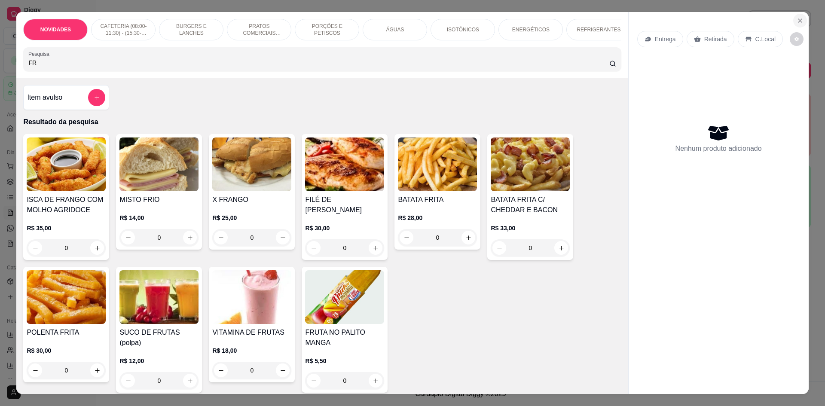
click at [793, 25] on button "Close" at bounding box center [800, 21] width 14 height 14
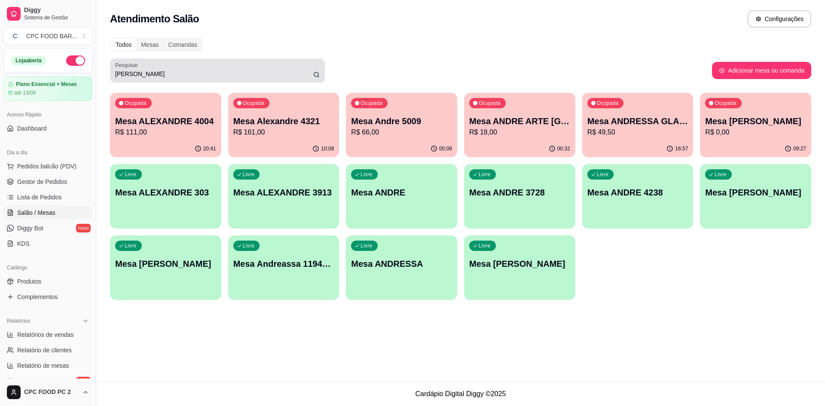
click at [155, 76] on input "ANDRE" at bounding box center [214, 74] width 198 height 9
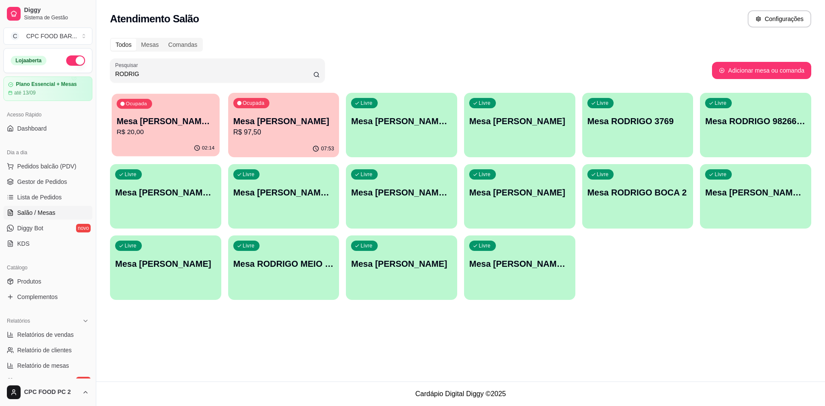
click at [206, 129] on p "R$ 20,00" at bounding box center [166, 132] width 98 height 10
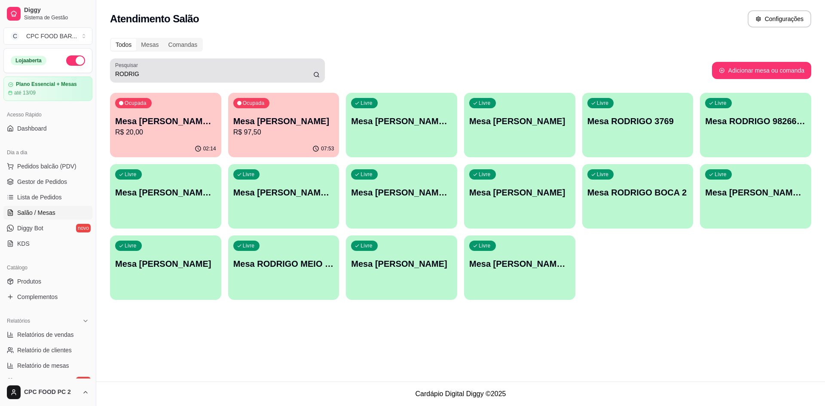
click at [251, 81] on div "Pesquisar RODRIG" at bounding box center [217, 70] width 215 height 24
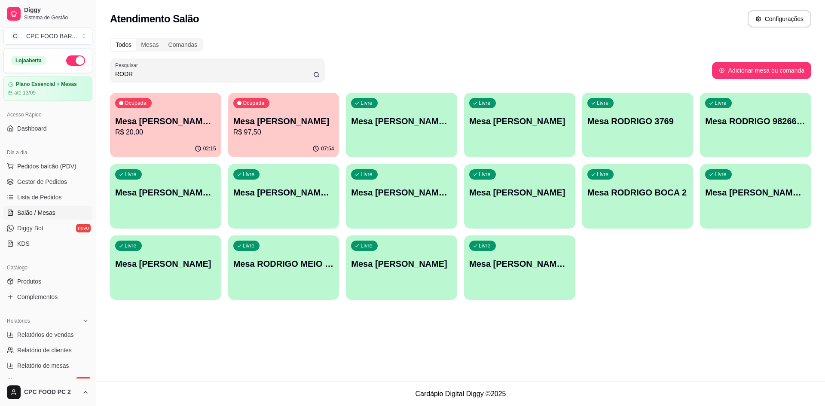
click at [167, 73] on input "RODR" at bounding box center [214, 74] width 198 height 9
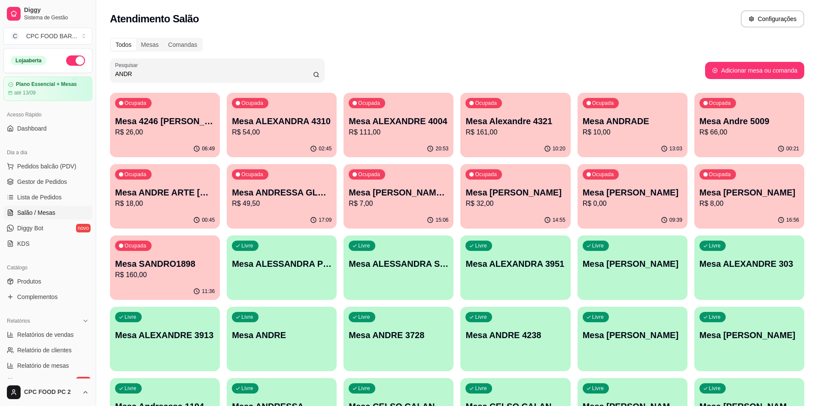
click at [180, 207] on p "R$ 18,00" at bounding box center [165, 203] width 100 height 10
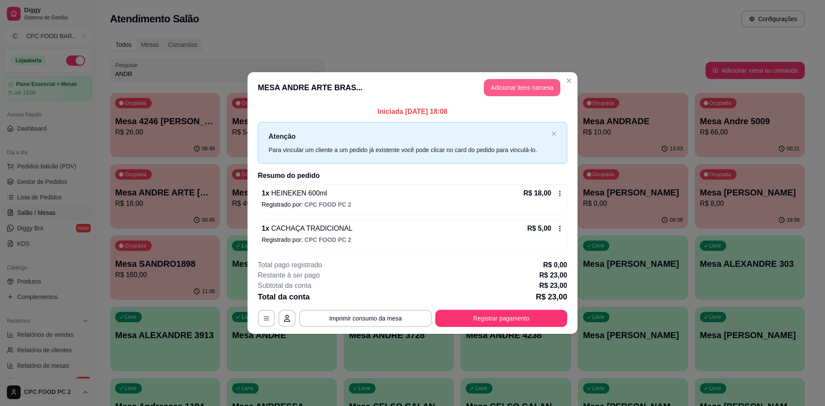
click at [503, 85] on button "Adicionar itens na mesa" at bounding box center [522, 87] width 76 height 17
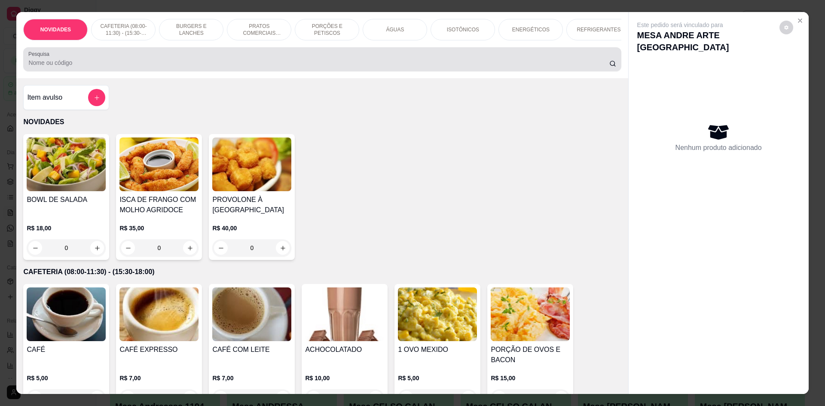
click at [274, 67] on input "Pesquisa" at bounding box center [318, 62] width 580 height 9
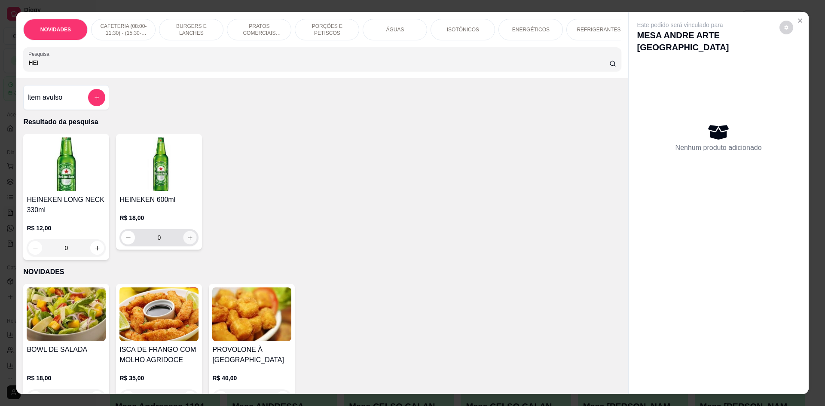
click at [191, 239] on button "increase-product-quantity" at bounding box center [189, 237] width 13 height 13
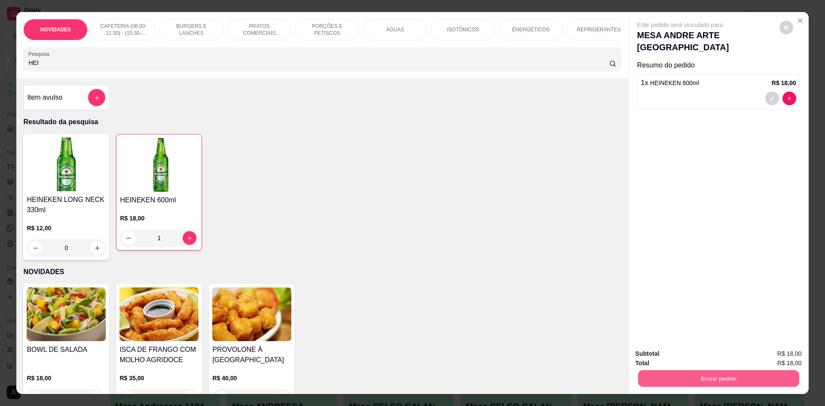
click at [647, 384] on button "Enviar pedido" at bounding box center [717, 378] width 161 height 17
click at [646, 360] on button "Não registrar e enviar pedido" at bounding box center [689, 357] width 87 height 16
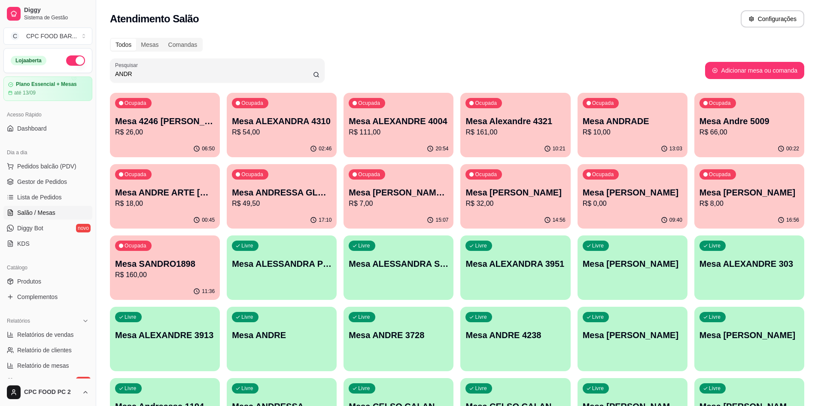
drag, startPoint x: 149, startPoint y: 79, endPoint x: 101, endPoint y: 70, distance: 49.4
click at [101, 70] on div "Todos Mesas Comandas Pesquisar ANDR Adicionar mesa ou comanda Ocupada Mesa 4246…" at bounding box center [457, 314] width 722 height 563
drag, startPoint x: 136, startPoint y: 72, endPoint x: 67, endPoint y: 68, distance: 68.8
click at [67, 68] on div "Diggy Sistema de Gestão C CPC FOOD BAR ... Loja aberta Plano Essencial + Mesas …" at bounding box center [409, 310] width 818 height 620
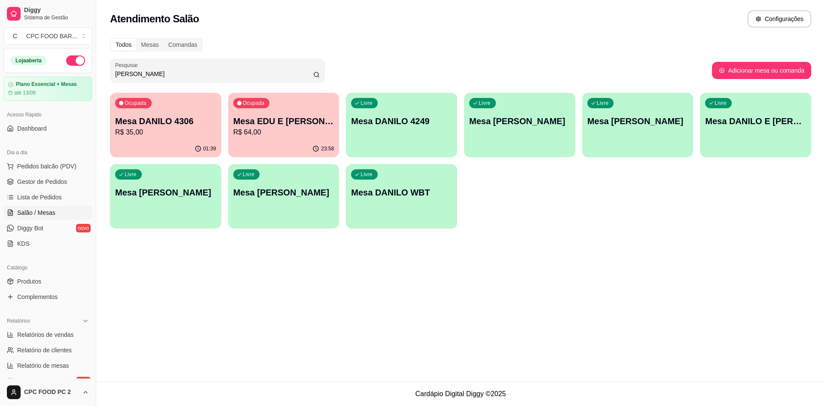
click at [176, 130] on p "R$ 35,00" at bounding box center [165, 132] width 101 height 10
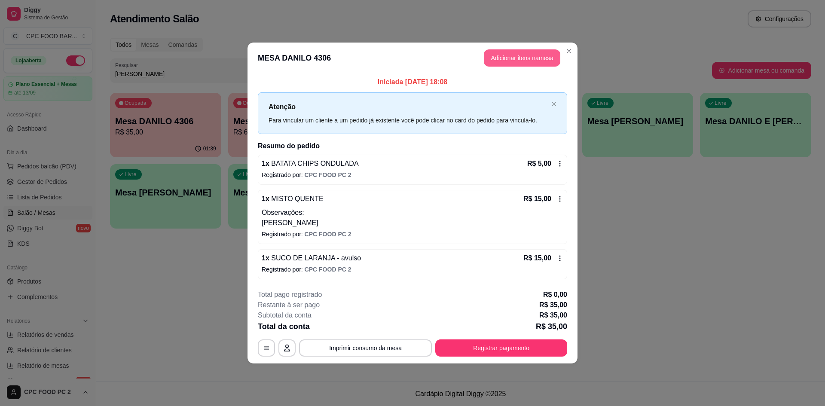
click at [507, 60] on button "Adicionar itens na mesa" at bounding box center [522, 57] width 76 height 17
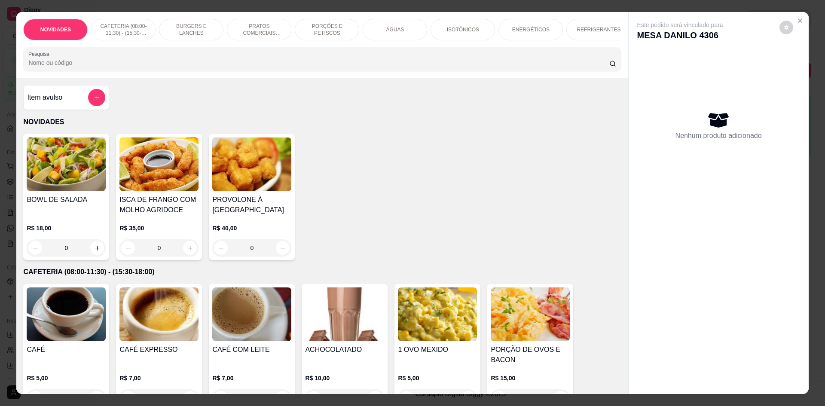
click at [353, 67] on input "Pesquisa" at bounding box center [318, 62] width 580 height 9
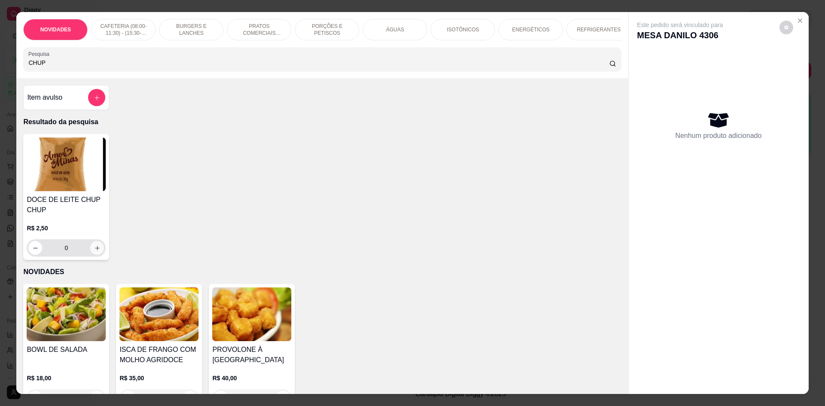
click at [94, 251] on icon "increase-product-quantity" at bounding box center [97, 248] width 6 height 6
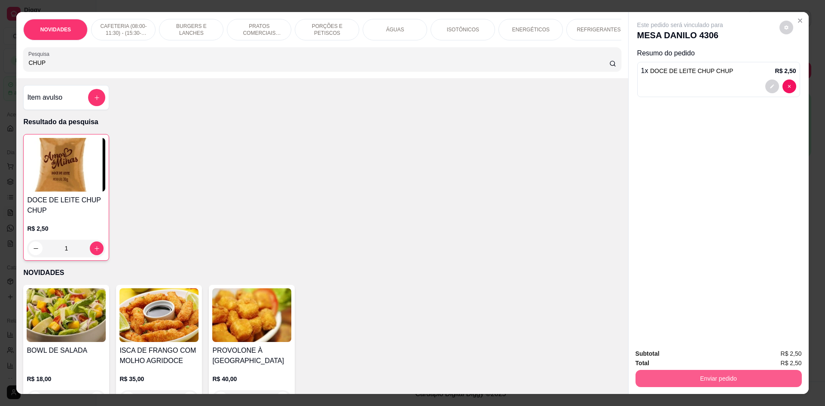
click at [703, 379] on button "Enviar pedido" at bounding box center [718, 378] width 166 height 17
click at [689, 358] on button "Não registrar e enviar pedido" at bounding box center [689, 357] width 89 height 16
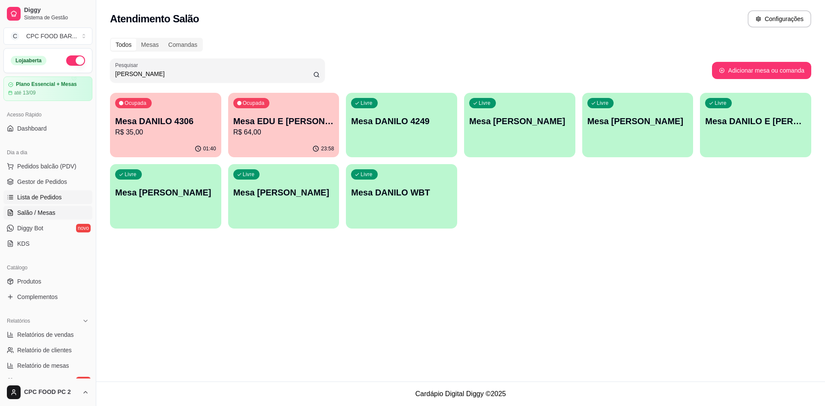
click at [44, 193] on span "Lista de Pedidos" at bounding box center [39, 197] width 45 height 9
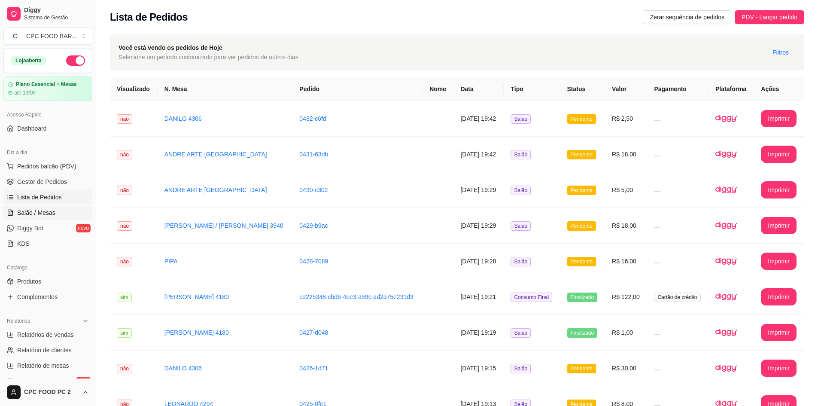
click at [51, 213] on span "Salão / Mesas" at bounding box center [36, 212] width 38 height 9
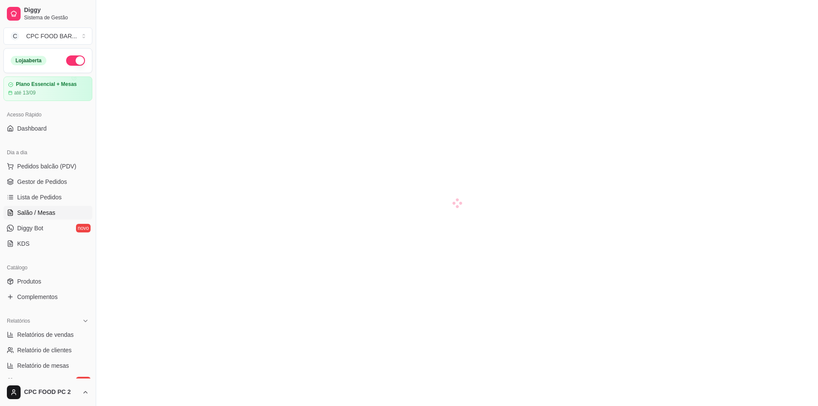
click at [52, 213] on span "Salão / Mesas" at bounding box center [36, 212] width 38 height 9
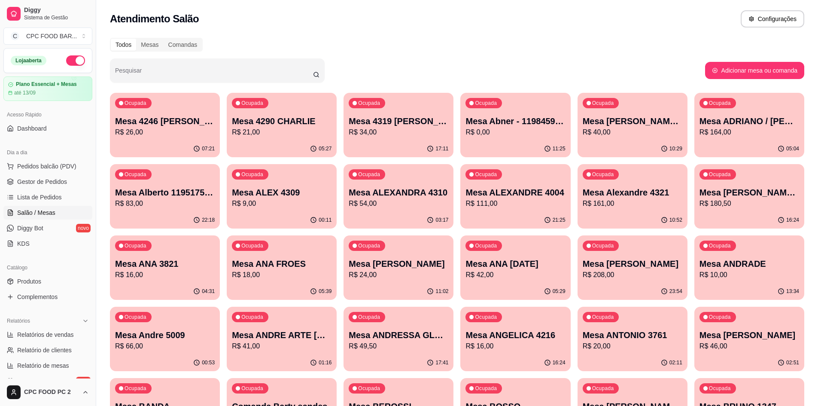
click at [52, 174] on ul "Pedidos balcão (PDV) Gestor de Pedidos Lista de Pedidos Salão / Mesas Diggy Bot…" at bounding box center [47, 204] width 89 height 91
click at [233, 72] on input "Pesquisar" at bounding box center [214, 74] width 198 height 9
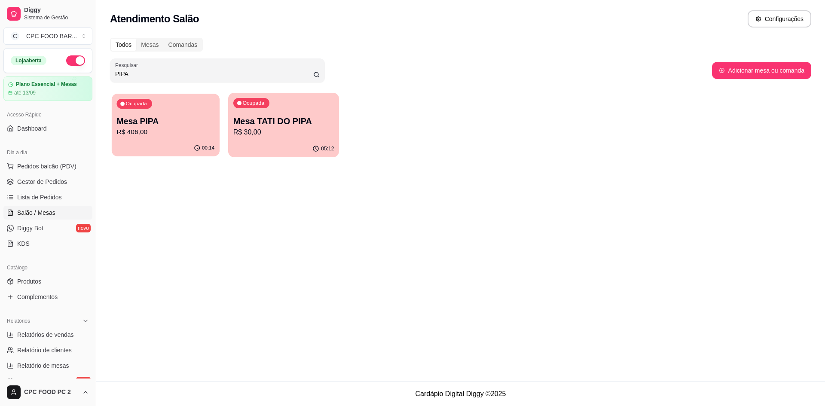
click at [165, 128] on p "R$ 406,00" at bounding box center [166, 132] width 98 height 10
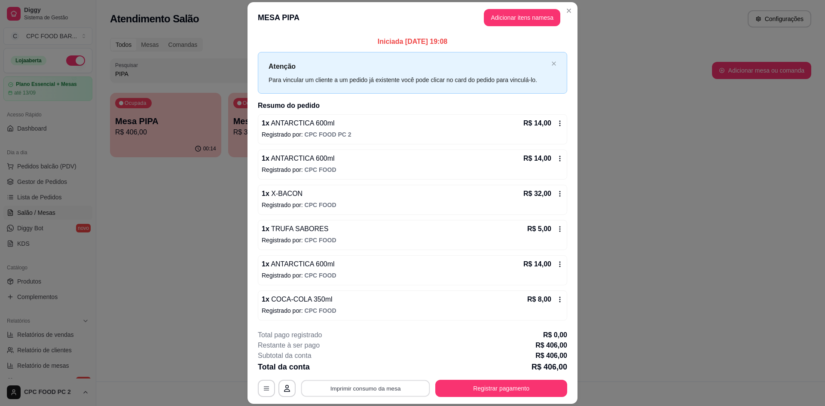
click at [388, 381] on button "Imprimir consumo da mesa" at bounding box center [365, 388] width 129 height 17
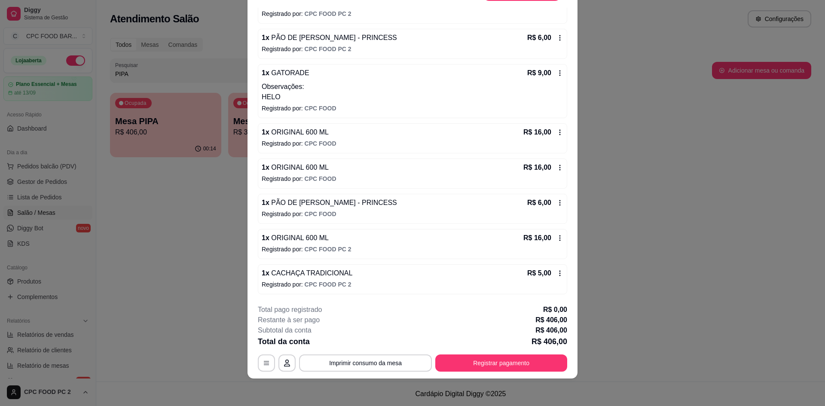
scroll to position [975, 0]
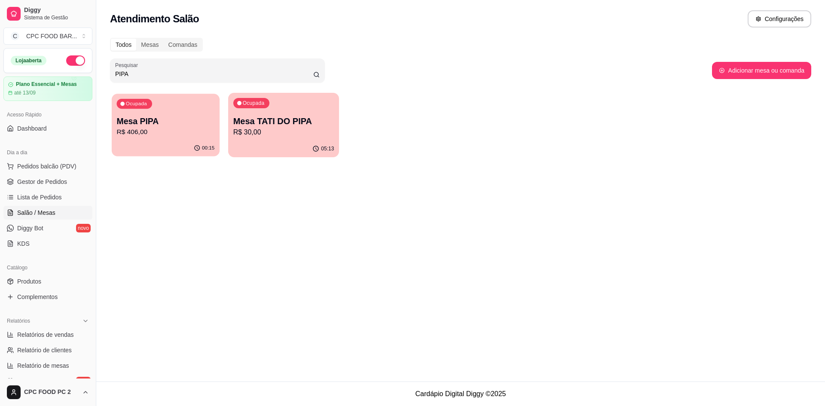
click at [169, 134] on p "R$ 406,00" at bounding box center [166, 132] width 98 height 10
click at [191, 117] on p "Mesa PIPA" at bounding box center [166, 122] width 98 height 12
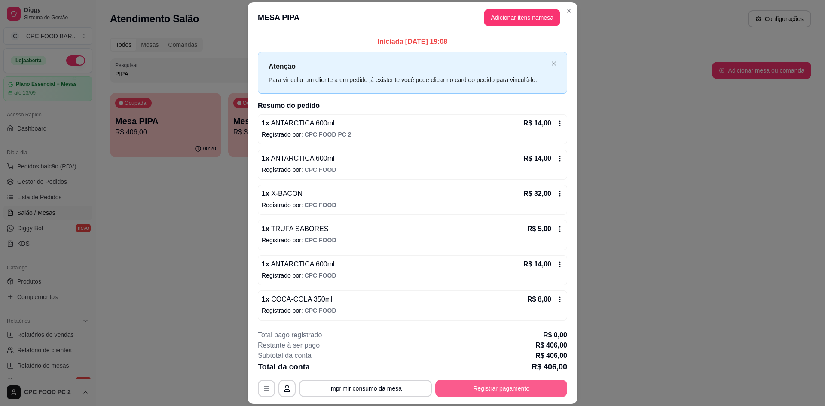
click at [457, 390] on button "Registrar pagamento" at bounding box center [501, 388] width 132 height 17
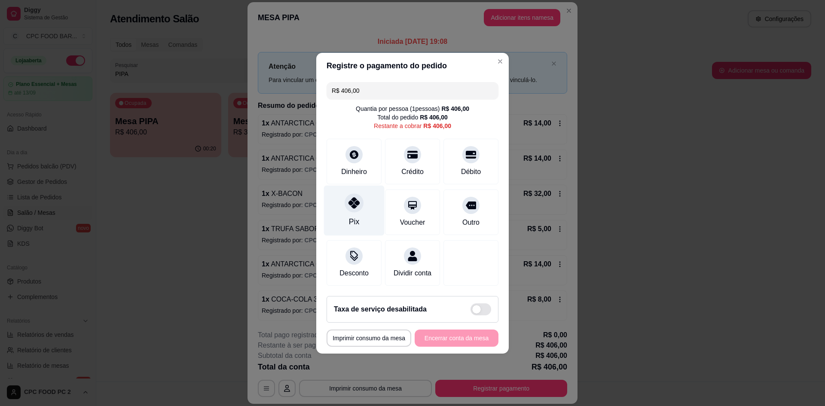
click at [341, 208] on div "Pix" at bounding box center [354, 210] width 61 height 50
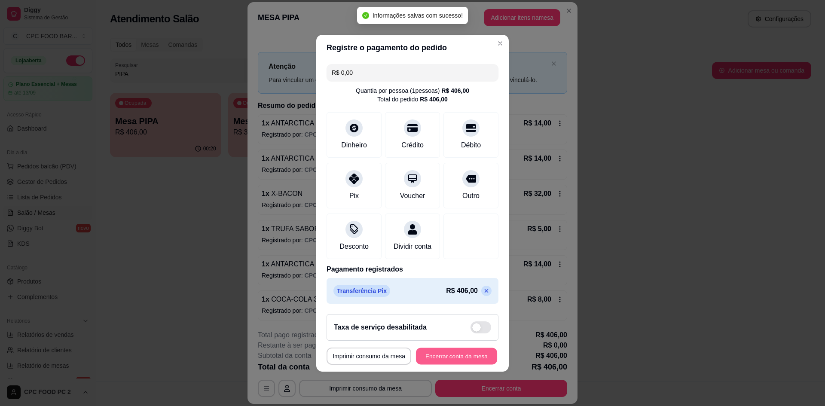
click at [451, 356] on button "Encerrar conta da mesa" at bounding box center [456, 355] width 81 height 17
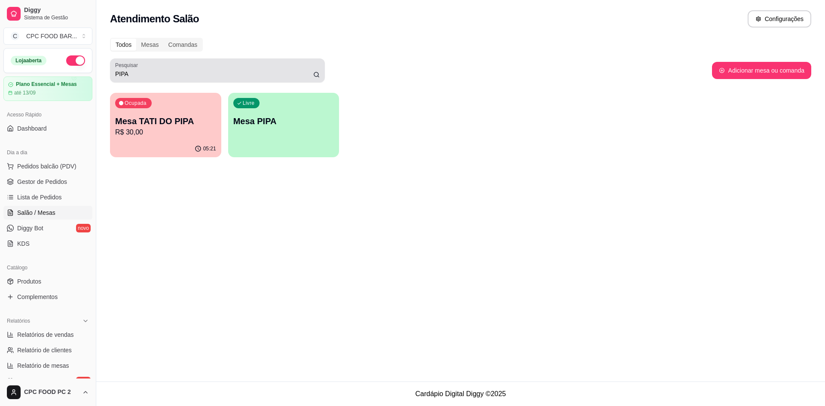
click at [226, 69] on div "PIPA" at bounding box center [217, 70] width 204 height 17
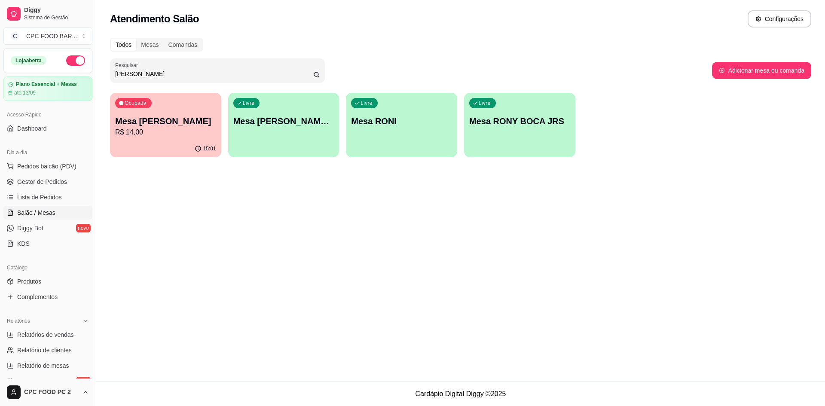
click at [205, 128] on p "R$ 14,00" at bounding box center [165, 132] width 101 height 10
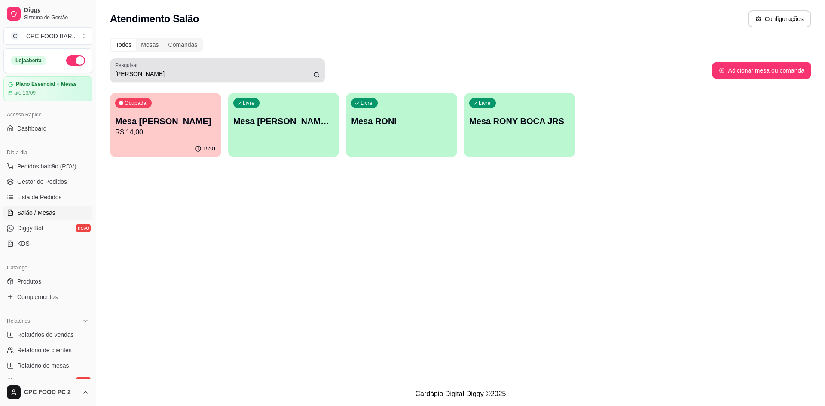
click at [218, 79] on div "RON" at bounding box center [217, 70] width 204 height 17
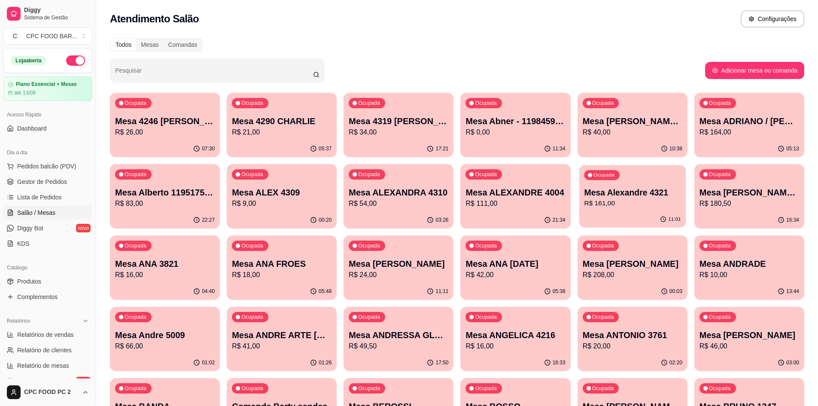
click at [613, 216] on div "11:01" at bounding box center [632, 219] width 107 height 16
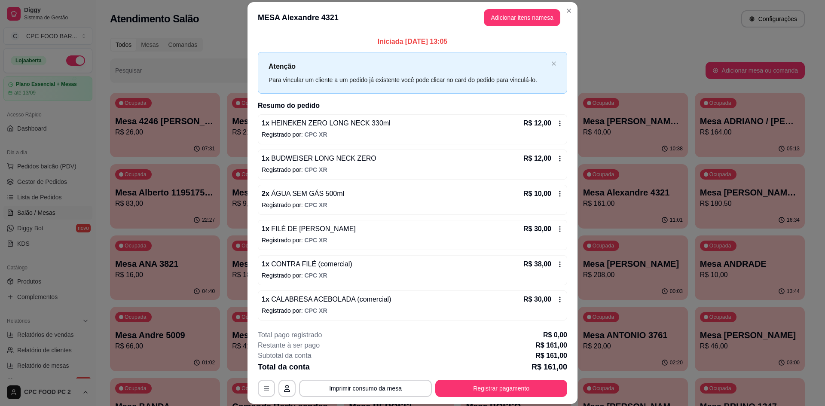
drag, startPoint x: 448, startPoint y: 40, endPoint x: 381, endPoint y: 41, distance: 67.4
click at [381, 41] on p "Iniciada 18/05/2025 às 13:05" at bounding box center [412, 42] width 309 height 10
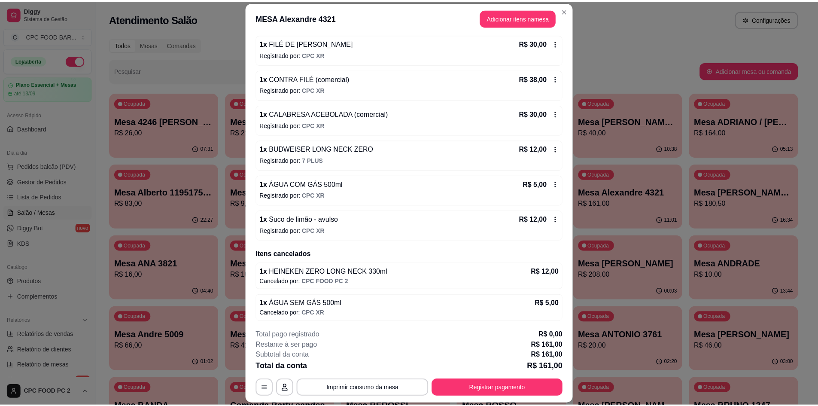
scroll to position [187, 0]
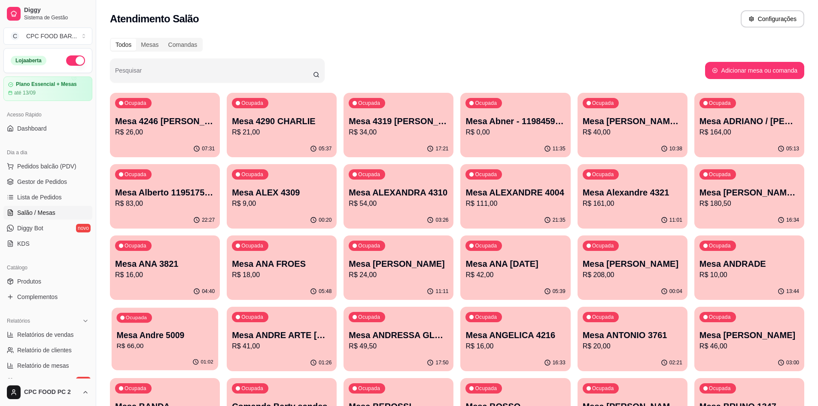
click at [184, 327] on div "Ocupada Mesa Andre 5009 R$ 66,00" at bounding box center [165, 331] width 107 height 46
click at [653, 344] on p "R$ 20,00" at bounding box center [632, 346] width 97 height 10
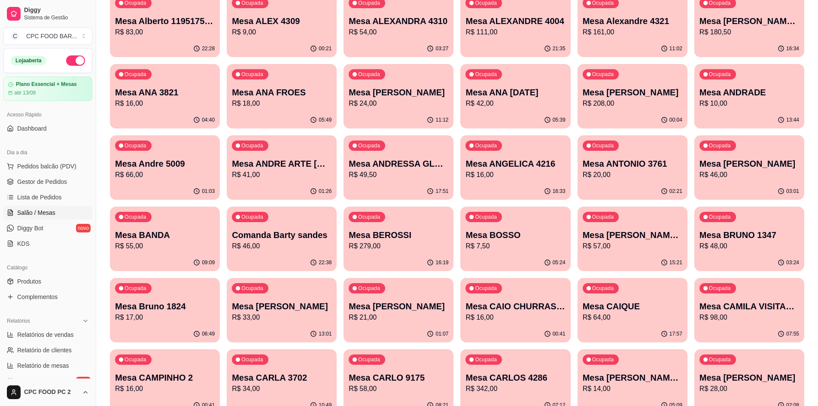
scroll to position [172, 0]
click at [299, 245] on p "R$ 46,00" at bounding box center [282, 246] width 97 height 10
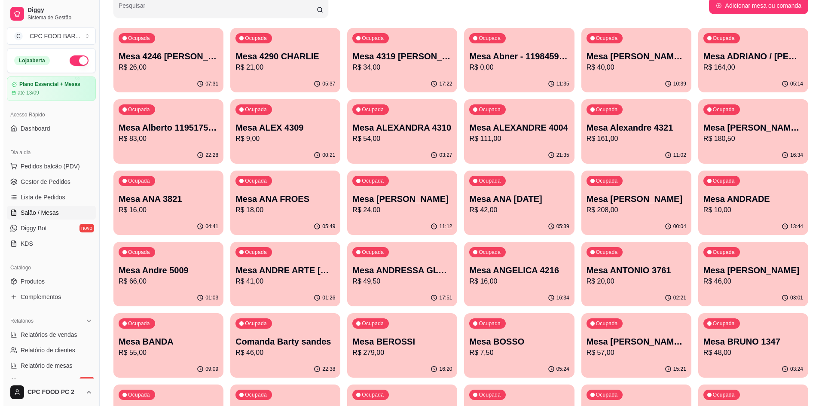
scroll to position [0, 0]
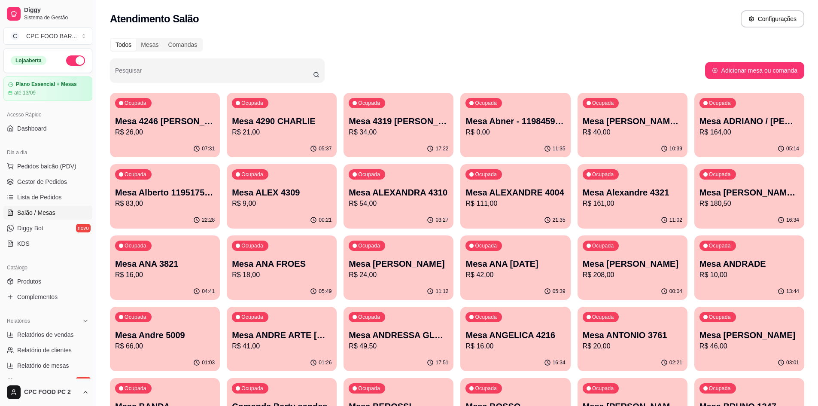
click at [243, 325] on div "Ocupada Mesa ANDRE ARTE BRASIL R$ 41,00" at bounding box center [282, 331] width 110 height 48
click at [263, 72] on input "Pesquisar" at bounding box center [214, 74] width 198 height 9
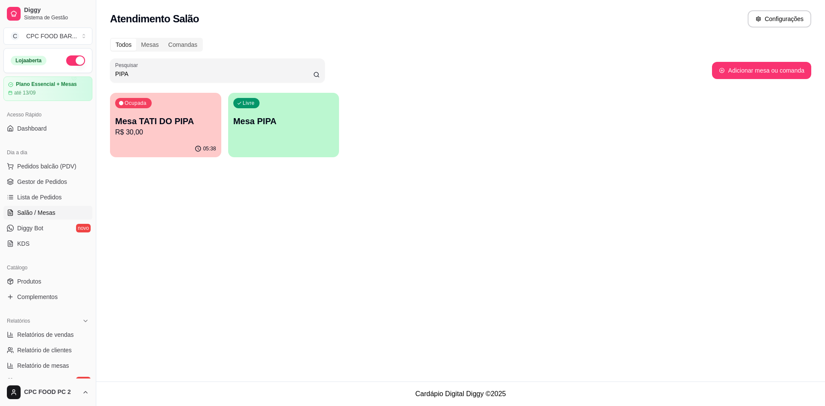
click at [271, 136] on div "Livre Mesa PIPA" at bounding box center [283, 120] width 111 height 54
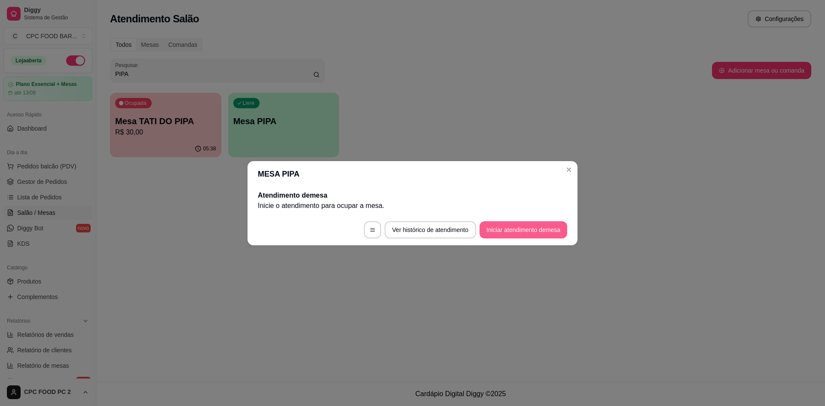
click at [498, 234] on button "Iniciar atendimento de mesa" at bounding box center [523, 229] width 88 height 17
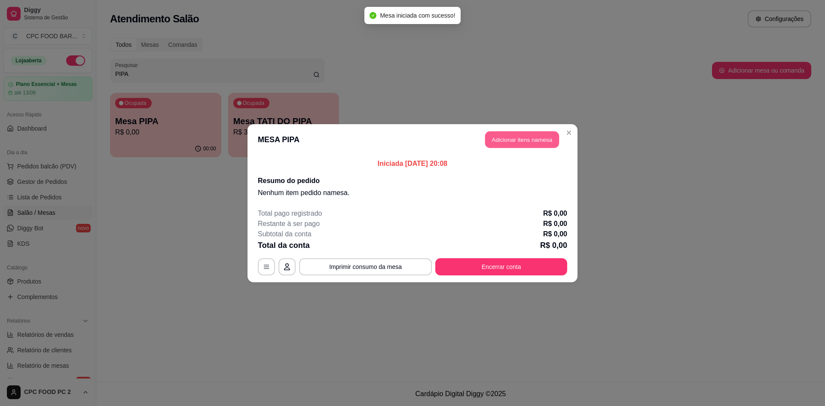
click at [534, 137] on button "Adicionar itens na mesa" at bounding box center [522, 139] width 74 height 17
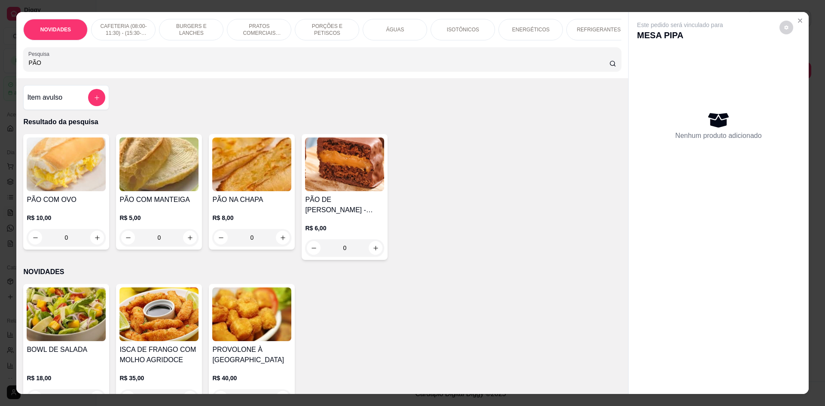
click at [276, 67] on input "PÃO" at bounding box center [318, 62] width 580 height 9
click at [373, 250] on icon "increase-product-quantity" at bounding box center [375, 248] width 5 height 5
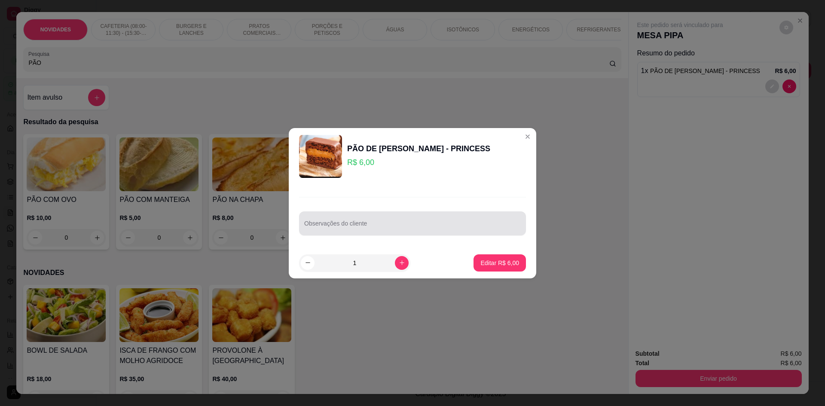
click at [375, 221] on div at bounding box center [412, 223] width 216 height 17
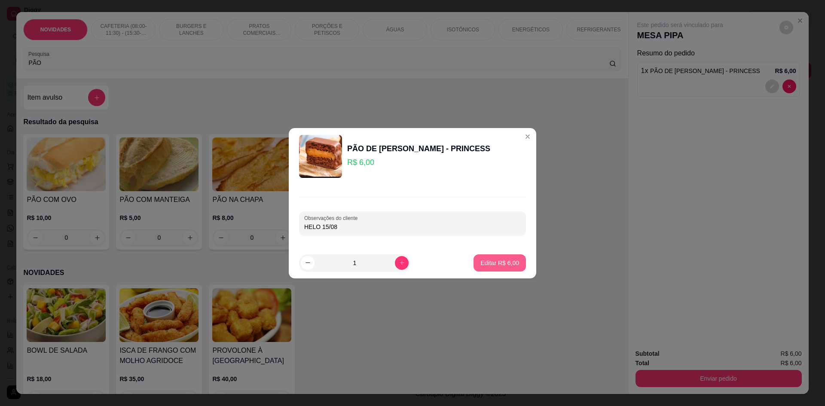
type input "HELO 15/08"
click at [493, 260] on p "Editar R$ 6,00" at bounding box center [499, 263] width 39 height 9
type input "0"
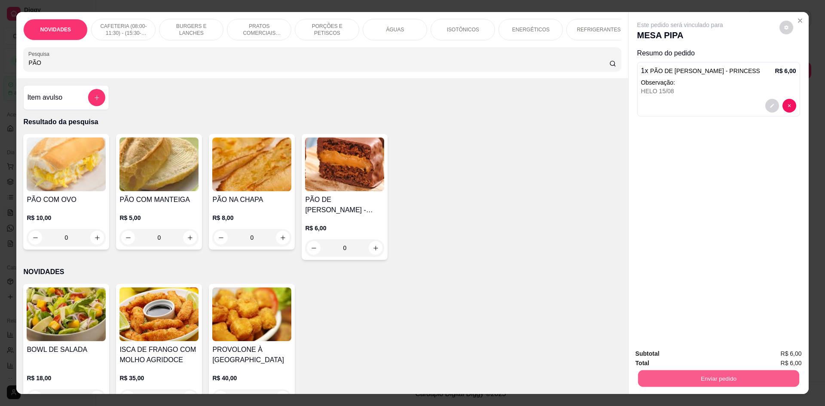
click at [695, 378] on button "Enviar pedido" at bounding box center [717, 378] width 161 height 17
click at [691, 359] on button "Não registrar e enviar pedido" at bounding box center [689, 357] width 87 height 16
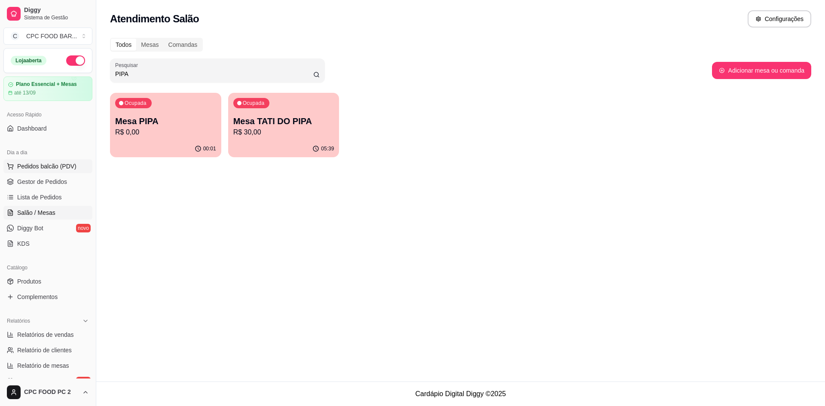
click at [52, 162] on span "Pedidos balcão (PDV)" at bounding box center [46, 166] width 59 height 9
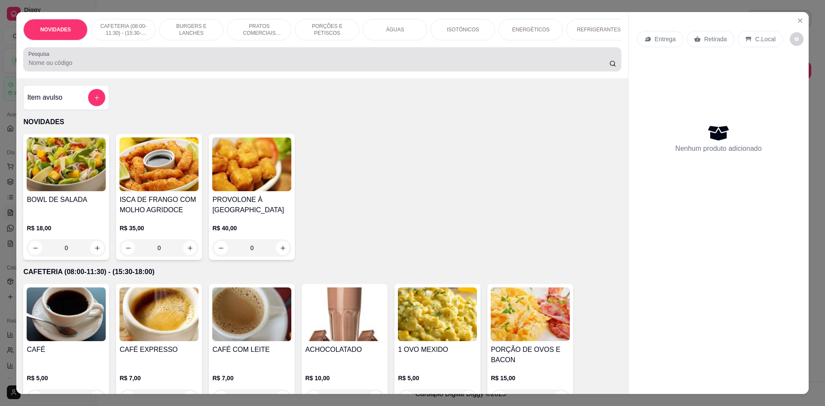
click at [224, 67] on input "Pesquisa" at bounding box center [318, 62] width 580 height 9
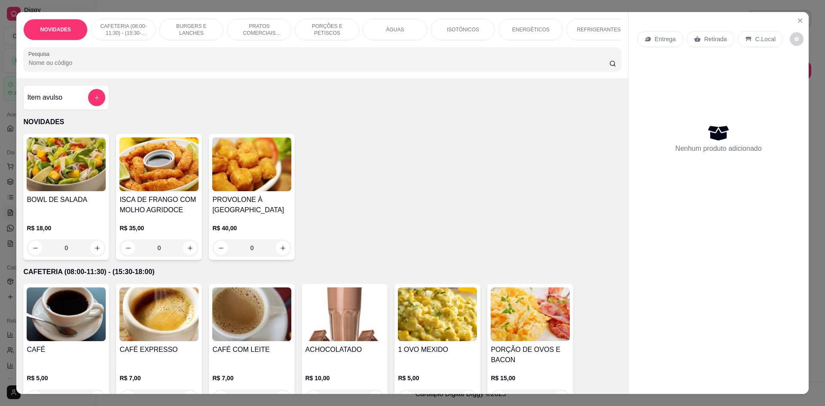
click at [326, 31] on p "PORÇÕES E PETISCOS" at bounding box center [327, 30] width 50 height 14
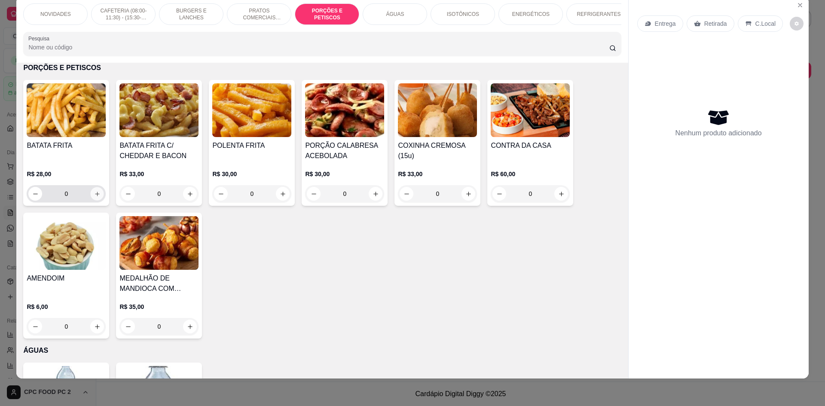
click at [95, 201] on button "increase-product-quantity" at bounding box center [97, 193] width 13 height 13
type input "1"
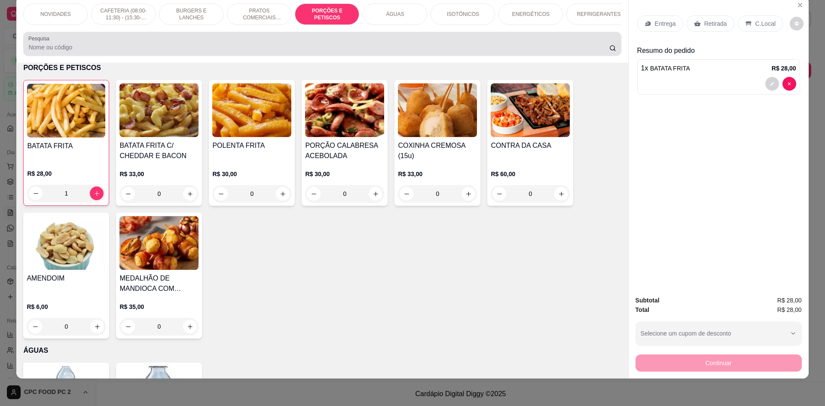
click at [160, 52] on input "Pesquisa" at bounding box center [318, 47] width 580 height 9
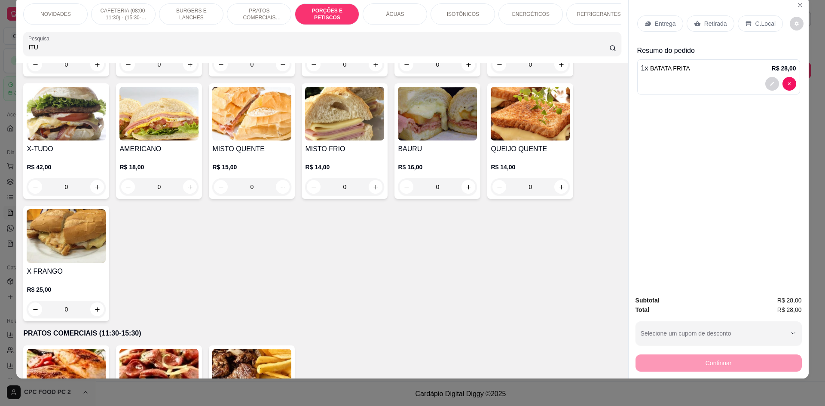
scroll to position [1135, 0]
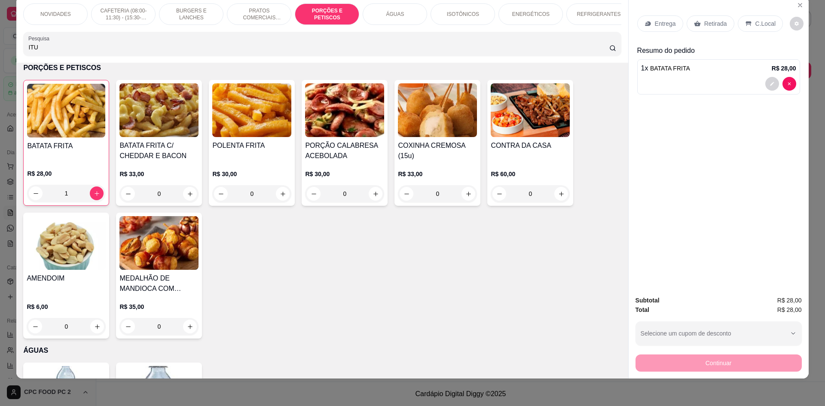
type input "ITU"
click at [581, 11] on p "REFRIGERANTES" at bounding box center [598, 14] width 44 height 7
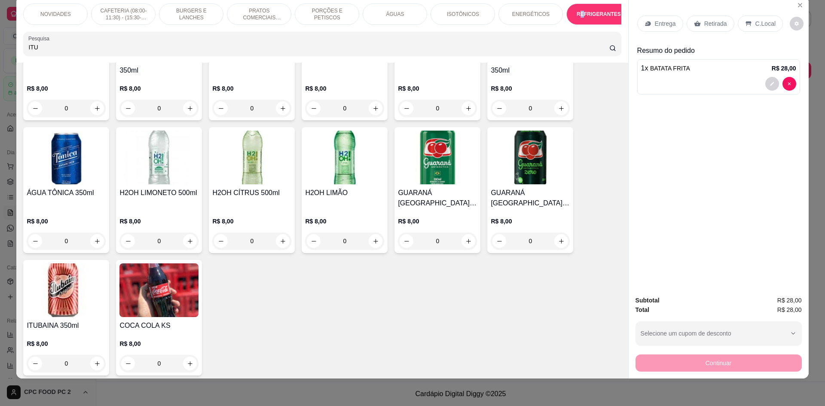
scroll to position [1922, 0]
click at [94, 366] on icon "increase-product-quantity" at bounding box center [97, 363] width 6 height 6
type input "1"
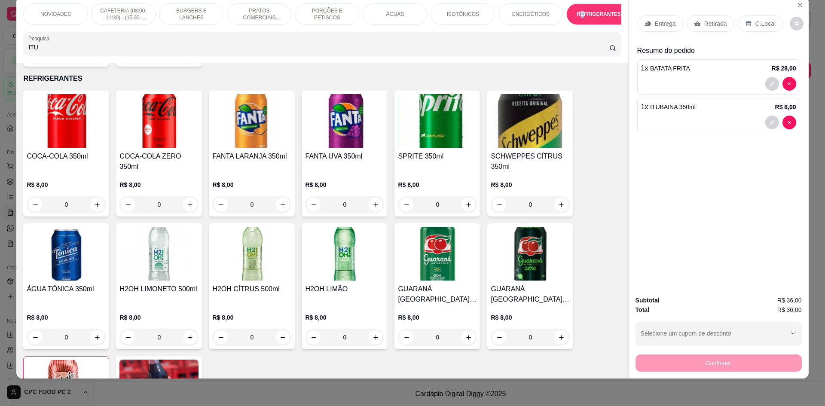
scroll to position [1665, 0]
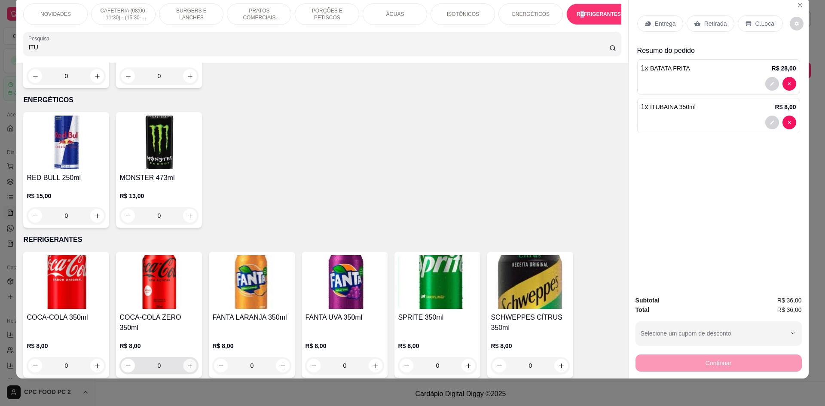
click at [186, 372] on button "increase-product-quantity" at bounding box center [189, 365] width 13 height 13
type input "1"
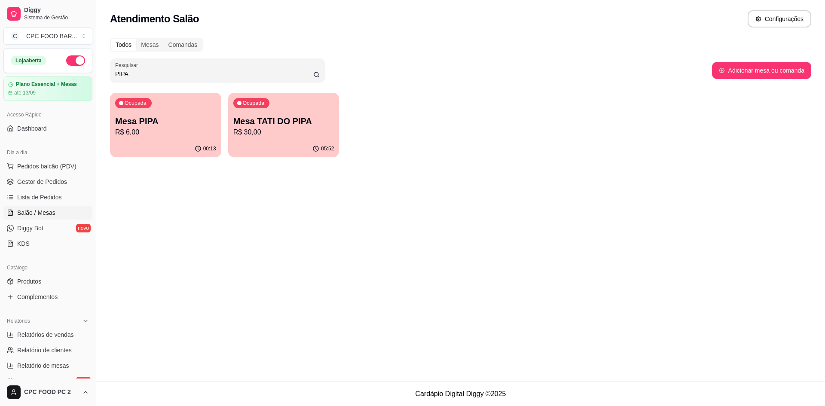
drag, startPoint x: 219, startPoint y: 74, endPoint x: 51, endPoint y: 76, distance: 168.0
click at [51, 76] on div "Diggy Sistema de Gestão C CPC FOOD BAR ... Loja aberta Plano Essencial + Mesas …" at bounding box center [412, 203] width 825 height 406
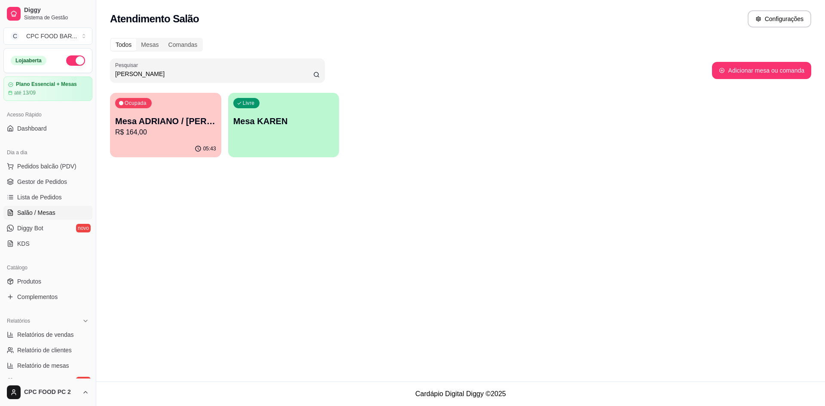
type input "[PERSON_NAME]"
click at [131, 126] on p "Mesa ADRIANO / [PERSON_NAME] 3940" at bounding box center [166, 122] width 98 height 12
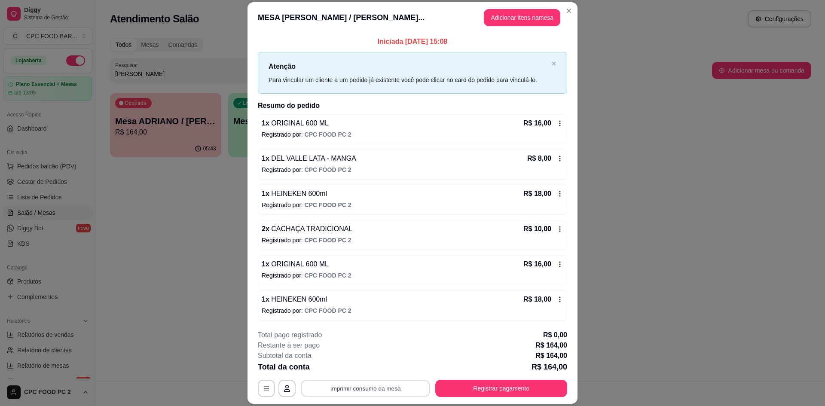
click at [390, 386] on button "Imprimir consumo da mesa" at bounding box center [365, 388] width 129 height 17
click at [518, 16] on button "Adicionar itens na mesa" at bounding box center [522, 17] width 74 height 17
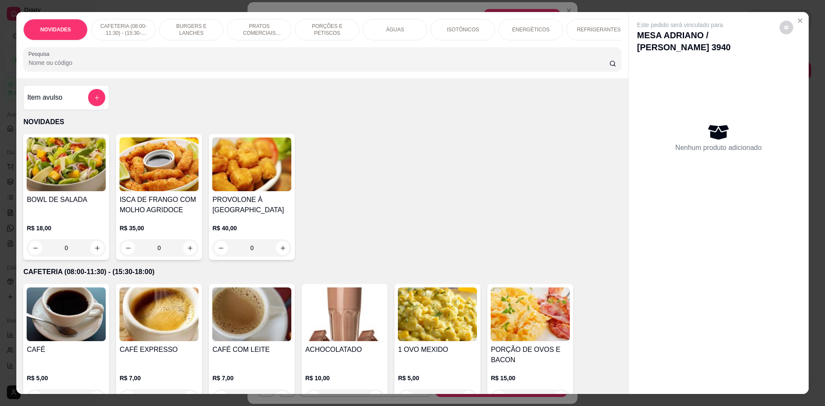
click at [421, 67] on input "Pesquisa" at bounding box center [318, 62] width 580 height 9
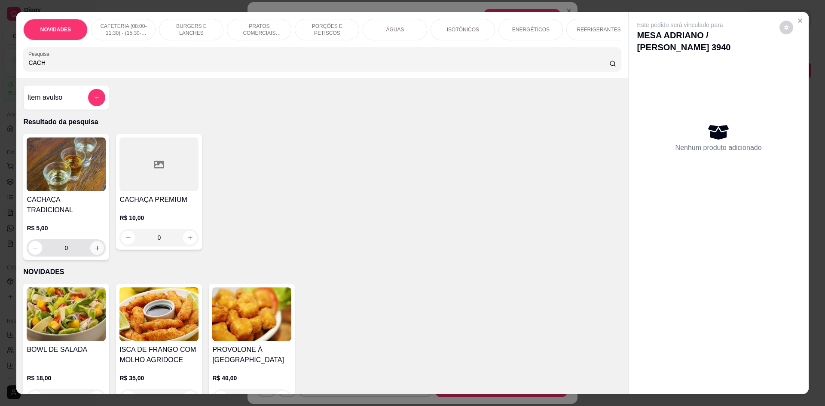
type input "CACH"
click at [100, 242] on button "increase-product-quantity" at bounding box center [97, 248] width 14 height 14
type input "1"
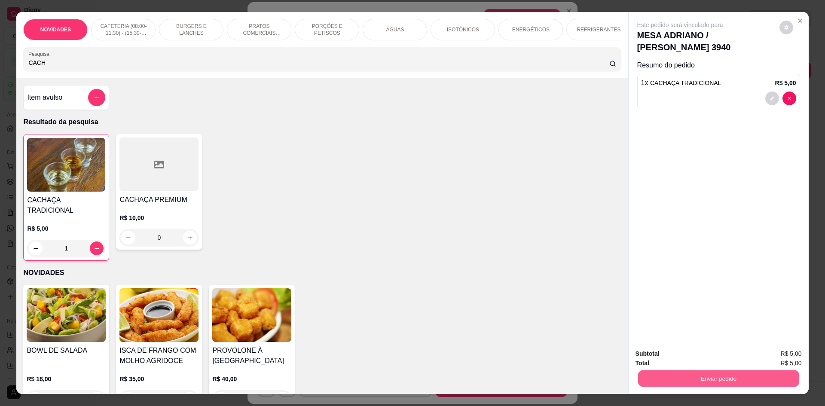
click at [686, 375] on button "Enviar pedido" at bounding box center [717, 378] width 161 height 17
click at [684, 359] on button "Não registrar e enviar pedido" at bounding box center [689, 357] width 87 height 16
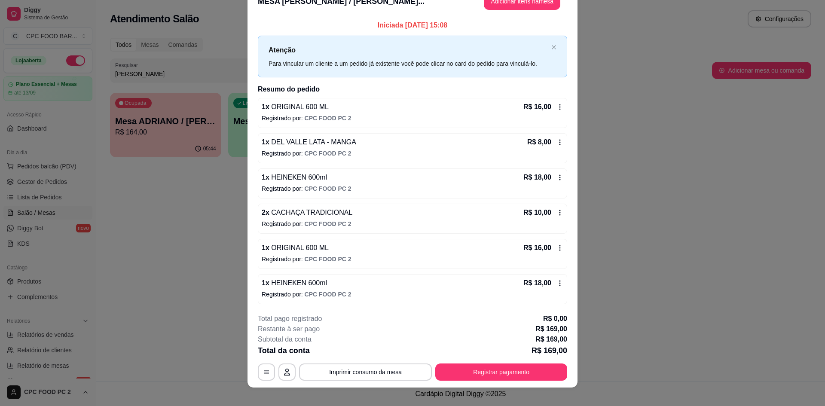
scroll to position [25, 0]
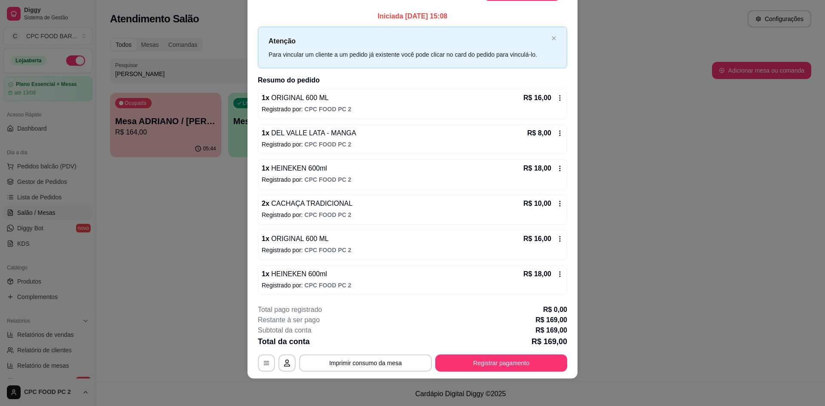
click at [271, 348] on div "Configurações da mesa" at bounding box center [263, 346] width 61 height 10
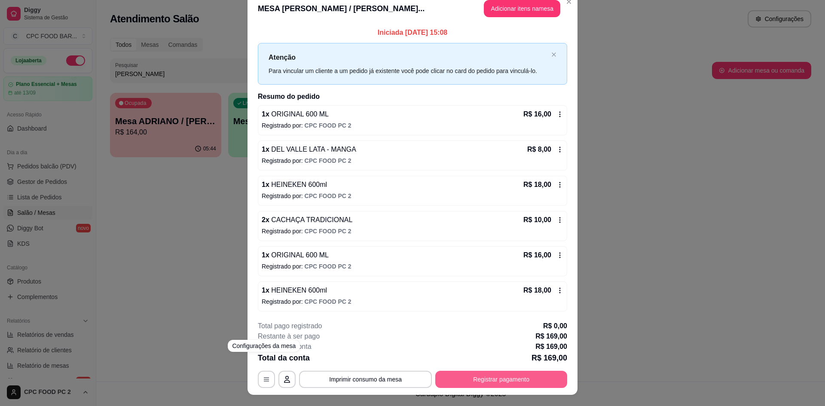
click at [485, 375] on button "Registrar pagamento" at bounding box center [501, 379] width 132 height 17
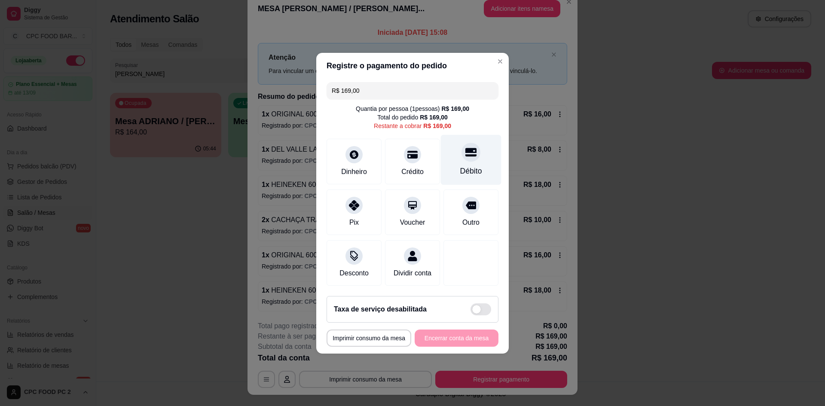
click at [454, 159] on div "Débito" at bounding box center [471, 159] width 61 height 50
type input "R$ 0,00"
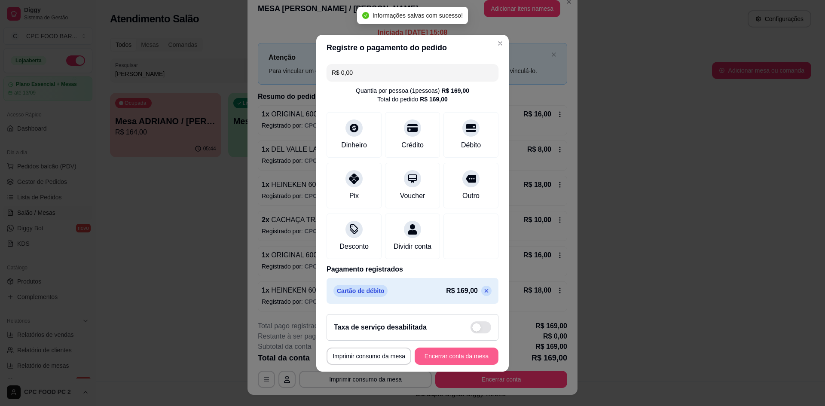
click at [442, 361] on button "Encerrar conta da mesa" at bounding box center [457, 355] width 84 height 17
